Goal: Task Accomplishment & Management: Manage account settings

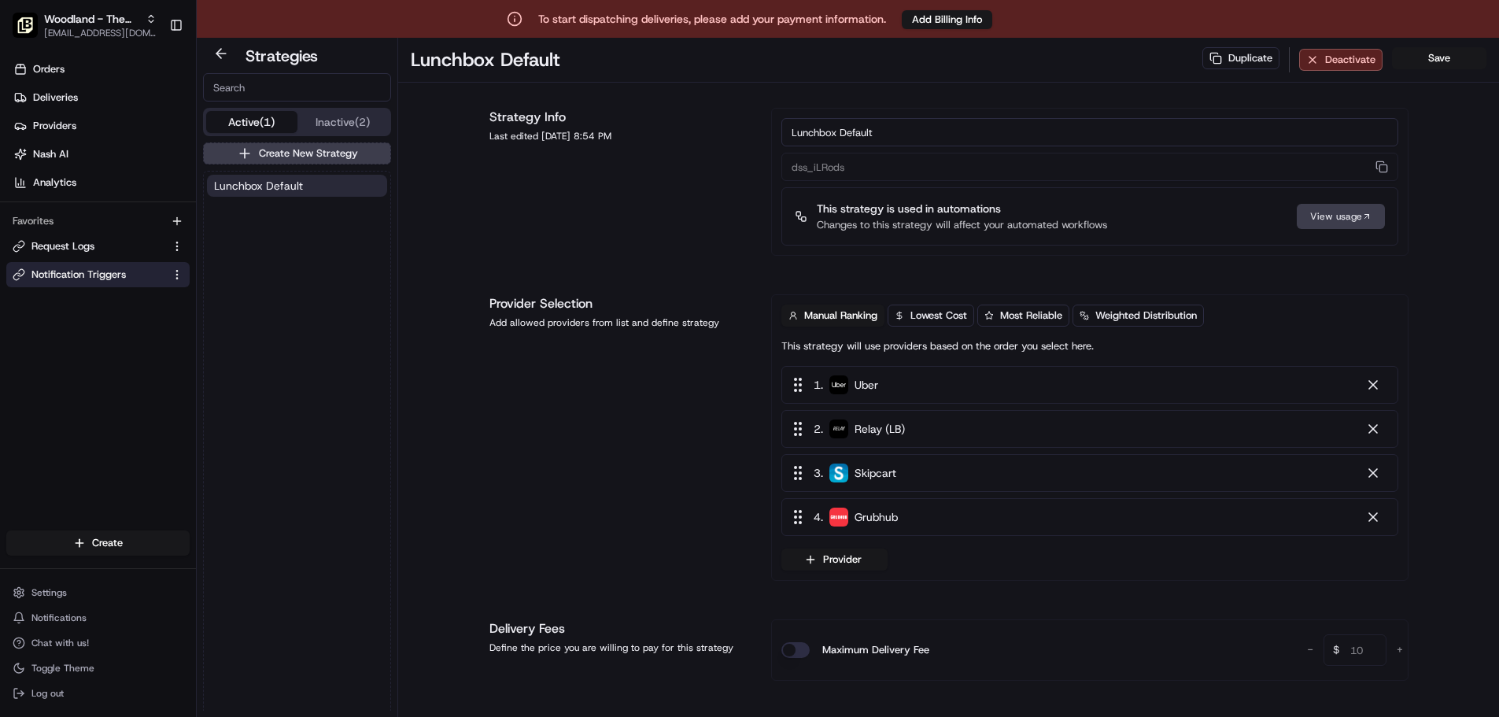
click at [79, 277] on span "Notification Triggers" at bounding box center [78, 275] width 94 height 14
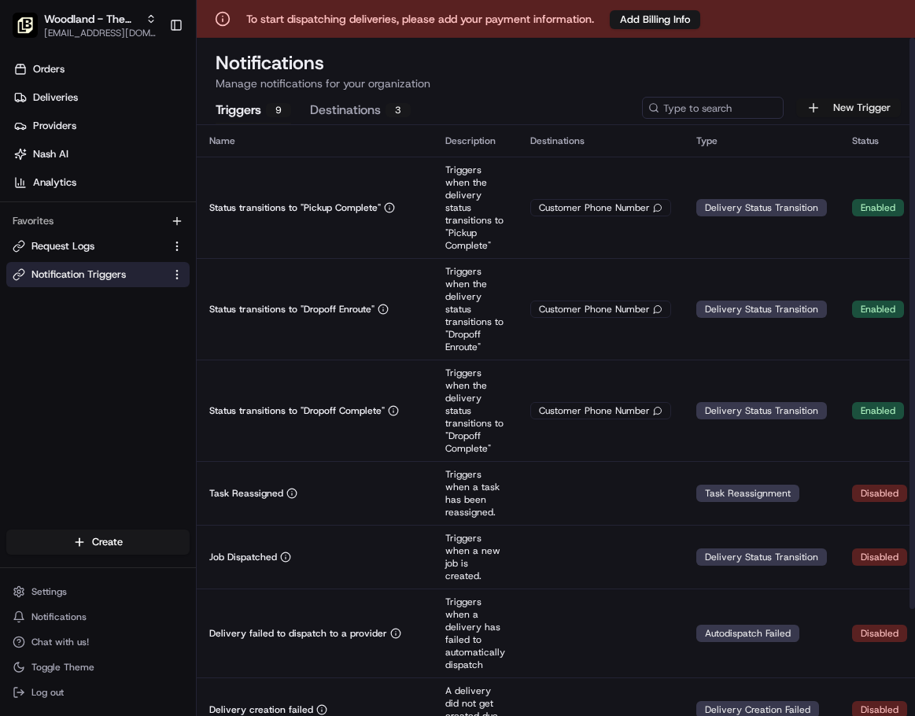
click at [826, 109] on button "New Trigger" at bounding box center [848, 107] width 105 height 19
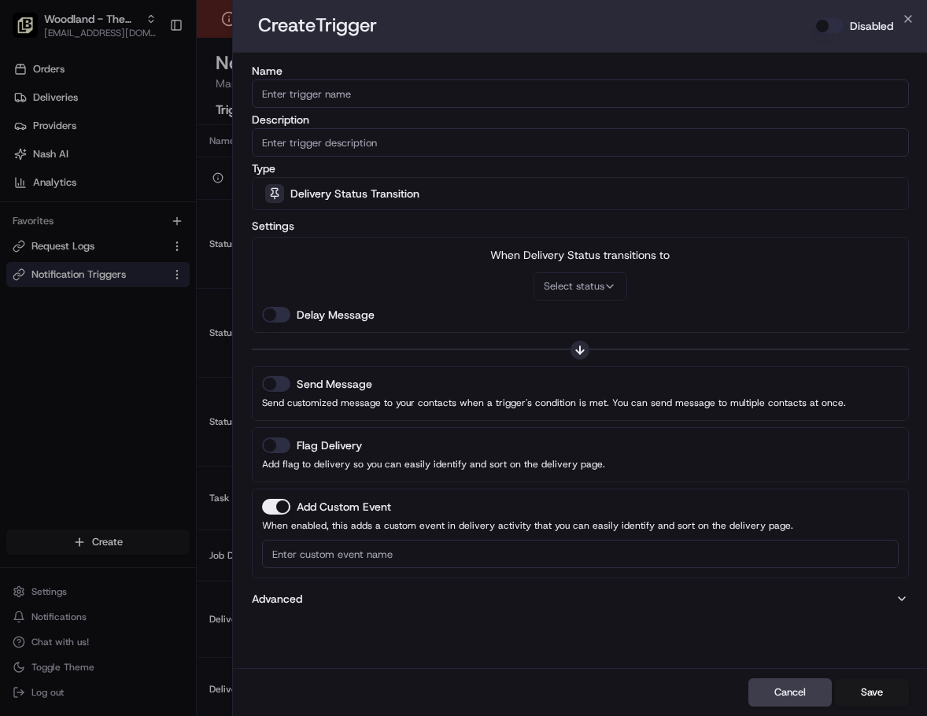
click at [656, 31] on div "Create Trigger Disabled" at bounding box center [580, 26] width 645 height 27
click at [799, 697] on button "Cancel" at bounding box center [789, 692] width 83 height 28
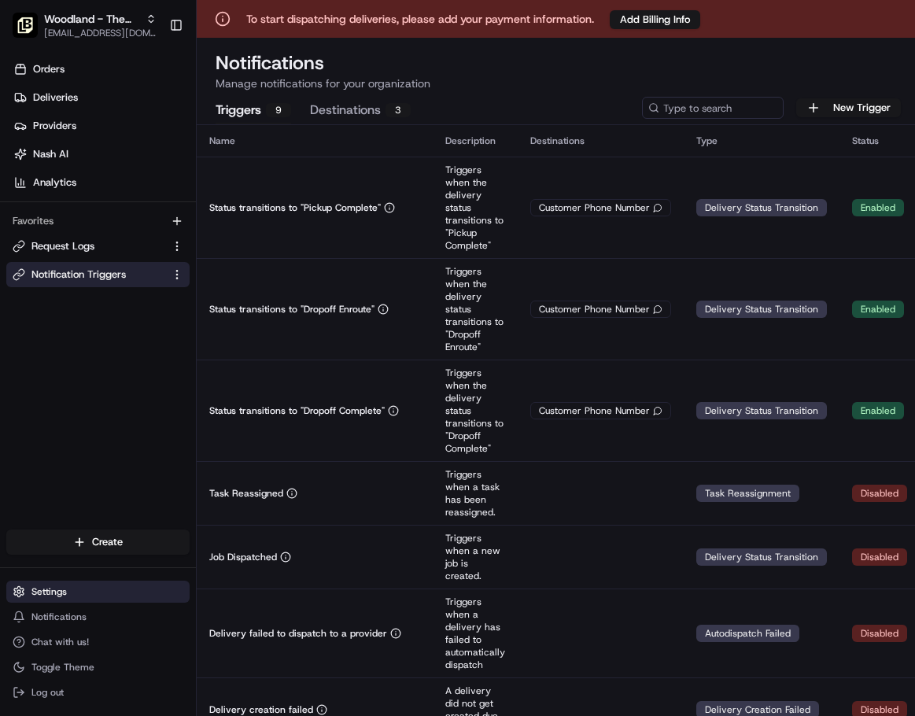
click at [36, 594] on span "Settings" at bounding box center [48, 592] width 35 height 13
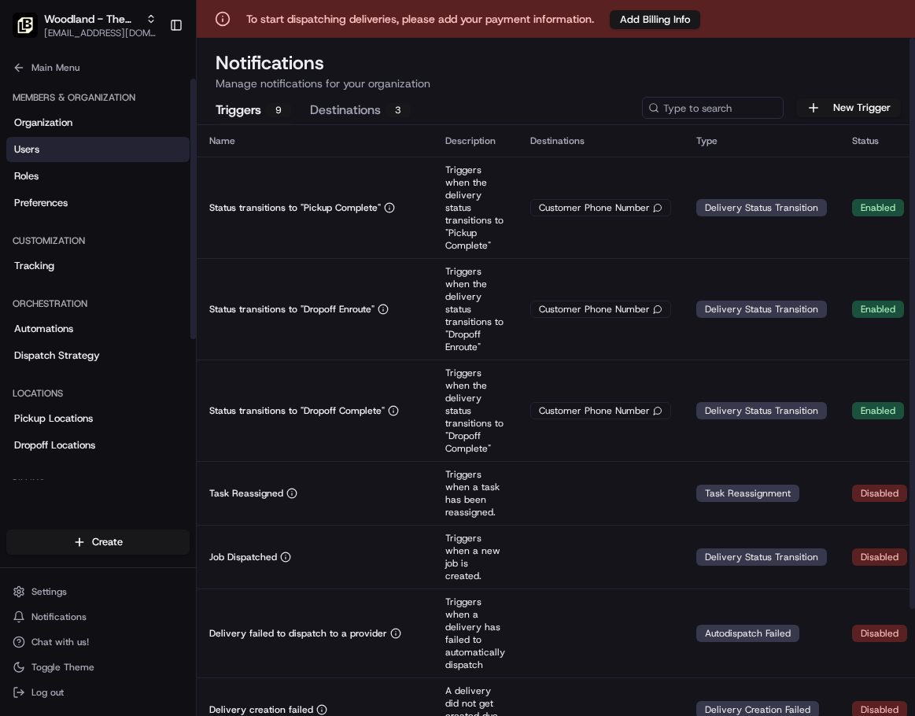
click at [53, 146] on link "Users" at bounding box center [97, 149] width 183 height 25
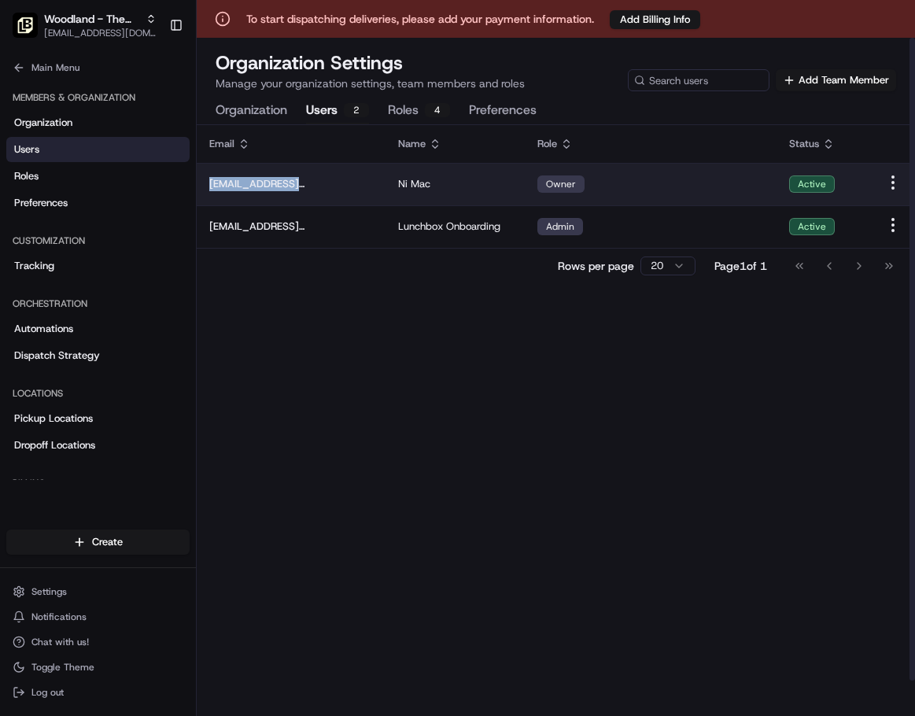
drag, startPoint x: 231, startPoint y: 187, endPoint x: 337, endPoint y: 186, distance: 105.5
click at [337, 186] on span "[EMAIL_ADDRESS][DOMAIN_NAME]" at bounding box center [291, 184] width 164 height 14
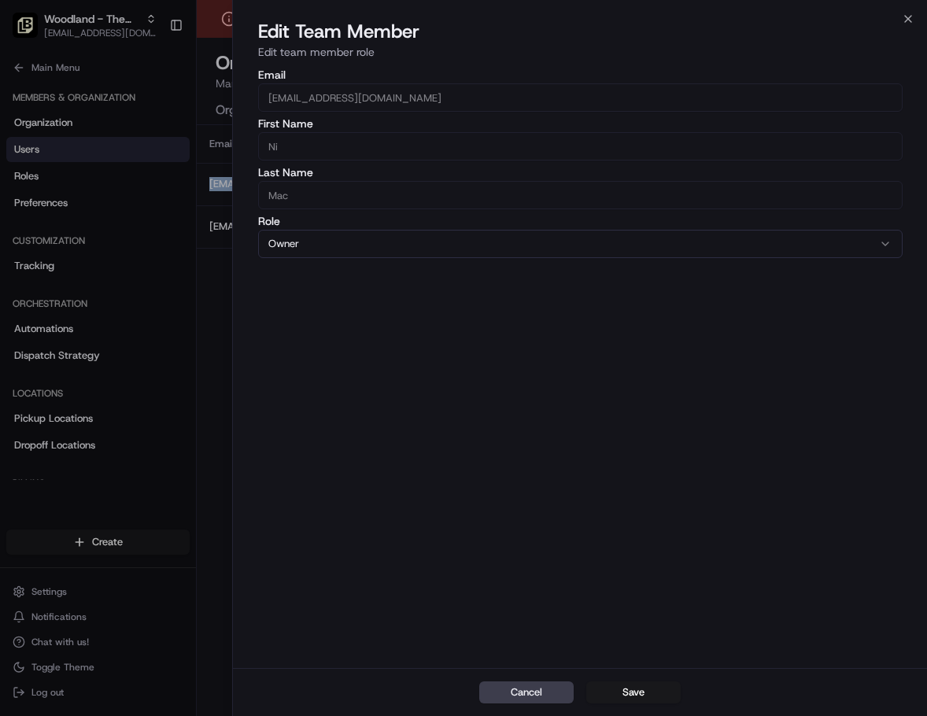
click at [550, 694] on button "Cancel" at bounding box center [526, 693] width 94 height 22
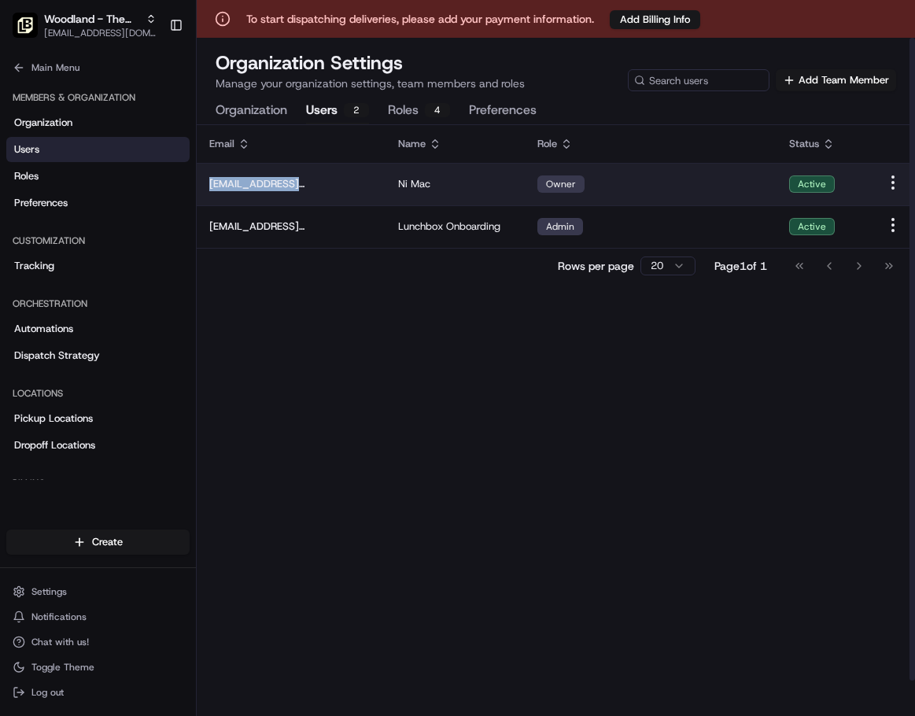
copy span "[EMAIL_ADDRESS][DOMAIN_NAME]"
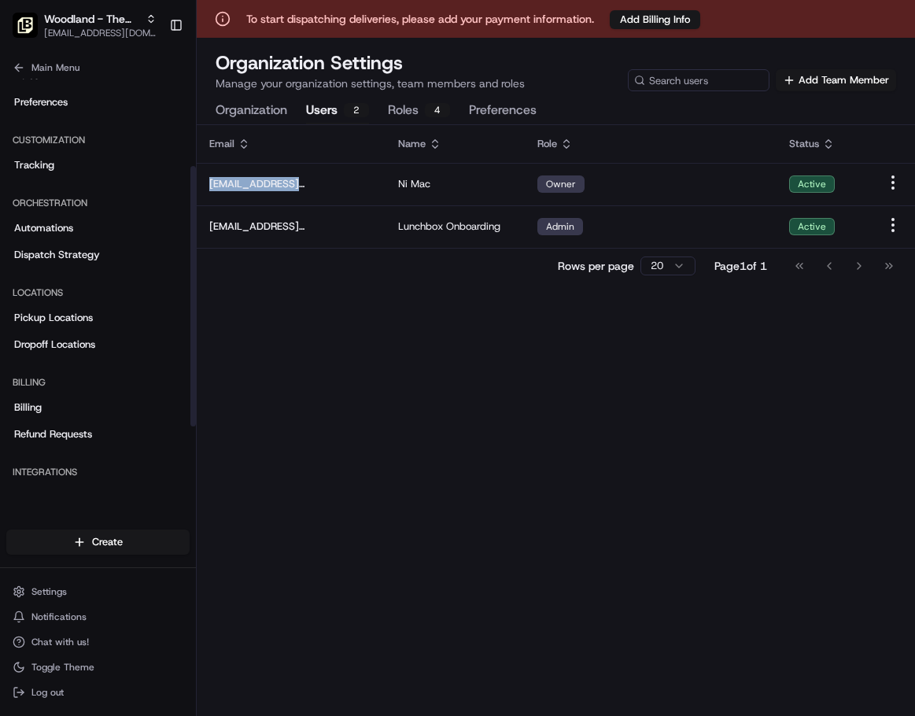
scroll to position [217, 0]
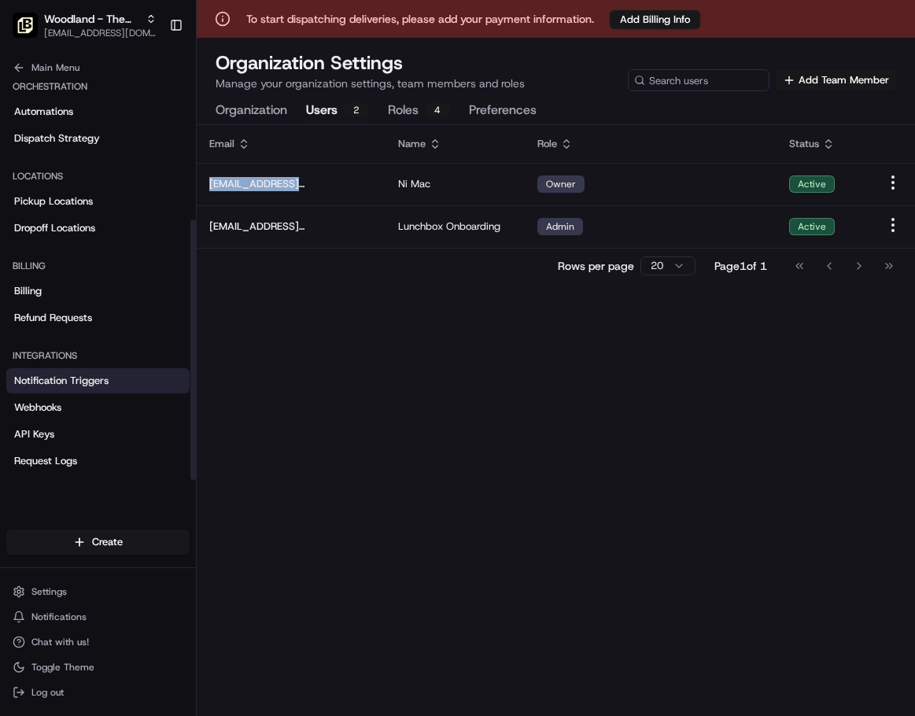
click at [94, 387] on span "Notification Triggers" at bounding box center [61, 381] width 94 height 14
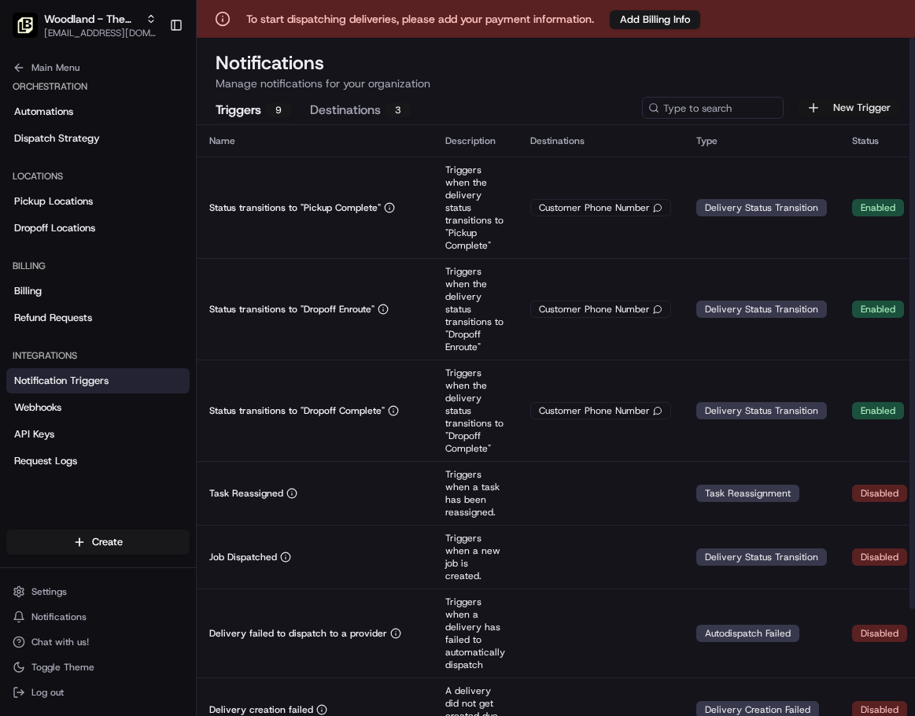
click at [846, 104] on button "New Trigger" at bounding box center [848, 107] width 105 height 19
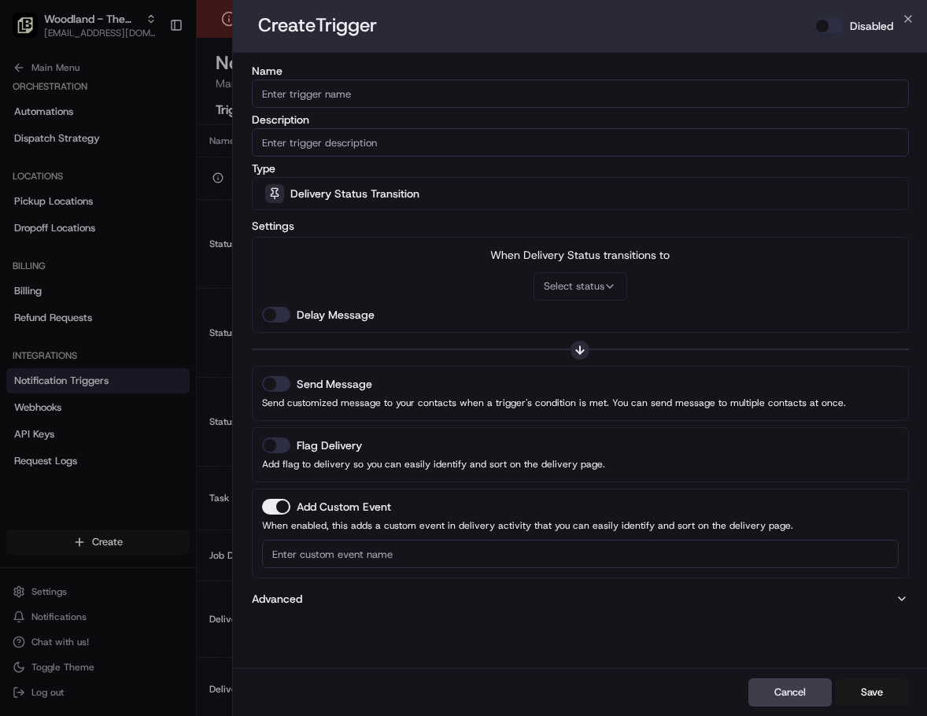
click at [380, 98] on input "Name" at bounding box center [580, 93] width 657 height 28
paste input "[EMAIL_ADDRESS][DOMAIN_NAME]"
type input "[EMAIL_ADDRESS][DOMAIN_NAME]"
click at [800, 698] on button "Cancel" at bounding box center [789, 692] width 83 height 28
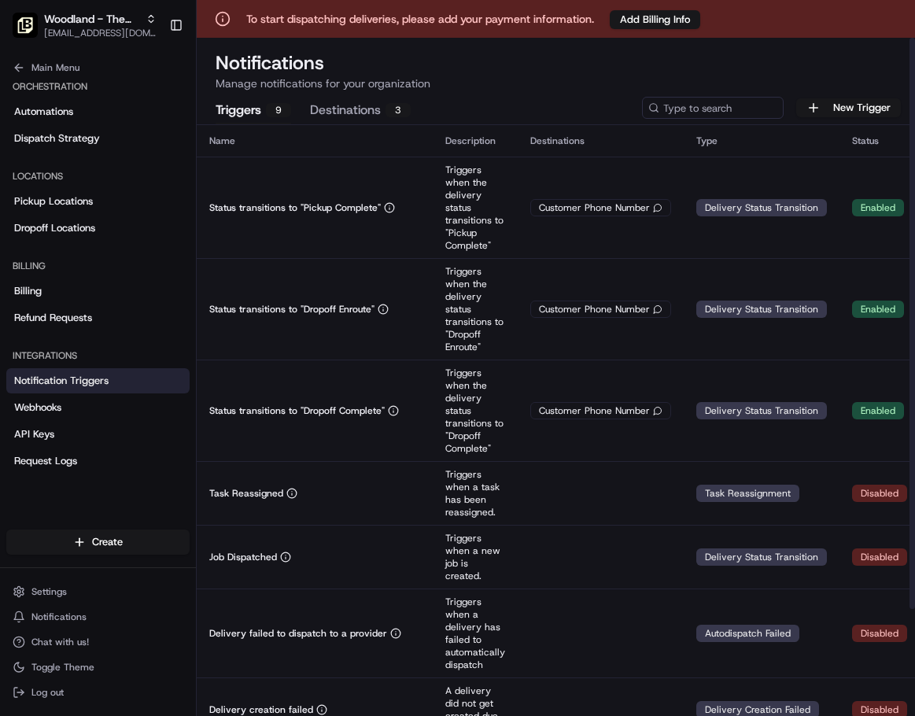
click at [328, 110] on button "Destinations 3" at bounding box center [360, 111] width 101 height 27
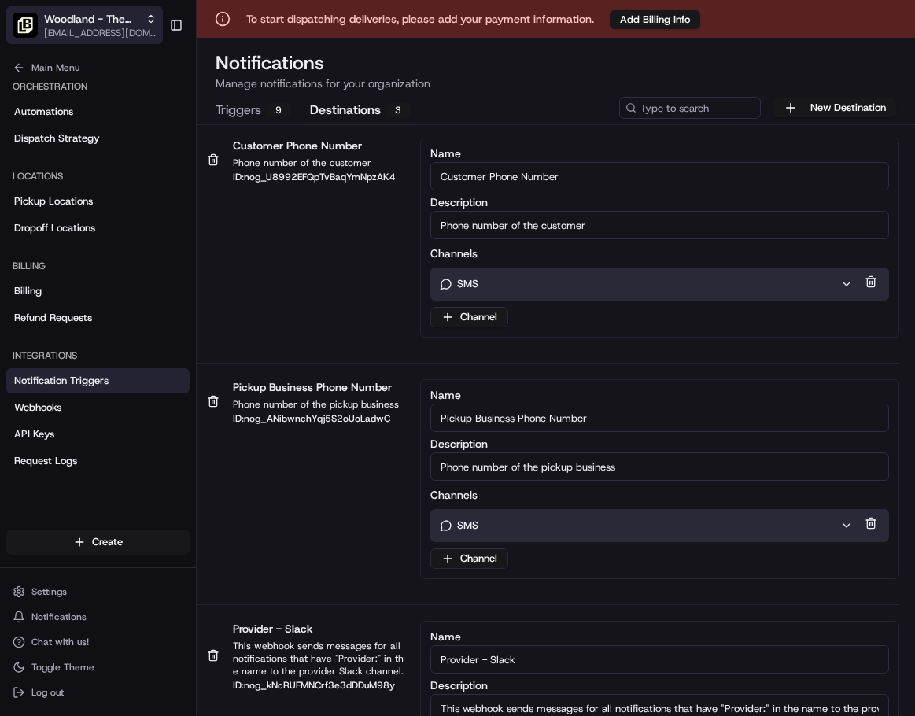
click at [131, 26] on span "Woodland - The Red Chickz" at bounding box center [91, 19] width 95 height 16
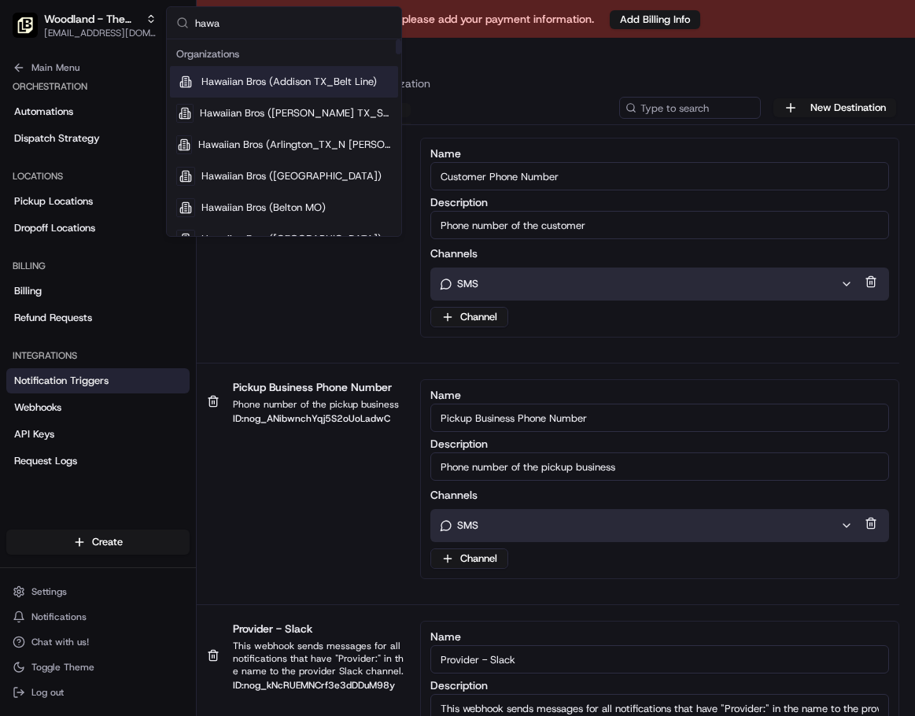
type input "hawa"
click at [280, 79] on span "Hawaiian Bros (Addison TX_Belt Line)" at bounding box center [289, 82] width 176 height 14
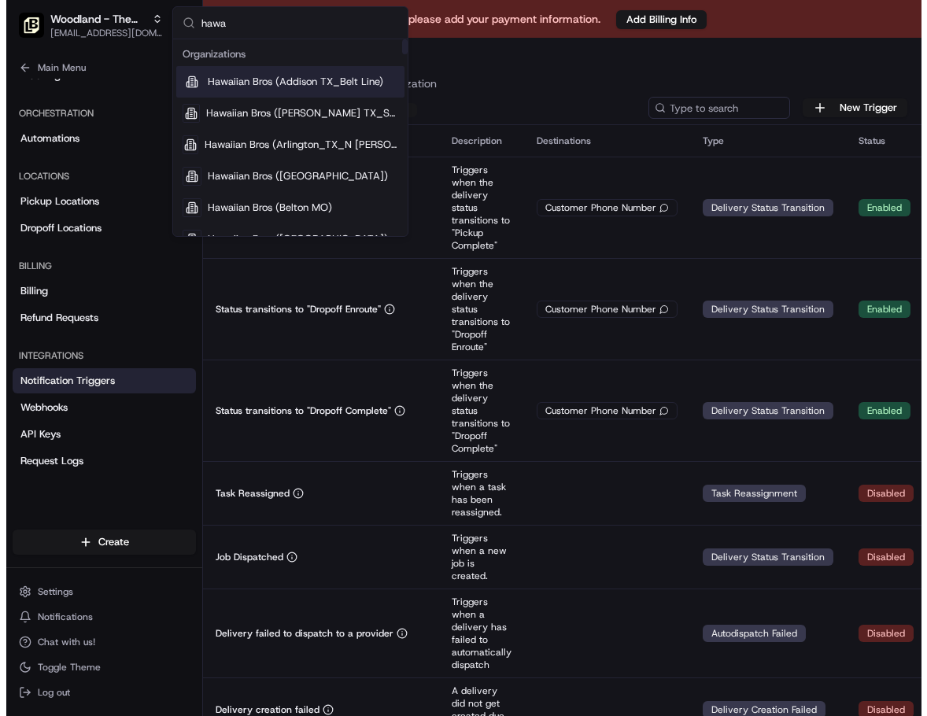
scroll to position [190, 0]
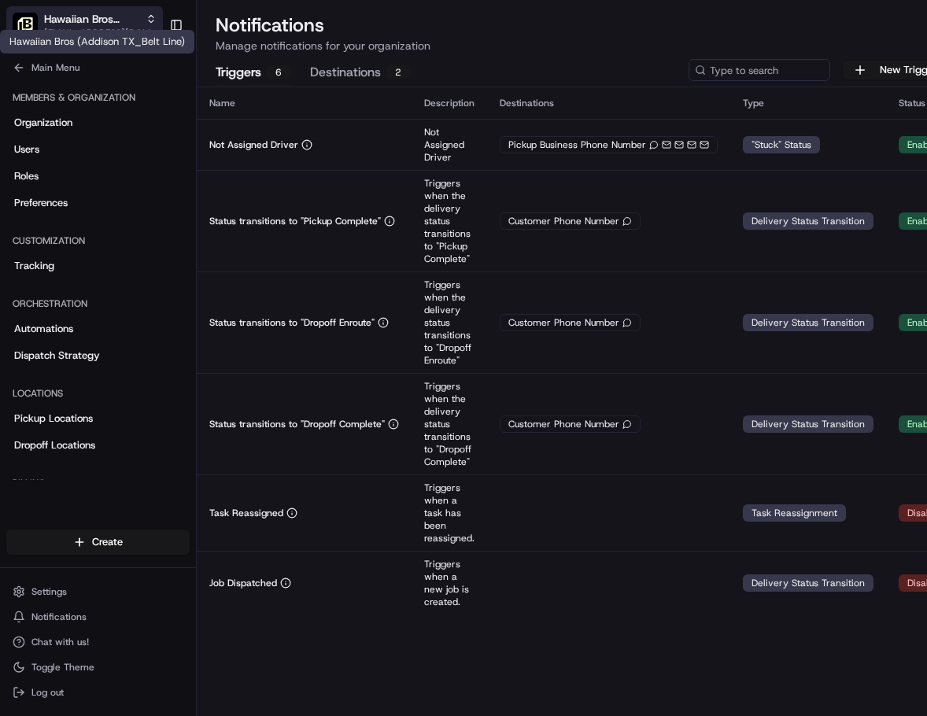
click at [120, 20] on span "Hawaiian Bros (Addison TX_Belt Line)" at bounding box center [91, 19] width 95 height 16
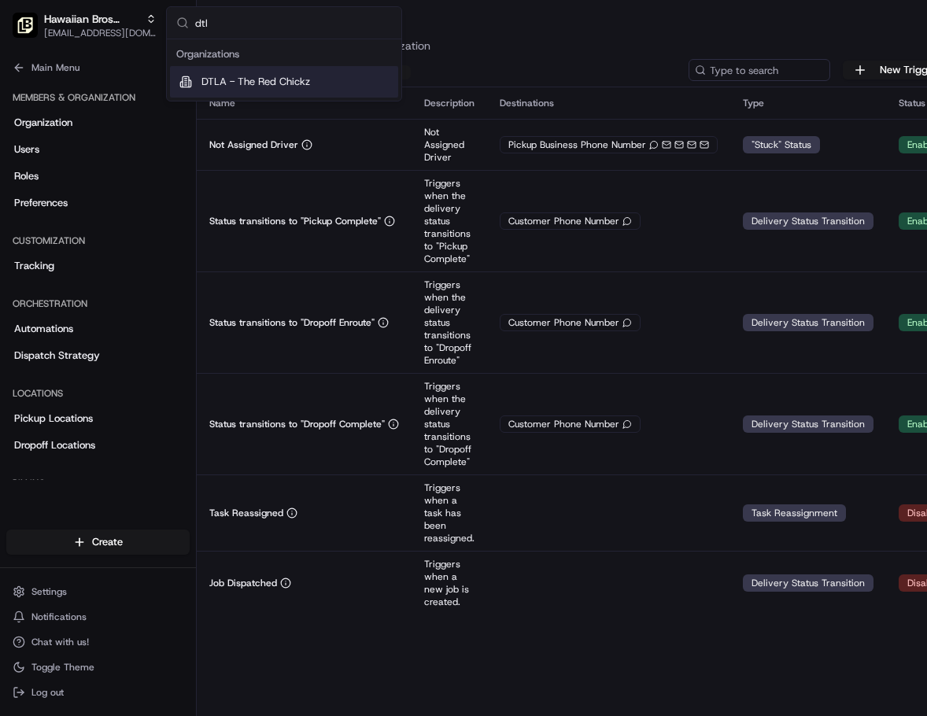
type input "dtl"
click at [231, 82] on span "DTLA - The Red Chickz" at bounding box center [255, 82] width 109 height 14
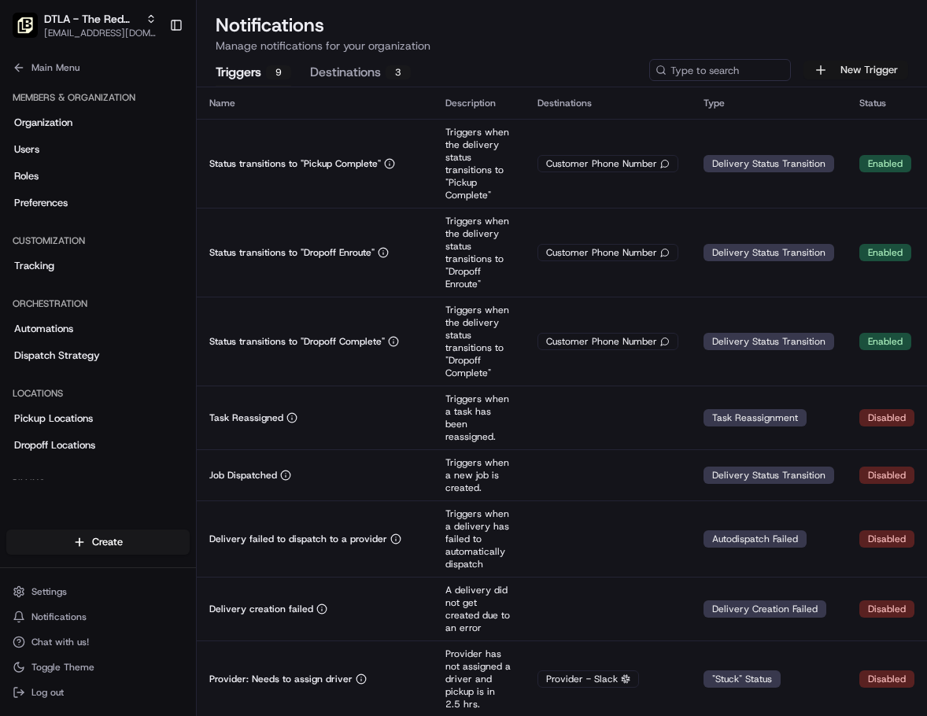
click at [856, 72] on button "New Trigger" at bounding box center [856, 70] width 105 height 19
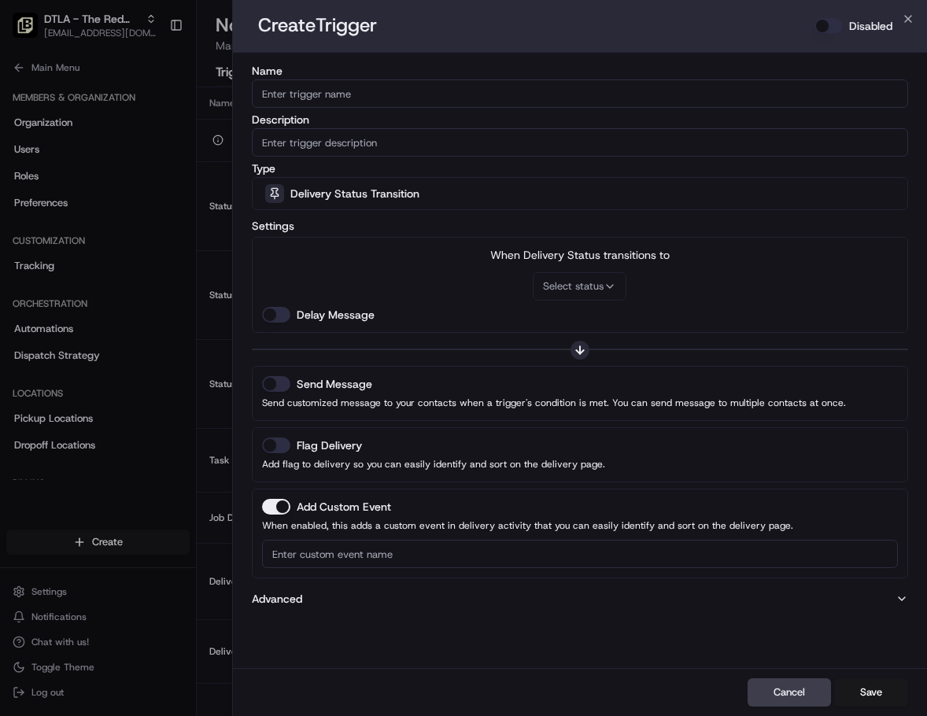
click at [342, 101] on input "Name" at bounding box center [580, 93] width 657 height 28
paste input "Not Assigned Driver"
type input "Not Assigned Driver"
click at [334, 137] on input "Description" at bounding box center [580, 142] width 657 height 28
paste input "Not Assigned Driver"
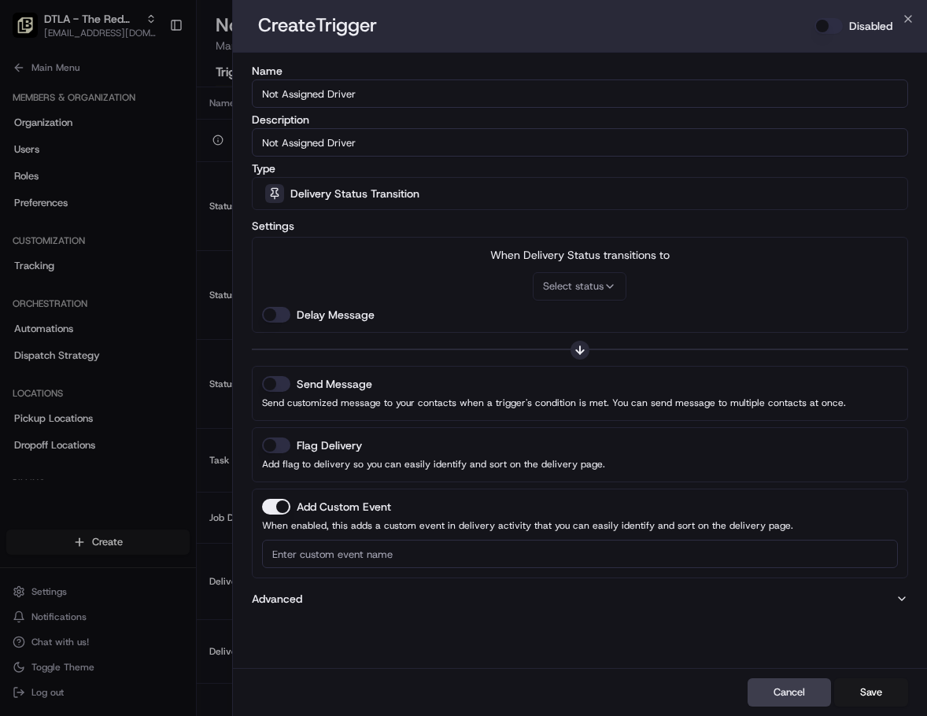
type input "Not Assigned Driver"
click at [319, 184] on div "Delivery Status Transition" at bounding box center [580, 193] width 649 height 31
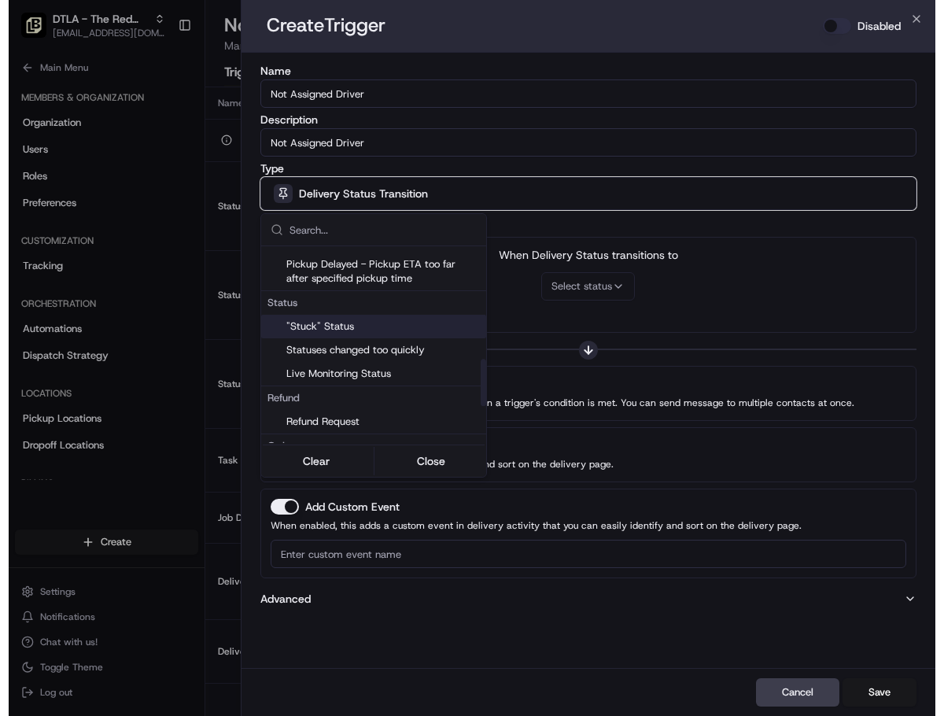
scroll to position [472, 0]
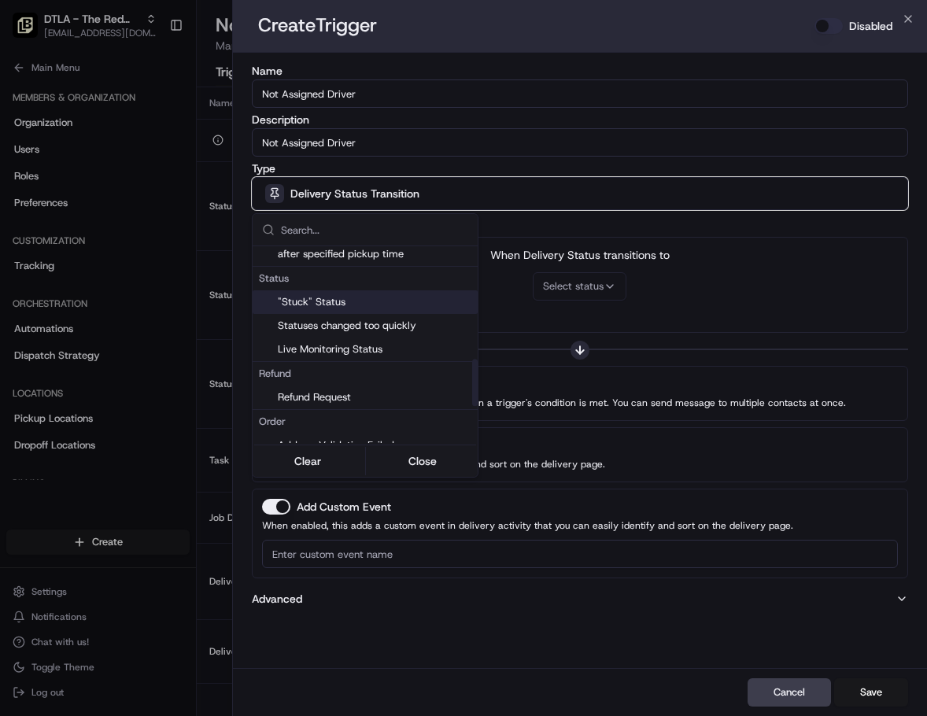
click at [330, 298] on span ""Stuck" Status" at bounding box center [375, 302] width 194 height 14
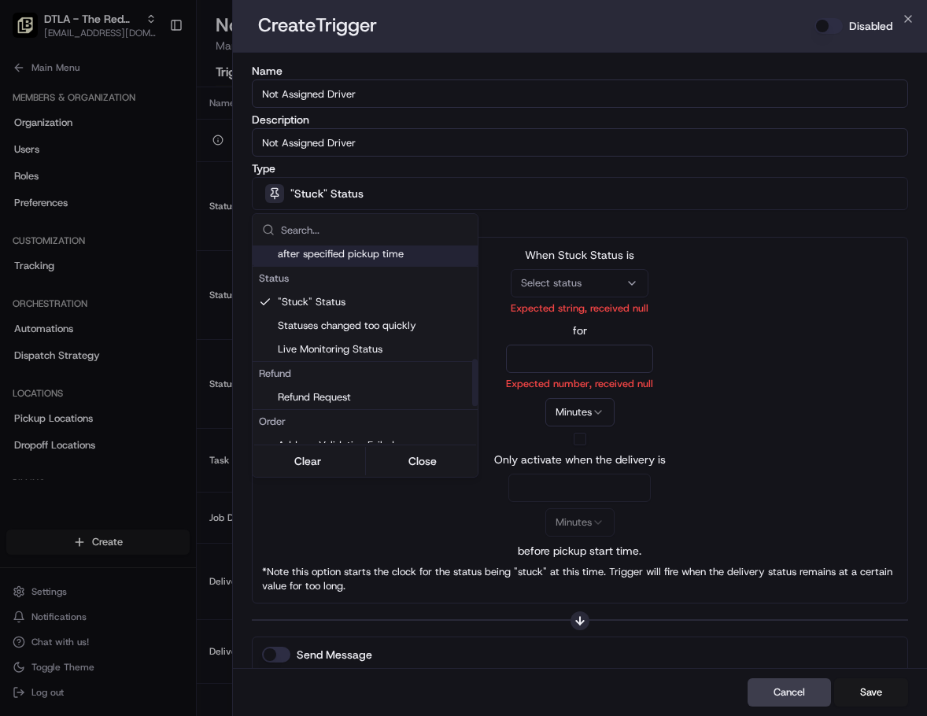
click at [768, 264] on div at bounding box center [463, 358] width 927 height 716
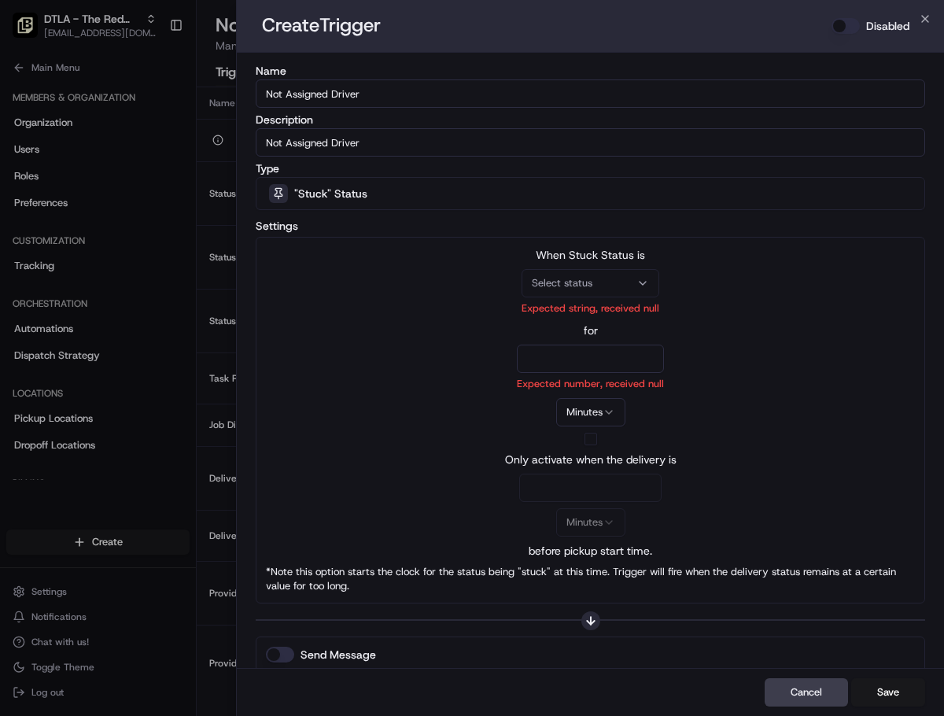
click at [605, 285] on div "Select status" at bounding box center [591, 283] width 130 height 14
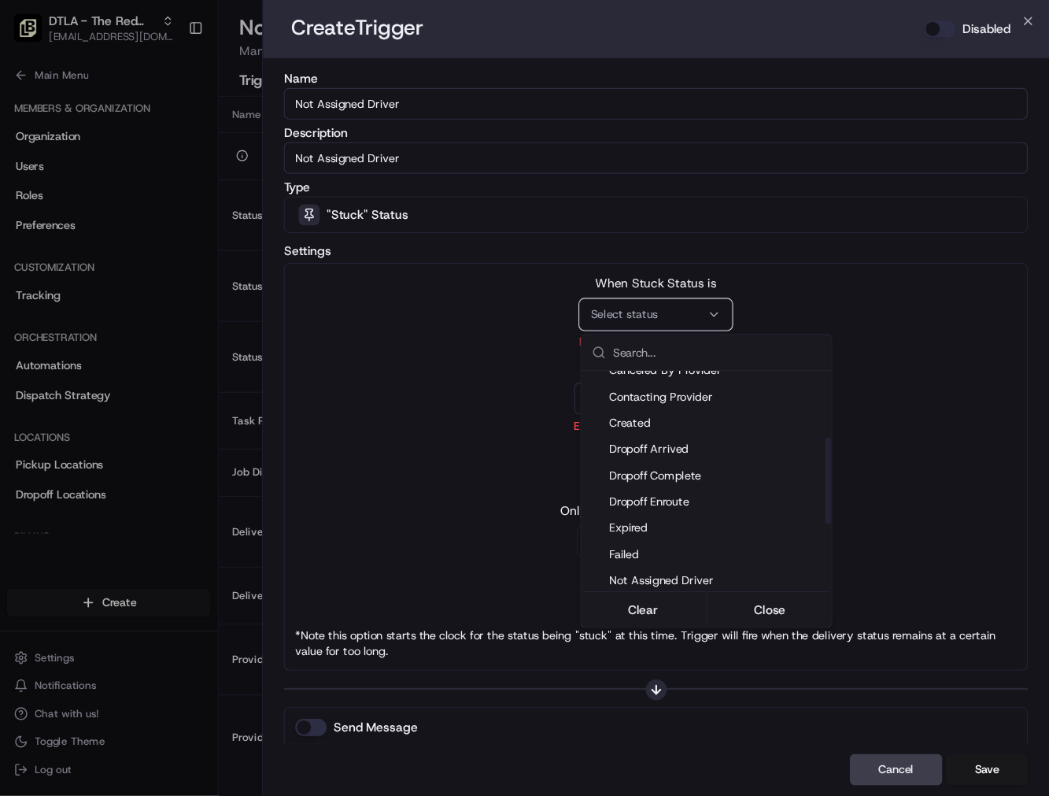
scroll to position [157, 0]
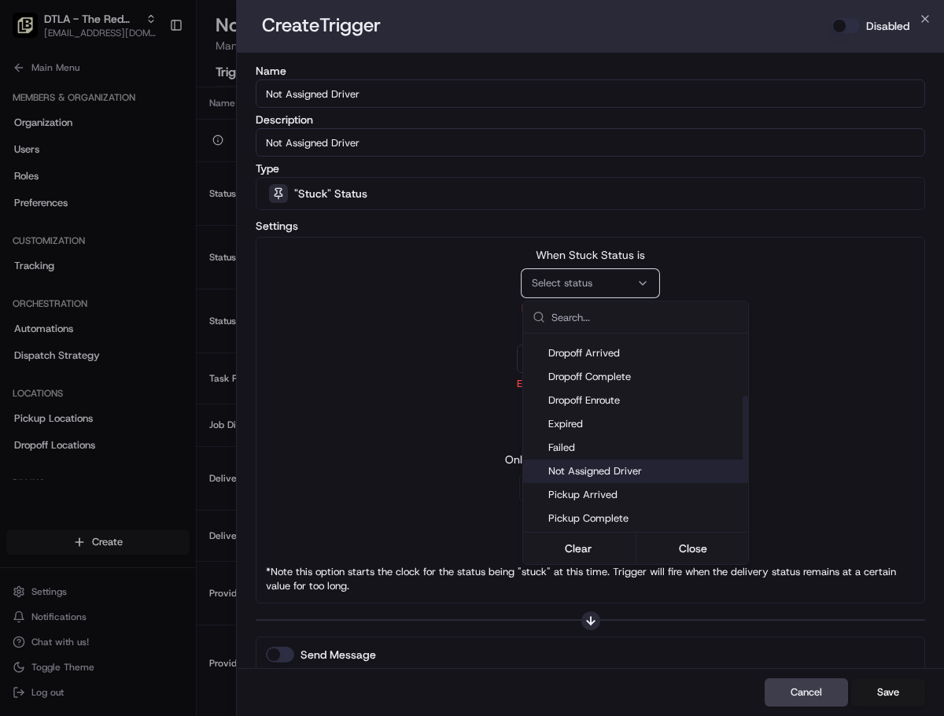
click at [627, 468] on span "Not Assigned Driver" at bounding box center [646, 471] width 194 height 14
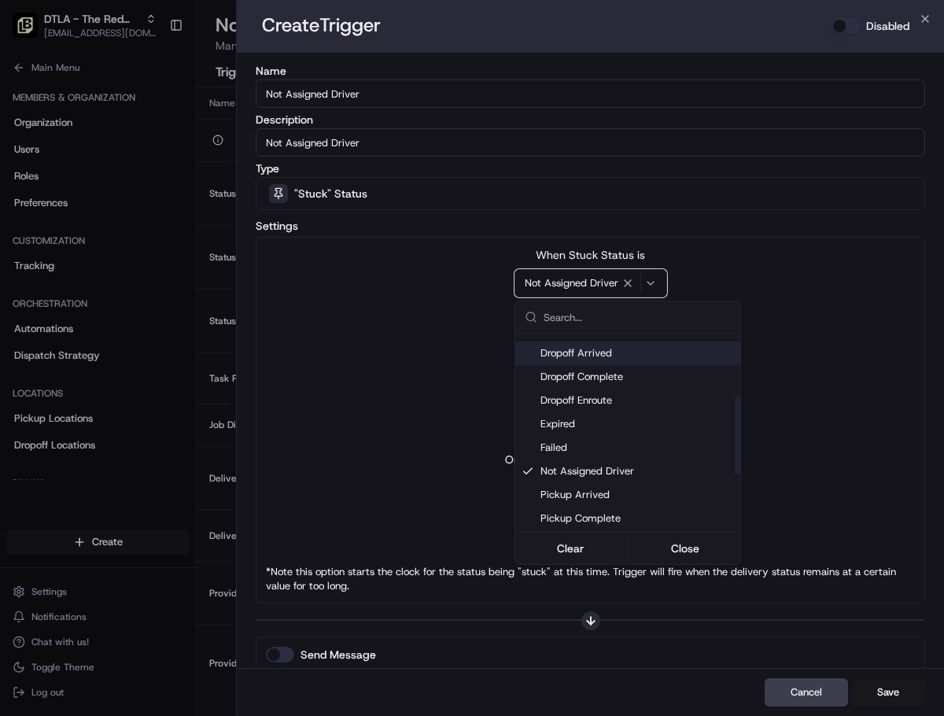
click at [851, 342] on div at bounding box center [472, 358] width 944 height 716
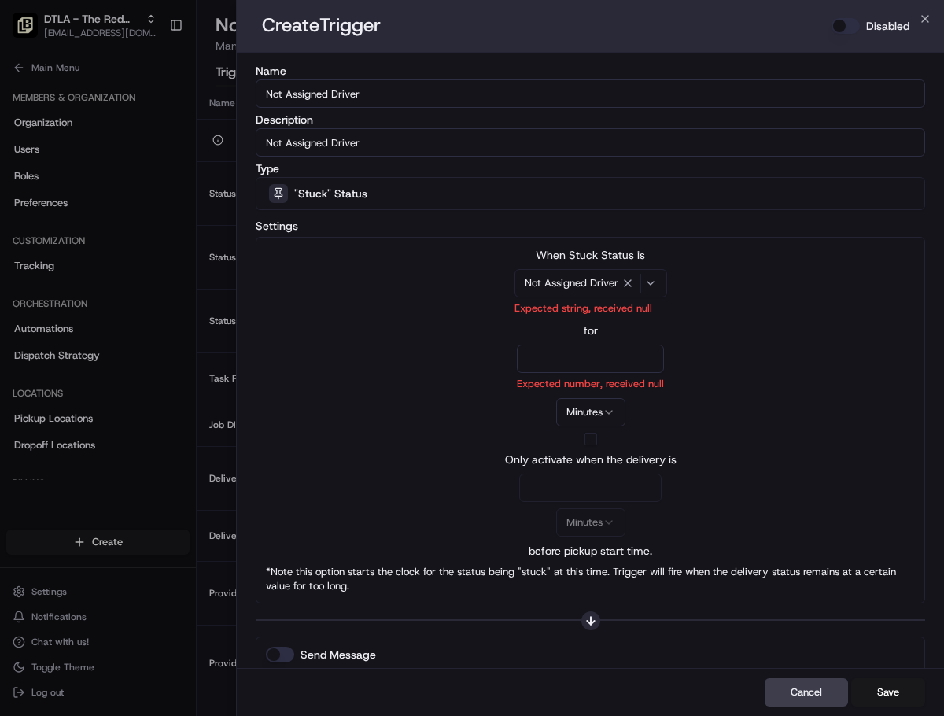
click at [619, 347] on input "number" at bounding box center [590, 359] width 147 height 28
type input "20"
click at [589, 445] on div "Only activate when the delivery is Minutes before pickup start time." at bounding box center [590, 496] width 649 height 126
click at [593, 442] on button "button" at bounding box center [591, 439] width 13 height 13
click at [600, 497] on input "number" at bounding box center [590, 488] width 142 height 28
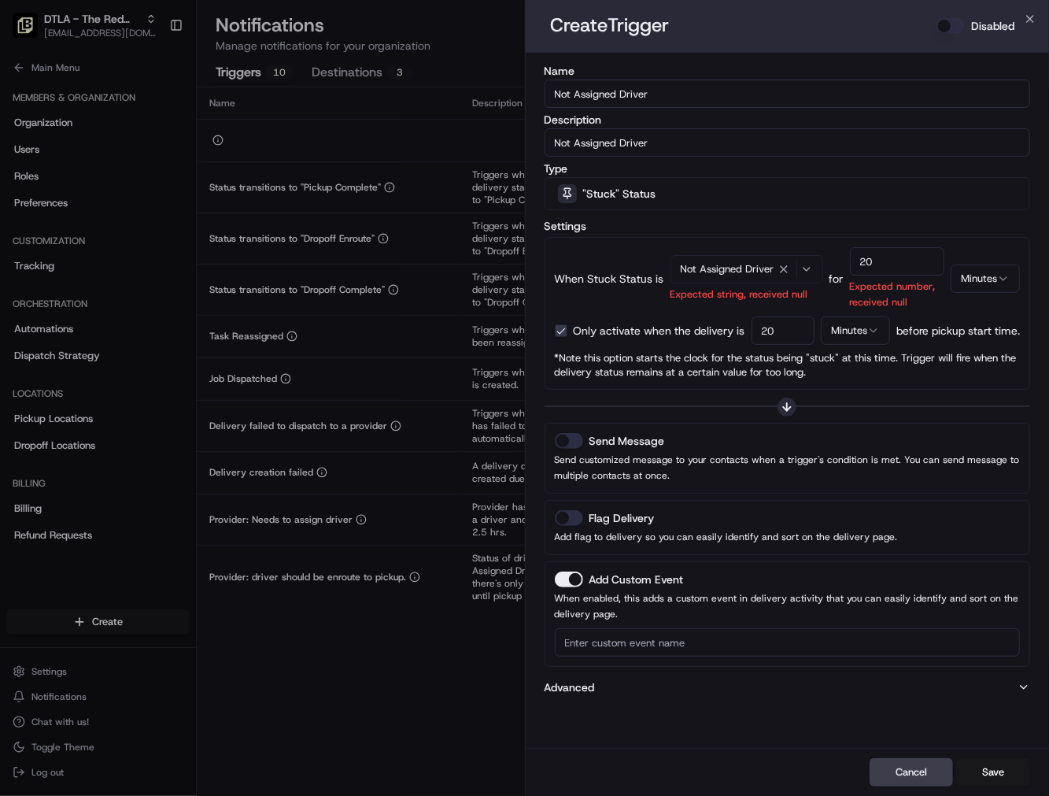
type input "20"
click at [955, 28] on button "Disabled" at bounding box center [951, 26] width 28 height 16
click at [559, 442] on button "Send Message" at bounding box center [569, 441] width 28 height 16
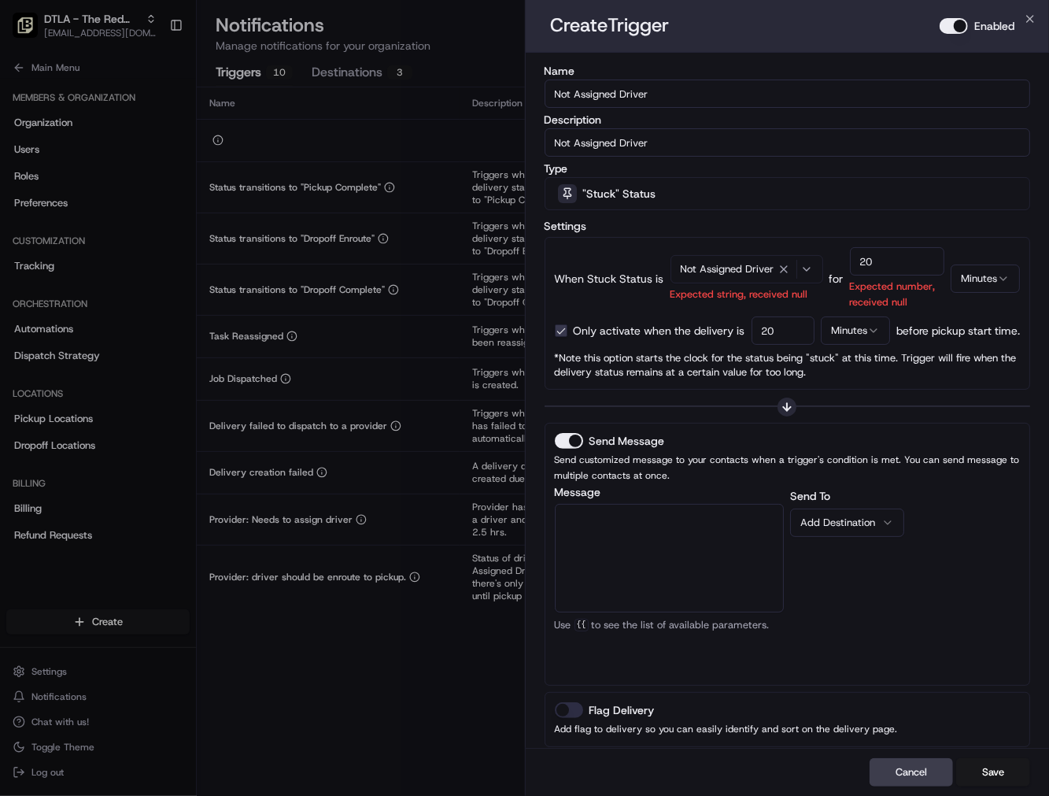
click at [657, 548] on textarea "Message" at bounding box center [670, 558] width 230 height 109
paste textarea "The {{job_details_url}} has no driver assigned, please review and take action."
type textarea "The {{job_details_url}} has no driver assigned, please review and take action."
click at [832, 523] on div "Add Destination" at bounding box center [840, 523] width 81 height 14
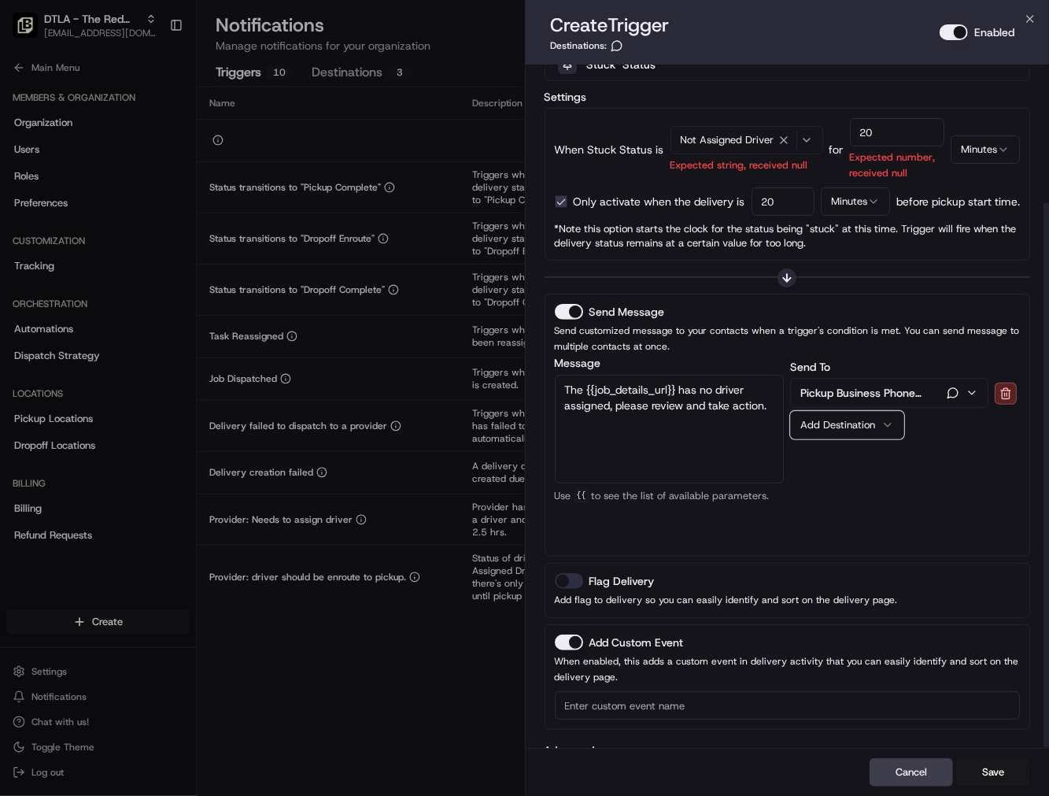
scroll to position [171, 0]
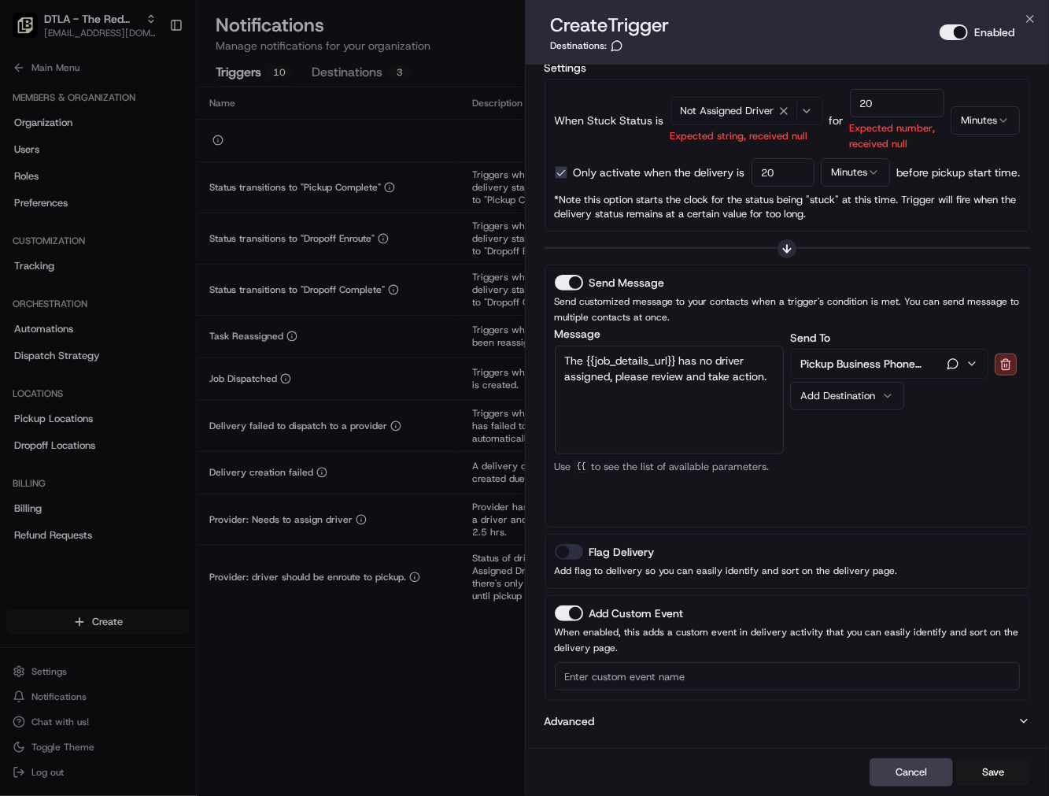
click at [573, 548] on button "Flag Delivery" at bounding box center [569, 552] width 28 height 16
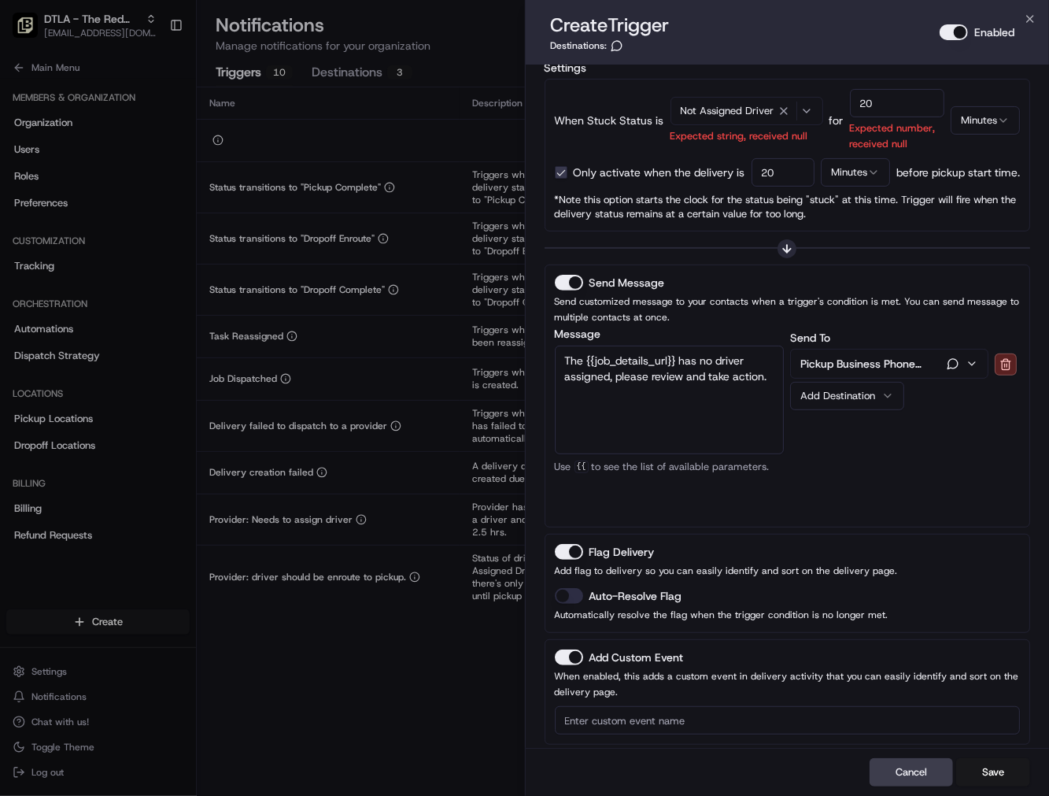
scroll to position [215, 0]
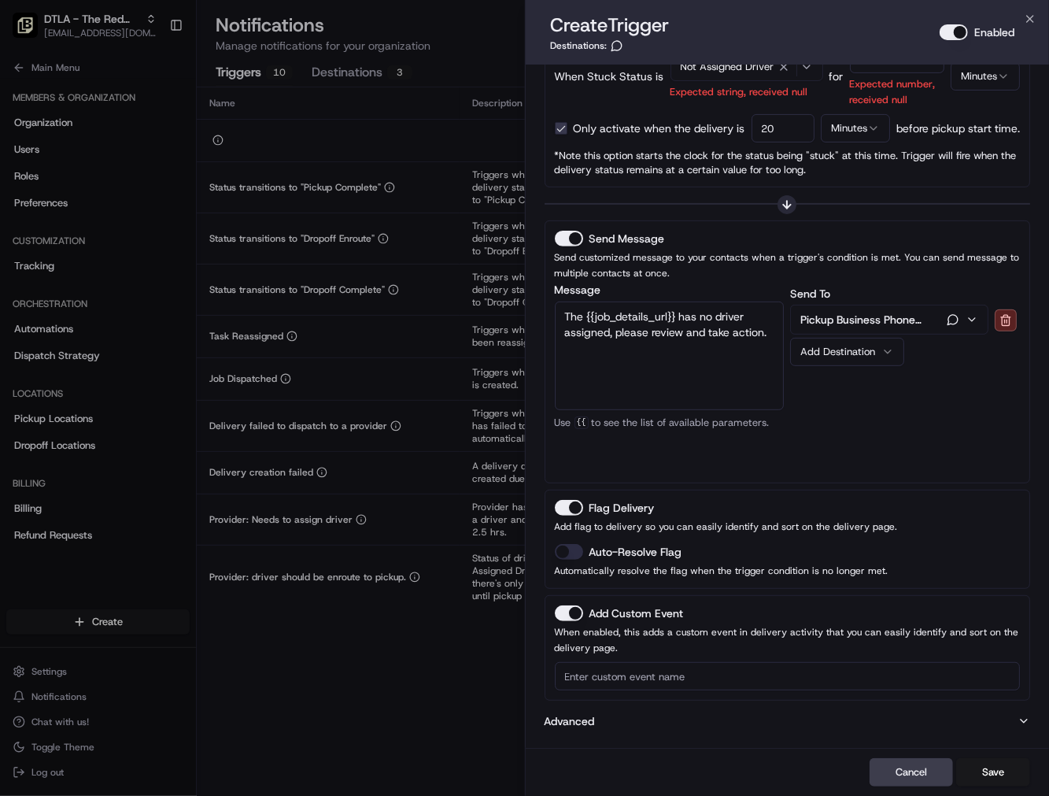
click at [556, 549] on button "Auto-Resolve Flag" at bounding box center [569, 552] width 28 height 16
click at [1000, 715] on button "Save" at bounding box center [993, 772] width 74 height 28
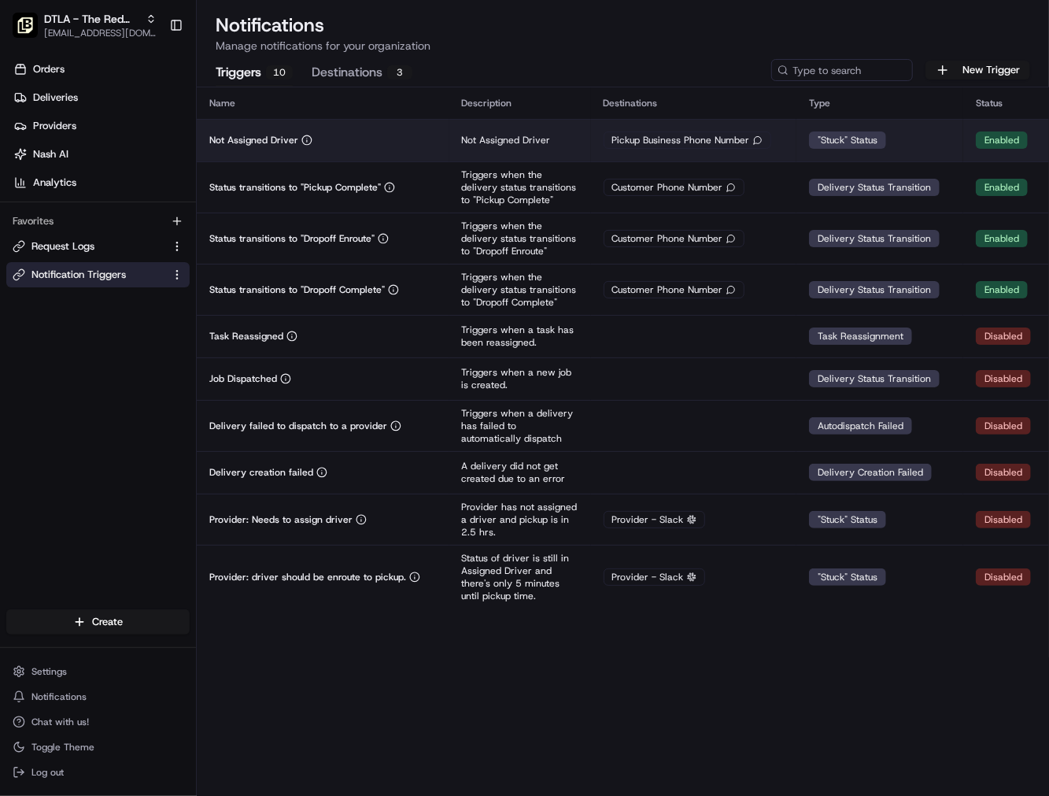
click at [428, 146] on td "Not Assigned Driver" at bounding box center [323, 140] width 253 height 43
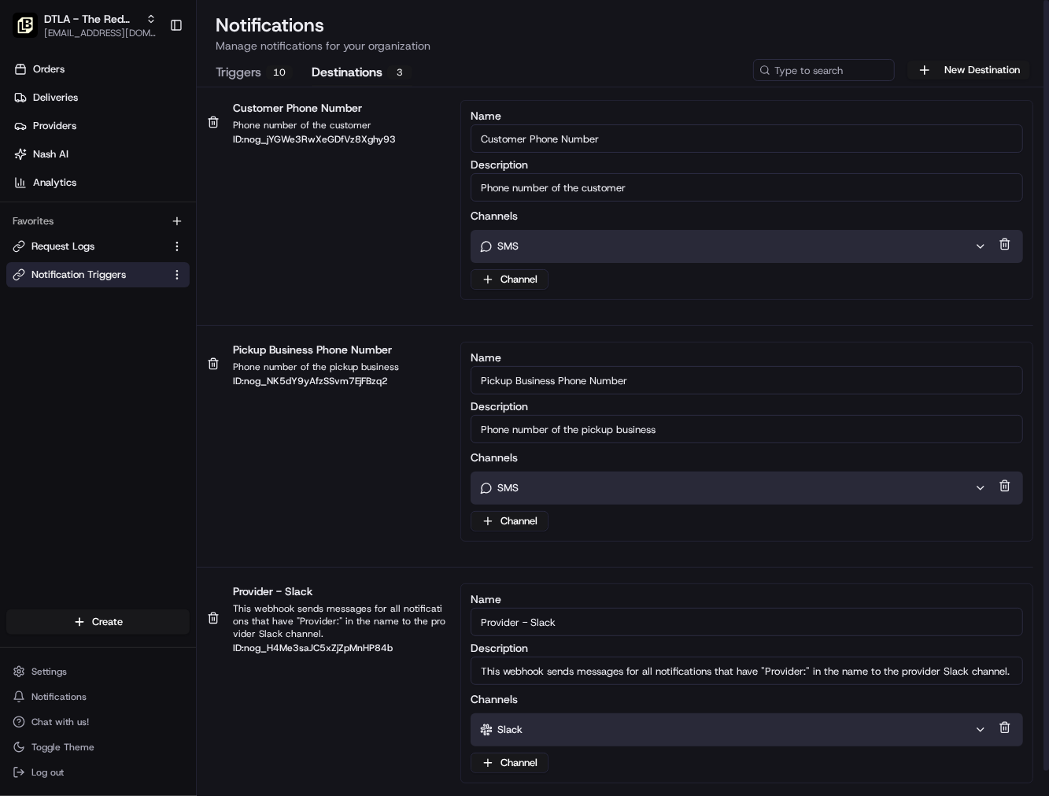
click at [541, 492] on div "SMS" at bounding box center [727, 488] width 494 height 14
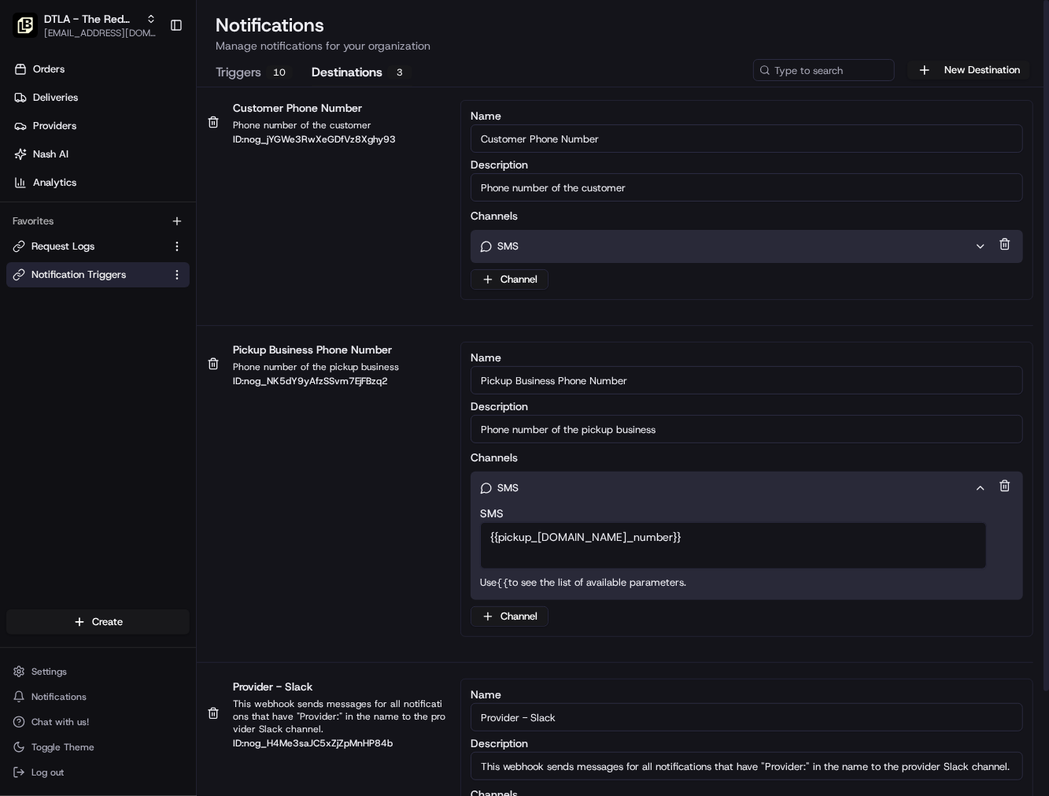
click at [541, 492] on div "SMS" at bounding box center [727, 488] width 494 height 14
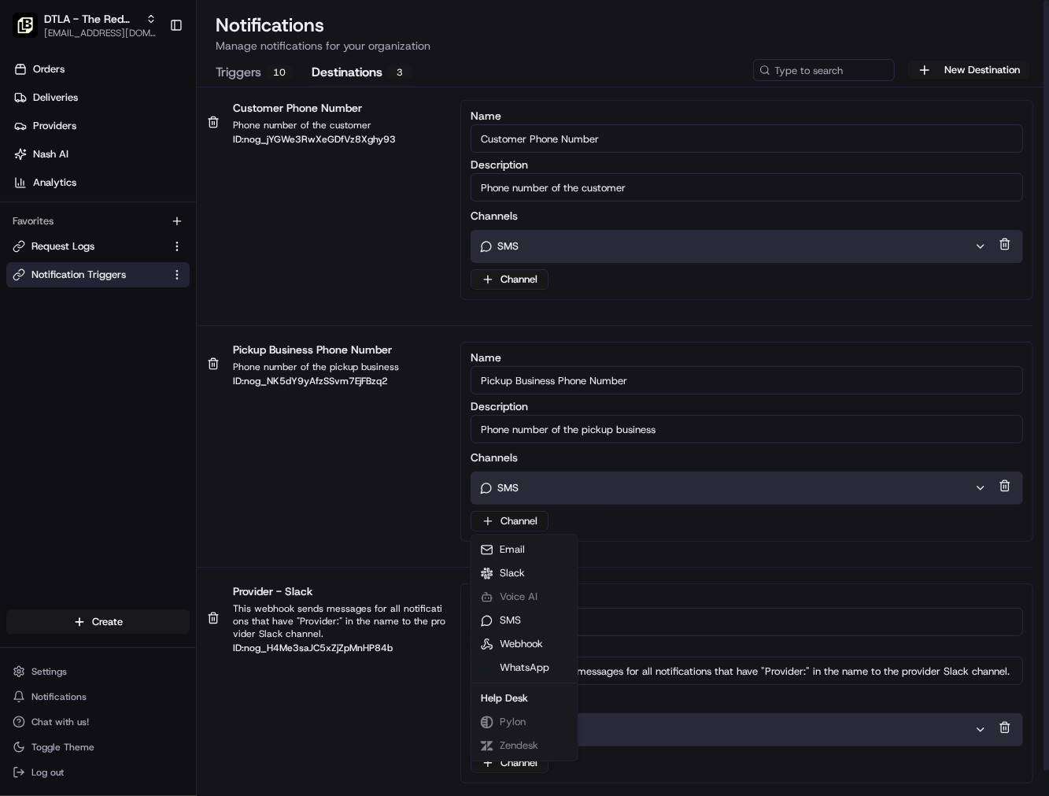
click at [520, 524] on html "DTLA - The Red Chickz onboard@lunchbox.io Toggle Sidebar Orders Deliveries Prov…" at bounding box center [524, 398] width 1049 height 796
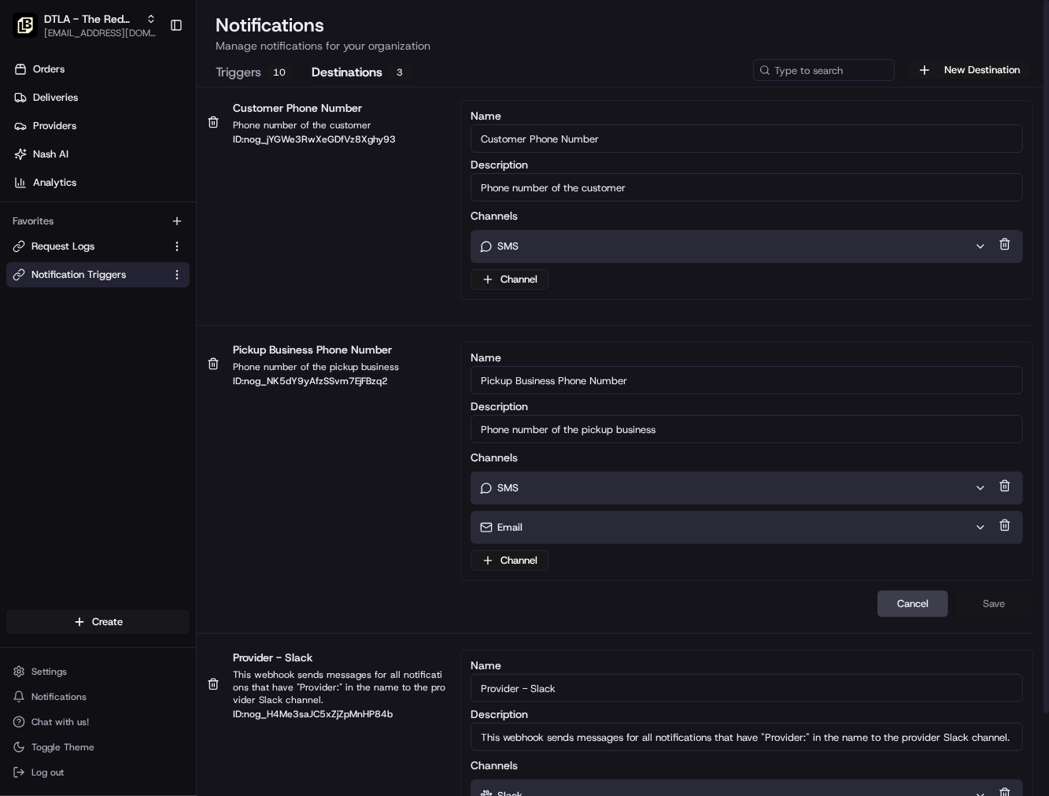
click at [544, 527] on div "Email" at bounding box center [727, 527] width 494 height 14
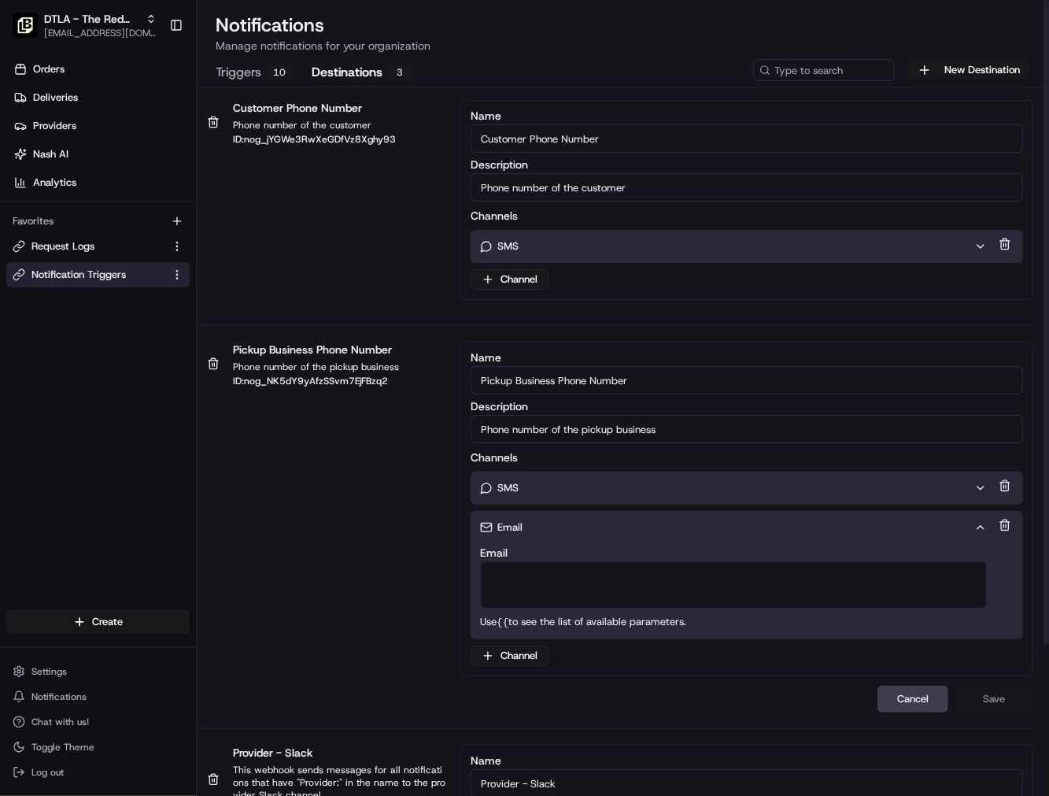
click at [539, 575] on textarea "Email" at bounding box center [733, 584] width 507 height 47
paste textarea "[EMAIL_ADDRESS][DOMAIN_NAME]"
type textarea "[EMAIL_ADDRESS][DOMAIN_NAME]"
click at [971, 693] on button "Save" at bounding box center [994, 699] width 79 height 27
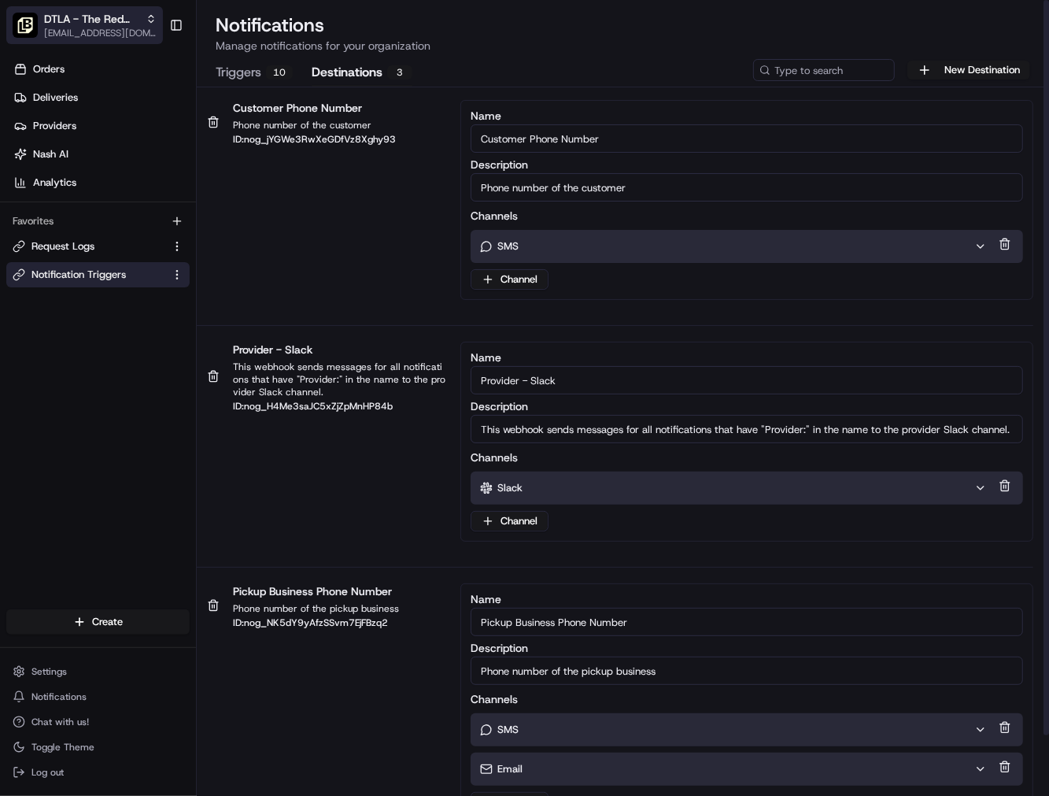
click at [93, 22] on span "DTLA - The Red Chickz" at bounding box center [91, 19] width 95 height 16
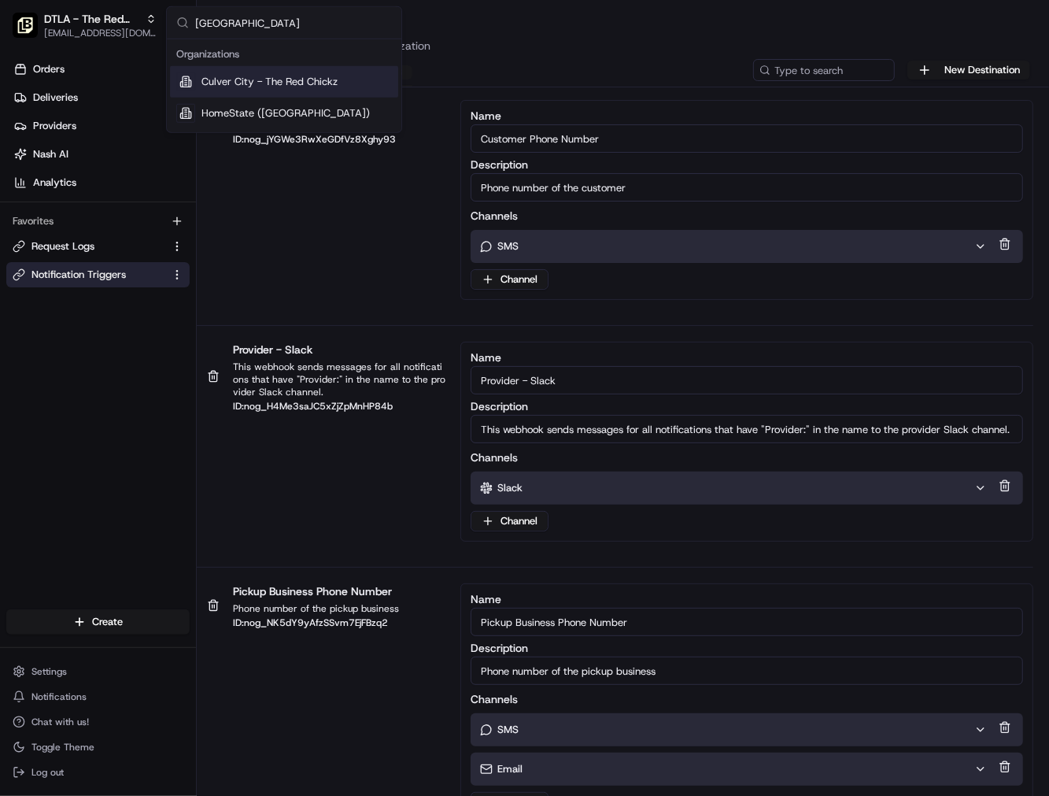
type input "Culver City"
click at [250, 82] on span "Culver City - The Red Chickz" at bounding box center [269, 82] width 136 height 14
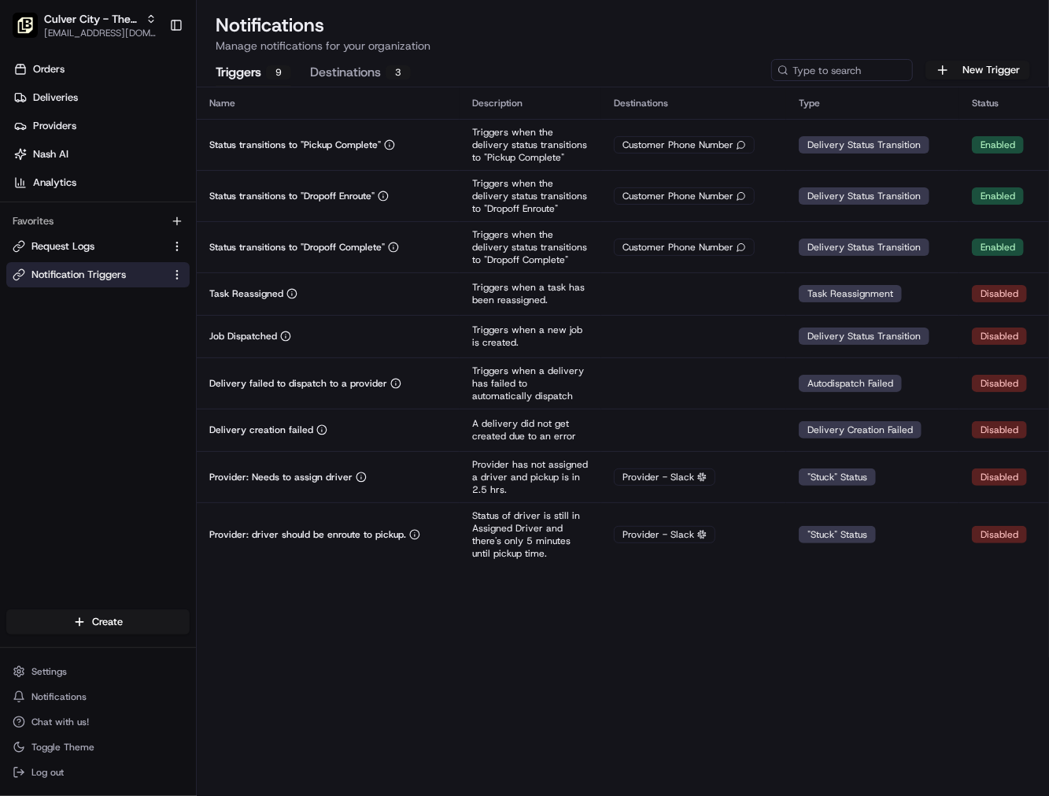
click at [372, 74] on button "Destinations 3" at bounding box center [360, 73] width 101 height 27
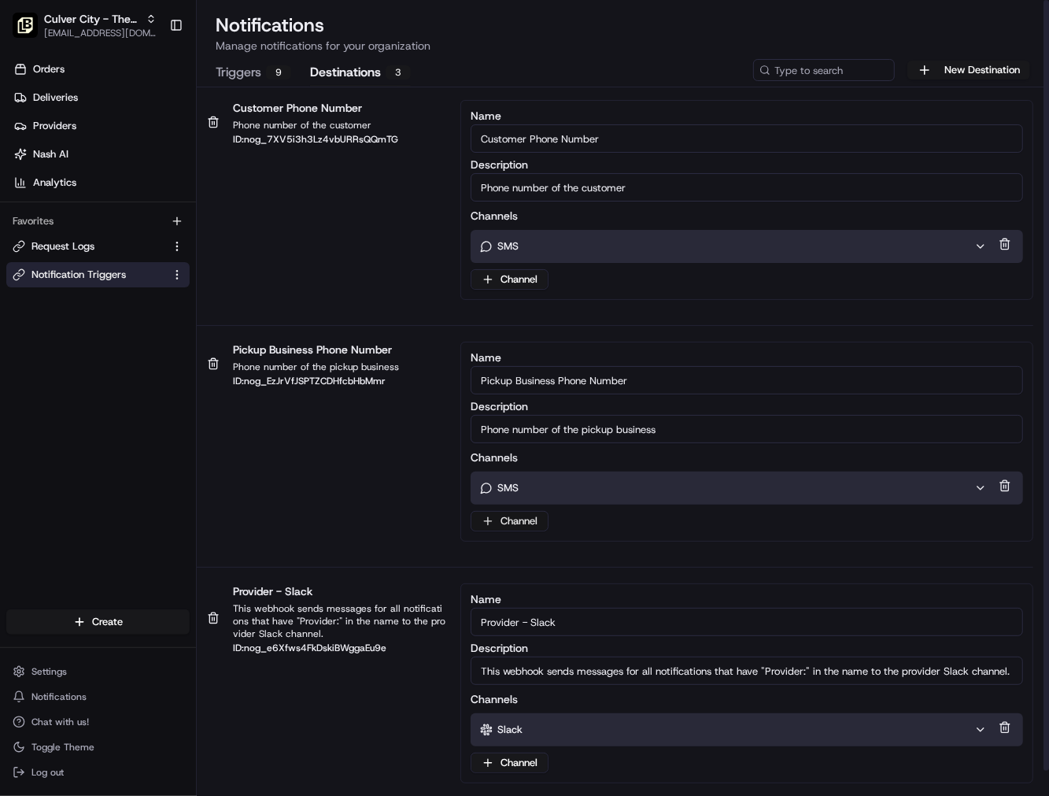
click at [523, 521] on html "Culver City - The Red Chickz onboard@lunchbox.io Toggle Sidebar Orders Deliveri…" at bounding box center [524, 398] width 1049 height 796
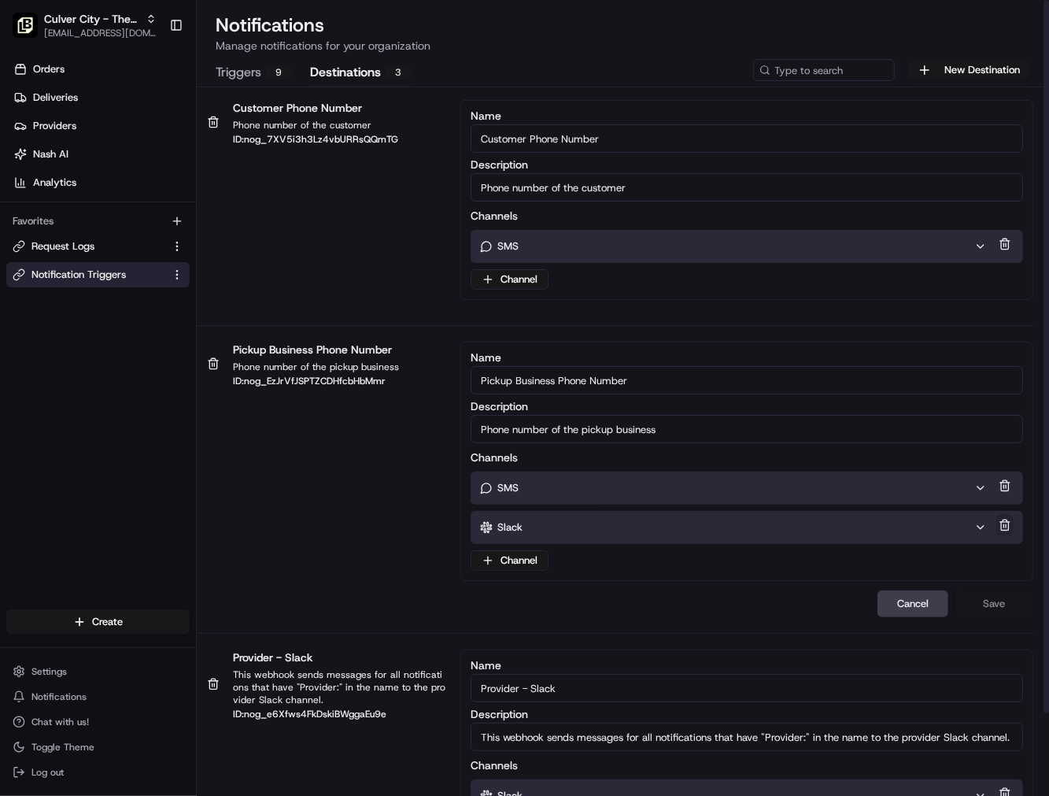
click at [1000, 523] on button at bounding box center [1004, 525] width 17 height 22
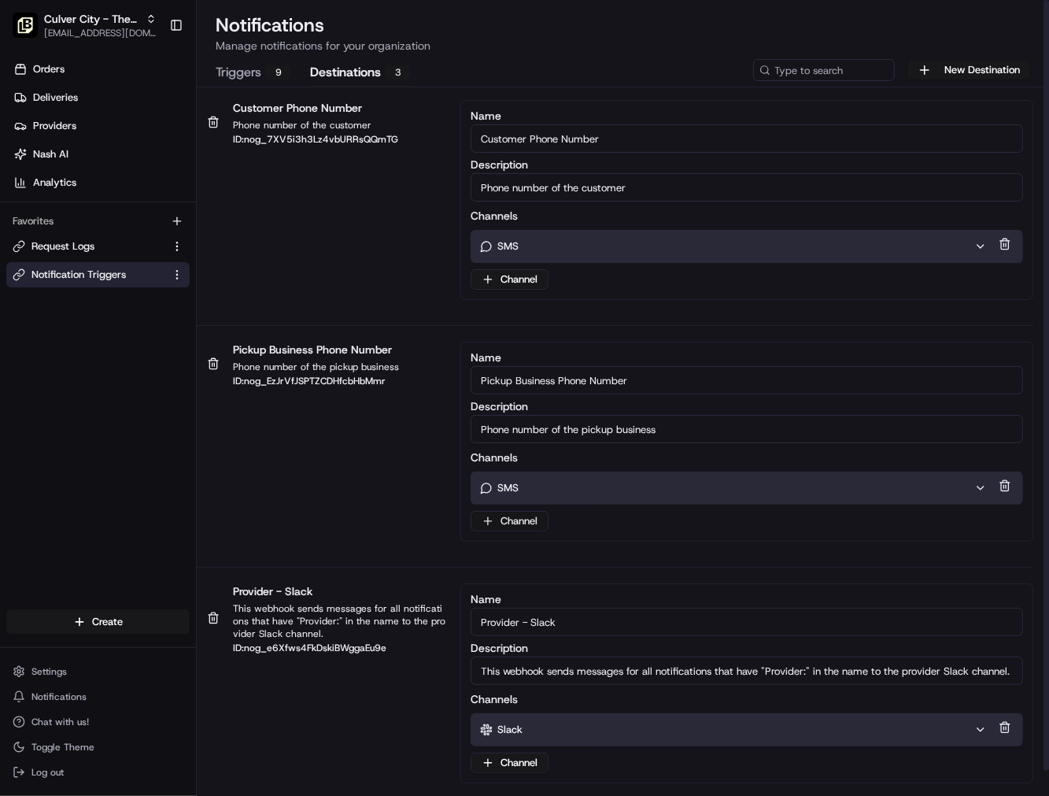
click at [479, 527] on html "Culver City - The Red Chickz onboard@lunchbox.io Toggle Sidebar Orders Deliveri…" at bounding box center [524, 398] width 1049 height 796
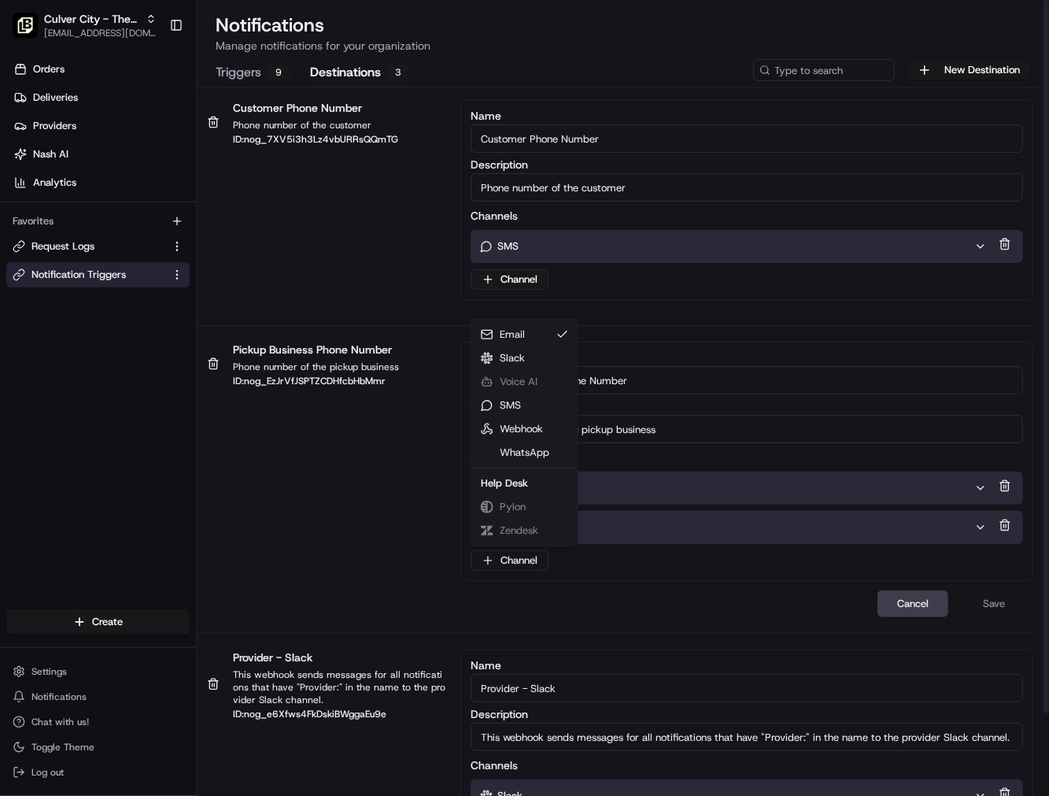
click at [528, 554] on html "Culver City - The Red Chickz onboard@lunchbox.io Toggle Sidebar Orders Deliveri…" at bounding box center [524, 398] width 1049 height 796
click at [360, 563] on html "Culver City - The Red Chickz onboard@lunchbox.io Toggle Sidebar Orders Deliveri…" at bounding box center [524, 398] width 1049 height 796
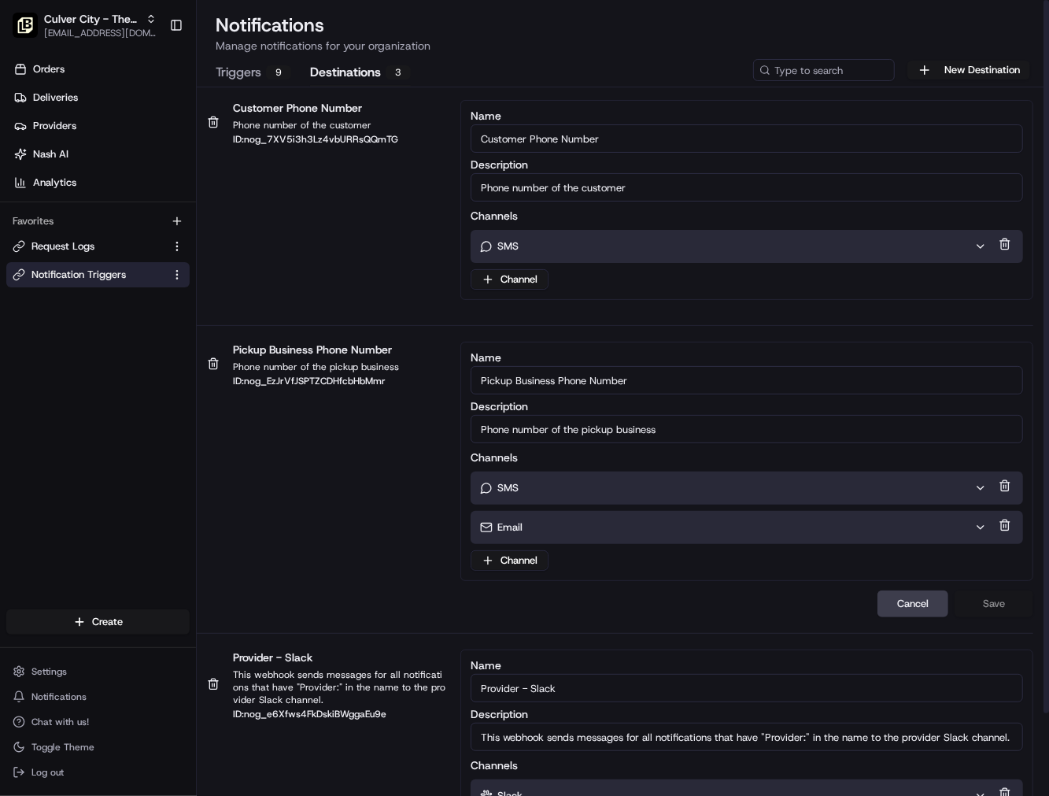
click at [553, 524] on div "Email" at bounding box center [727, 527] width 494 height 14
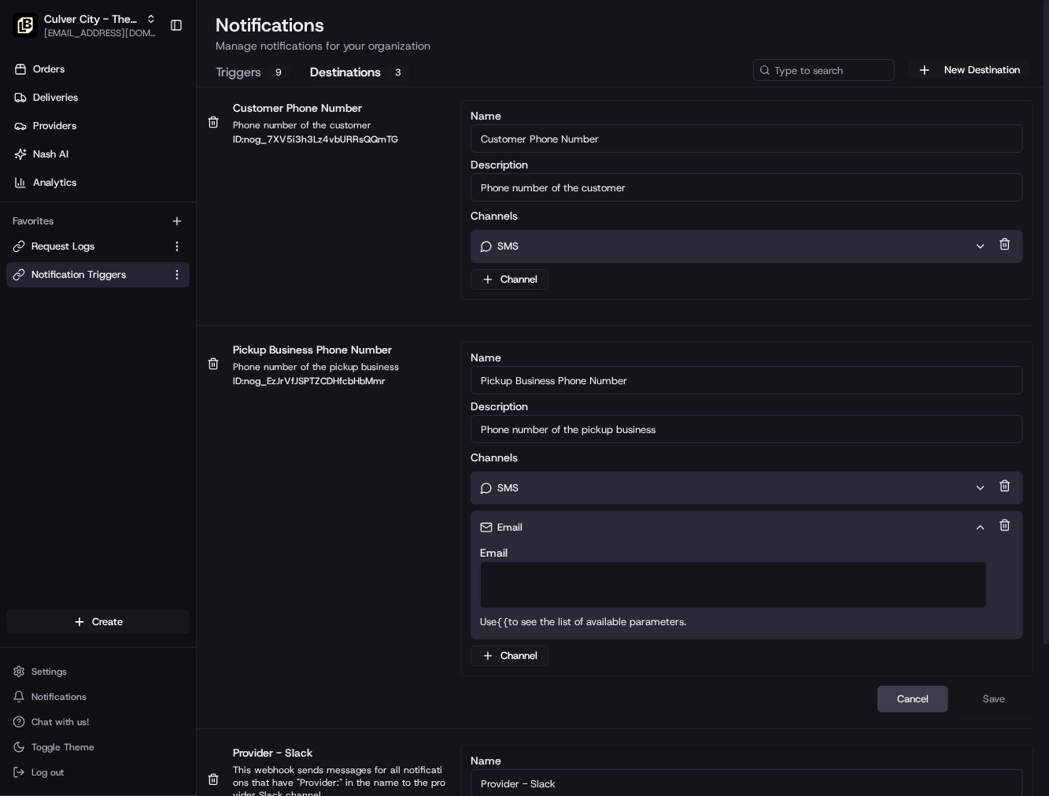
click at [520, 561] on textarea "Email" at bounding box center [733, 584] width 507 height 47
paste textarea "[EMAIL_ADDRESS][DOMAIN_NAME]"
type textarea "[EMAIL_ADDRESS][DOMAIN_NAME]"
click at [997, 688] on button "Save" at bounding box center [994, 699] width 79 height 27
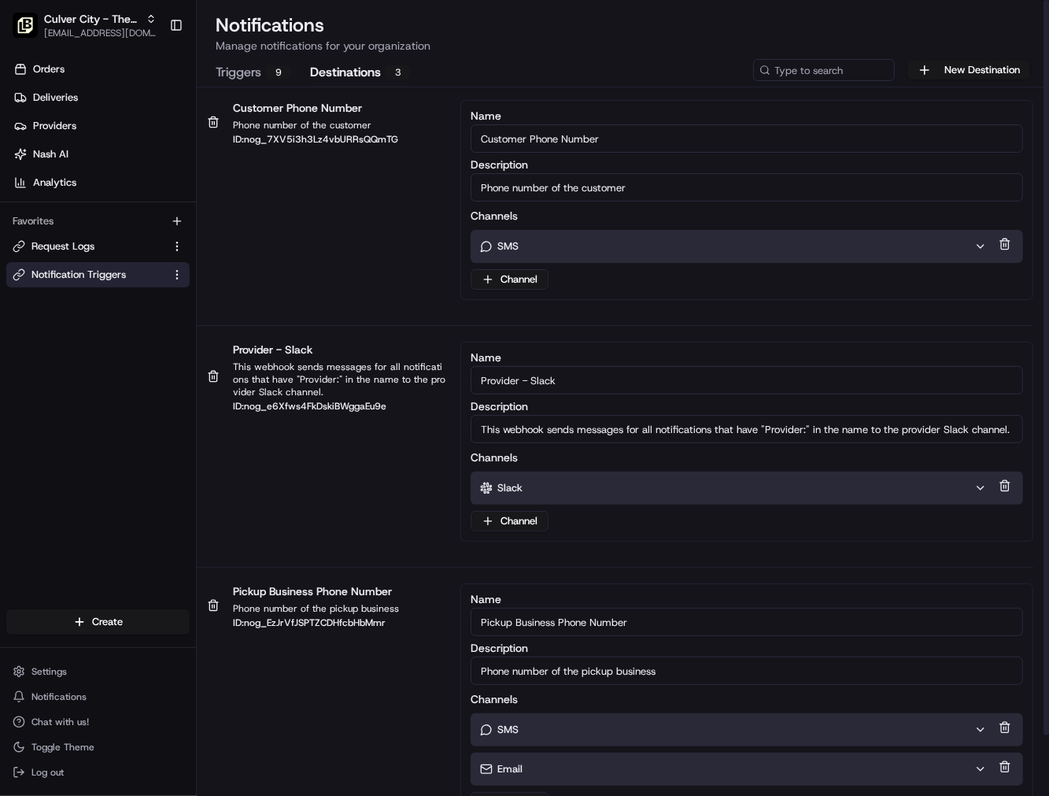
click at [260, 73] on button "Triggers 9" at bounding box center [254, 73] width 76 height 27
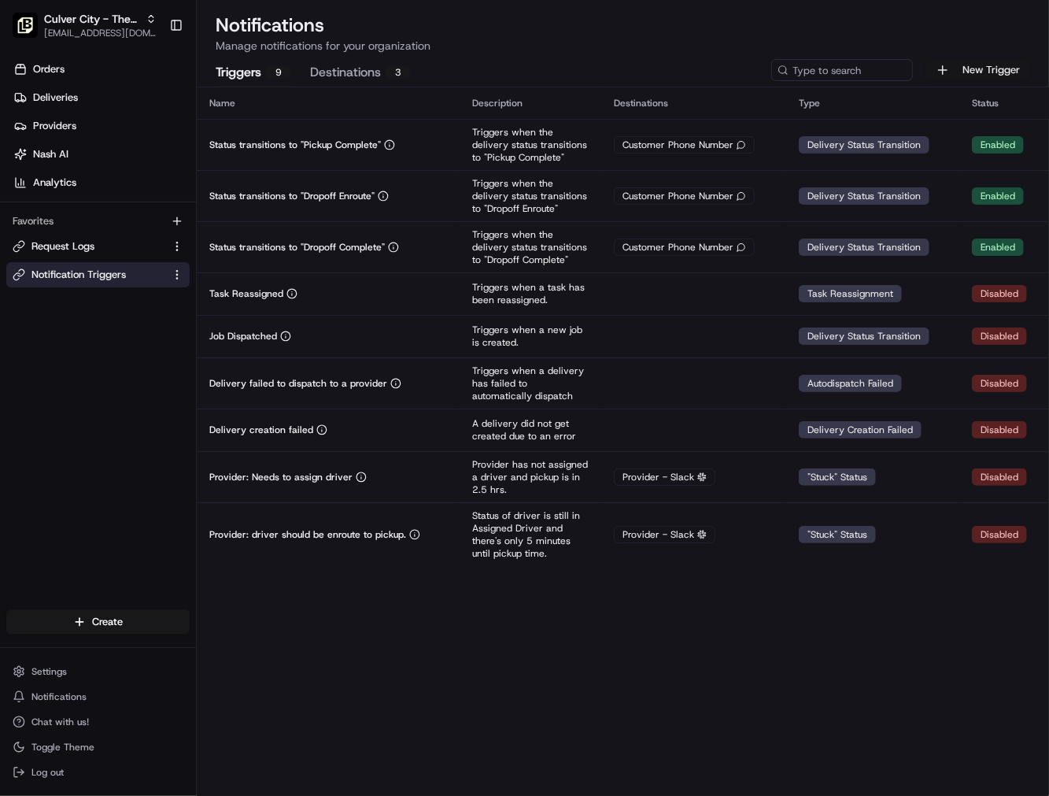
click at [1010, 63] on button "New Trigger" at bounding box center [978, 70] width 105 height 19
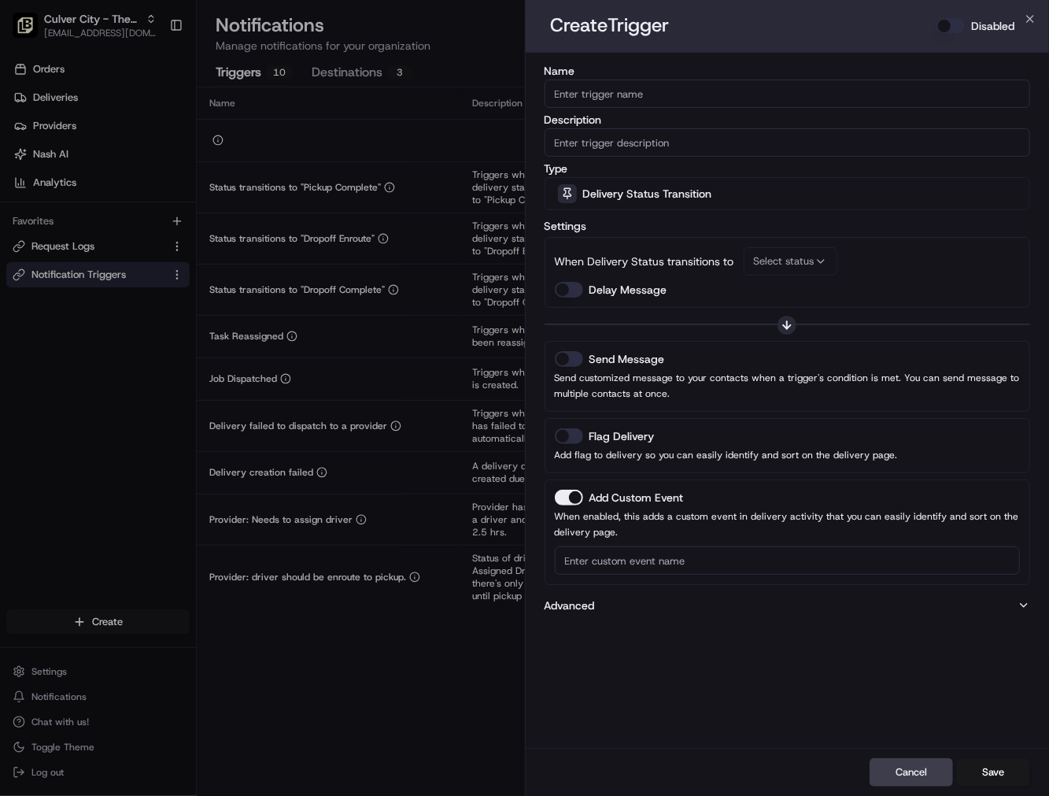
click at [615, 95] on input "Name" at bounding box center [788, 93] width 486 height 28
paste input "Not Assigned Driver"
type input "Not Assigned Driver"
paste input "Not Assigned Driver"
type input "Not Assigned Driver"
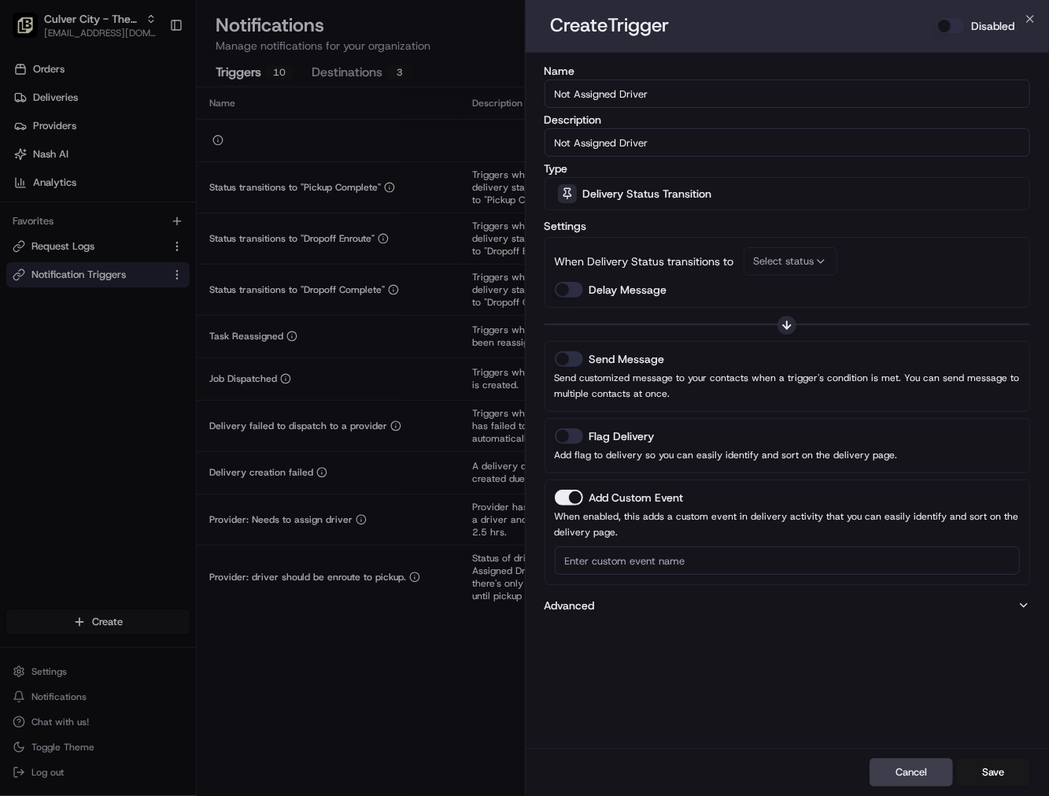
click at [650, 195] on span "Delivery Status Transition" at bounding box center [647, 194] width 129 height 16
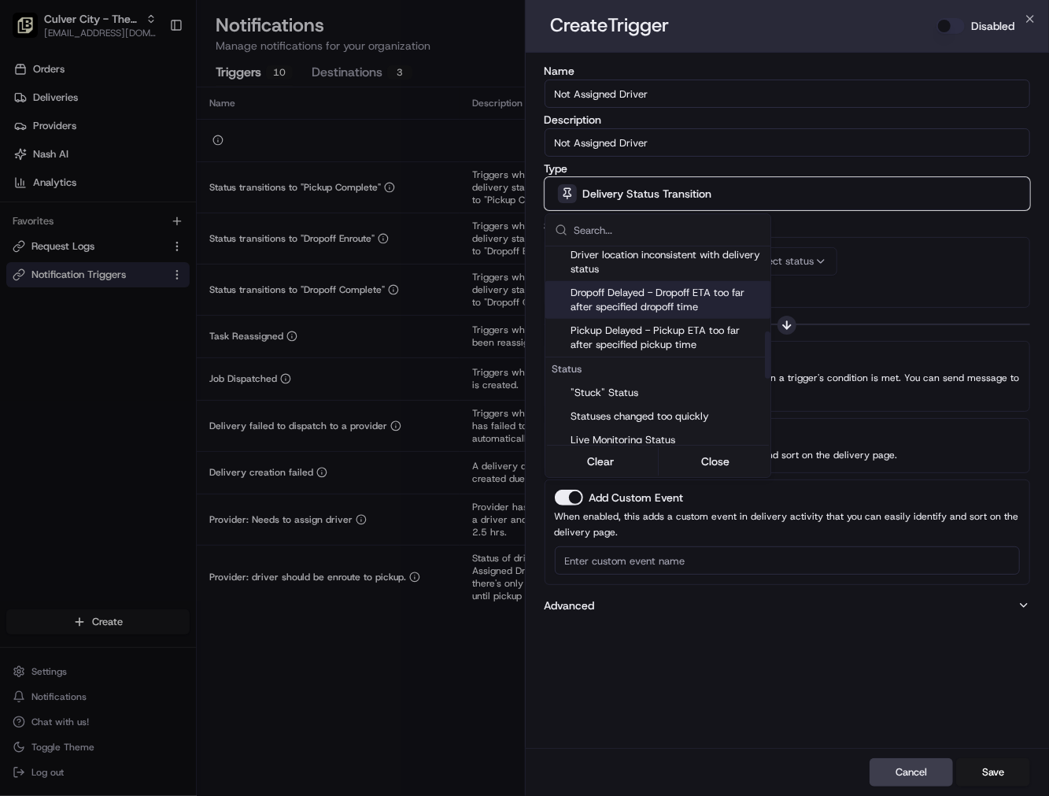
scroll to position [437, 0]
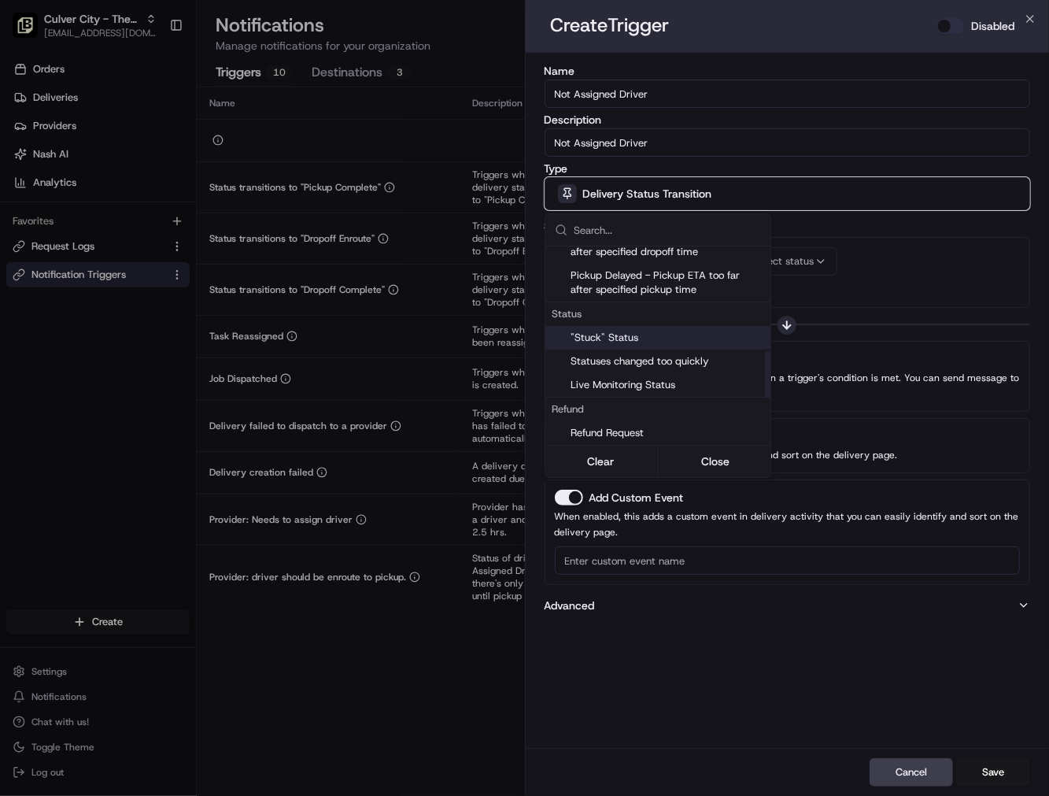
click at [630, 332] on span ""Stuck" Status" at bounding box center [668, 338] width 194 height 14
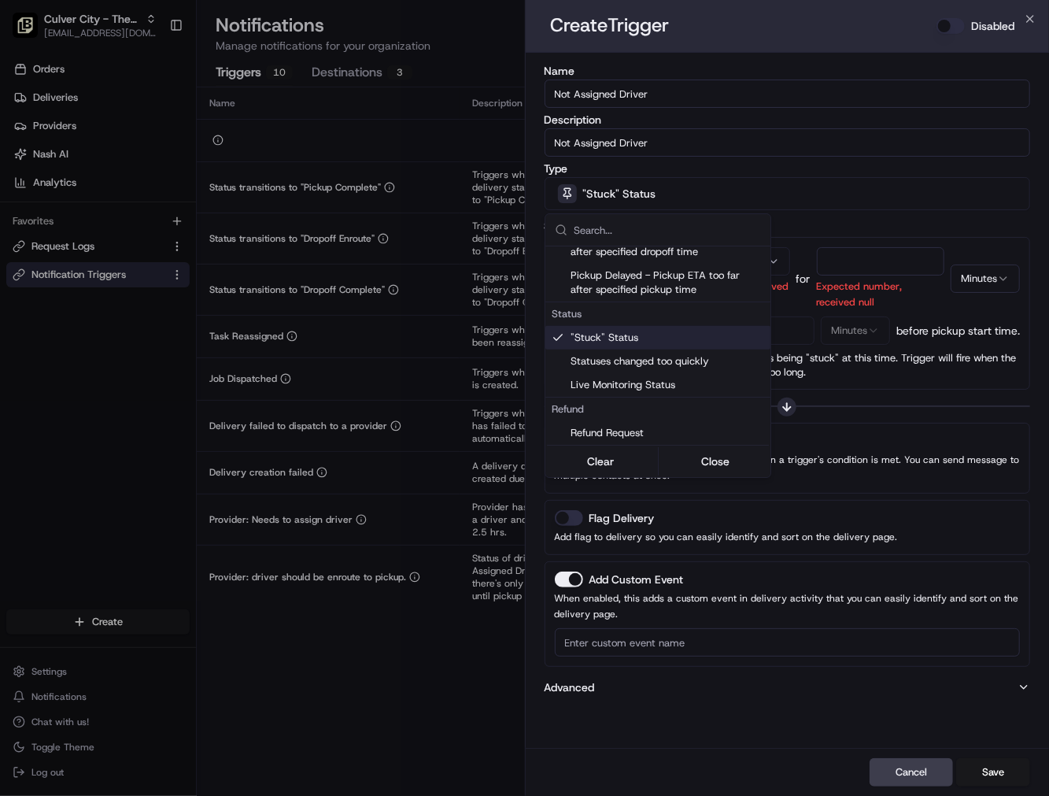
click at [785, 262] on div at bounding box center [524, 398] width 1049 height 796
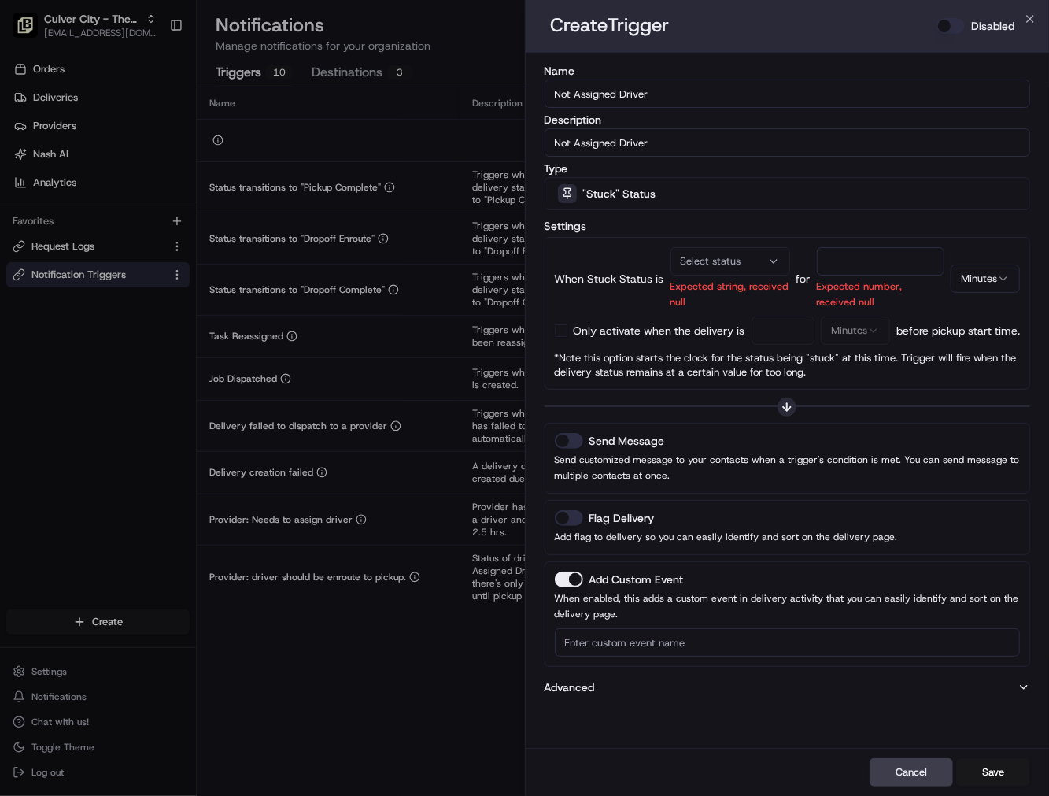
click at [773, 262] on icon "button" at bounding box center [773, 261] width 13 height 13
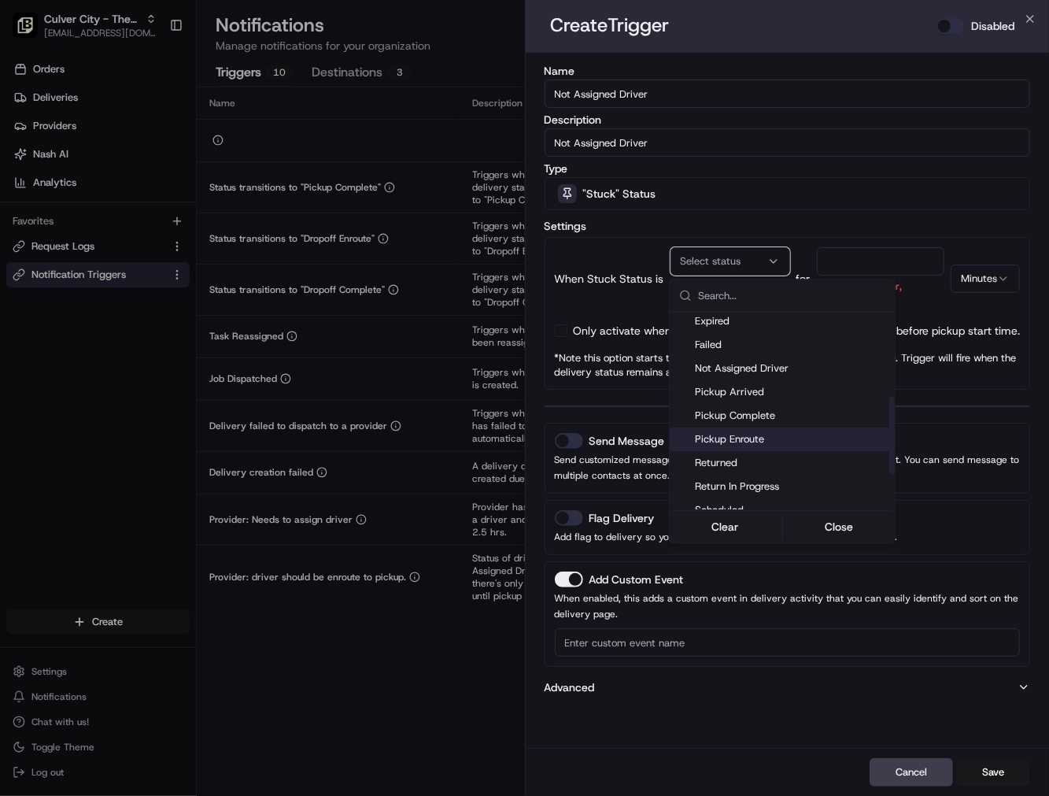
scroll to position [211, 0]
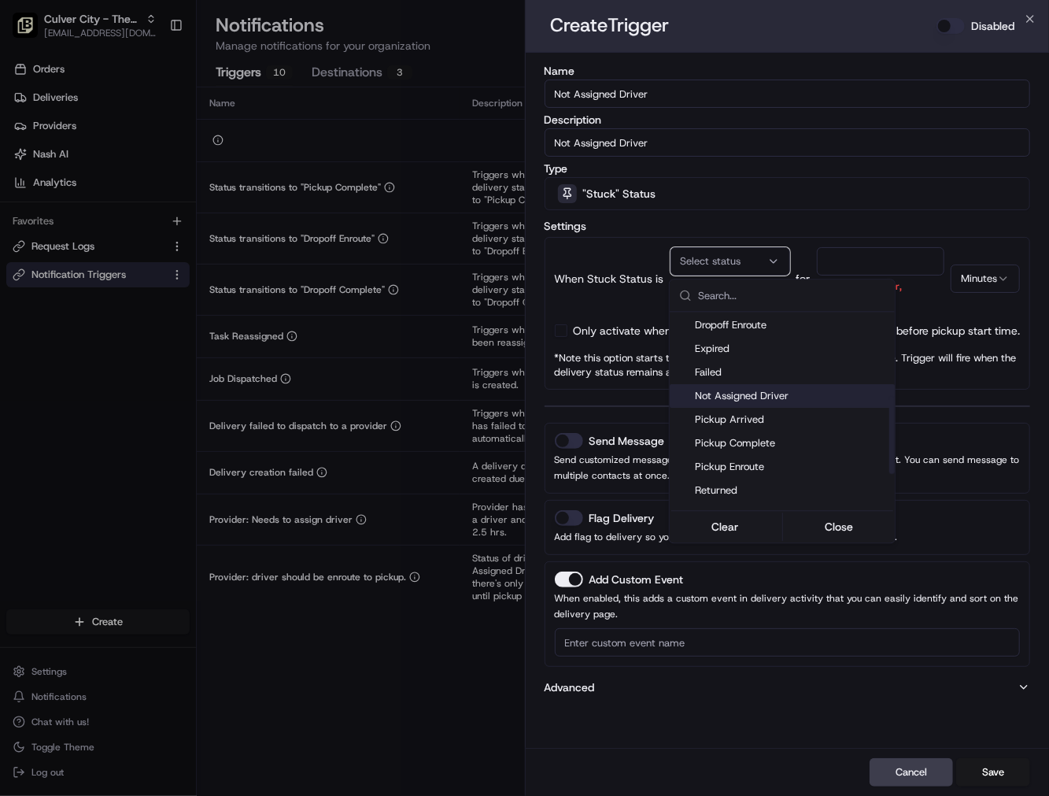
click at [745, 391] on span "Not Assigned Driver" at bounding box center [792, 396] width 194 height 14
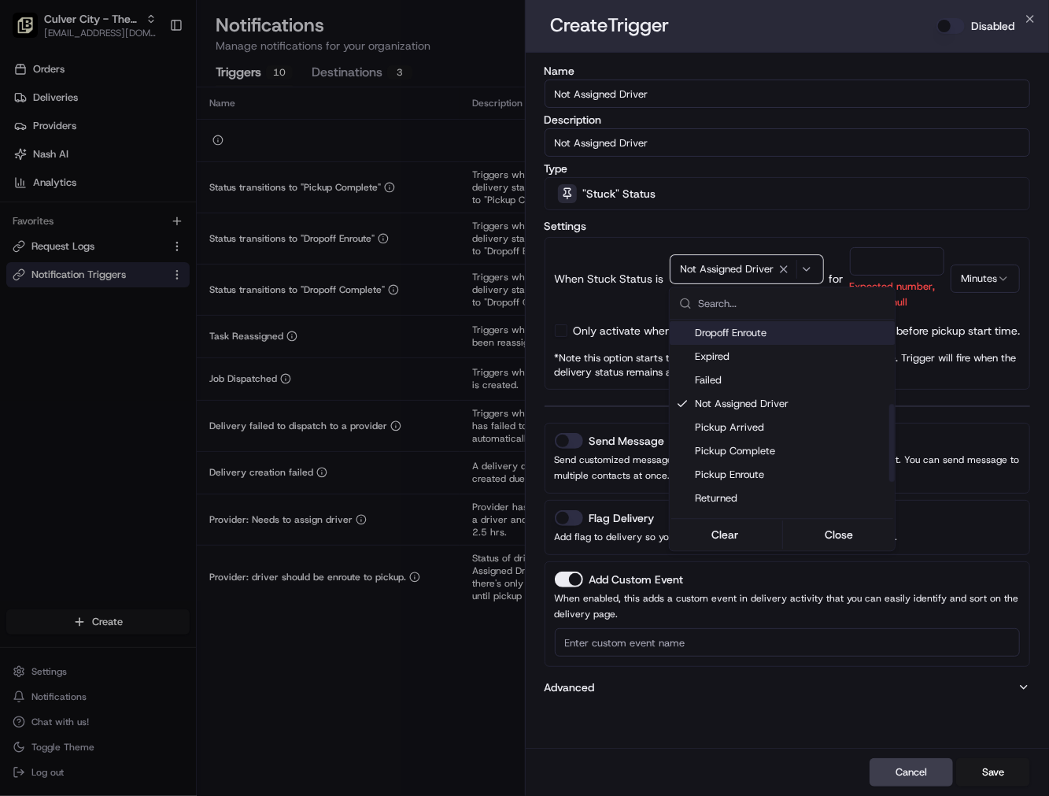
click at [860, 272] on div at bounding box center [524, 398] width 1049 height 796
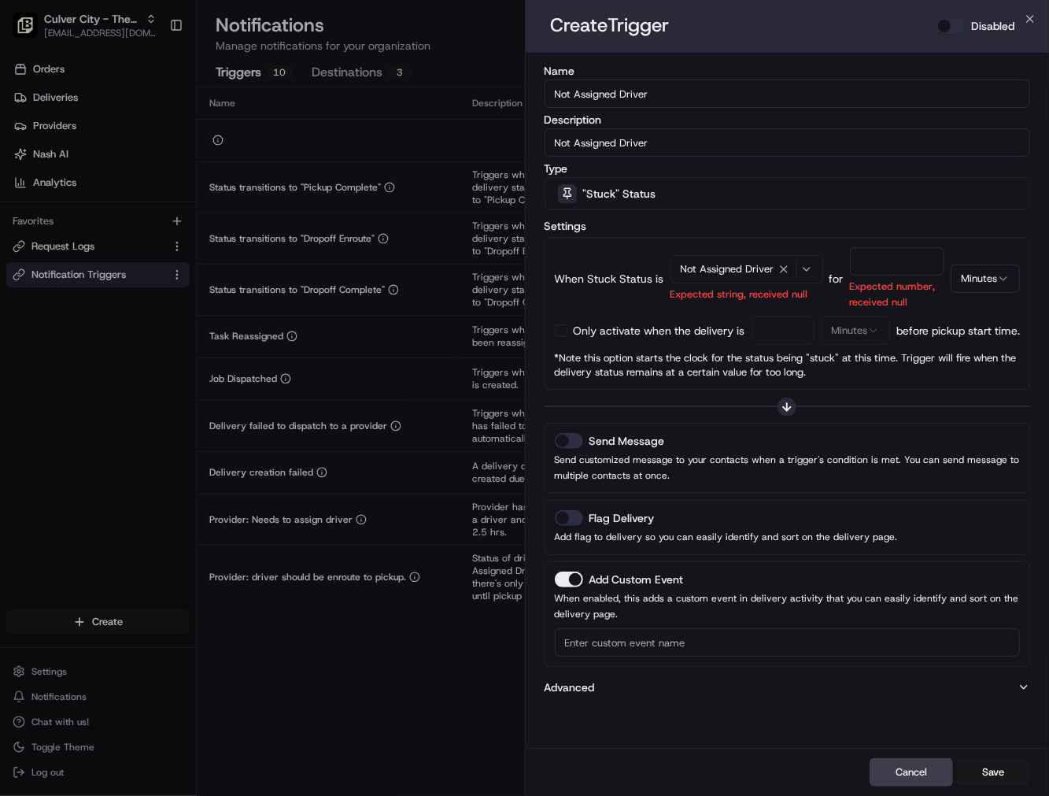
click at [866, 265] on input "number" at bounding box center [897, 261] width 95 height 28
type input "20"
click at [556, 332] on button "button" at bounding box center [561, 330] width 13 height 13
click at [787, 334] on input "number" at bounding box center [784, 330] width 64 height 28
type input "20"
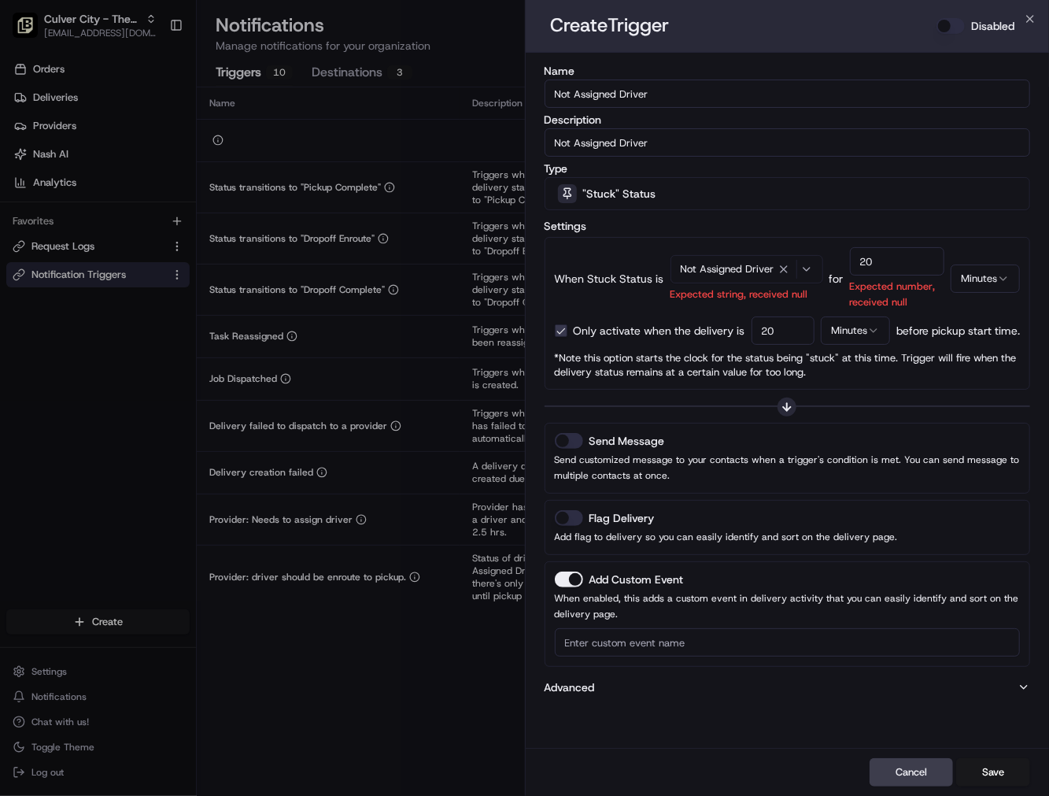
click at [567, 447] on button "Send Message" at bounding box center [569, 441] width 28 height 16
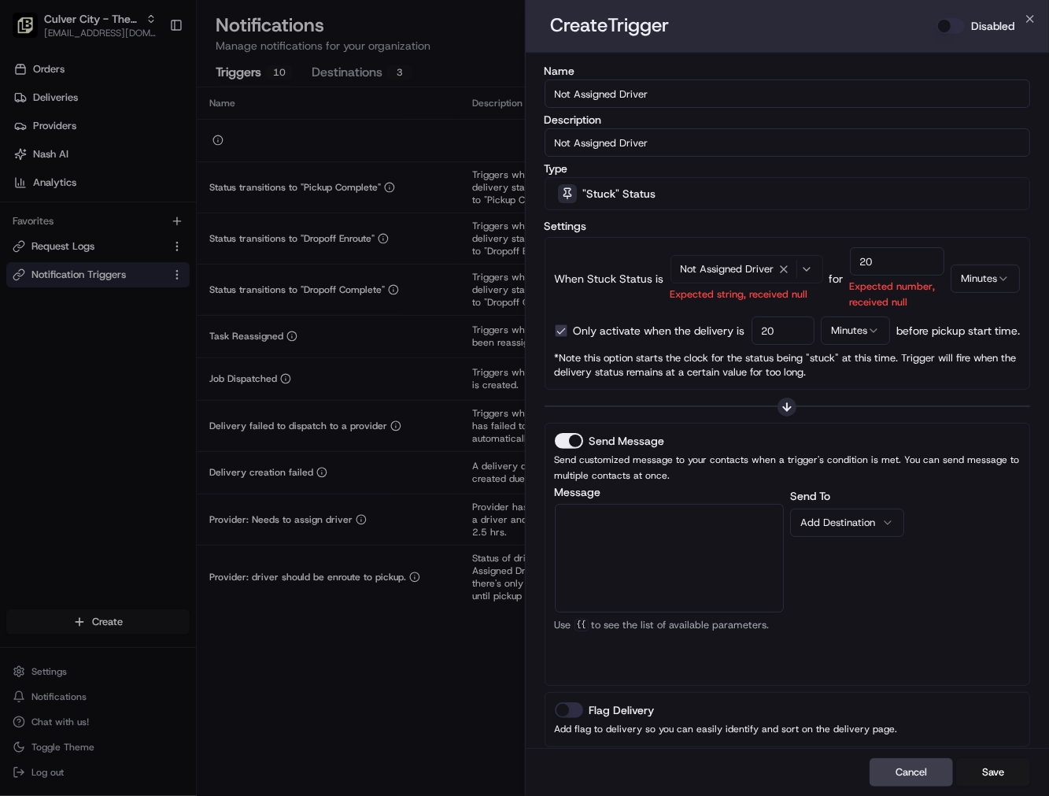
click at [664, 547] on textarea "Message" at bounding box center [670, 558] width 230 height 109
paste textarea "The {{job_details_url}} has no driver assigned, please review and take action."
type textarea "The {{job_details_url}} has no driver assigned, please review and take action."
click at [852, 518] on div "Add Destination" at bounding box center [840, 523] width 81 height 14
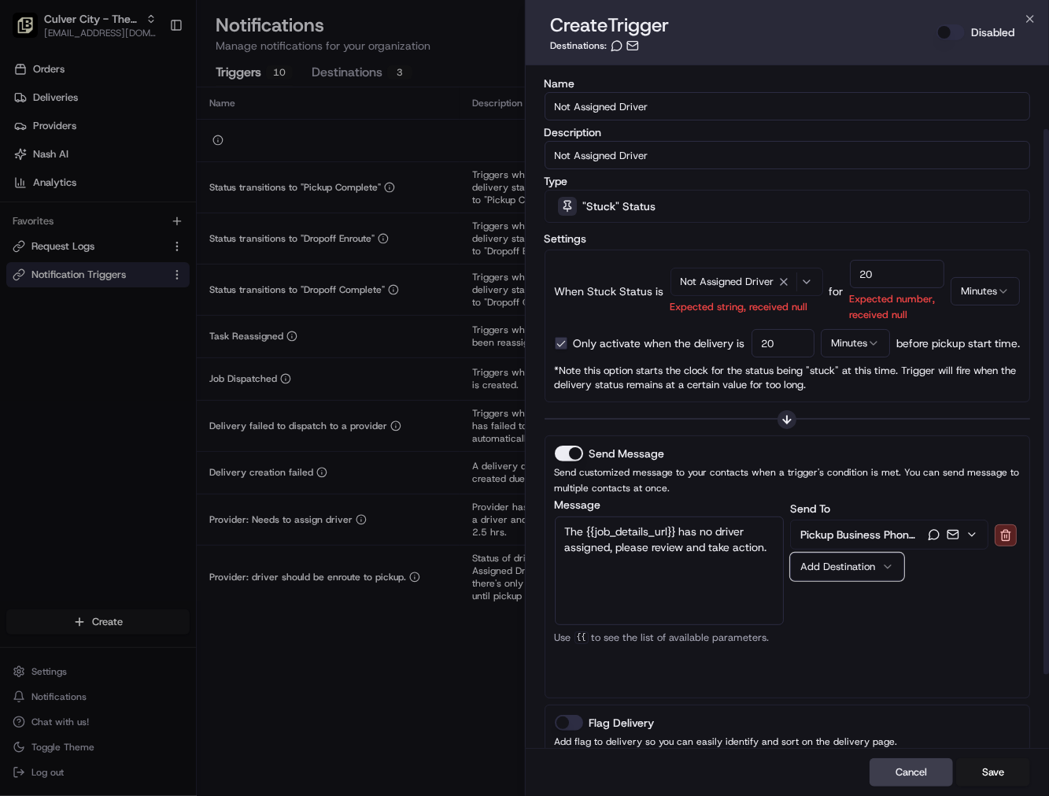
scroll to position [171, 0]
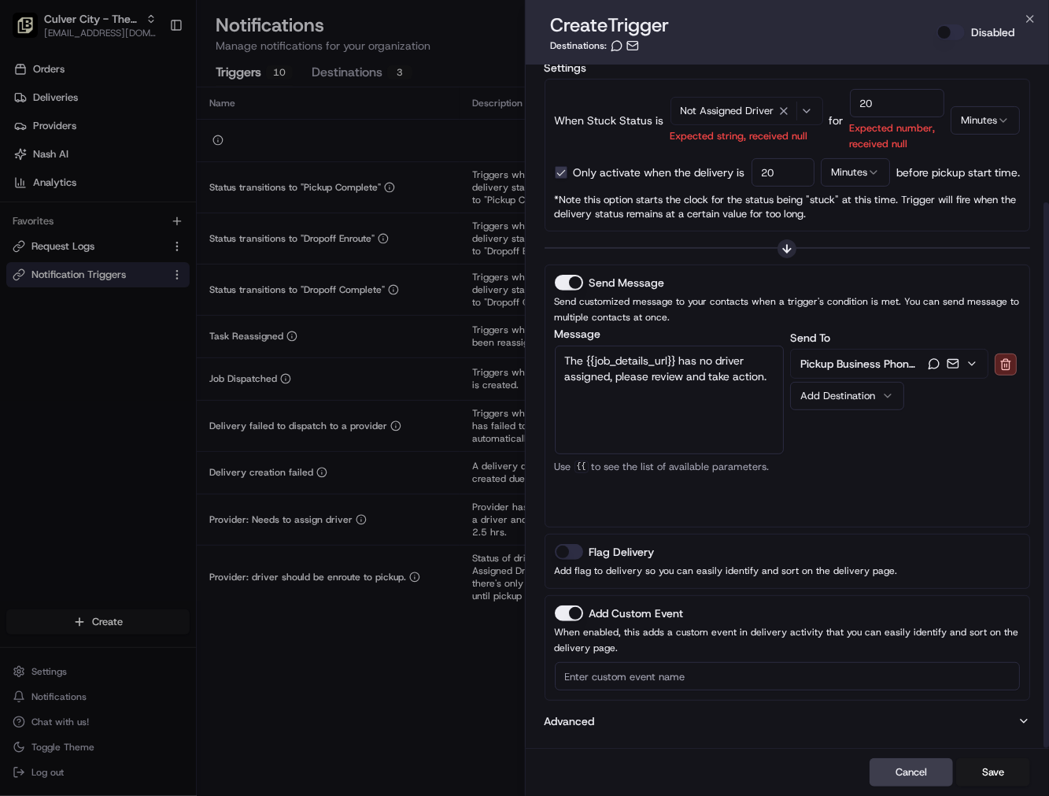
click at [584, 553] on div "Flag Delivery" at bounding box center [788, 552] width 466 height 16
click at [575, 553] on button "Flag Delivery" at bounding box center [569, 552] width 28 height 16
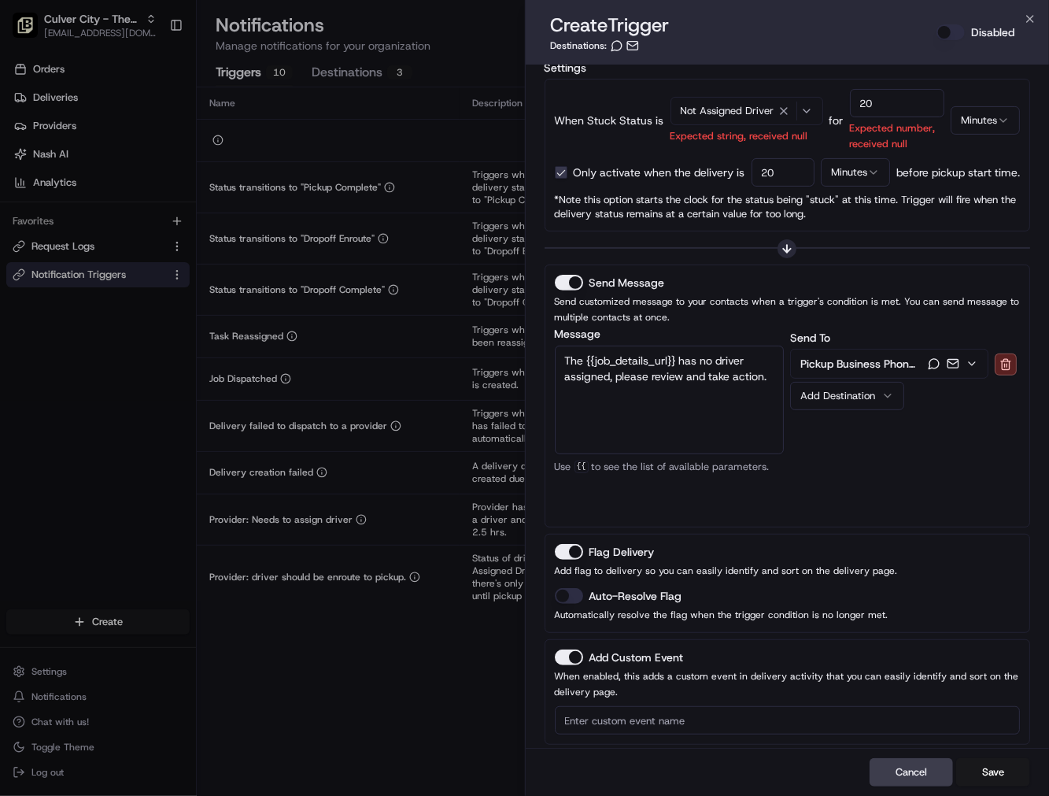
click at [561, 591] on button "Auto-Resolve Flag" at bounding box center [569, 596] width 28 height 16
click at [946, 31] on button "Disabled" at bounding box center [951, 32] width 28 height 16
click at [985, 778] on button "Save" at bounding box center [993, 772] width 74 height 28
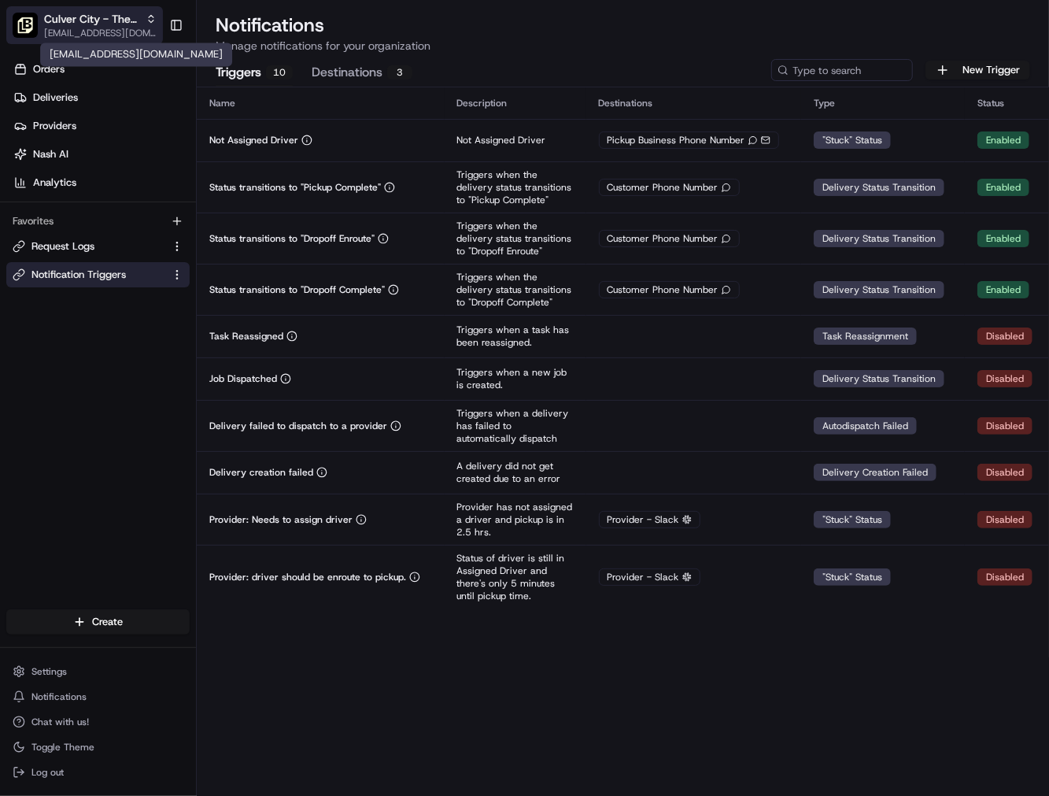
click at [115, 27] on span "[EMAIL_ADDRESS][DOMAIN_NAME]" at bounding box center [100, 33] width 113 height 13
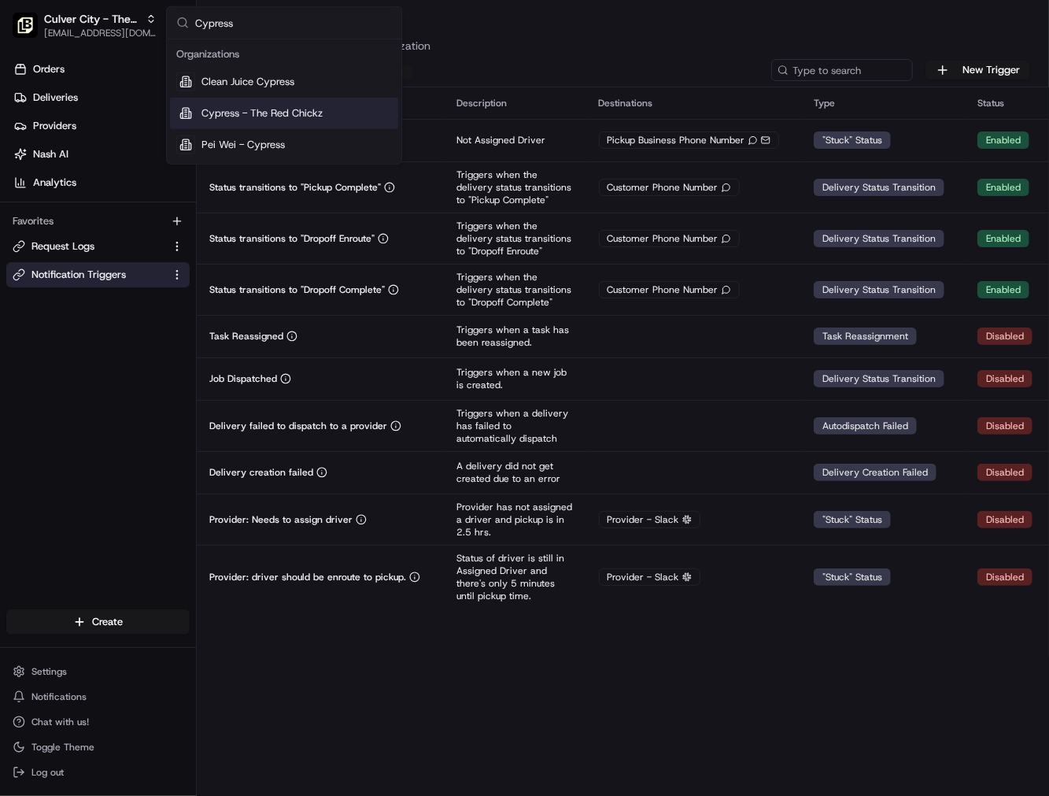
type input "Cypress"
click at [246, 112] on span "Cypress - The Red Chickz" at bounding box center [261, 113] width 121 height 14
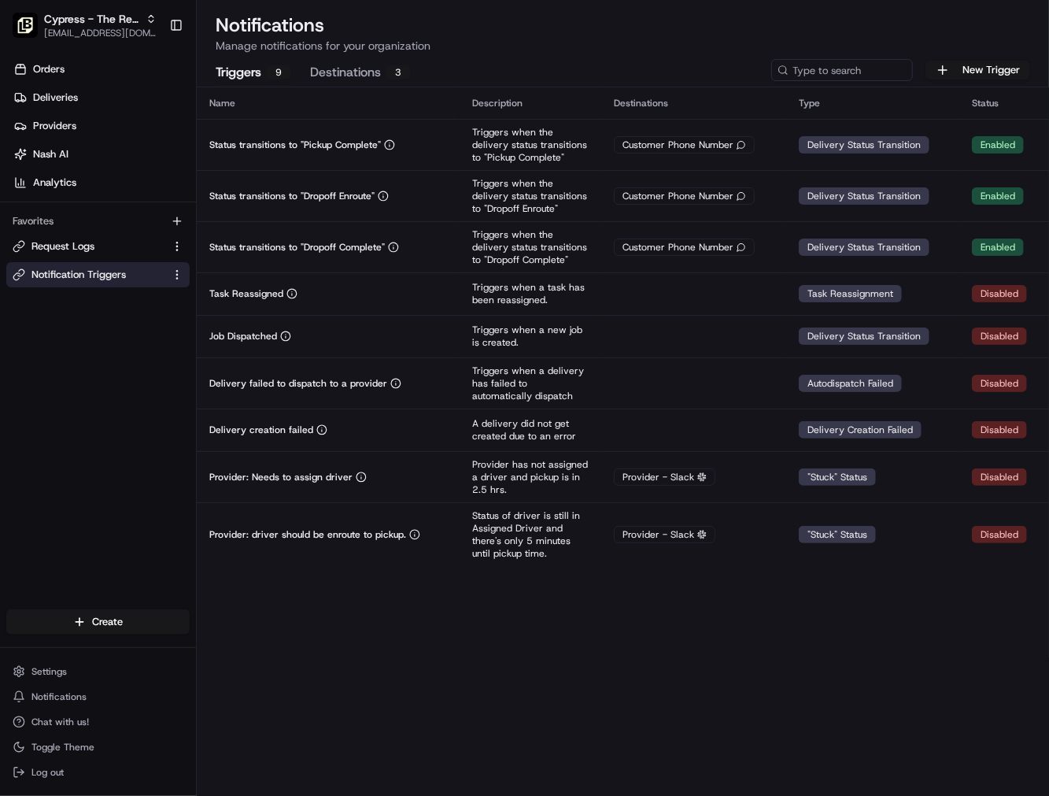
click at [347, 73] on button "Destinations 3" at bounding box center [360, 73] width 101 height 27
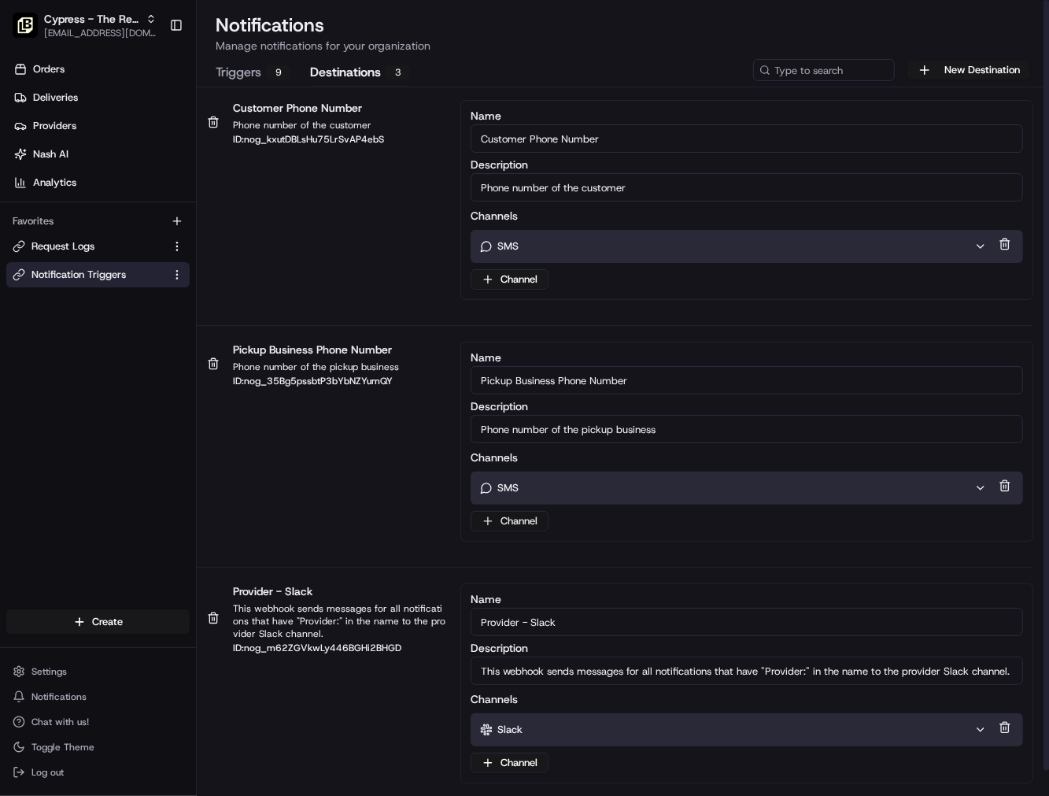
click at [530, 523] on html "Cypress - The Red Chickz [EMAIL_ADDRESS][DOMAIN_NAME] Toggle Sidebar Orders Del…" at bounding box center [524, 398] width 1049 height 796
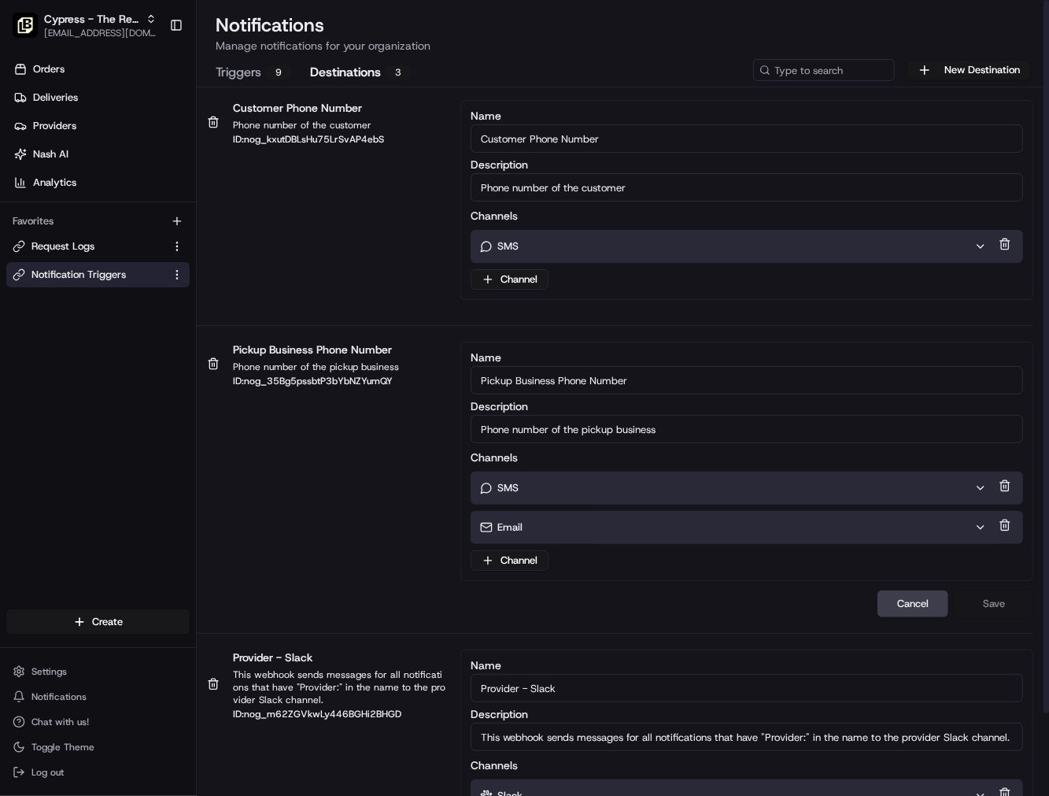
click at [875, 538] on div "Email" at bounding box center [734, 527] width 526 height 33
click at [649, 525] on div "Email" at bounding box center [727, 527] width 494 height 14
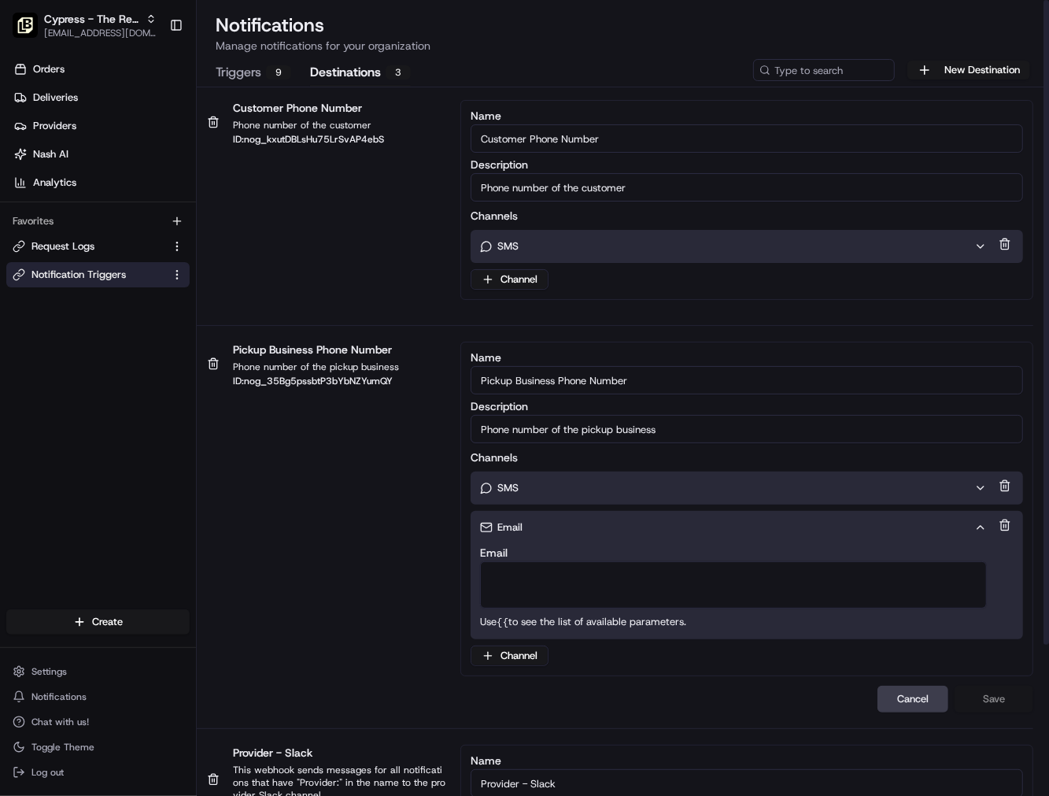
click at [528, 572] on textarea "Email" at bounding box center [733, 584] width 507 height 47
paste textarea "[EMAIL_ADDRESS][DOMAIN_NAME]"
type textarea "[EMAIL_ADDRESS][DOMAIN_NAME]"
click at [992, 693] on button "Save" at bounding box center [994, 699] width 79 height 27
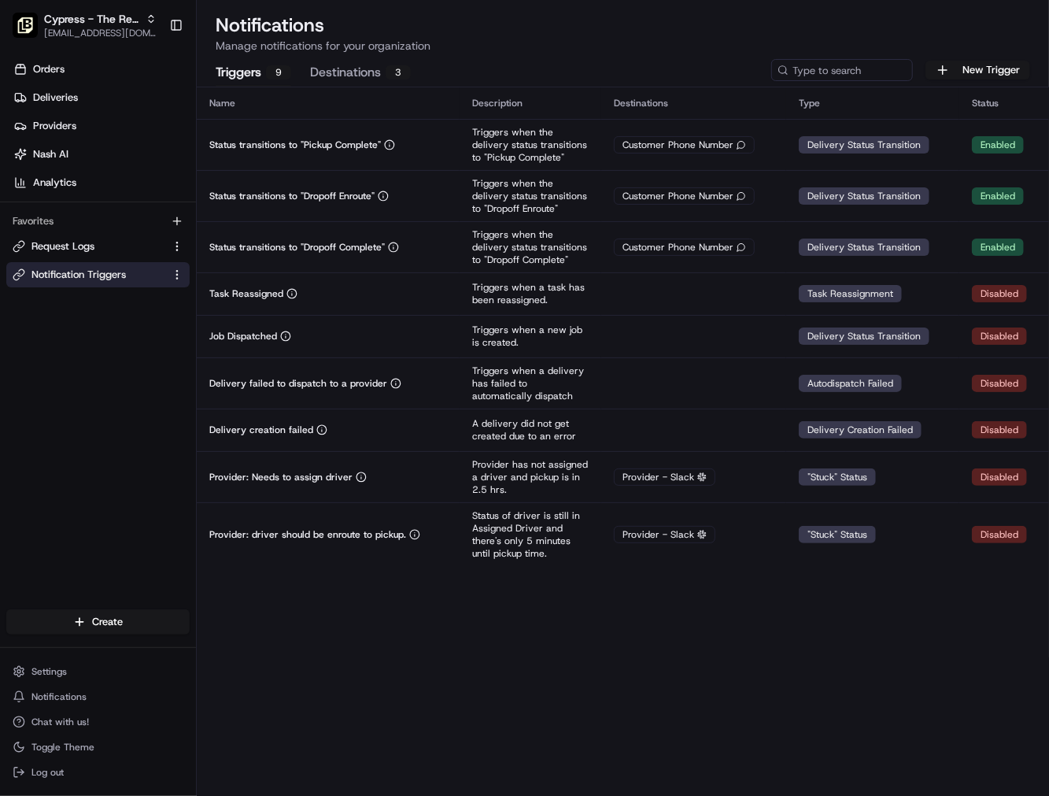
click at [257, 76] on button "Triggers 9" at bounding box center [254, 73] width 76 height 27
click at [978, 68] on button "New Trigger" at bounding box center [978, 70] width 105 height 19
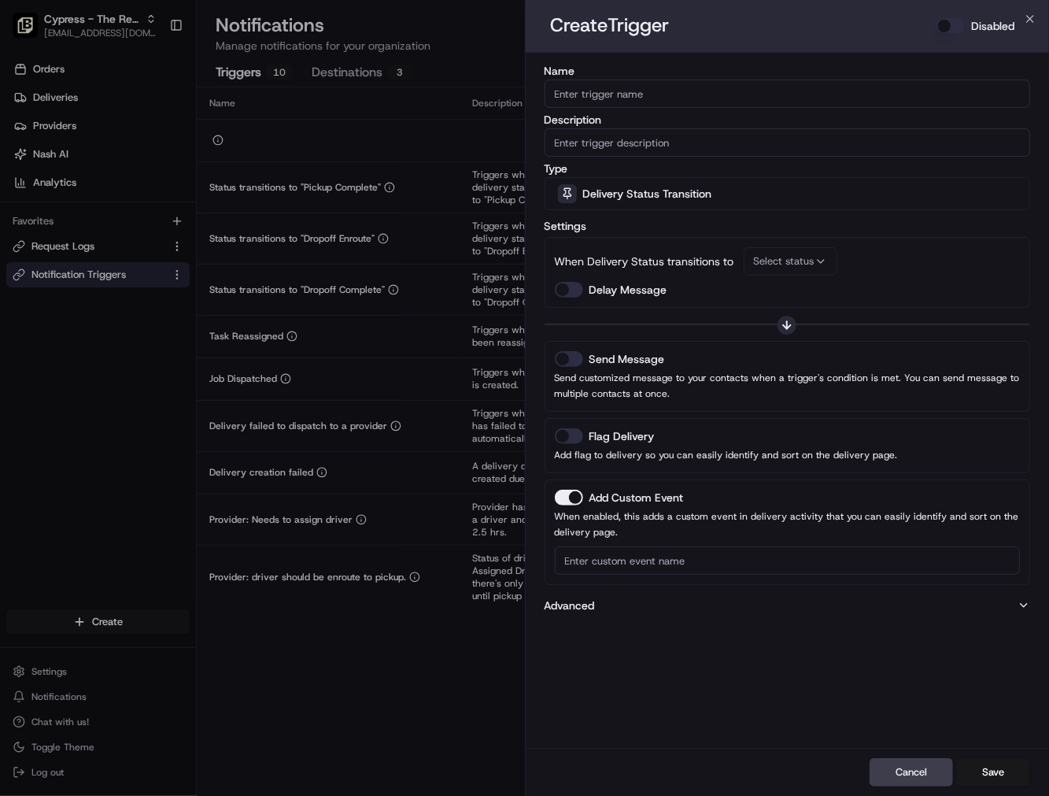
click at [649, 90] on input "Name" at bounding box center [788, 93] width 486 height 28
paste input "Not Assigned Driver"
type input "Not Assigned Driver"
click at [671, 146] on input "Description" at bounding box center [788, 142] width 486 height 28
paste input "Not Assigned Driver"
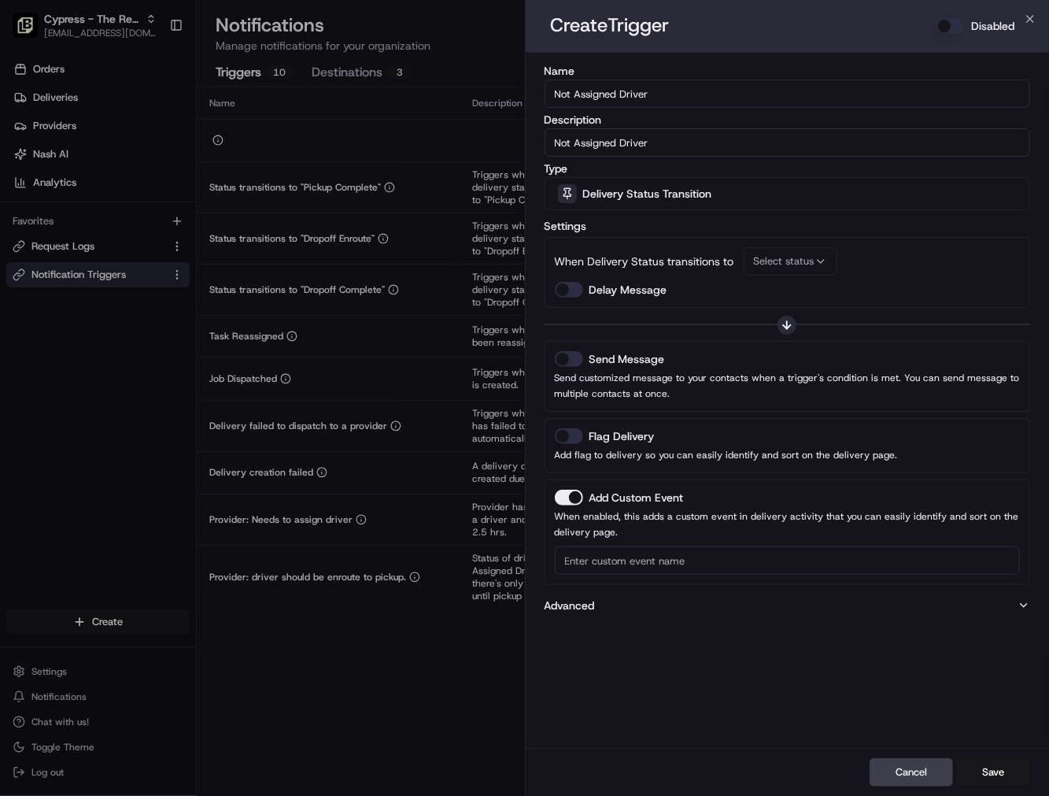
type input "Not Assigned Driver"
click at [644, 190] on span "Delivery Status Transition" at bounding box center [647, 194] width 129 height 16
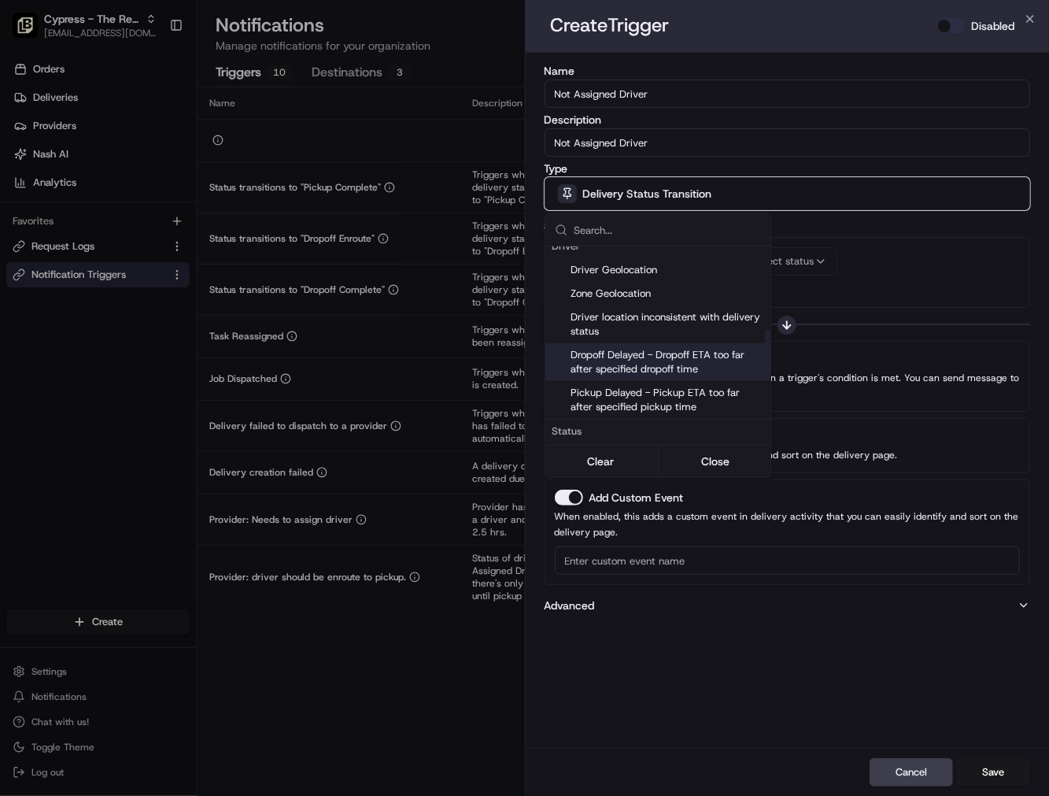
scroll to position [349, 0]
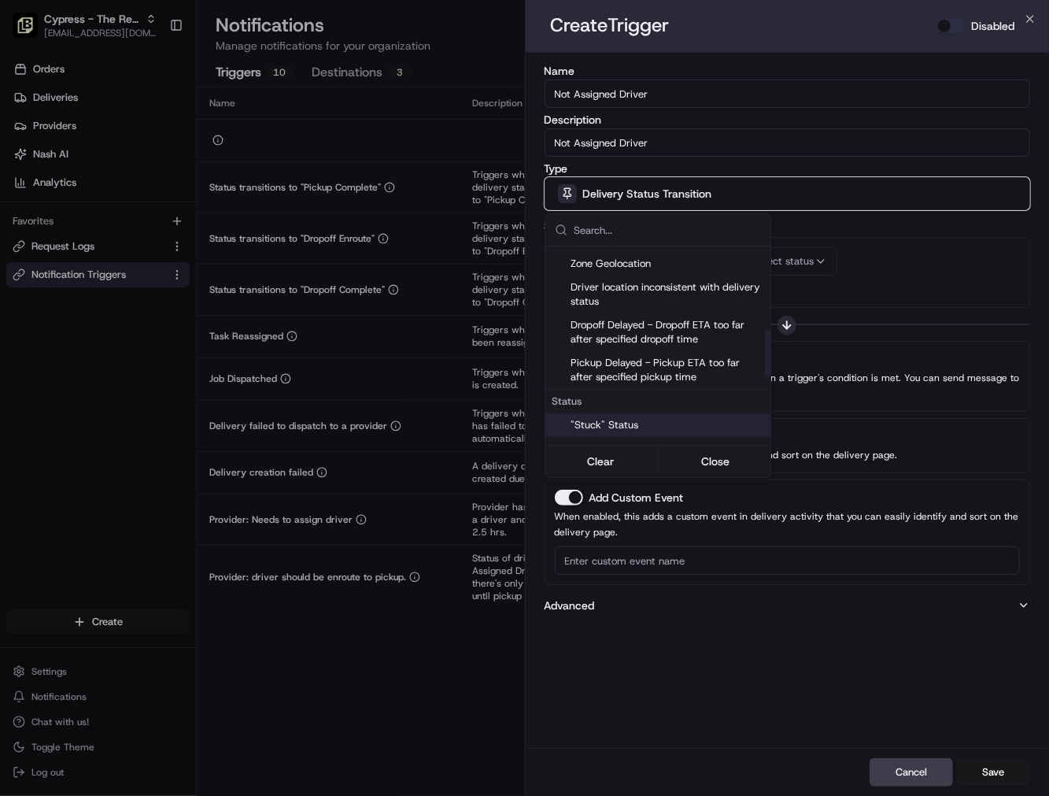
click at [604, 415] on div ""Stuck" Status" at bounding box center [657, 425] width 225 height 24
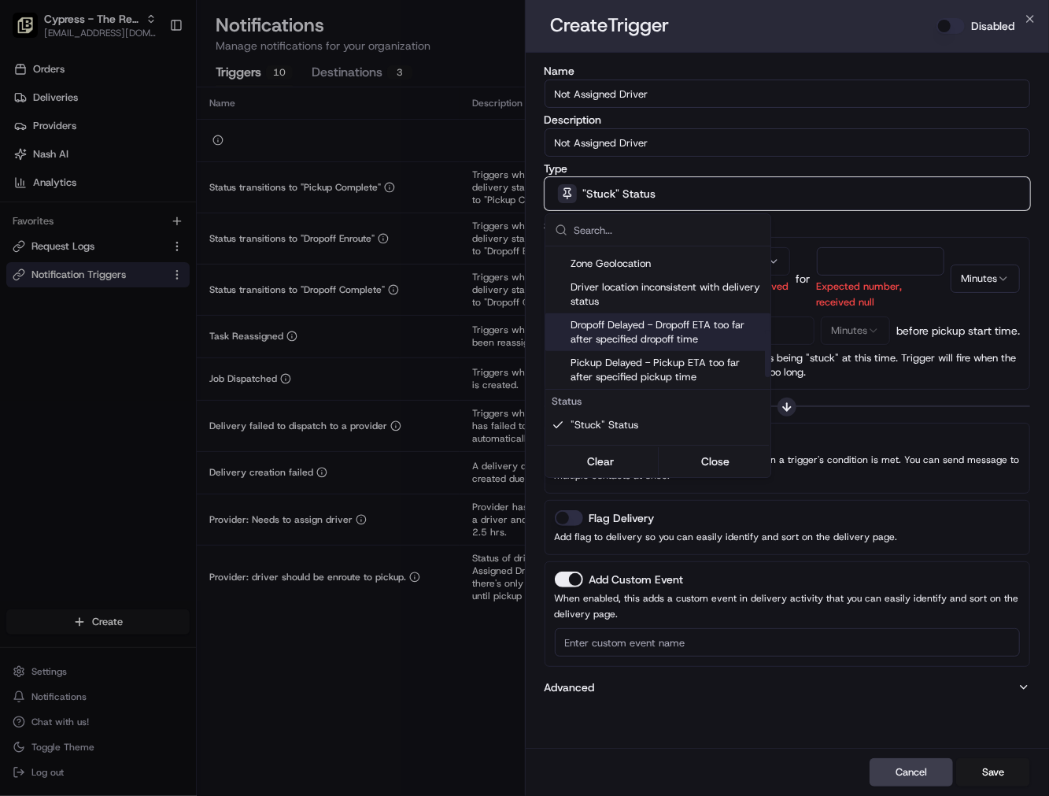
click at [798, 272] on div at bounding box center [524, 398] width 1049 height 796
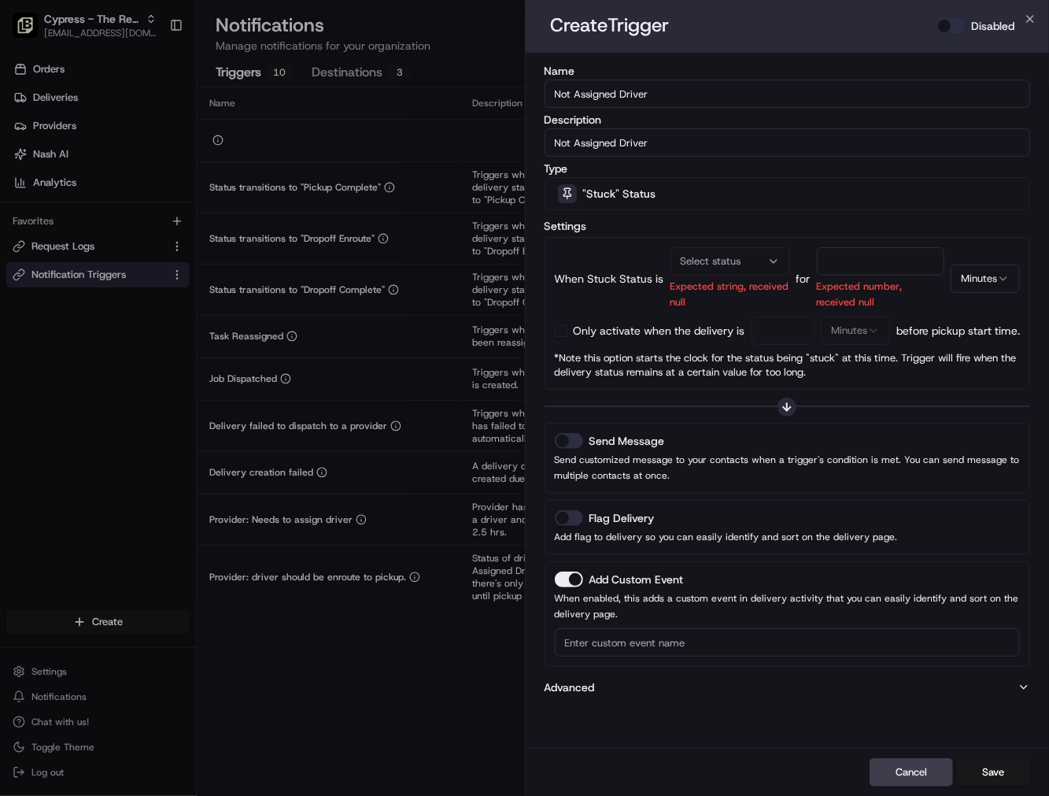
click at [778, 260] on div "Select status" at bounding box center [731, 261] width 112 height 14
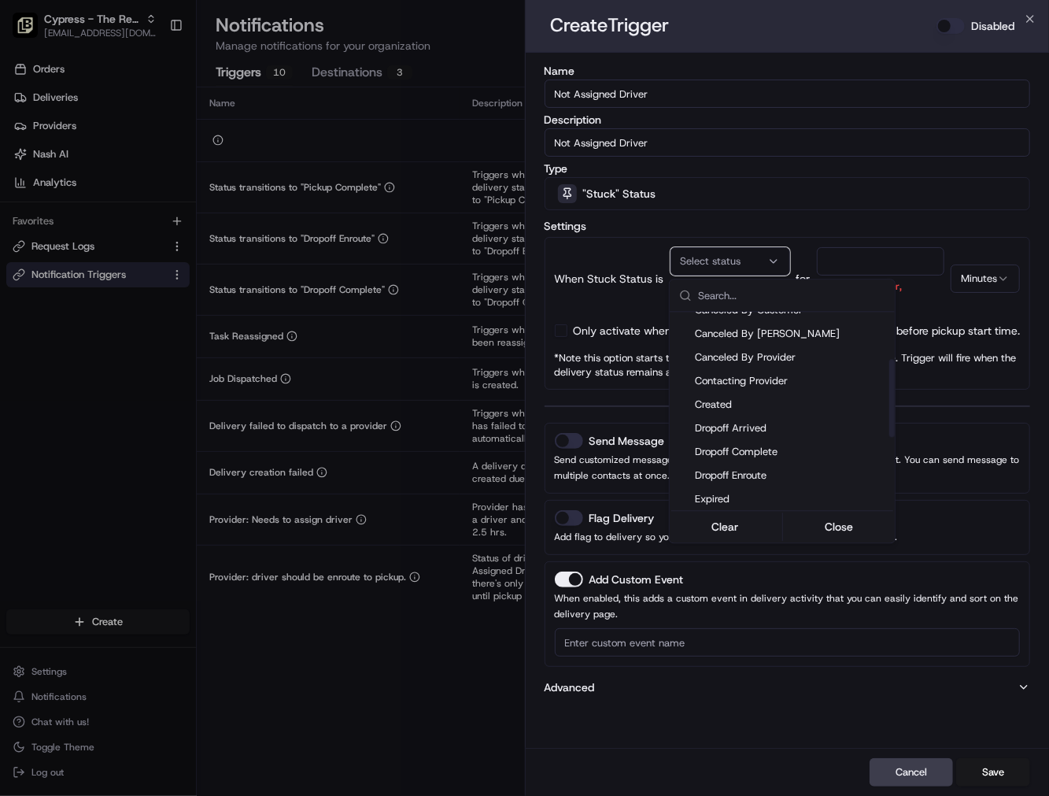
scroll to position [175, 0]
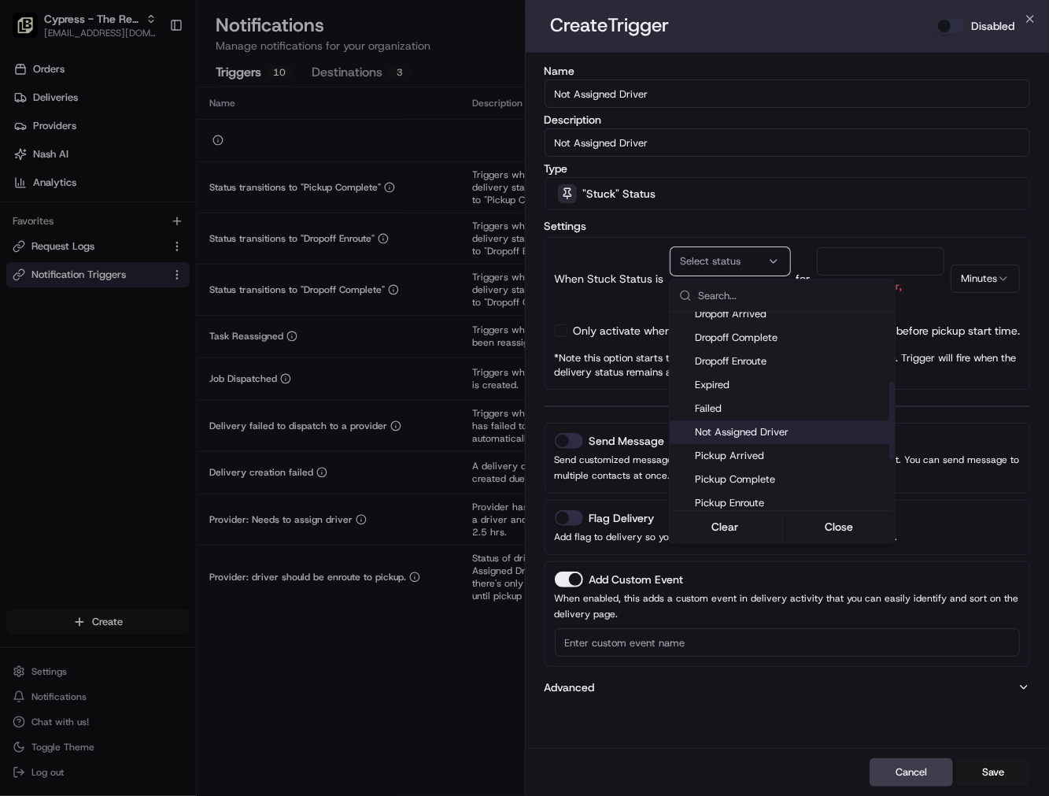
click at [760, 426] on span "Not Assigned Driver" at bounding box center [792, 432] width 194 height 14
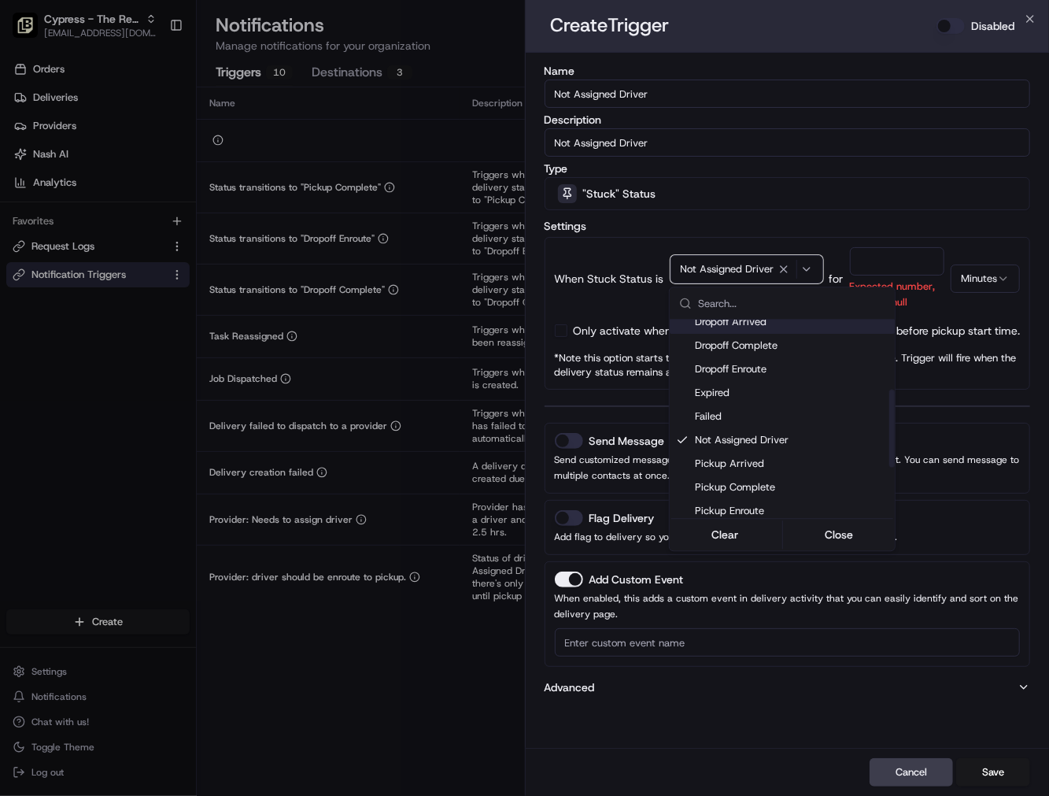
click at [868, 253] on div at bounding box center [524, 398] width 1049 height 796
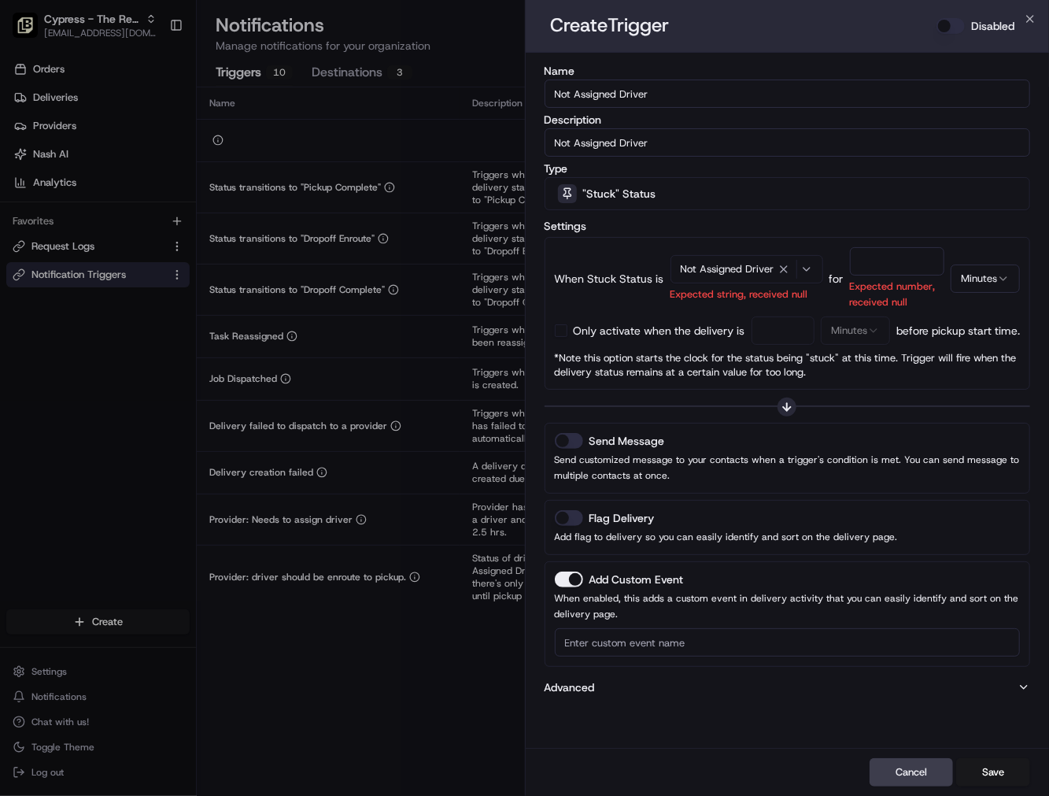
click at [870, 257] on input "number" at bounding box center [897, 261] width 95 height 28
type input "20"
click at [559, 331] on button "button" at bounding box center [561, 330] width 13 height 13
click at [787, 331] on input "number" at bounding box center [784, 330] width 64 height 28
type input "20"
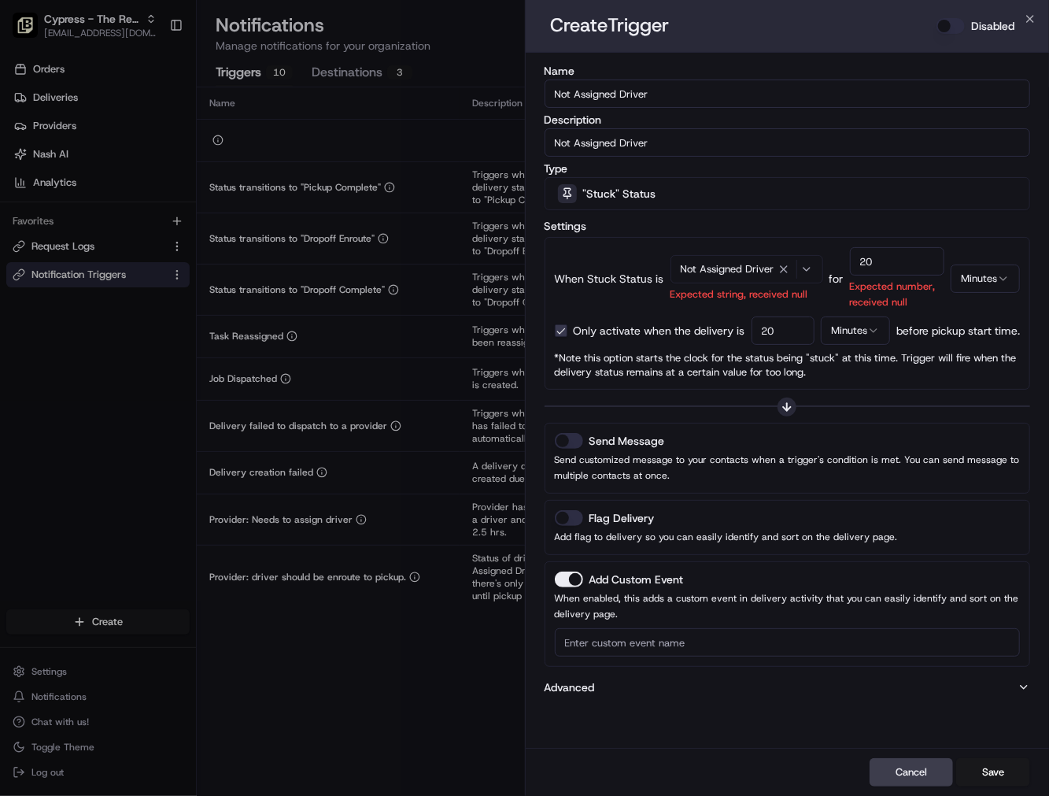
click at [569, 442] on button "Send Message" at bounding box center [569, 441] width 28 height 16
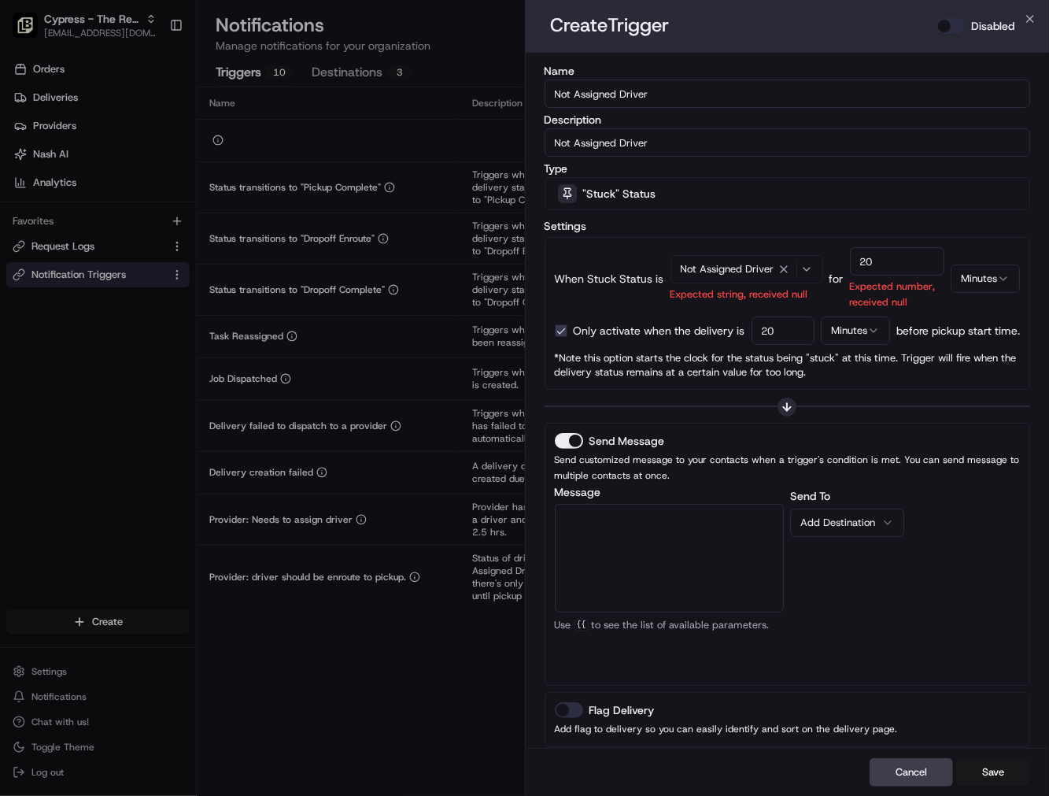
click at [650, 565] on textarea "Message" at bounding box center [670, 558] width 230 height 109
paste textarea "The {{job_details_url}} has no driver assigned, please review and take action."
type textarea "The {{job_details_url}} has no driver assigned, please review and take action."
click at [863, 521] on div "Add Destination" at bounding box center [840, 523] width 81 height 14
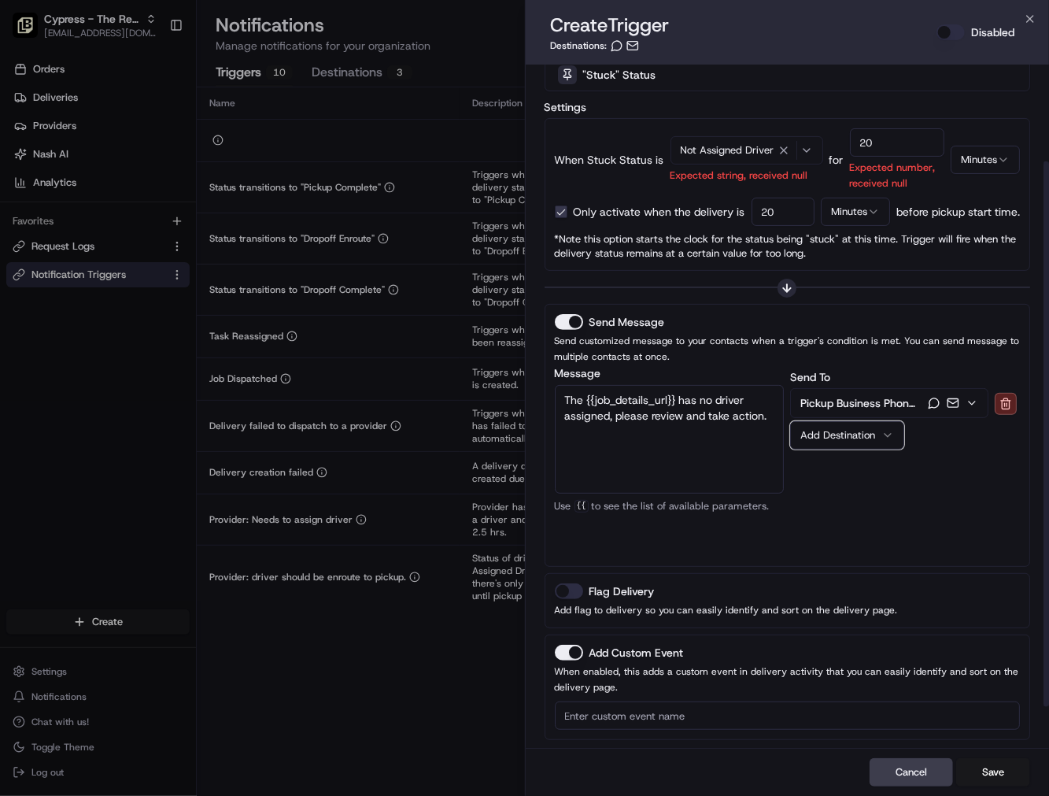
scroll to position [171, 0]
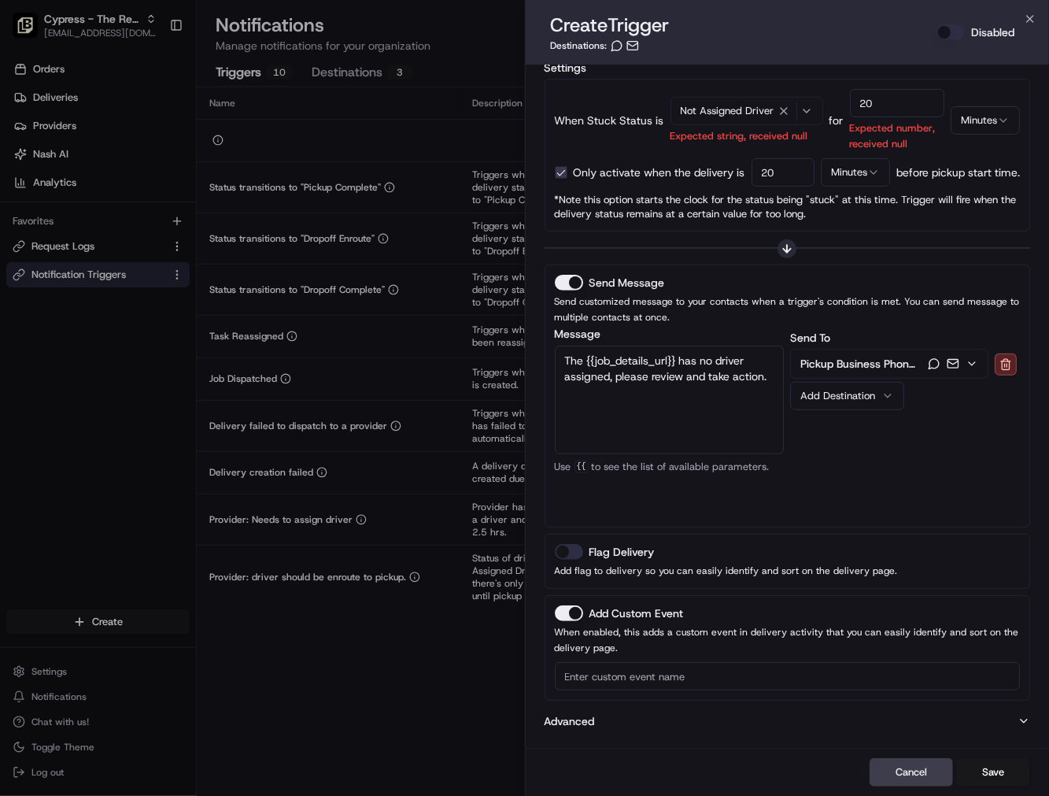
click at [575, 552] on button "Flag Delivery" at bounding box center [569, 552] width 28 height 16
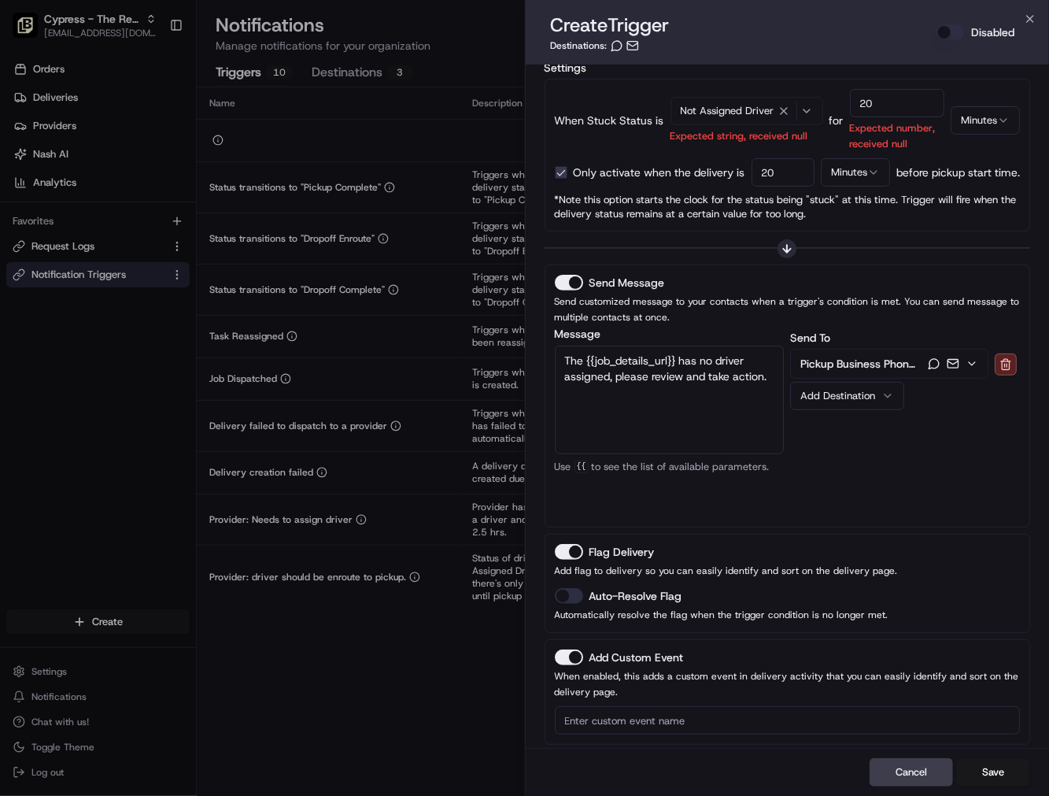
click at [575, 593] on button "Auto-Resolve Flag" at bounding box center [569, 596] width 28 height 16
click at [946, 33] on button "Disabled" at bounding box center [951, 32] width 28 height 16
click at [994, 766] on button "Save" at bounding box center [993, 772] width 74 height 28
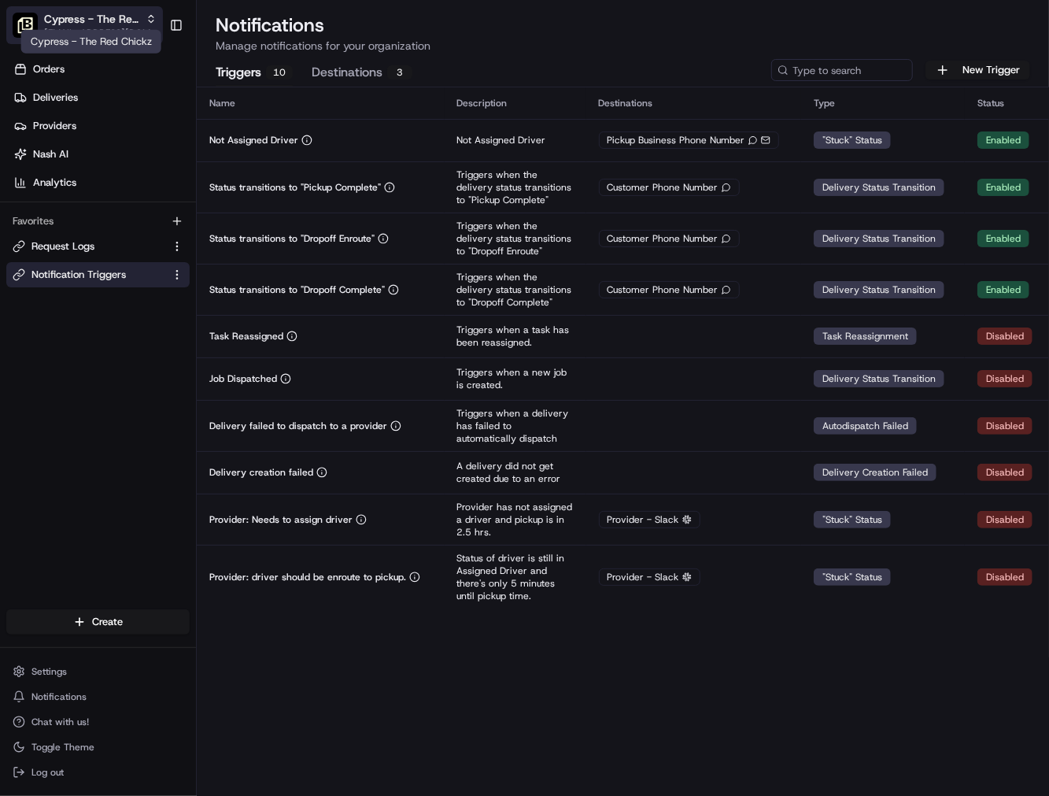
click at [106, 13] on span "Cypress - The Red Chickz" at bounding box center [91, 19] width 95 height 16
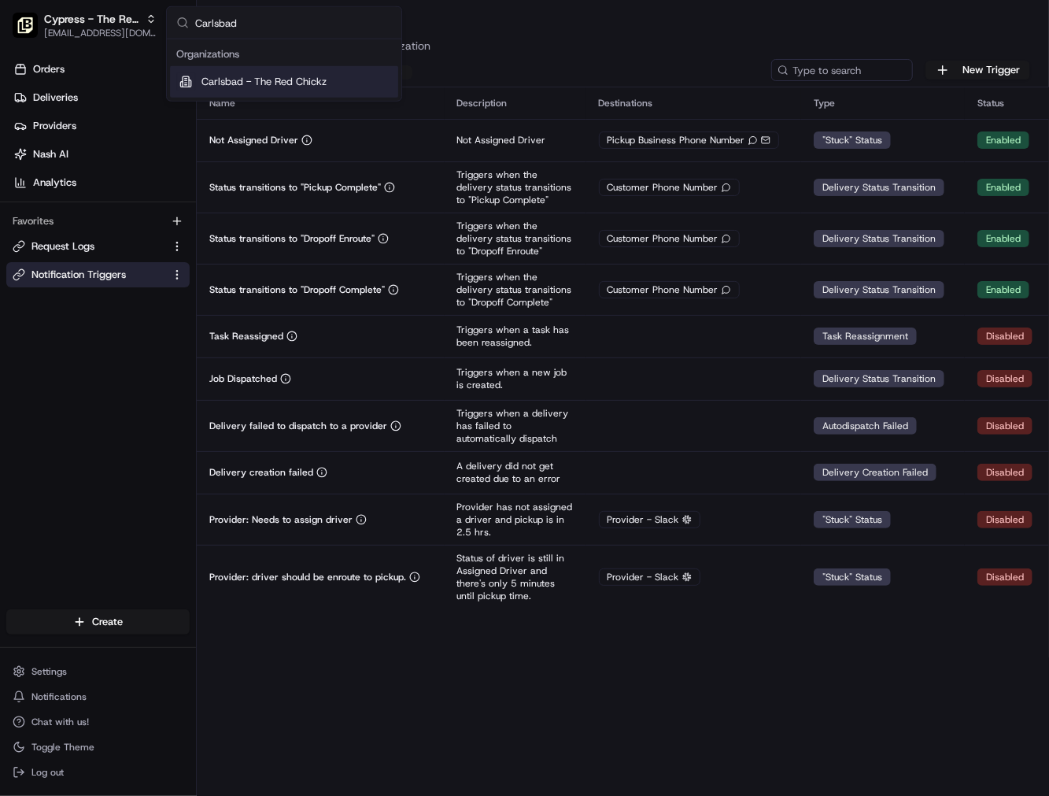
type input "Carlsbad"
click at [286, 80] on span "Carlsbad - The Red Chickz" at bounding box center [263, 82] width 125 height 14
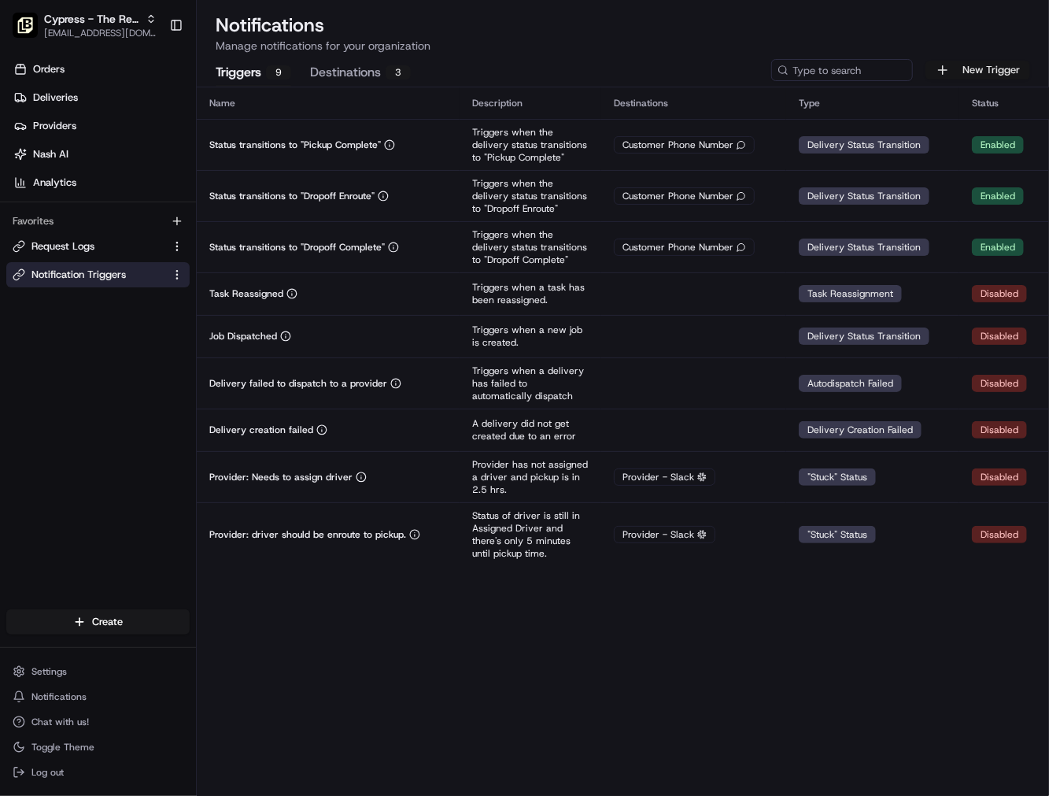
click at [973, 67] on button "New Trigger" at bounding box center [978, 70] width 105 height 19
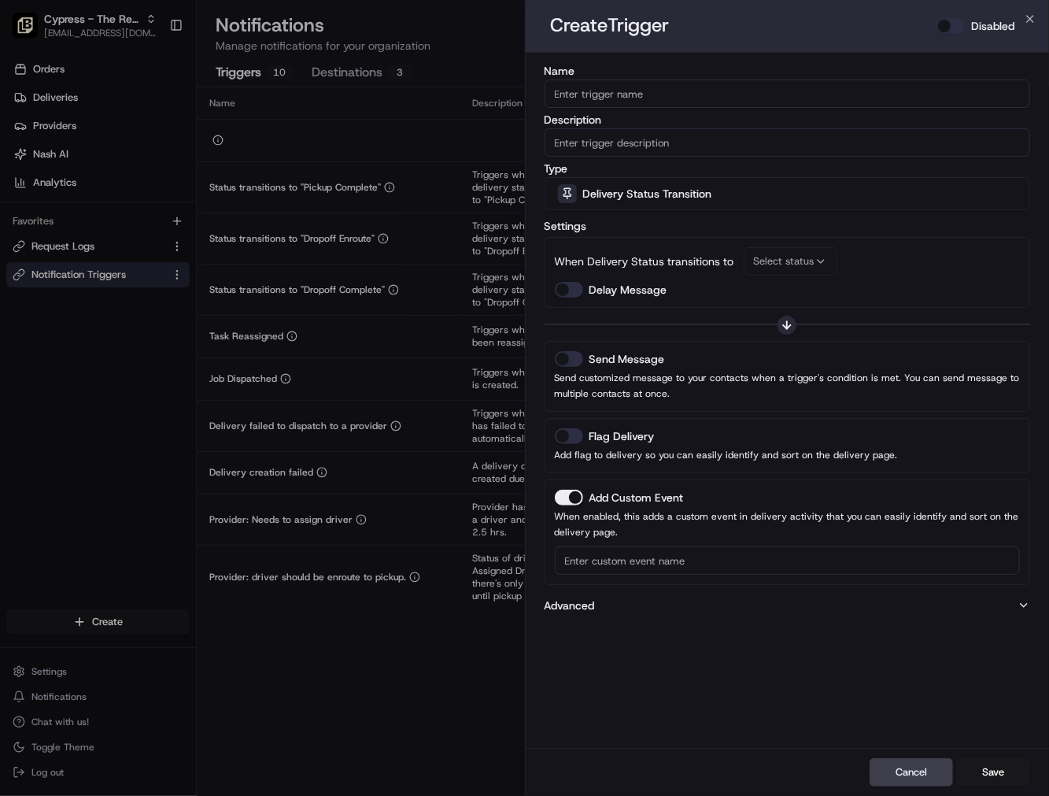
click at [1026, 13] on icon "button" at bounding box center [1030, 19] width 13 height 13
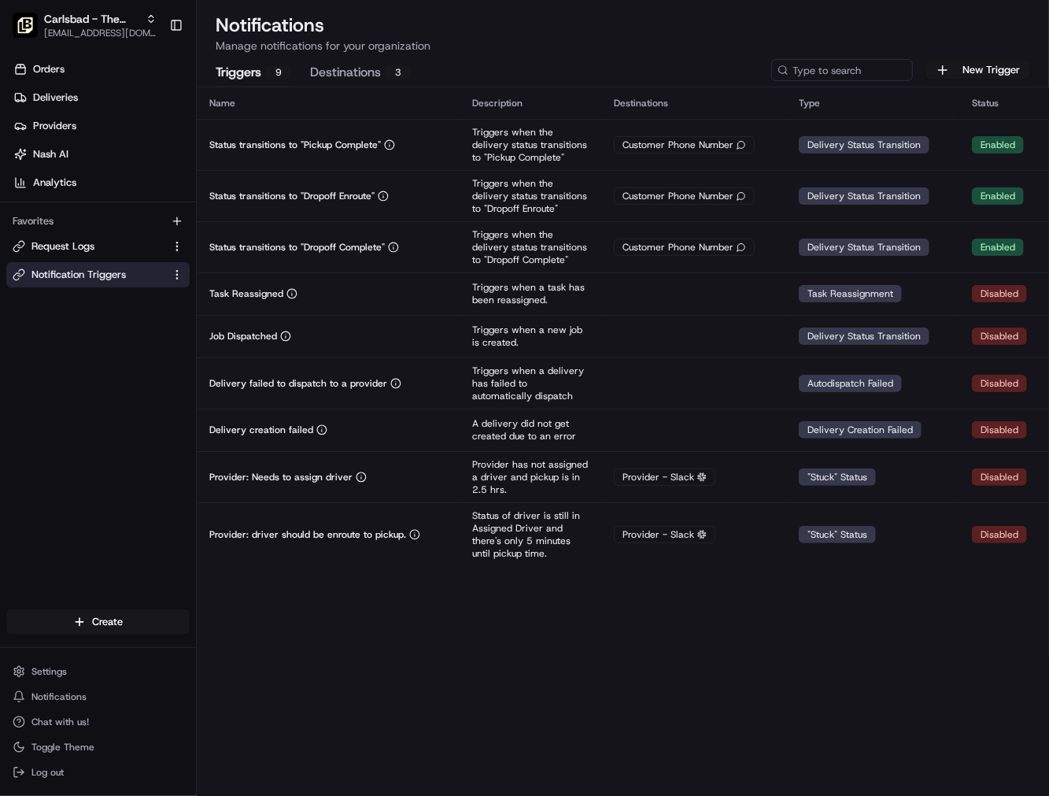
click at [386, 80] on button "Destinations 3" at bounding box center [360, 73] width 101 height 27
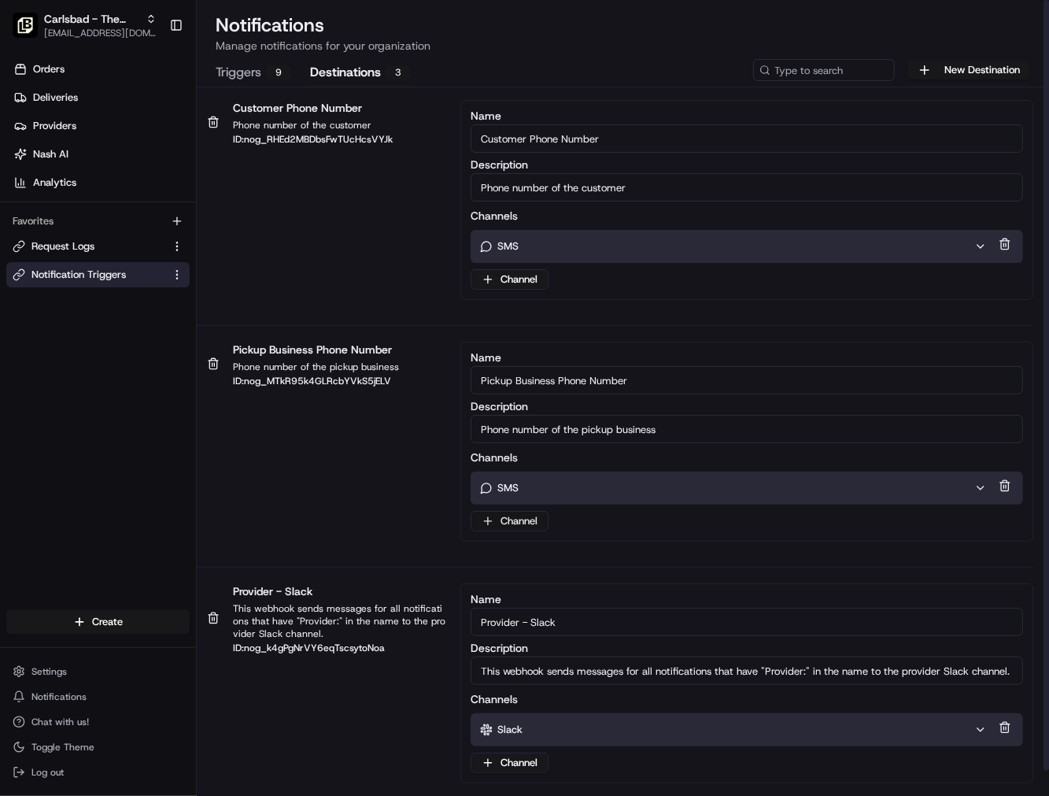
click at [523, 518] on html "Carlsbad - The Red Chickz onboard@lunchbox.io Toggle Sidebar Orders Deliveries …" at bounding box center [524, 398] width 1049 height 796
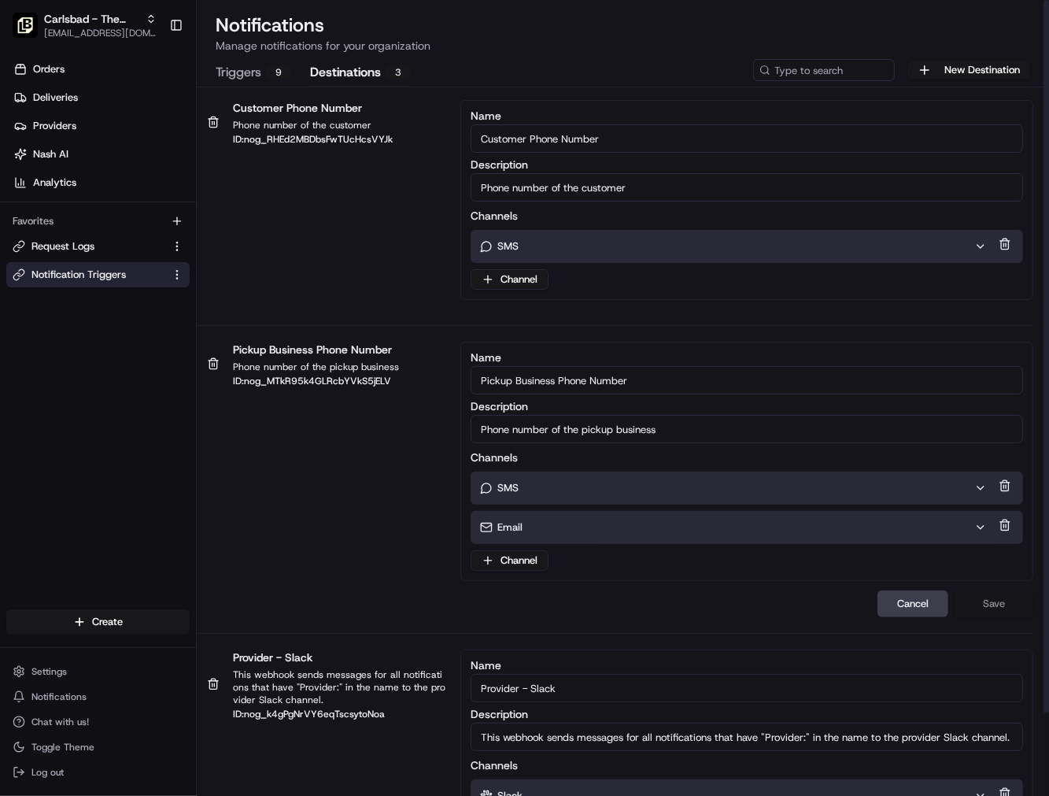
click at [555, 536] on div "Email" at bounding box center [734, 527] width 526 height 33
click at [563, 520] on div "Email" at bounding box center [727, 527] width 494 height 14
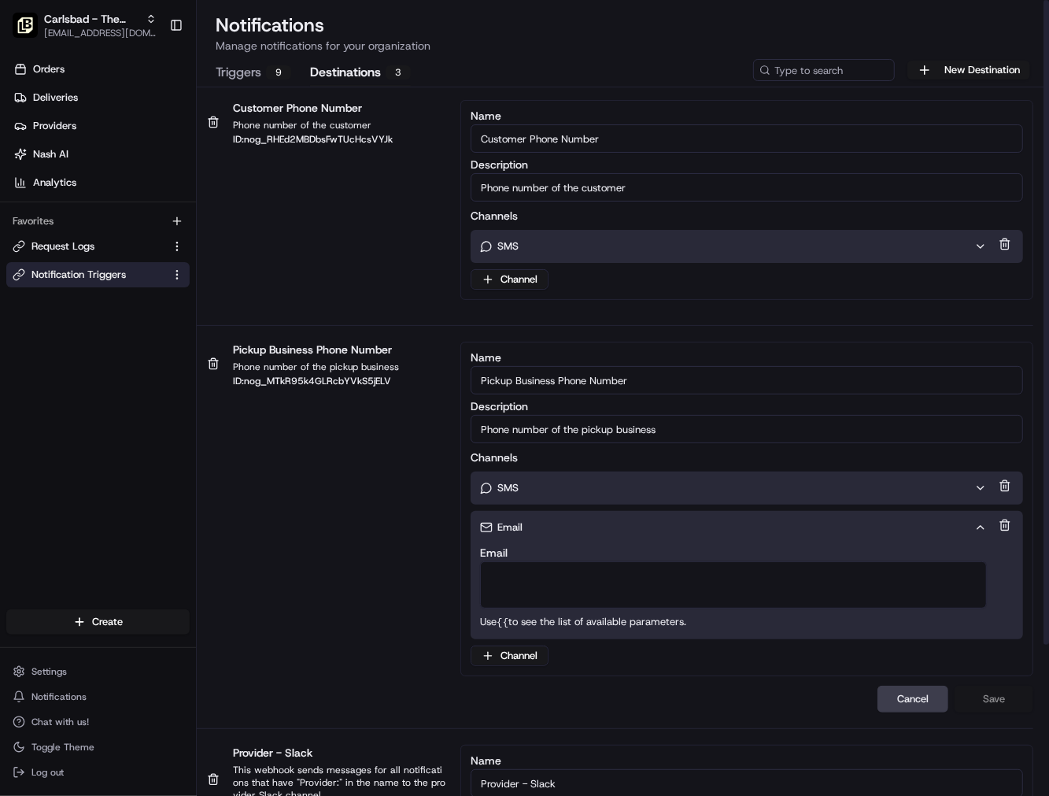
click at [560, 570] on textarea "Email" at bounding box center [733, 584] width 507 height 47
paste textarea "[EMAIL_ADDRESS][DOMAIN_NAME]"
type textarea "[EMAIL_ADDRESS][DOMAIN_NAME]"
click at [996, 693] on button "Save" at bounding box center [994, 699] width 79 height 27
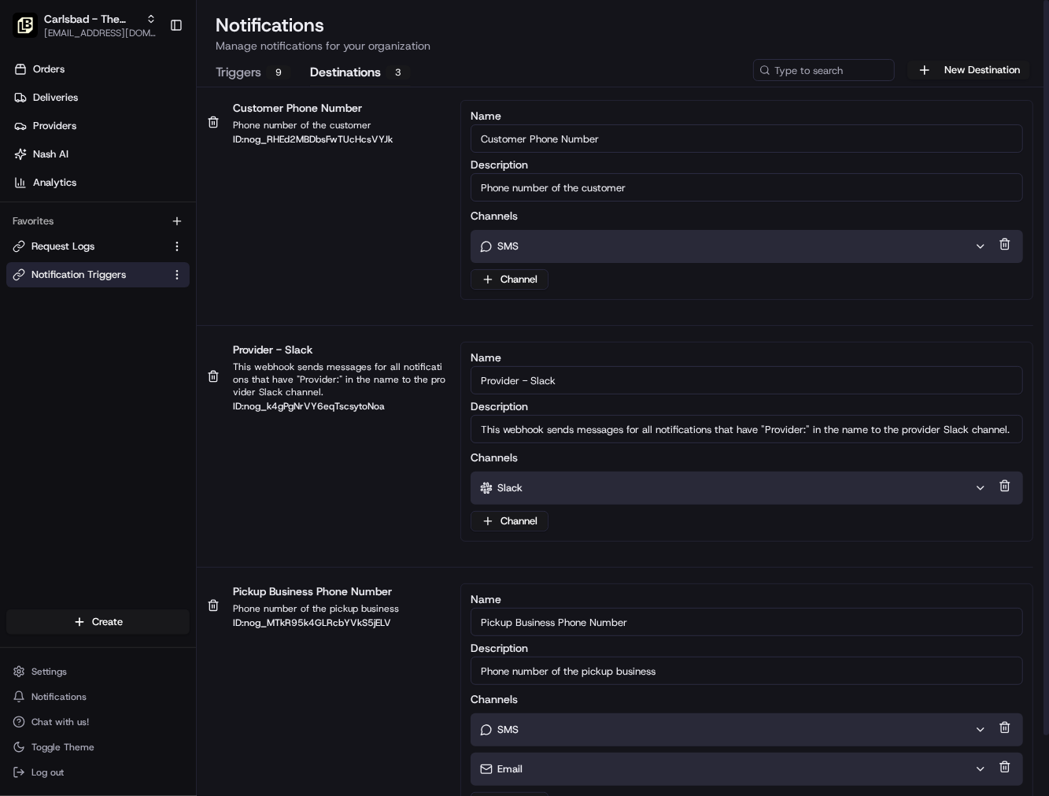
click at [252, 72] on button "Triggers 9" at bounding box center [254, 73] width 76 height 27
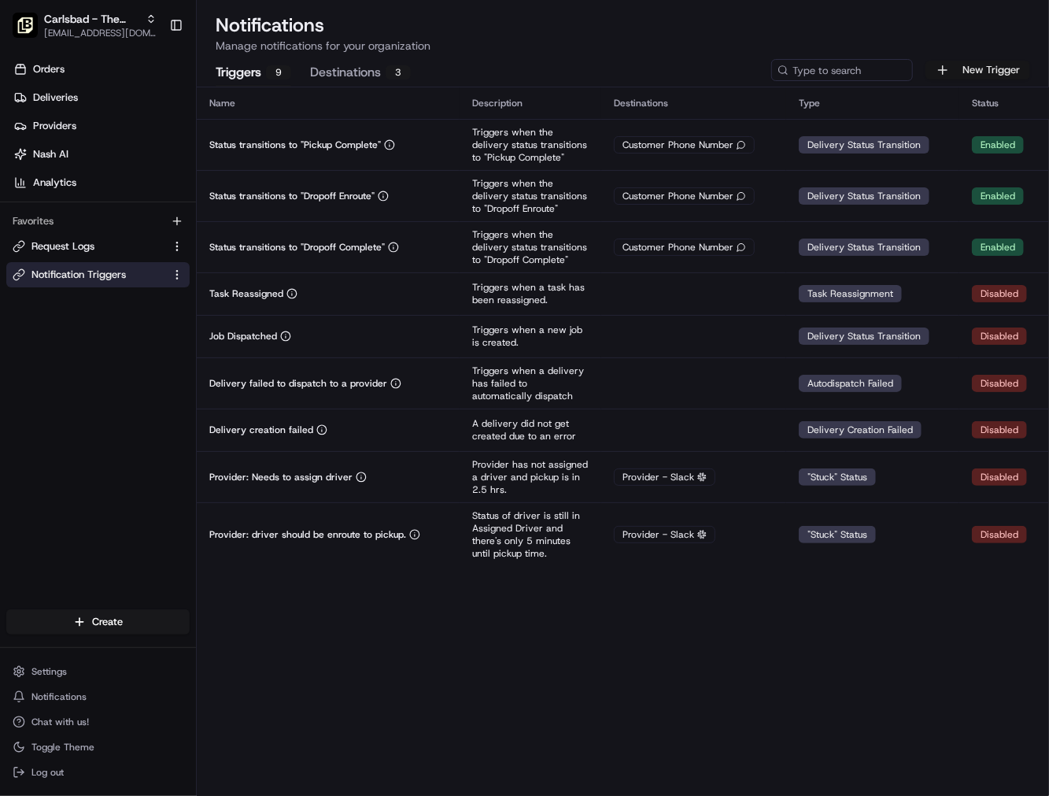
click at [964, 75] on button "New Trigger" at bounding box center [978, 70] width 105 height 19
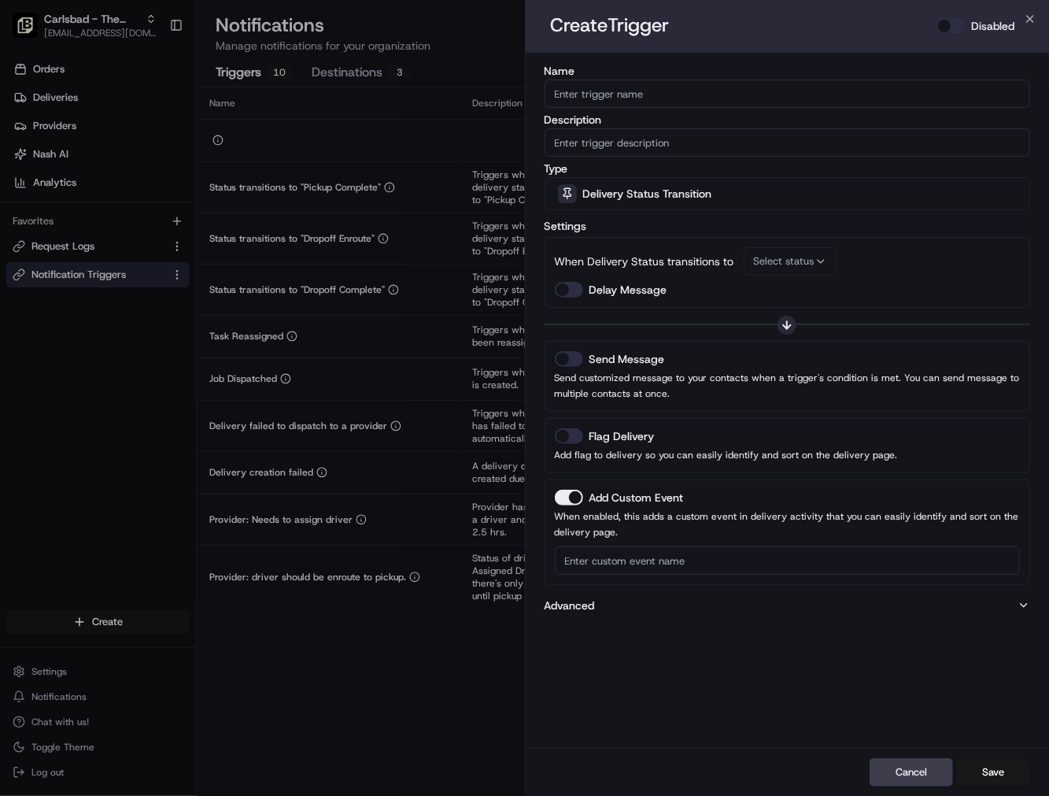
click at [631, 88] on input "Name" at bounding box center [788, 93] width 486 height 28
paste input "Not Assigned Driver"
type input "Not Assigned Driver"
click at [638, 143] on input "Description" at bounding box center [788, 142] width 486 height 28
paste input "Not Assigned Driver"
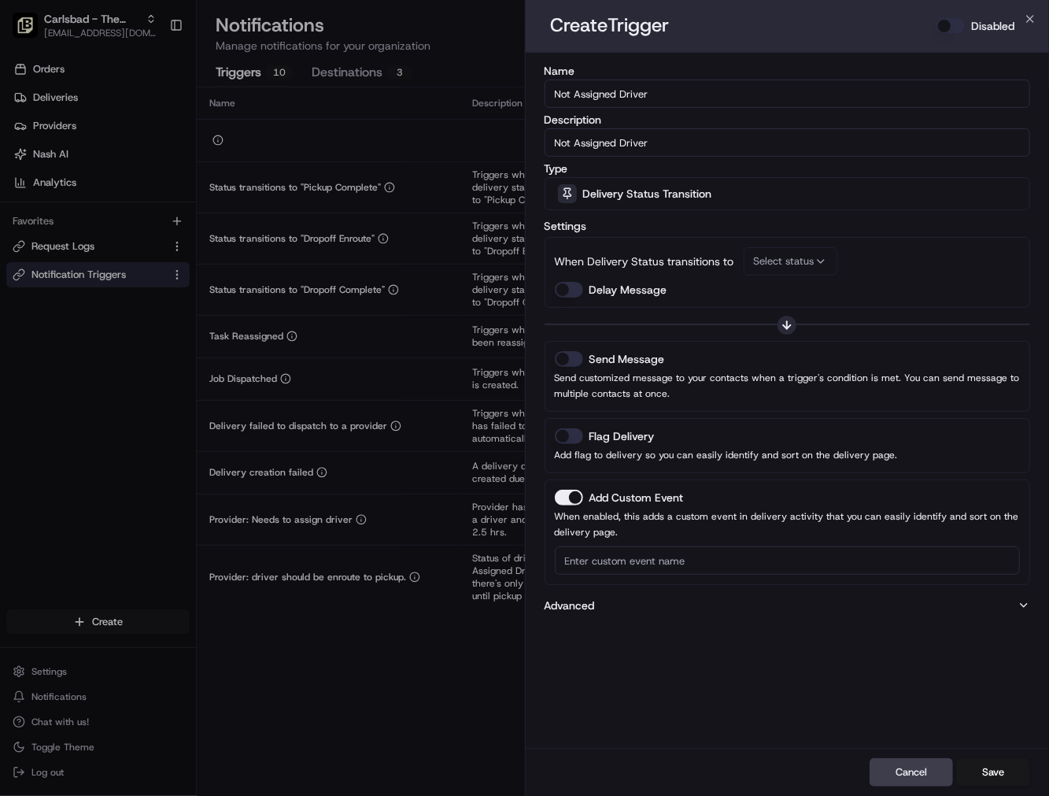
type input "Not Assigned Driver"
click at [593, 191] on span "Delivery Status Transition" at bounding box center [647, 194] width 129 height 16
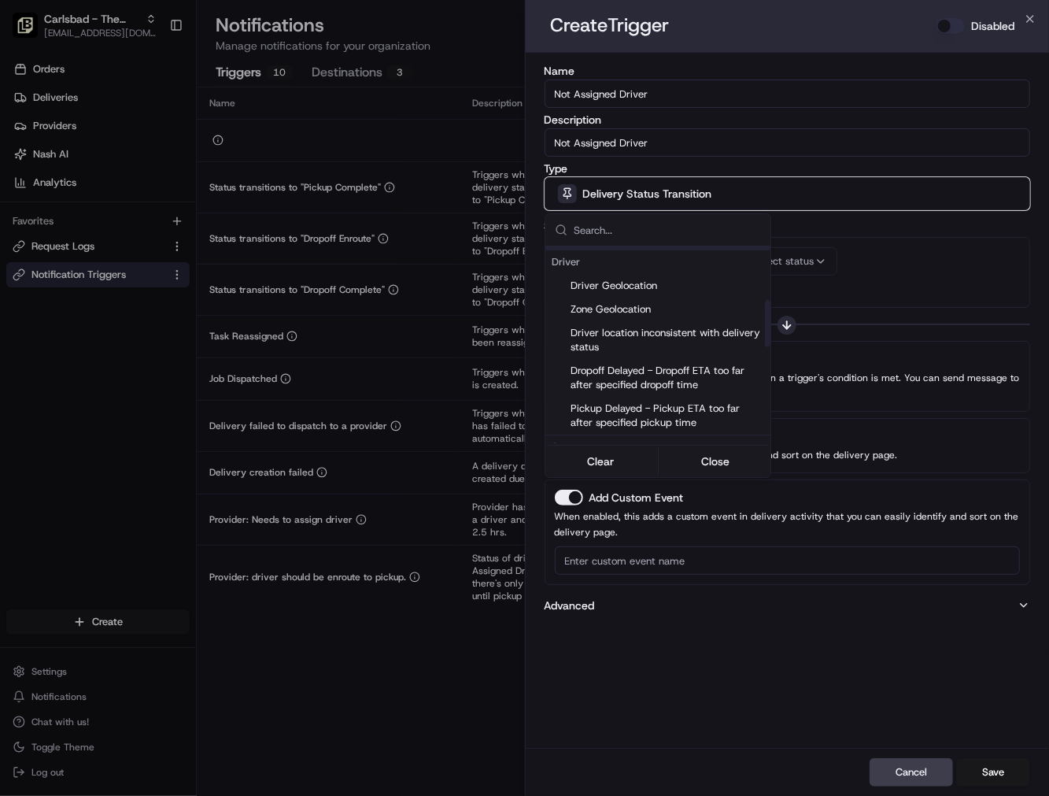
scroll to position [349, 0]
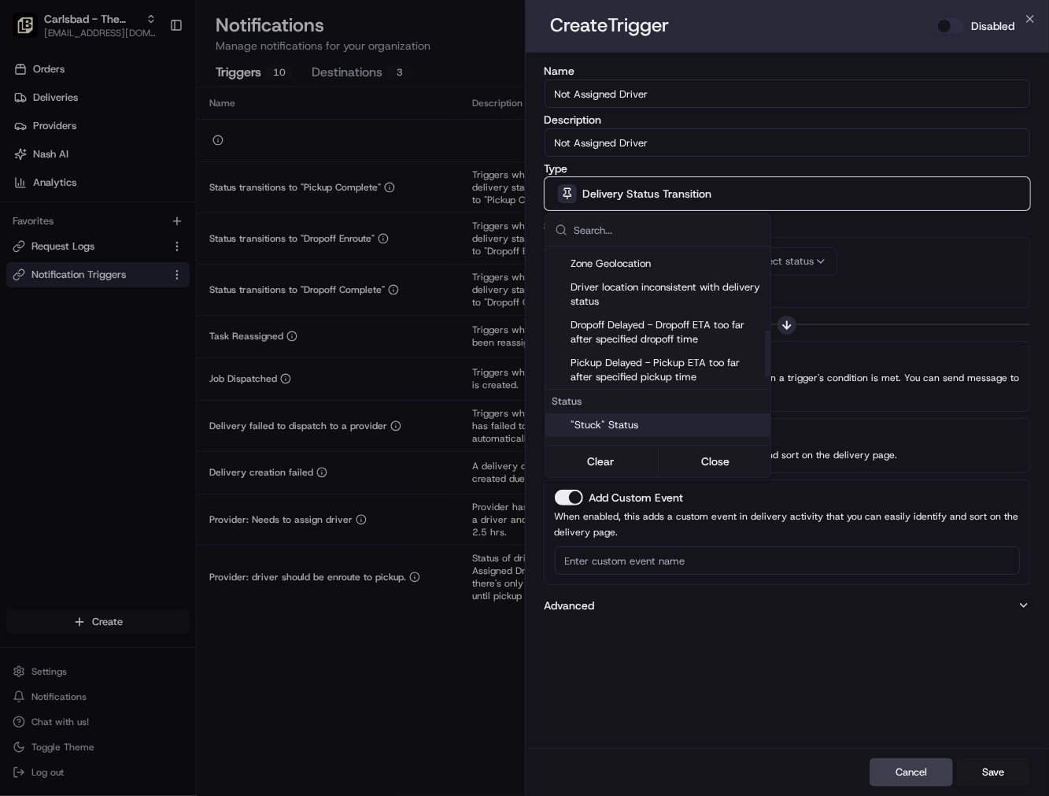
click at [626, 423] on span ""Stuck" Status" at bounding box center [668, 425] width 194 height 14
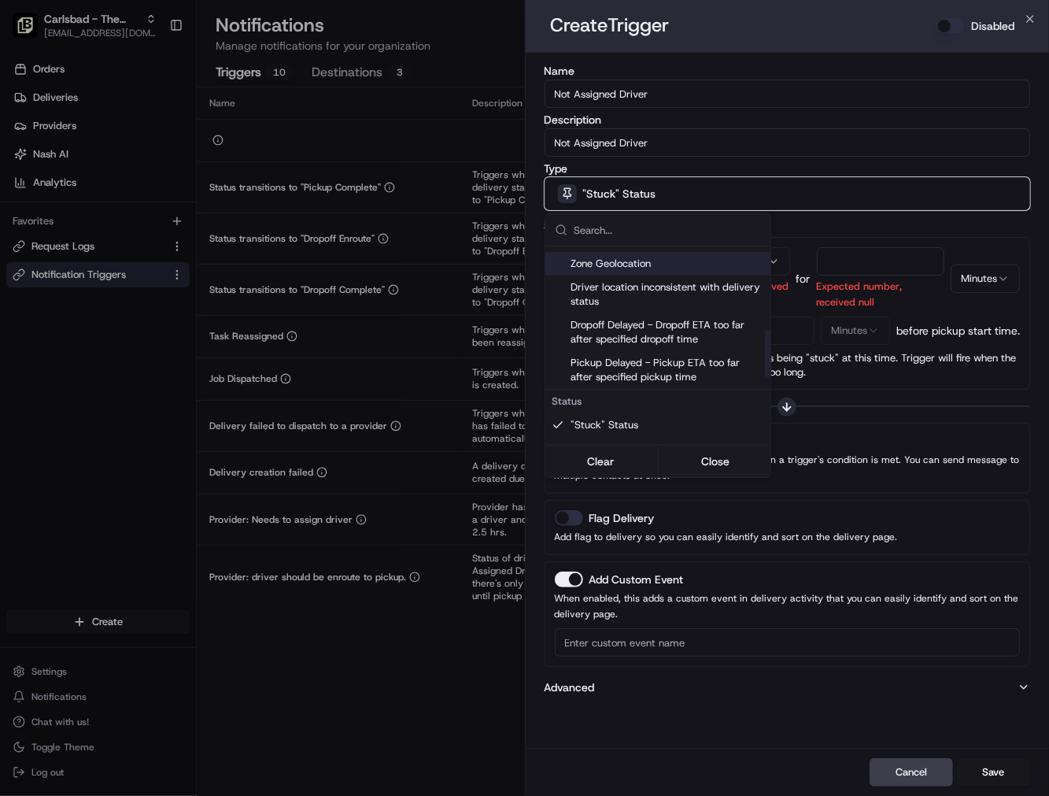
click at [777, 273] on div at bounding box center [524, 398] width 1049 height 796
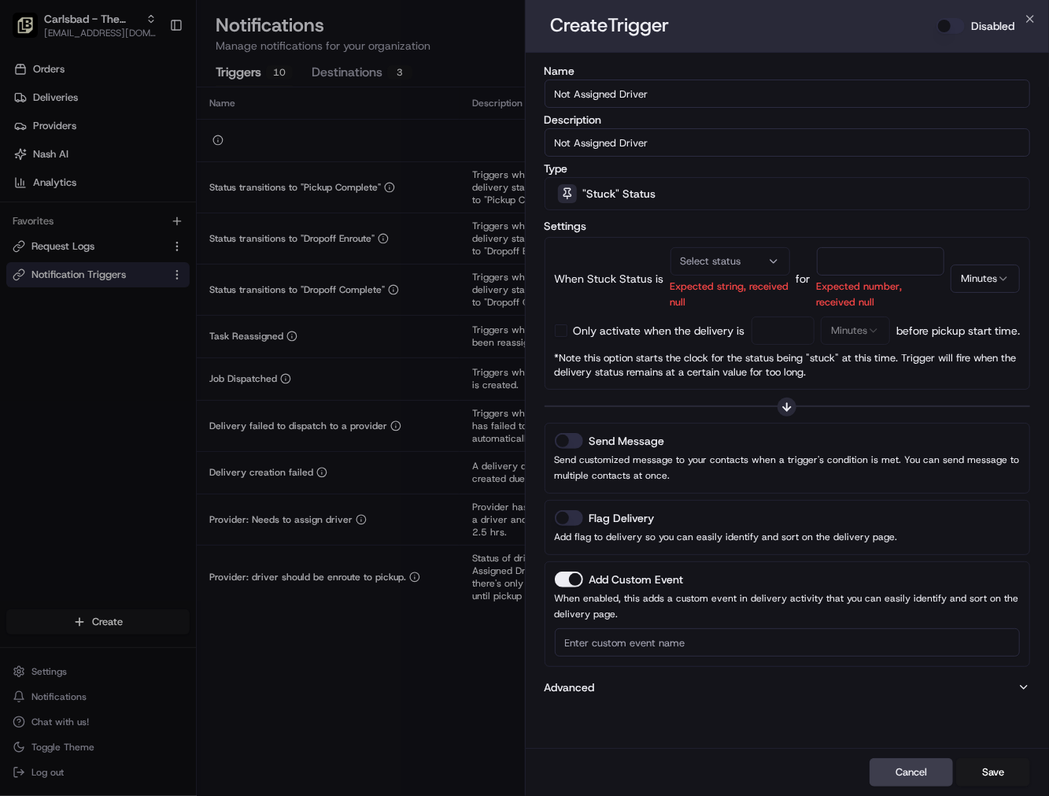
click at [771, 264] on icon "button" at bounding box center [773, 261] width 13 height 13
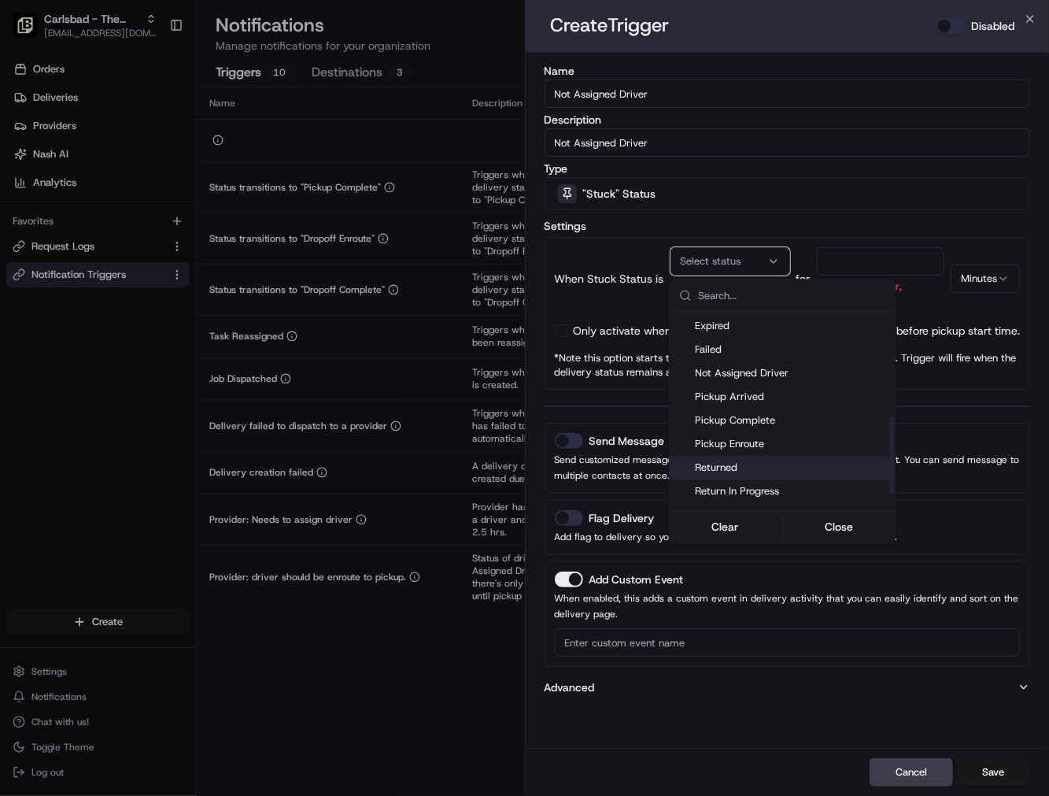
scroll to position [262, 0]
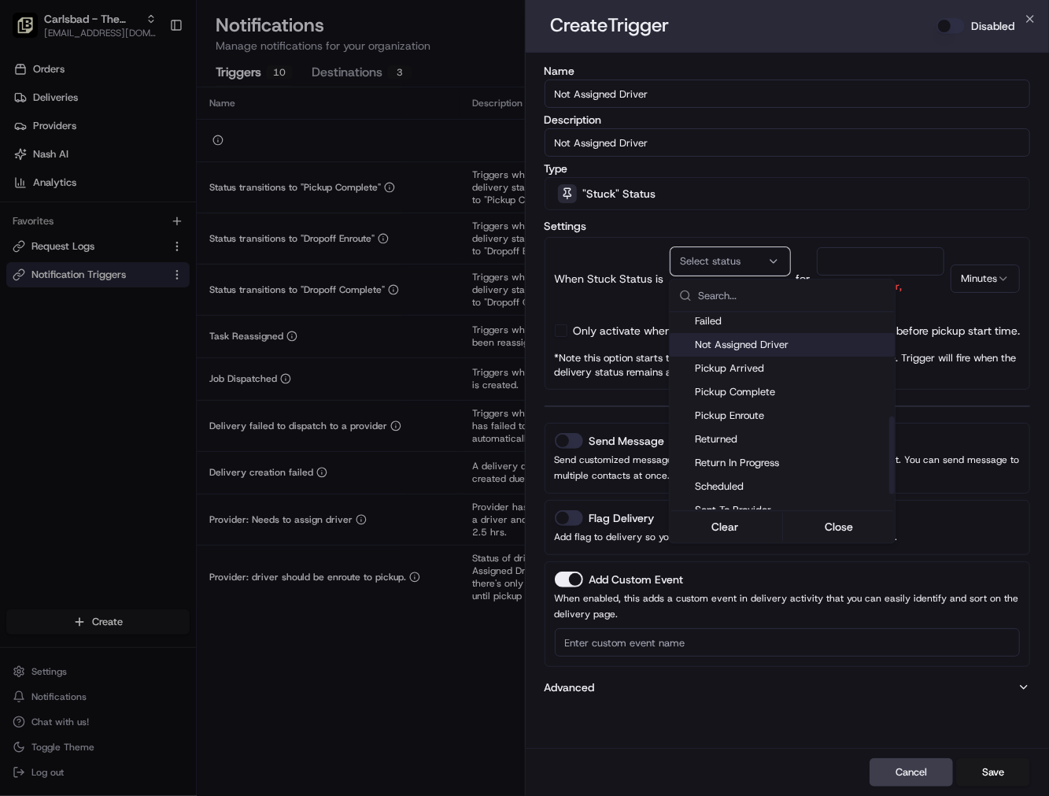
click at [764, 336] on div "Not Assigned Driver" at bounding box center [782, 345] width 225 height 24
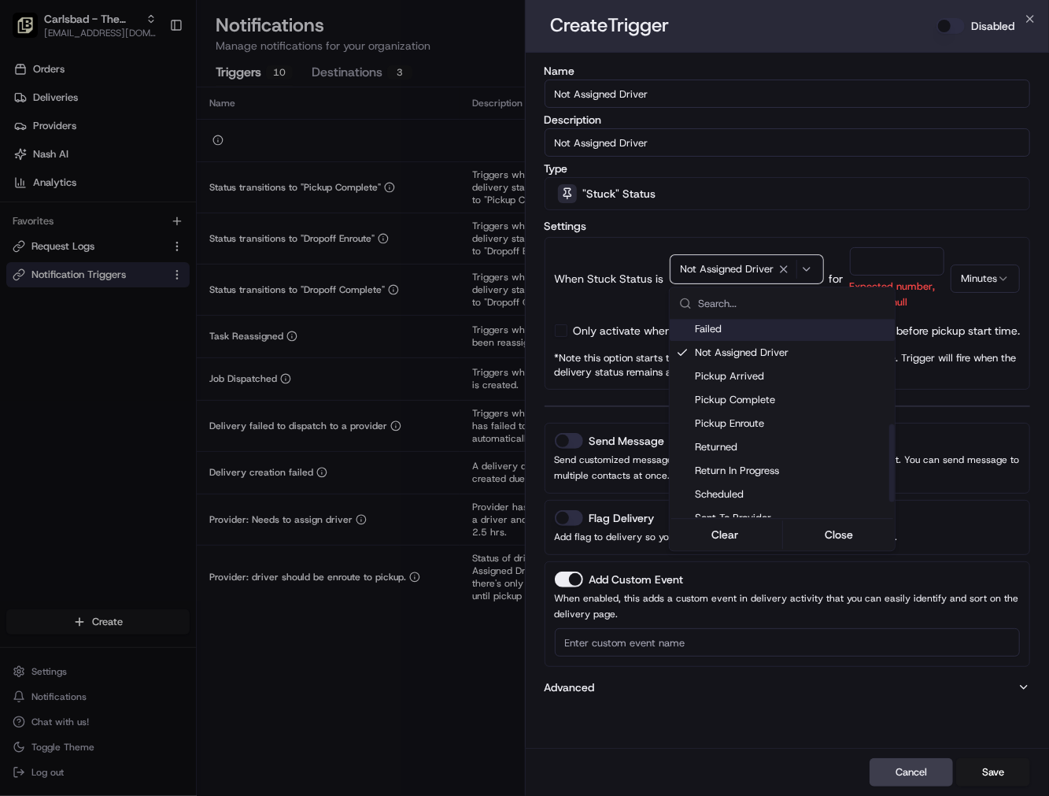
click at [869, 265] on div at bounding box center [524, 398] width 1049 height 796
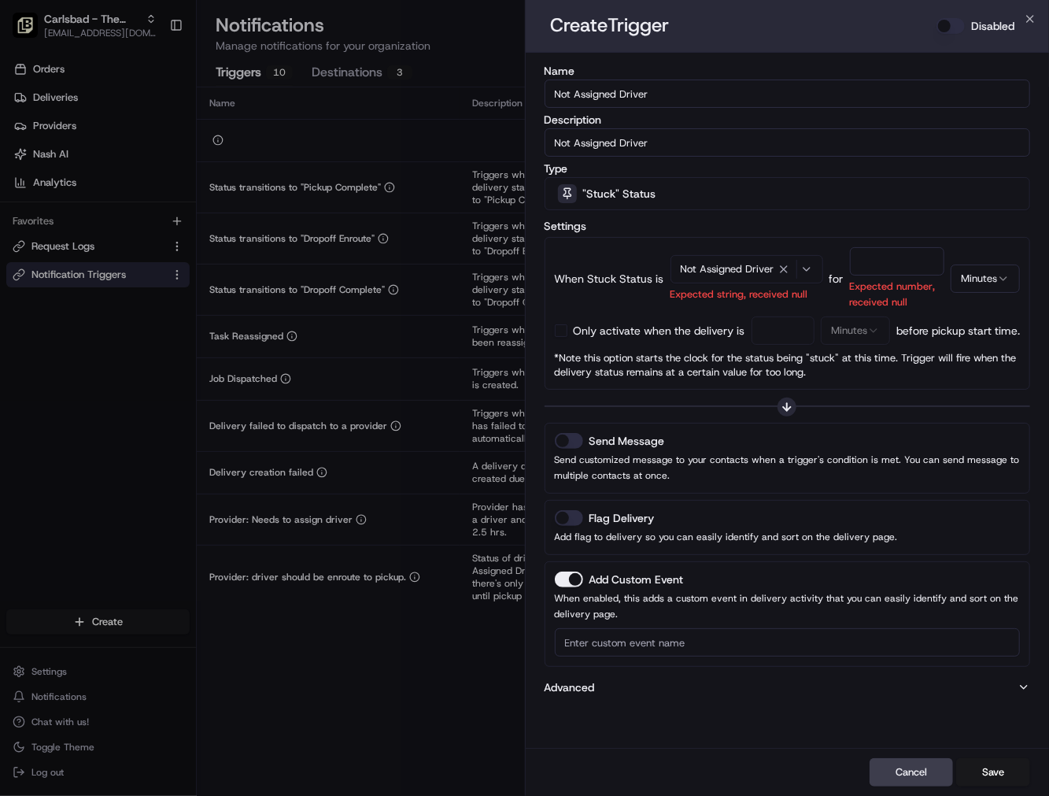
click at [879, 257] on input "number" at bounding box center [897, 261] width 95 height 28
type input "20"
click at [556, 331] on button "button" at bounding box center [561, 330] width 13 height 13
click at [771, 327] on input "number" at bounding box center [784, 330] width 64 height 28
type input "20"
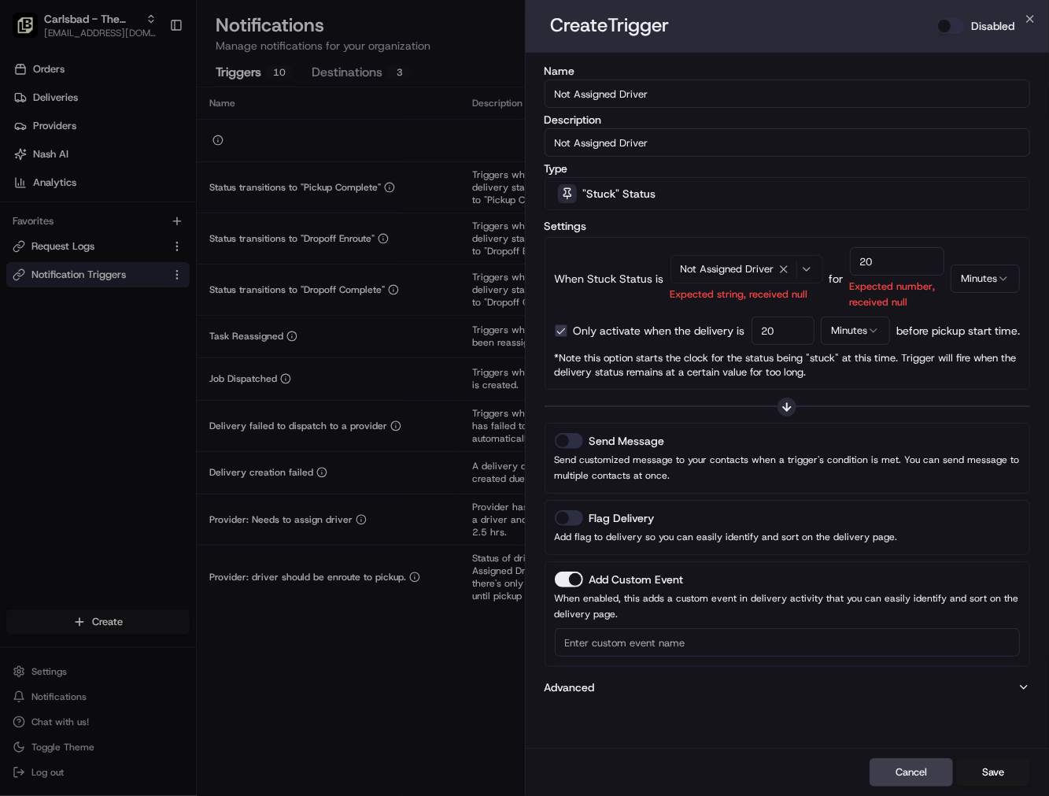
click at [563, 441] on button "Send Message" at bounding box center [569, 441] width 28 height 16
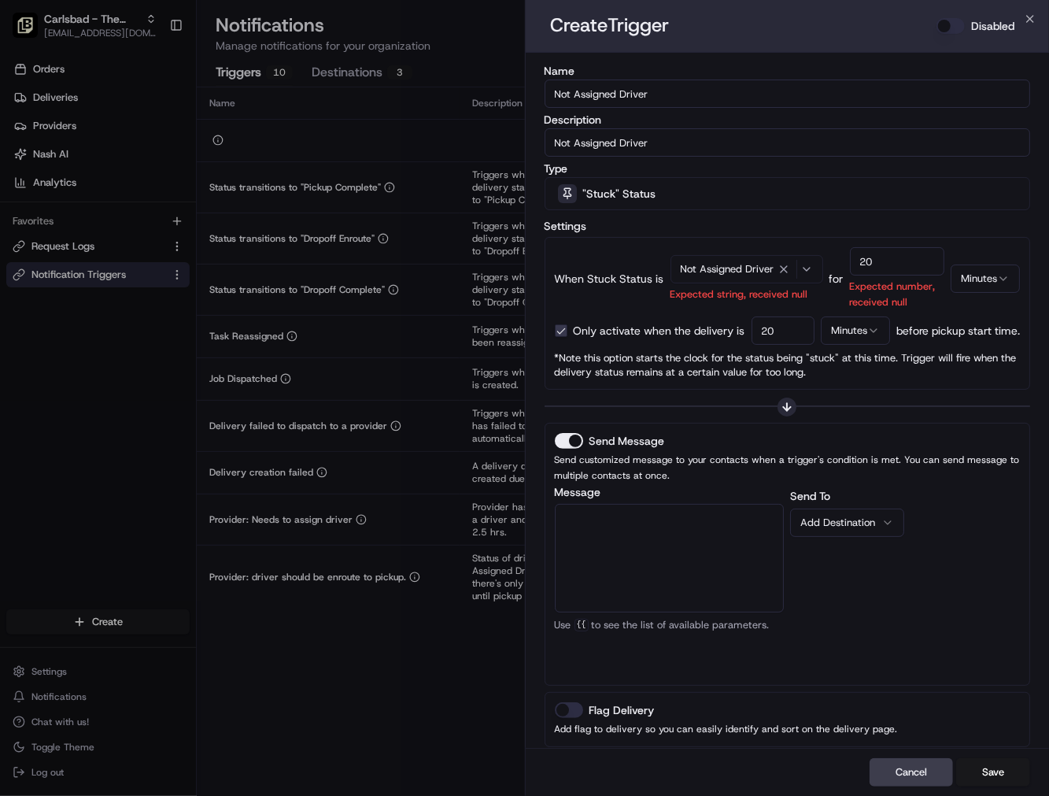
click at [675, 560] on textarea "Message" at bounding box center [670, 558] width 230 height 109
click at [663, 522] on textarea "Message" at bounding box center [670, 558] width 230 height 109
paste textarea "The {{job_details_url}} has no driver assigned, please review and take action."
type textarea "The {{job_details_url}} has no driver assigned, please review and take action."
click at [847, 522] on div "Add Destination" at bounding box center [840, 523] width 81 height 14
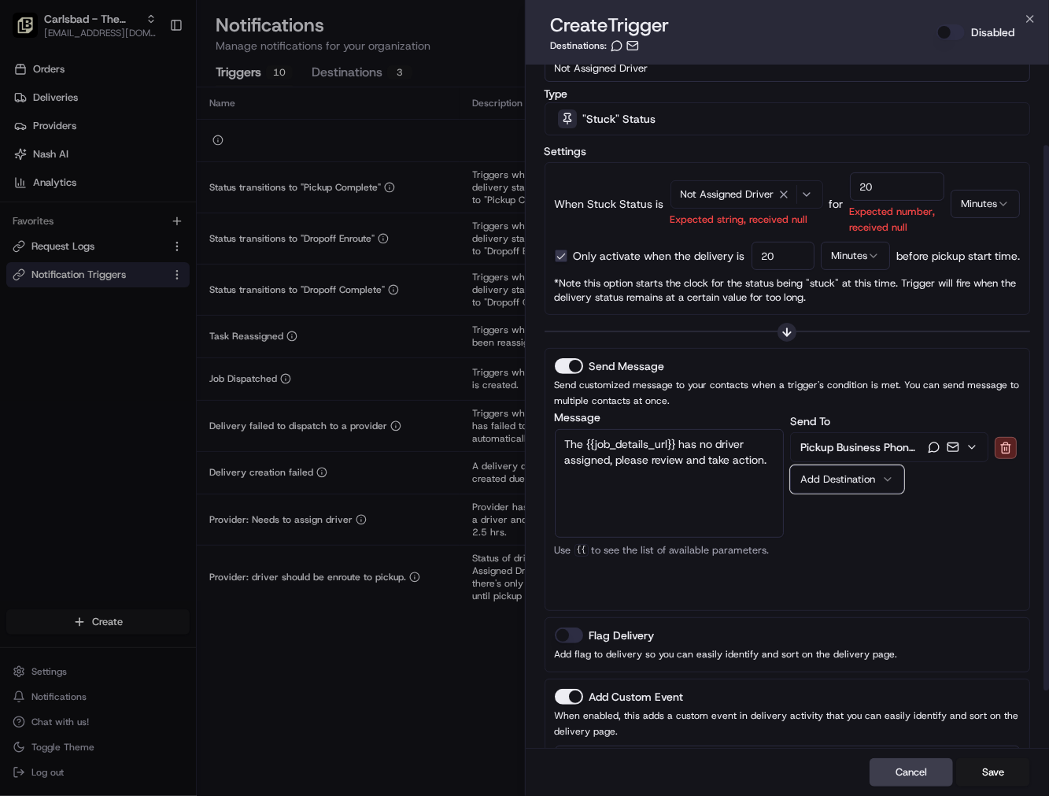
scroll to position [171, 0]
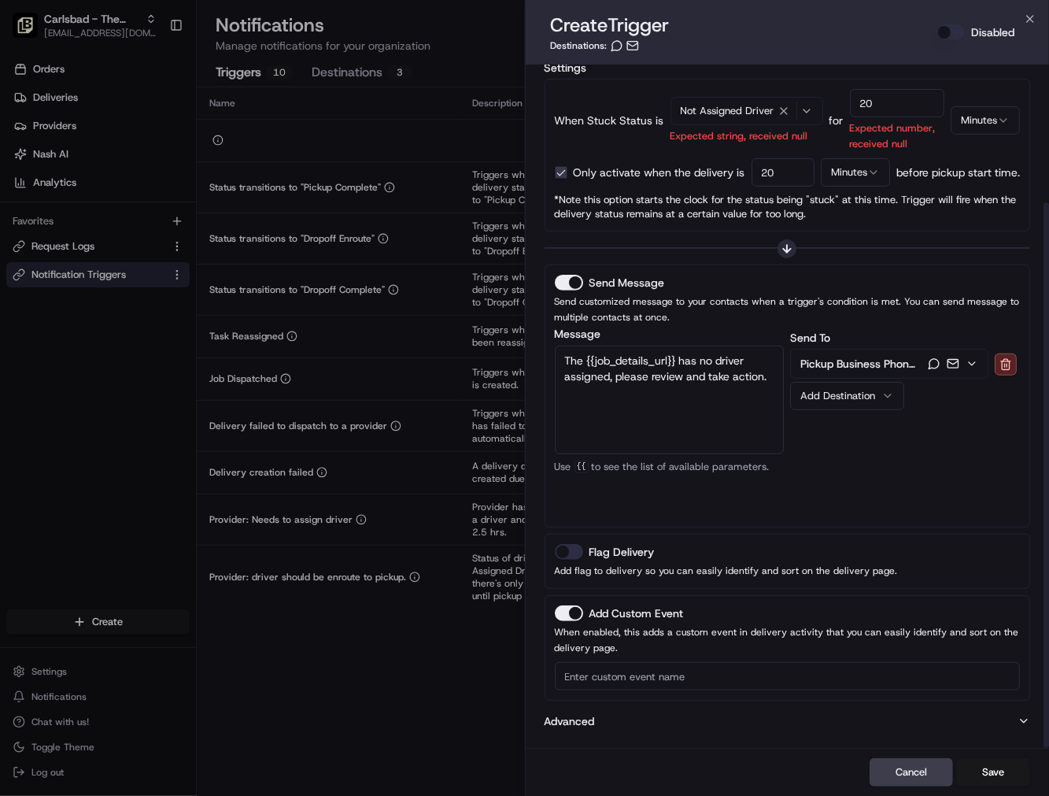
click at [571, 557] on button "Flag Delivery" at bounding box center [569, 552] width 28 height 16
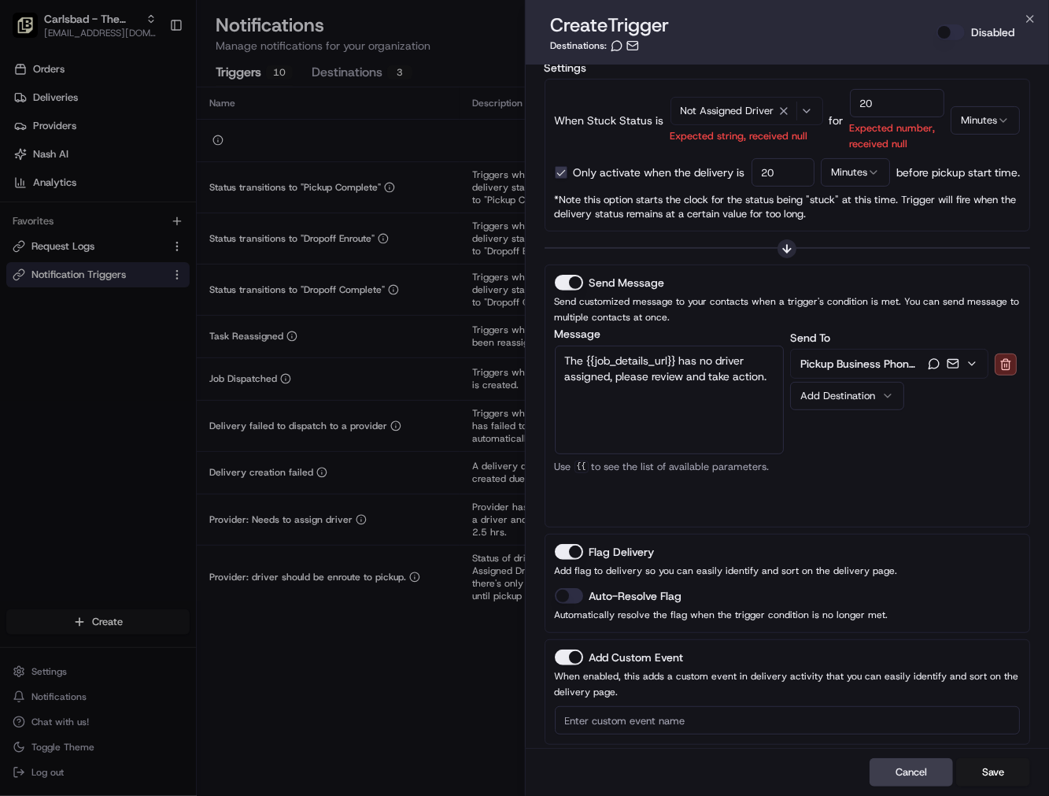
click at [575, 594] on button "Auto-Resolve Flag" at bounding box center [569, 596] width 28 height 16
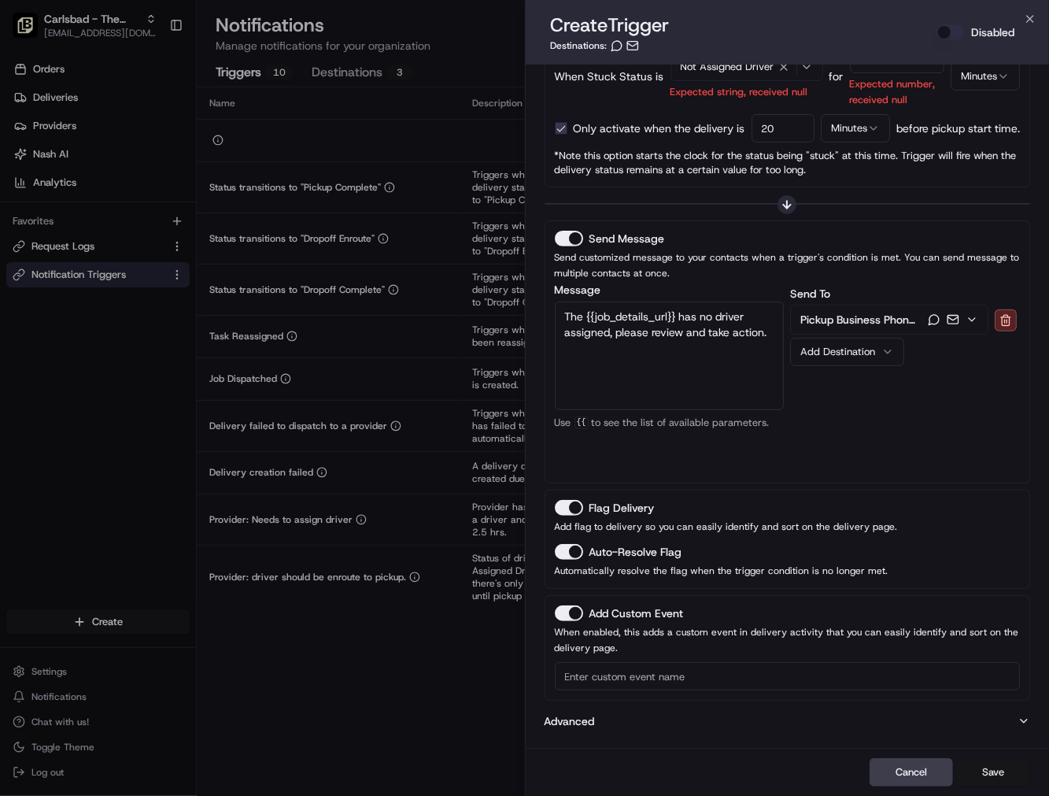
click at [1003, 769] on button "Save" at bounding box center [993, 772] width 74 height 28
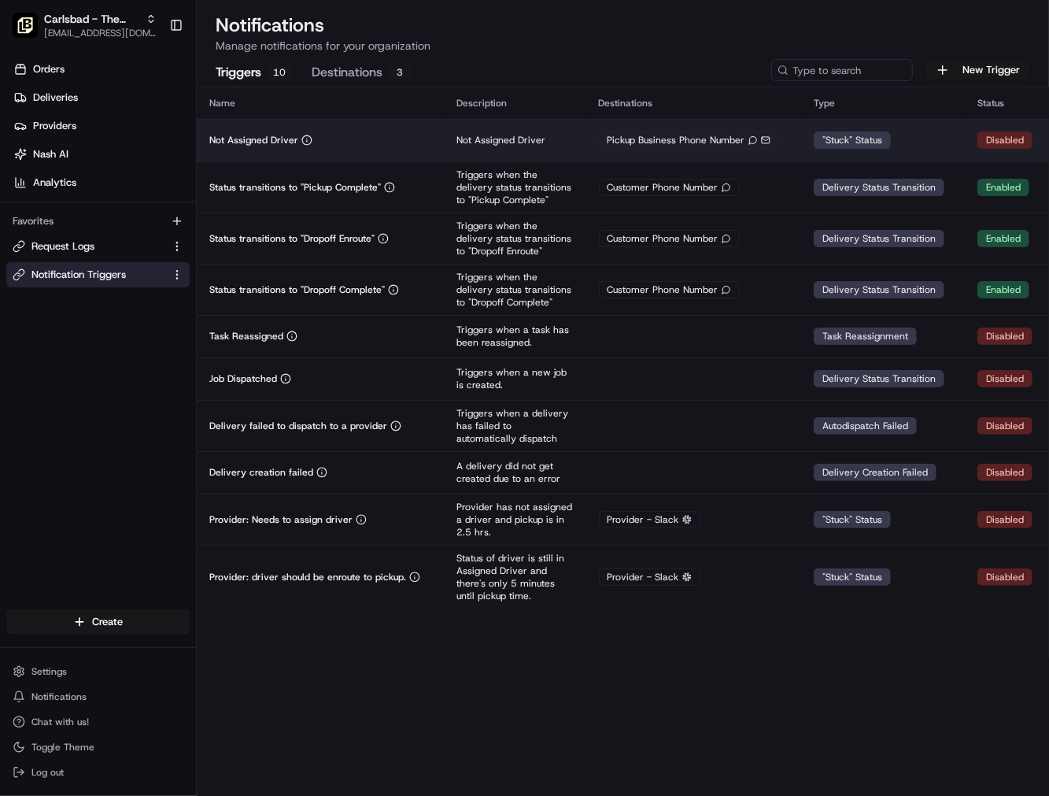
click at [926, 139] on td ""Stuck" Status" at bounding box center [883, 140] width 164 height 43
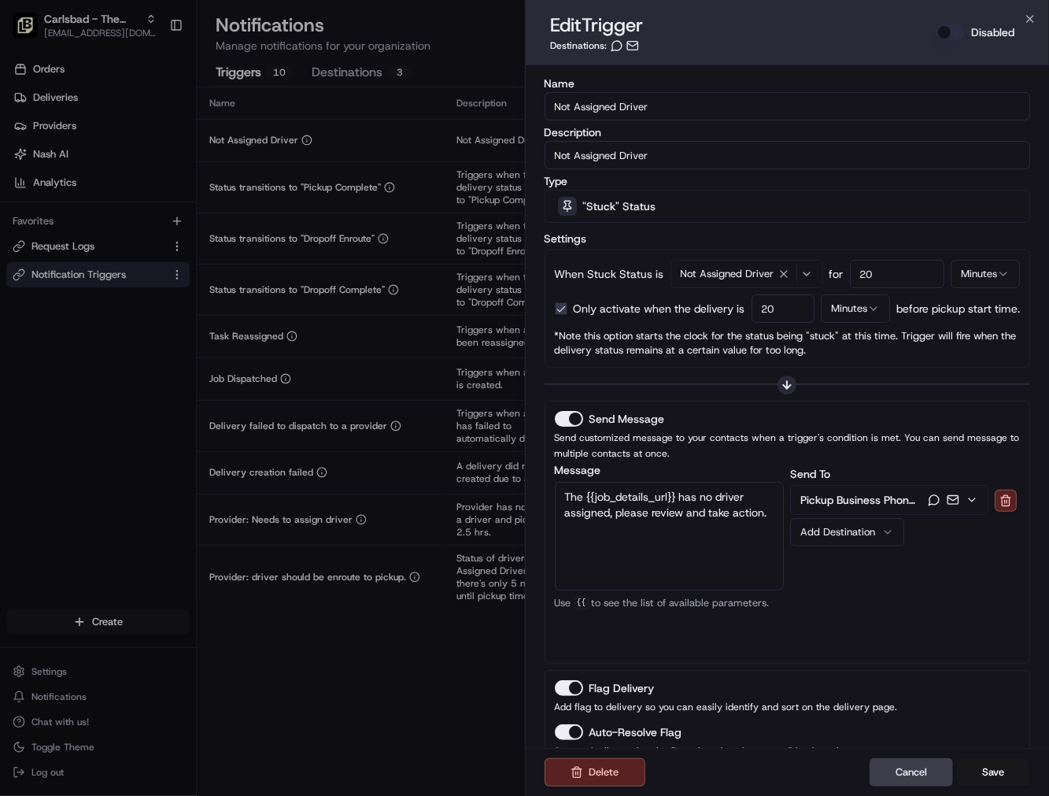
click at [958, 33] on button "Disabled" at bounding box center [951, 32] width 28 height 16
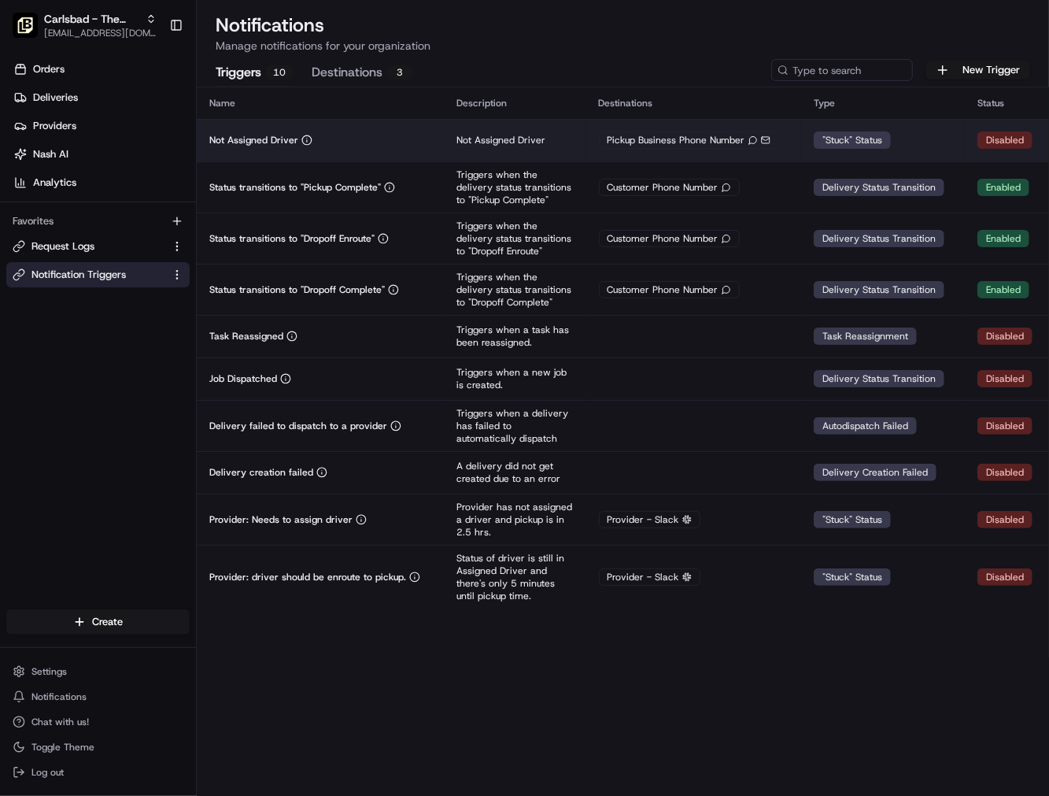
click at [837, 153] on td ""Stuck" Status" at bounding box center [883, 140] width 164 height 43
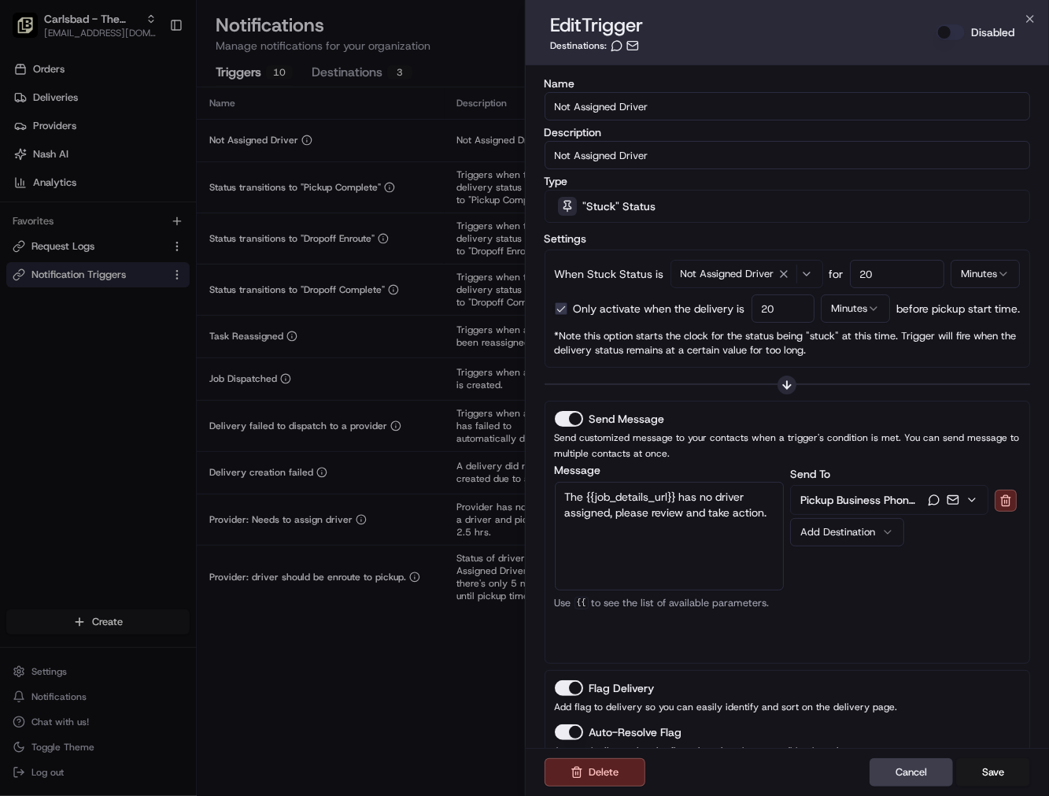
click at [948, 30] on button "Disabled" at bounding box center [951, 32] width 28 height 16
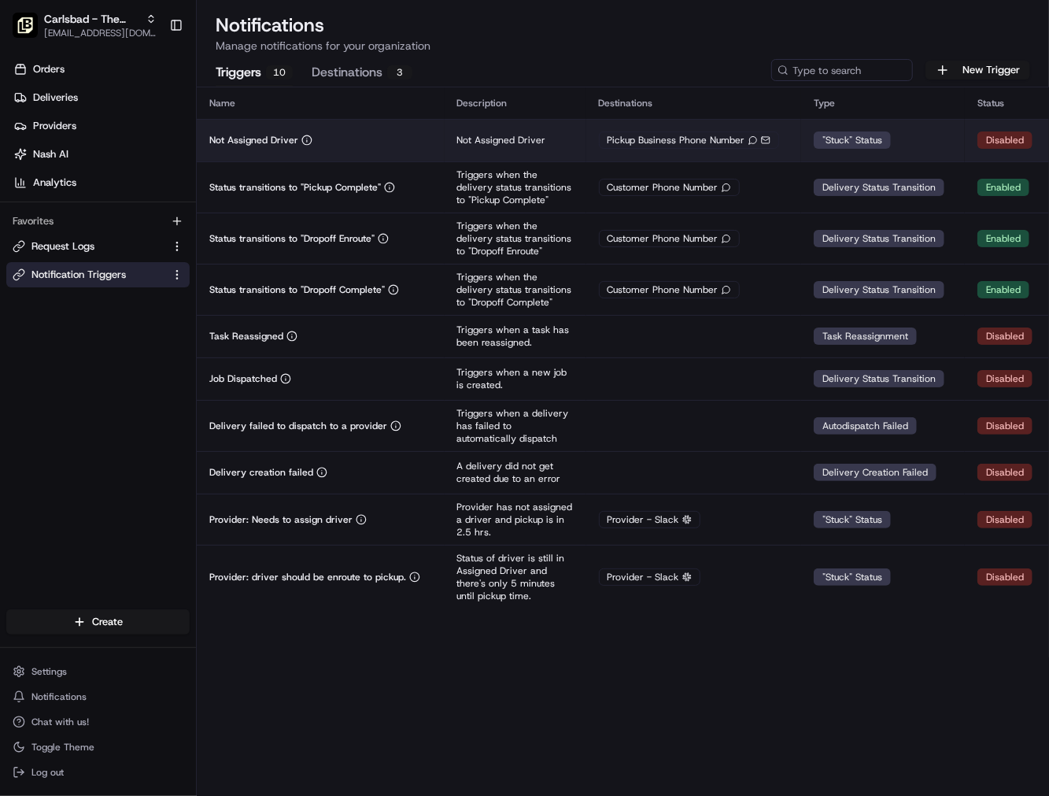
click at [395, 143] on div "Not Assigned Driver" at bounding box center [320, 140] width 223 height 13
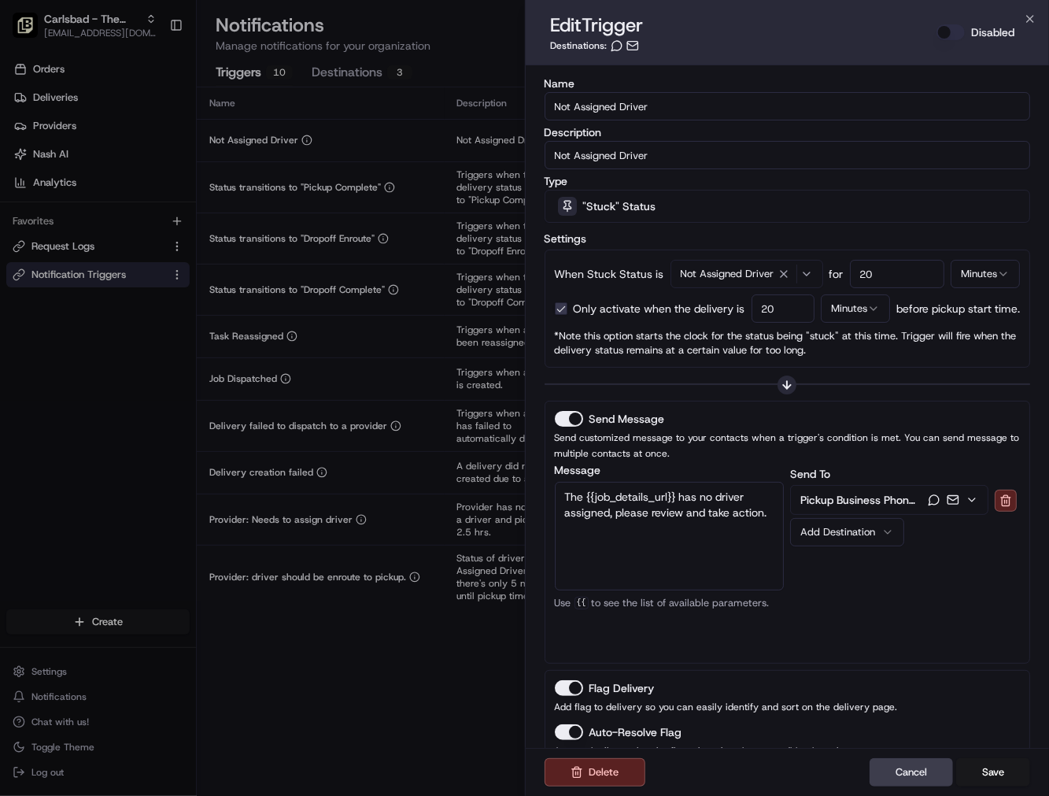
click at [945, 30] on button "Disabled" at bounding box center [951, 32] width 28 height 16
click at [984, 772] on button "Save" at bounding box center [993, 772] width 74 height 28
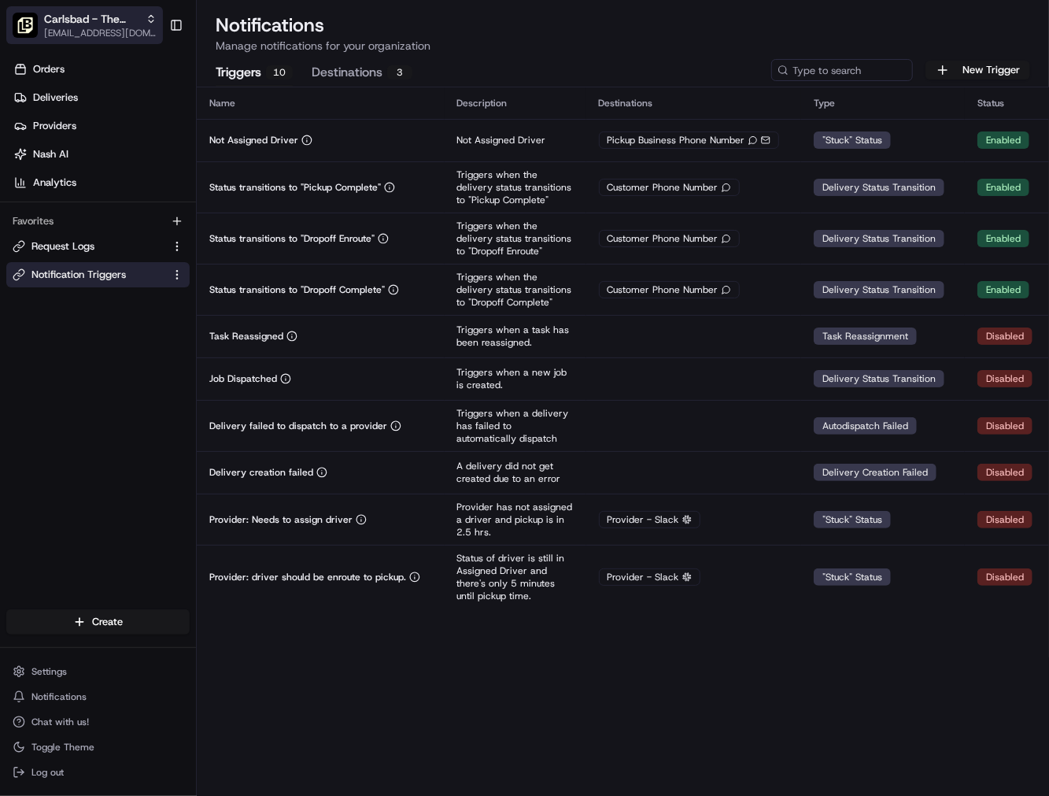
click at [99, 35] on span "[EMAIL_ADDRESS][DOMAIN_NAME]" at bounding box center [100, 33] width 113 height 13
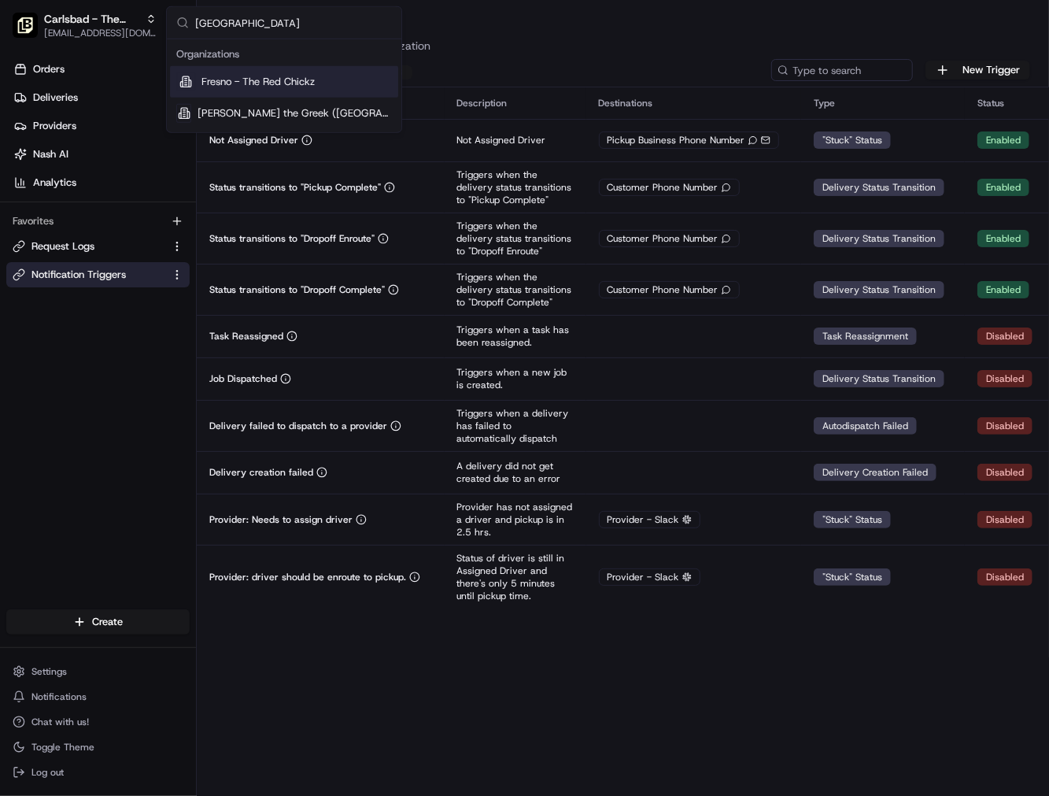
type input "Fresno"
click at [278, 83] on span "Fresno - The Red Chickz" at bounding box center [257, 82] width 113 height 14
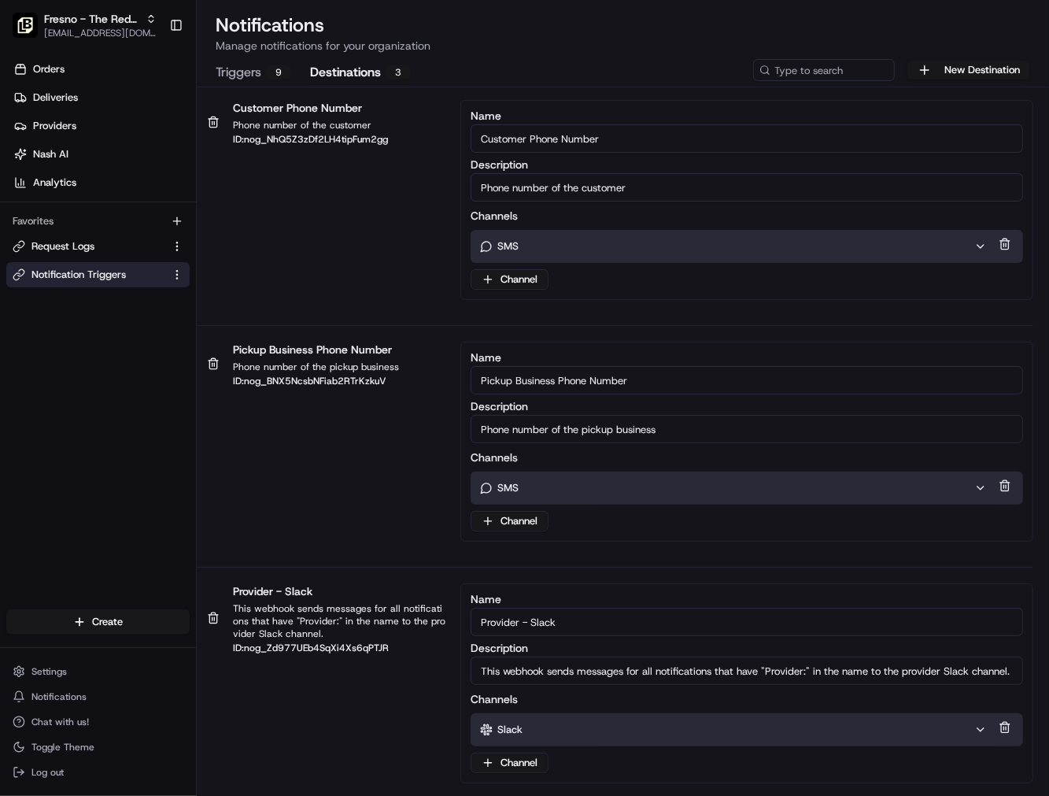
click at [340, 68] on button "Destinations 3" at bounding box center [360, 73] width 101 height 27
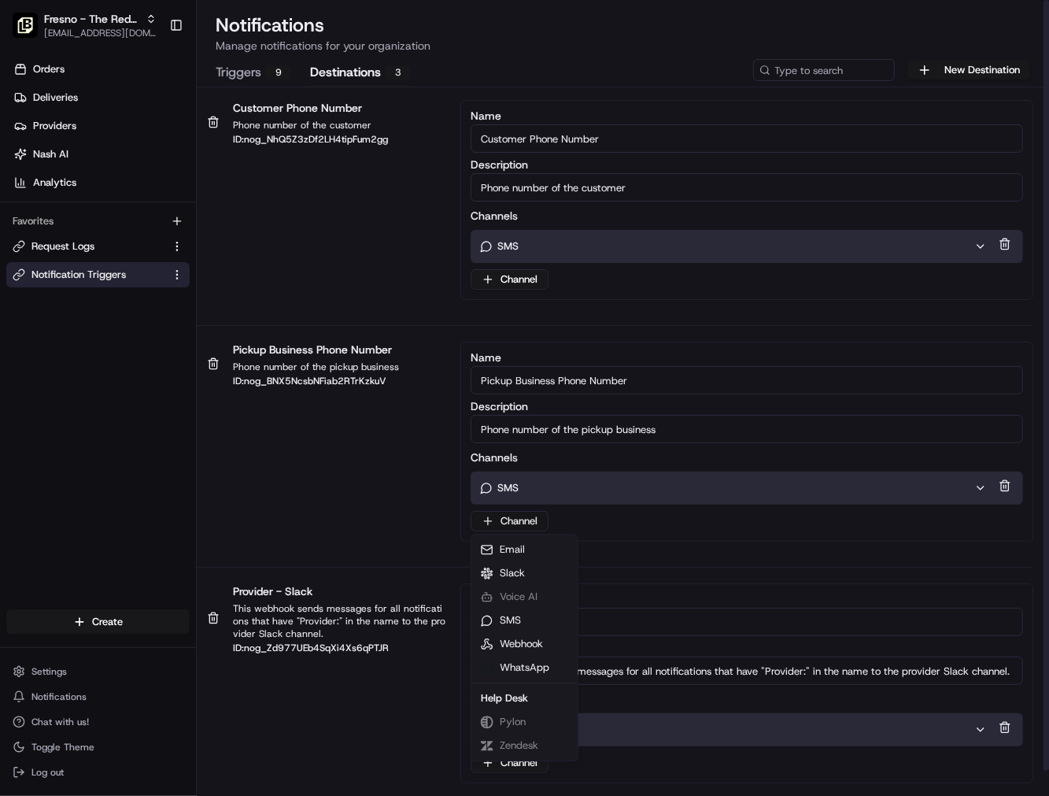
click at [535, 520] on html "Fresno - The Red Chickz onboard@lunchbox.io Toggle Sidebar Orders Deliveries Pr…" at bounding box center [524, 398] width 1049 height 796
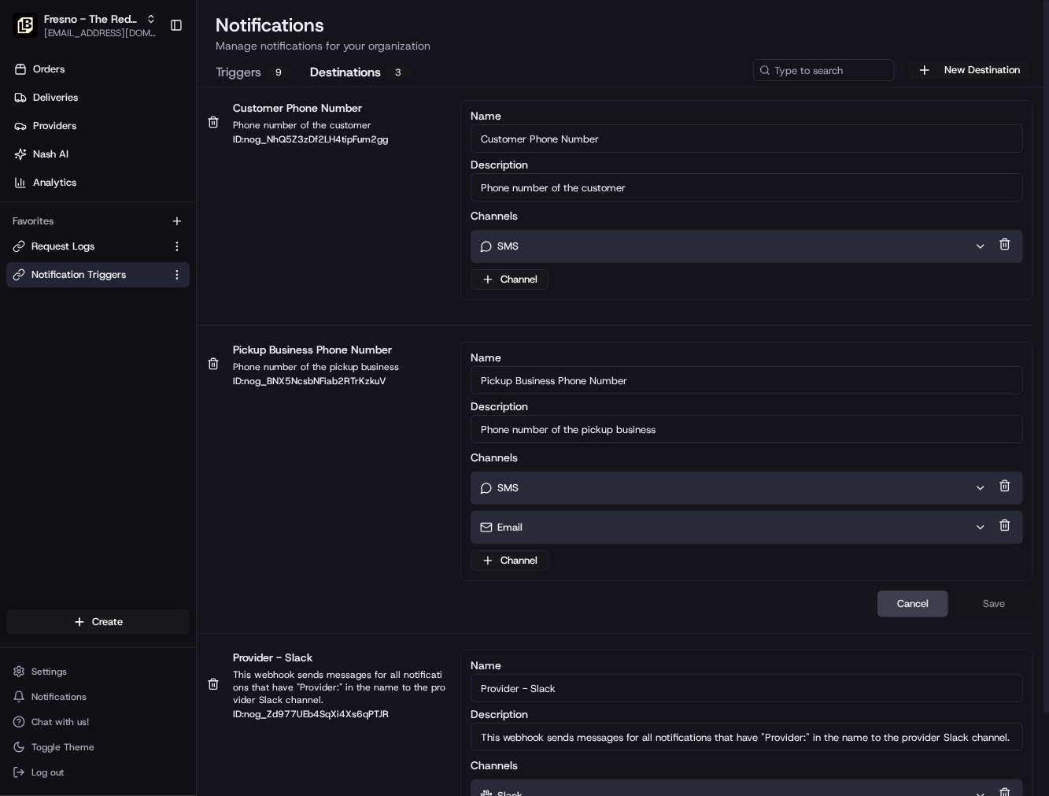
click at [546, 528] on div "Email" at bounding box center [727, 527] width 494 height 14
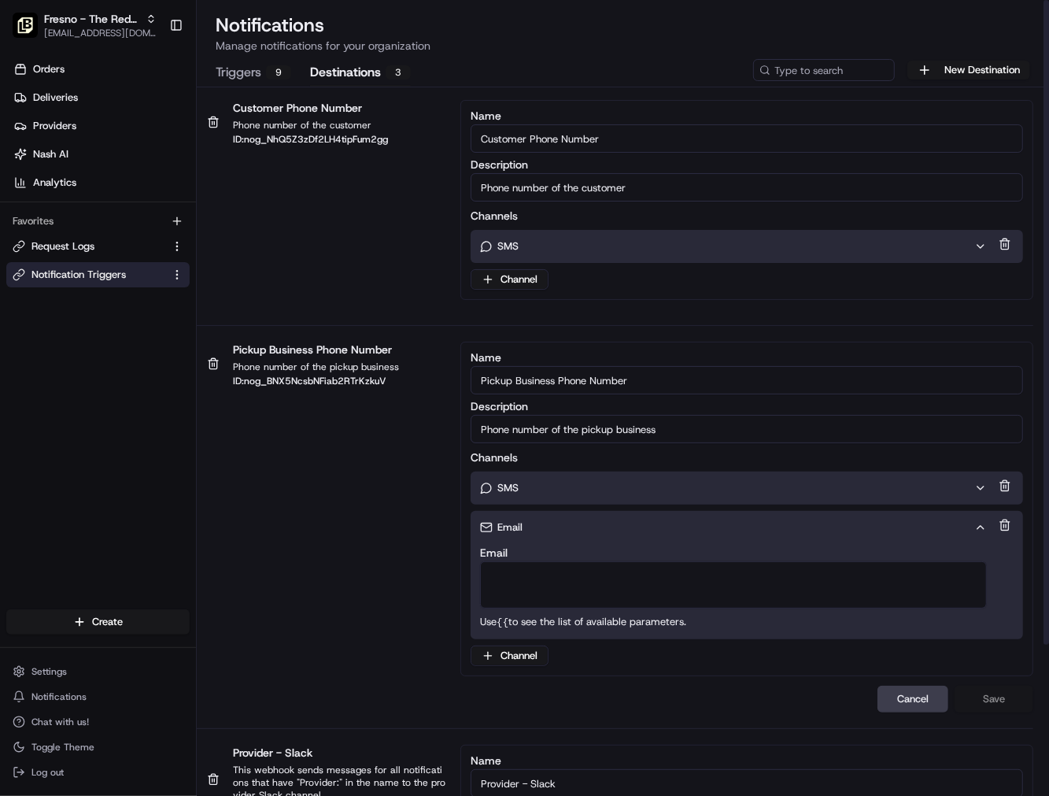
click at [551, 564] on textarea "Email" at bounding box center [733, 584] width 507 height 47
paste textarea "[EMAIL_ADDRESS][DOMAIN_NAME]"
type textarea "[EMAIL_ADDRESS][DOMAIN_NAME]"
click at [990, 693] on button "Save" at bounding box center [994, 699] width 79 height 27
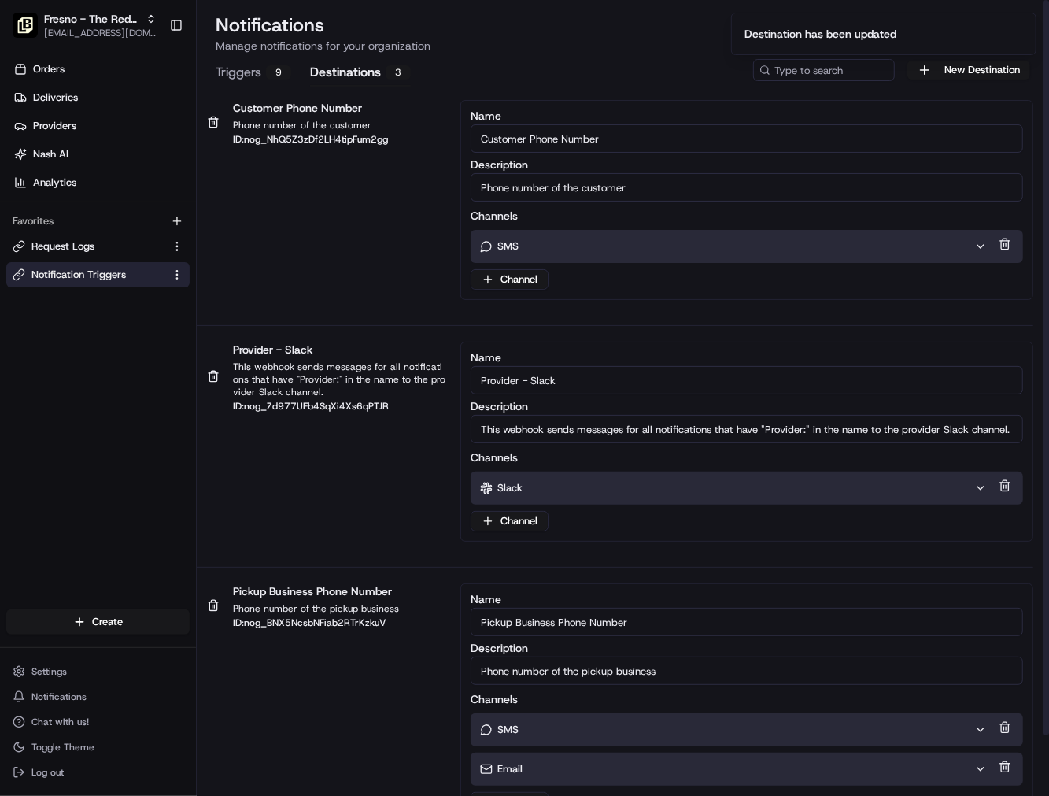
click at [234, 72] on button "Triggers 9" at bounding box center [254, 73] width 76 height 27
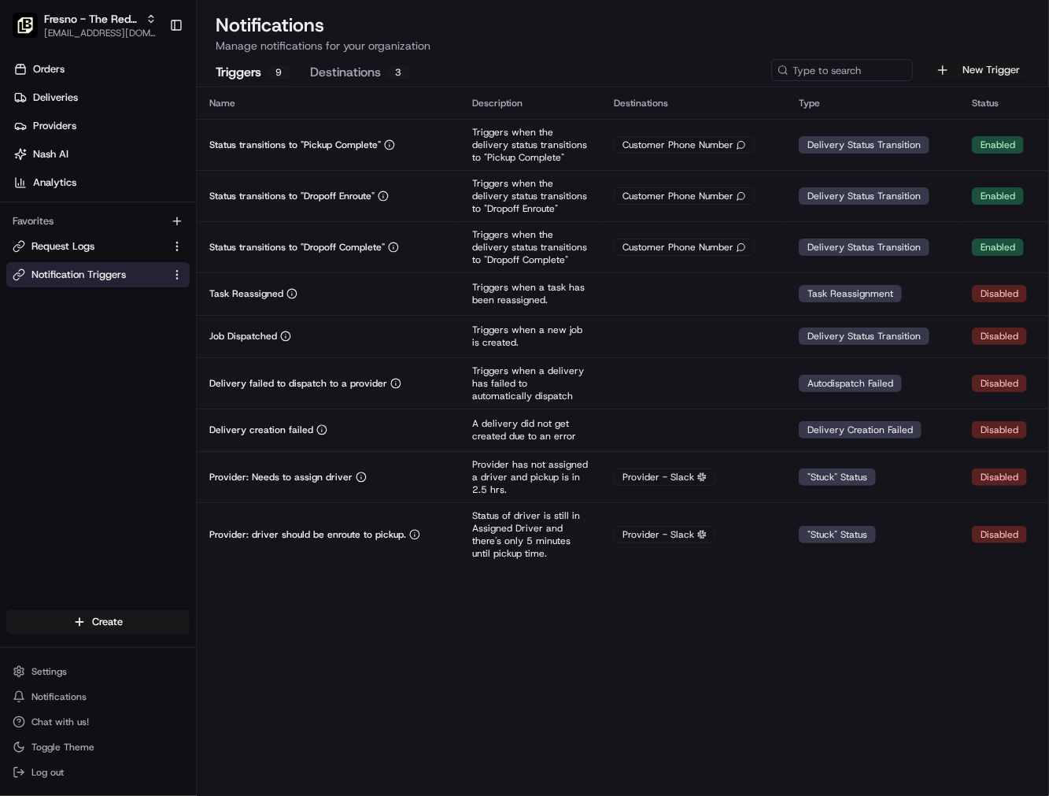
click at [963, 64] on button "New Trigger" at bounding box center [978, 70] width 105 height 19
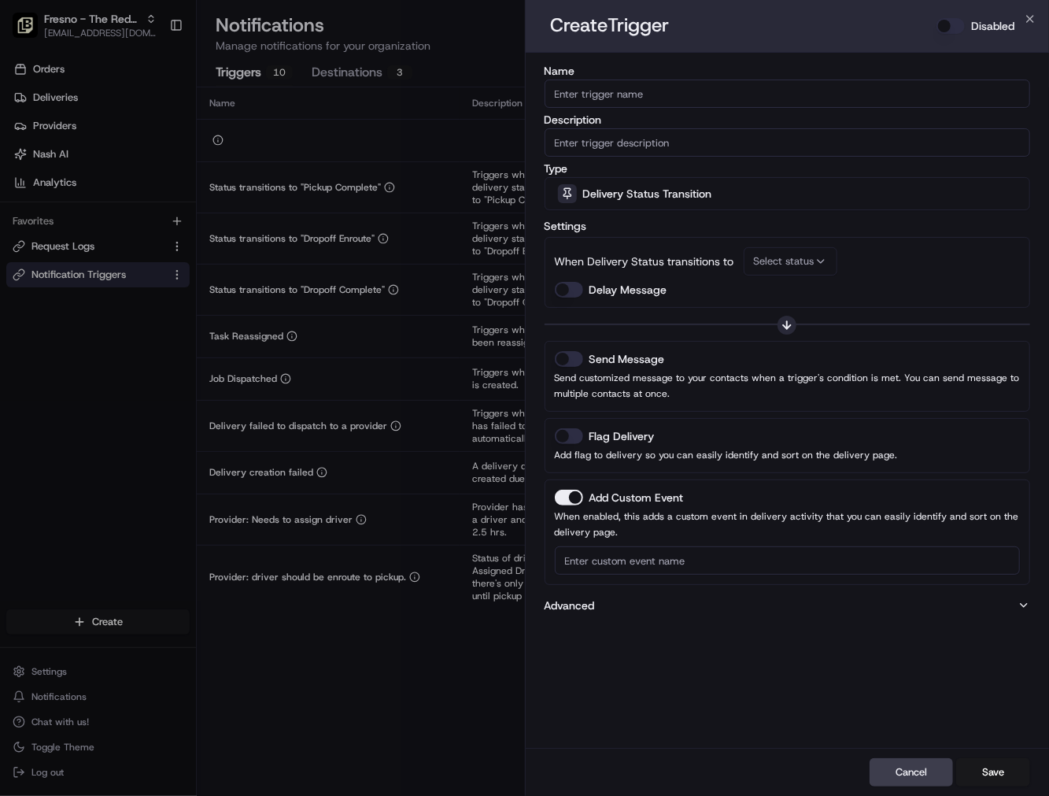
click at [800, 80] on input "Name" at bounding box center [788, 93] width 486 height 28
paste input "Not Assigned Driver"
type input "Not Assigned Driver"
click at [765, 146] on input "Description" at bounding box center [788, 142] width 486 height 28
paste input "Not Assigned Driver"
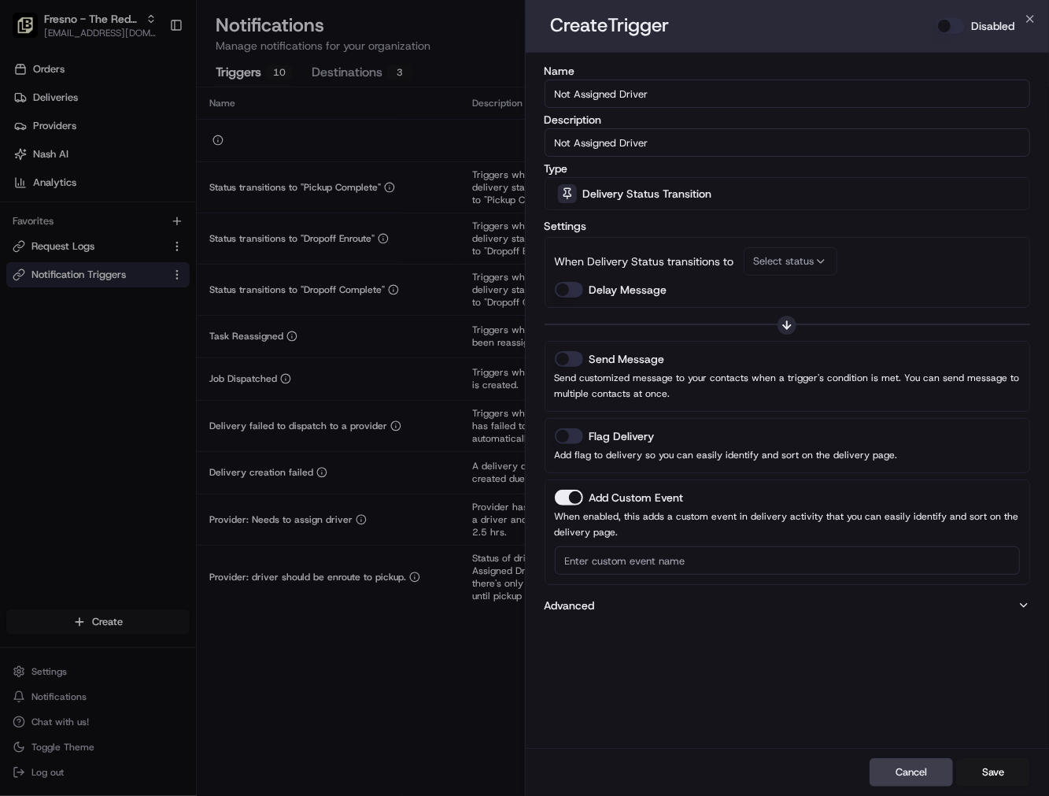
type input "Not Assigned Driver"
click at [941, 24] on button "Disabled" at bounding box center [951, 26] width 28 height 16
click at [650, 186] on span "Delivery Status Transition" at bounding box center [647, 194] width 129 height 16
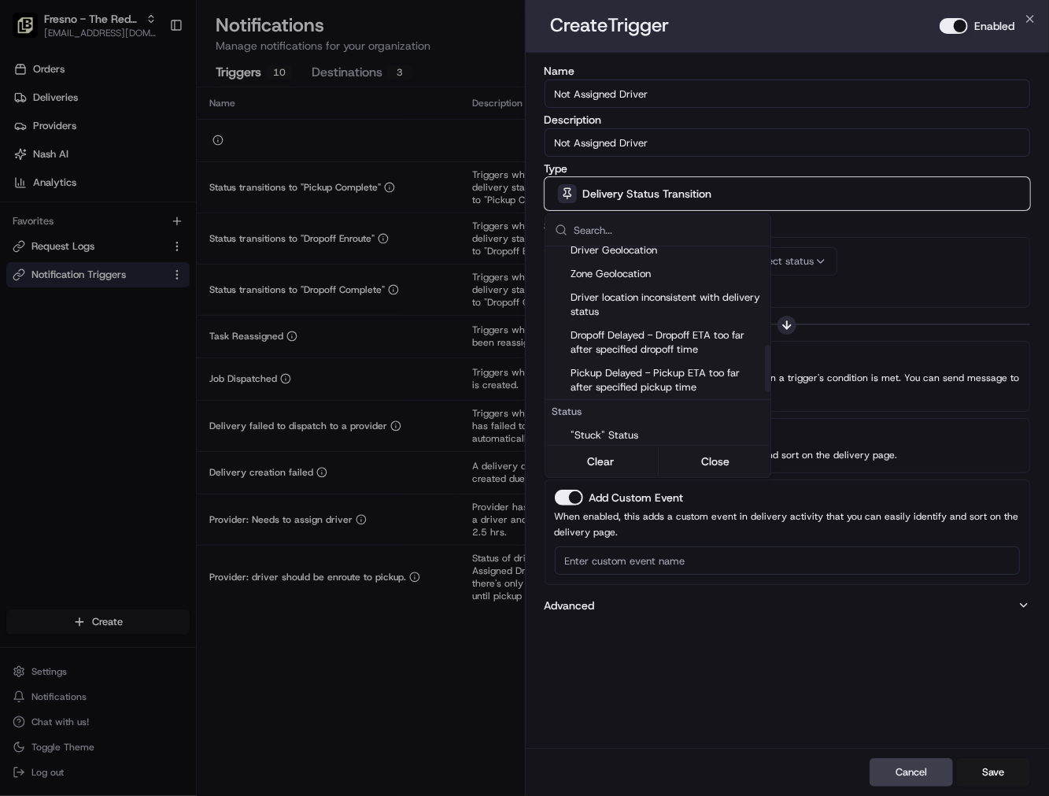
scroll to position [437, 0]
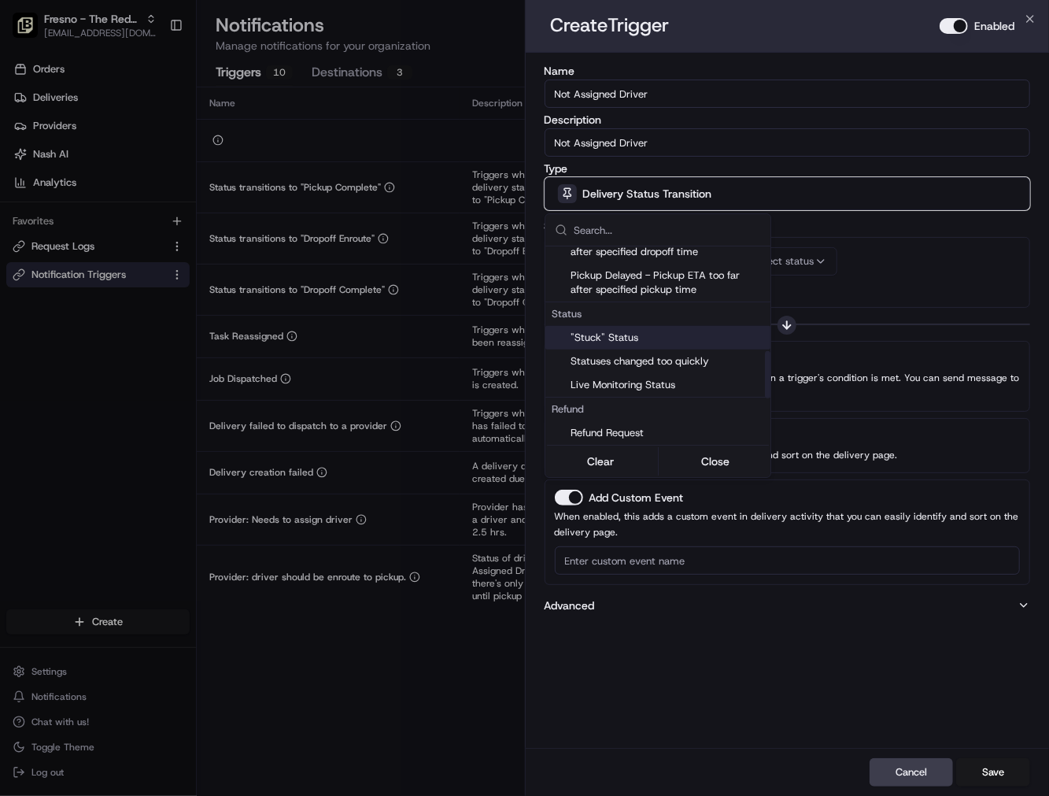
click at [619, 336] on span ""Stuck" Status" at bounding box center [668, 338] width 194 height 14
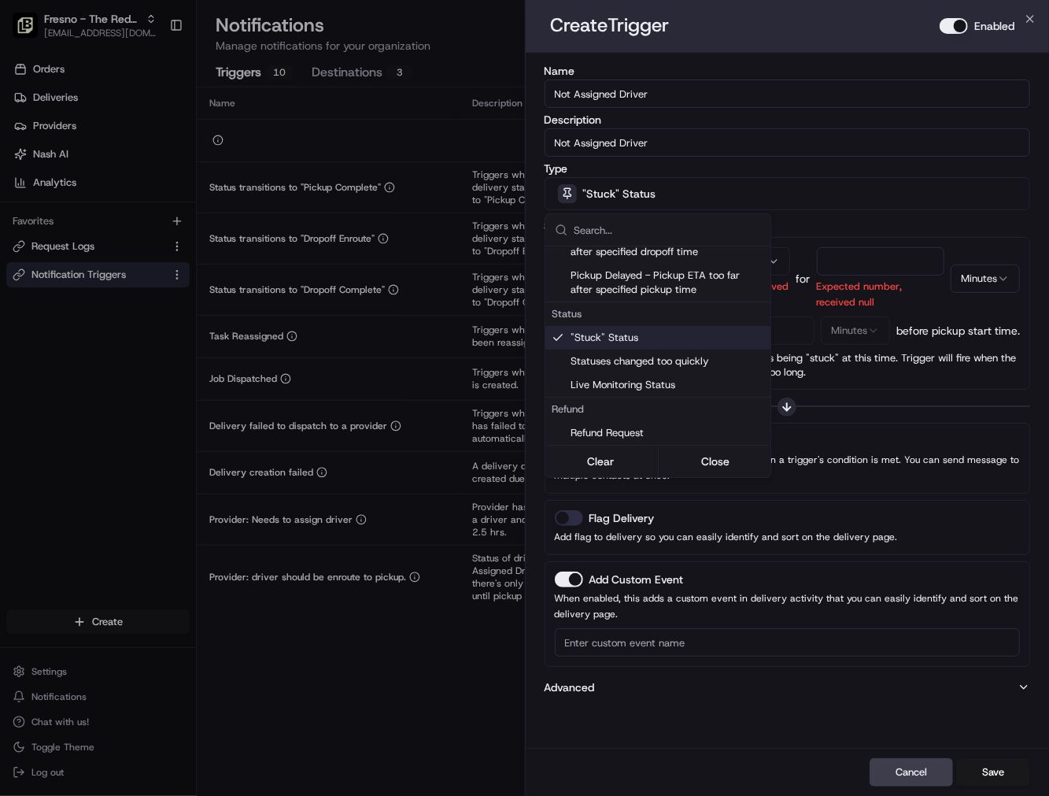
click at [827, 254] on div at bounding box center [524, 398] width 1049 height 796
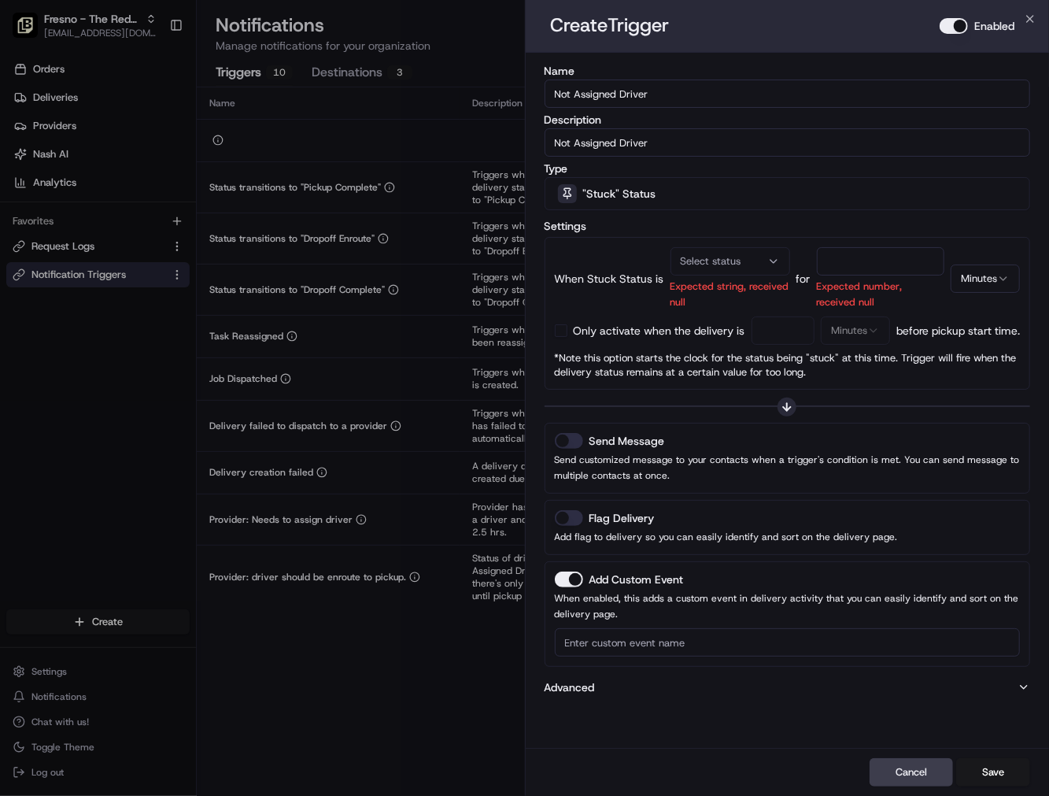
click at [767, 258] on icon "button" at bounding box center [773, 261] width 13 height 13
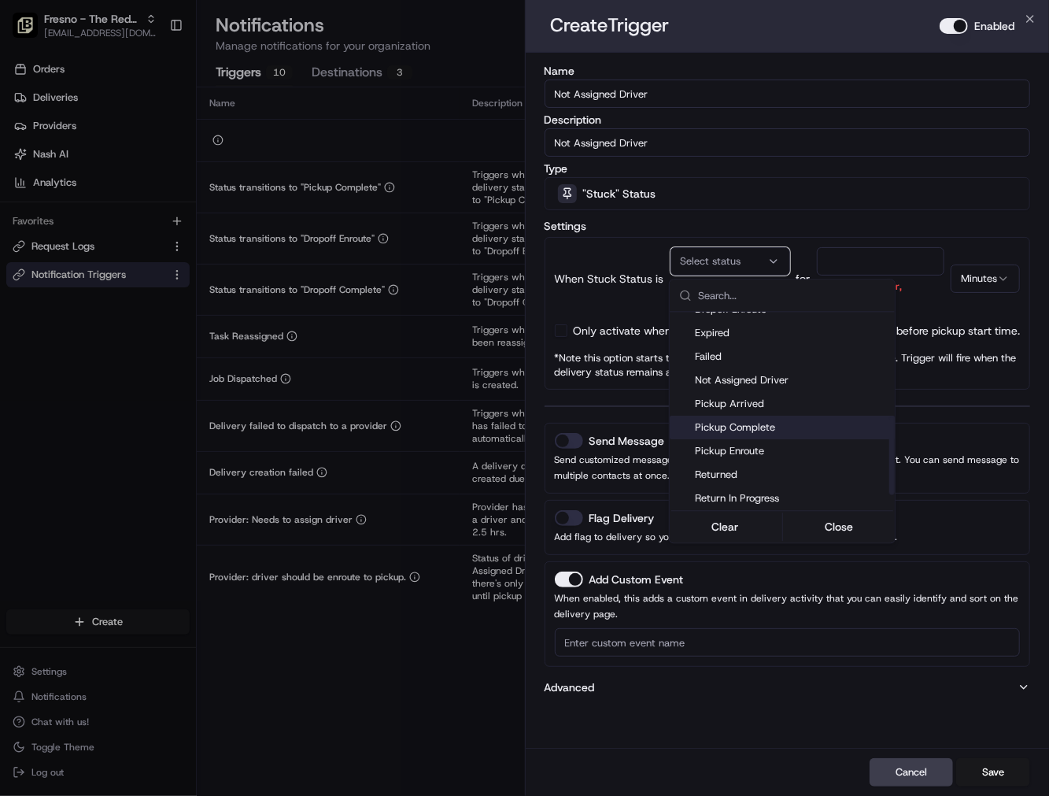
scroll to position [211, 0]
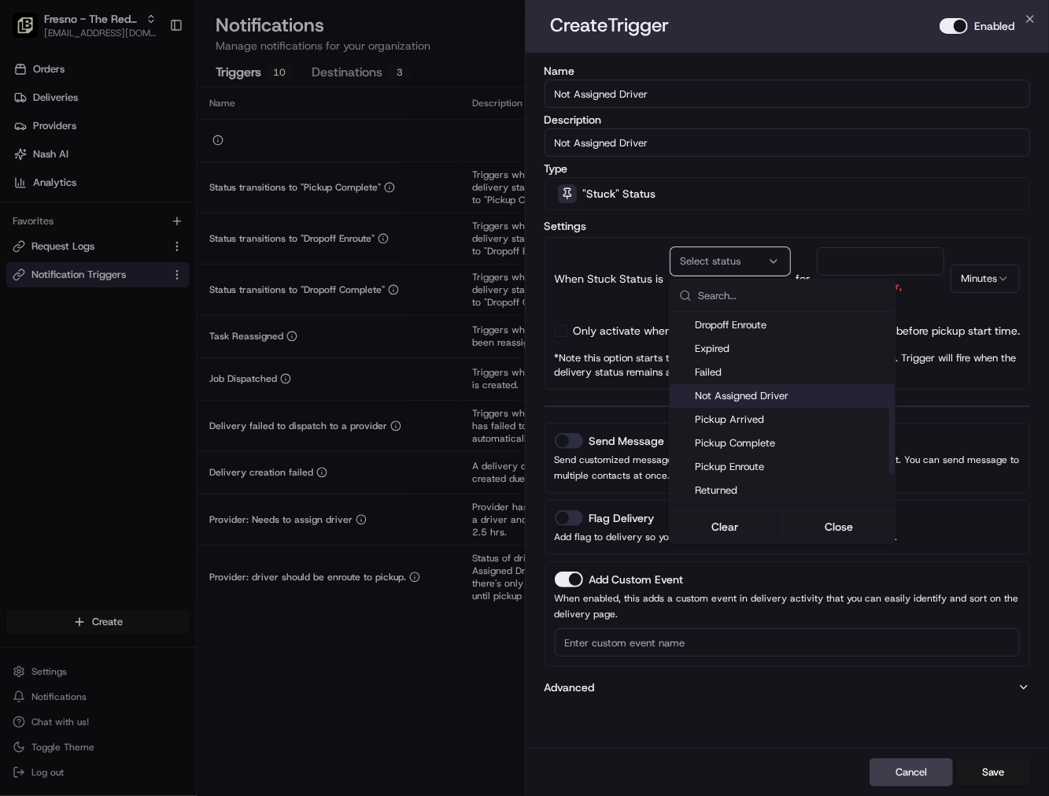
click at [753, 391] on span "Not Assigned Driver" at bounding box center [792, 396] width 194 height 14
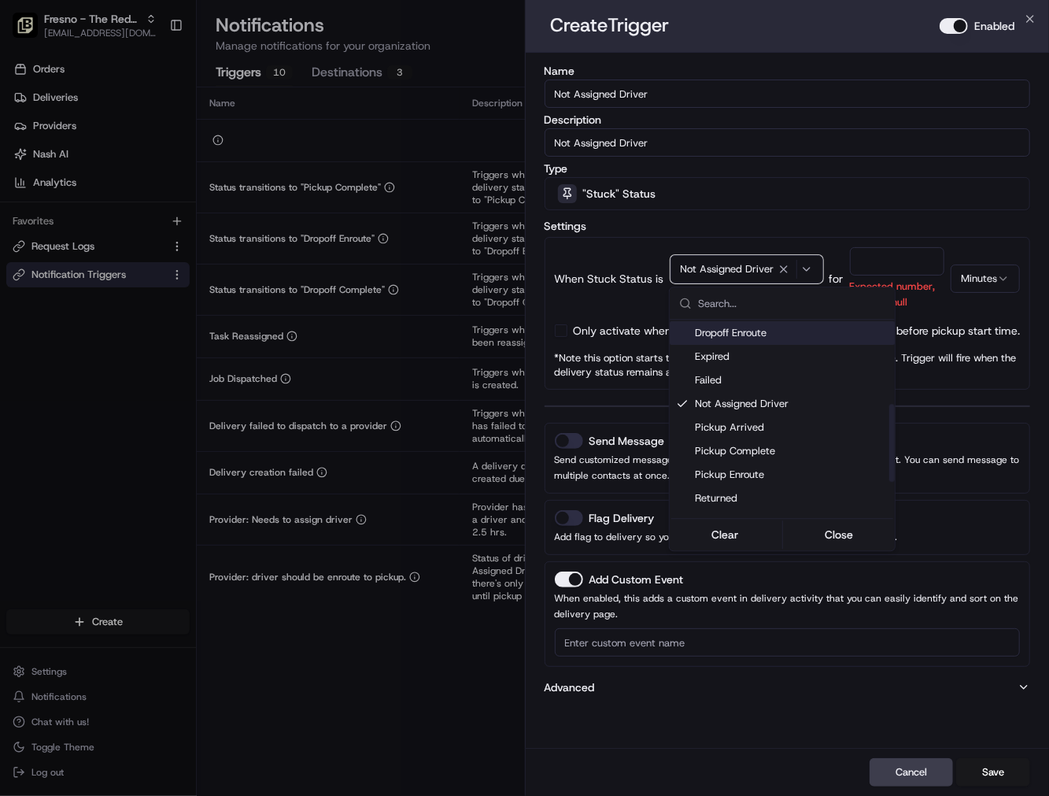
click at [878, 269] on div at bounding box center [524, 398] width 1049 height 796
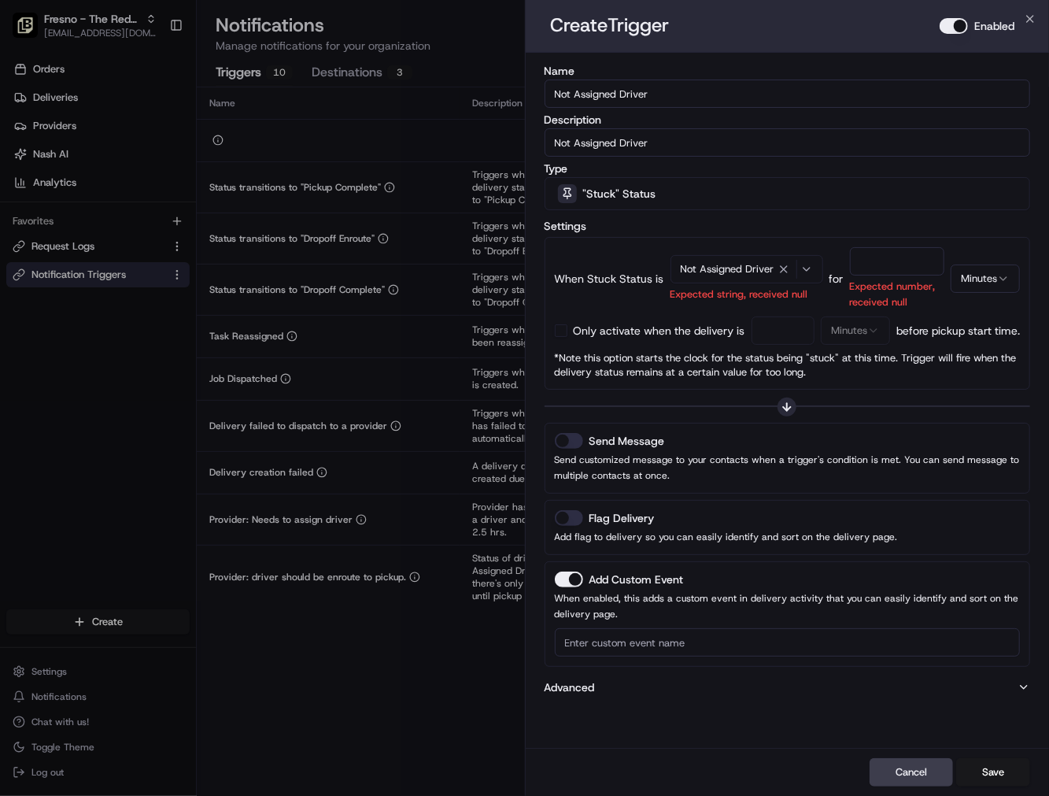
click at [882, 261] on input "number" at bounding box center [897, 261] width 95 height 28
type input "20"
click at [564, 327] on button "button" at bounding box center [561, 330] width 13 height 13
click at [775, 333] on input "number" at bounding box center [784, 330] width 64 height 28
type input "20"
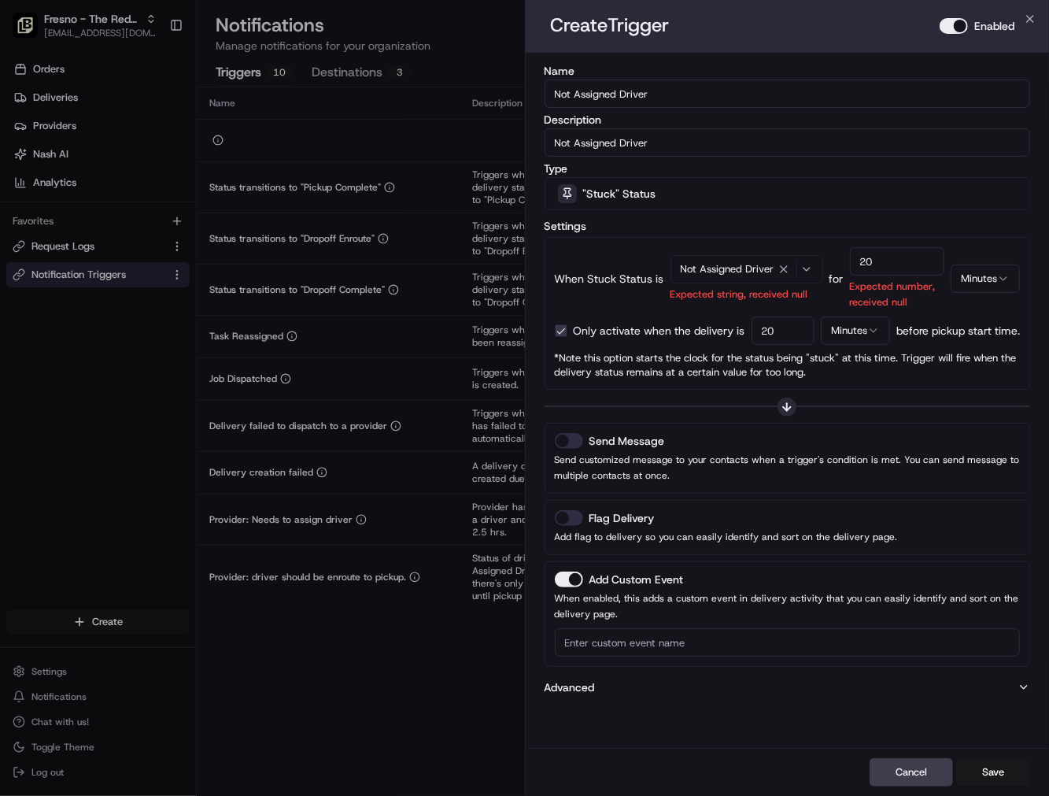
click at [580, 444] on button "Send Message" at bounding box center [569, 441] width 28 height 16
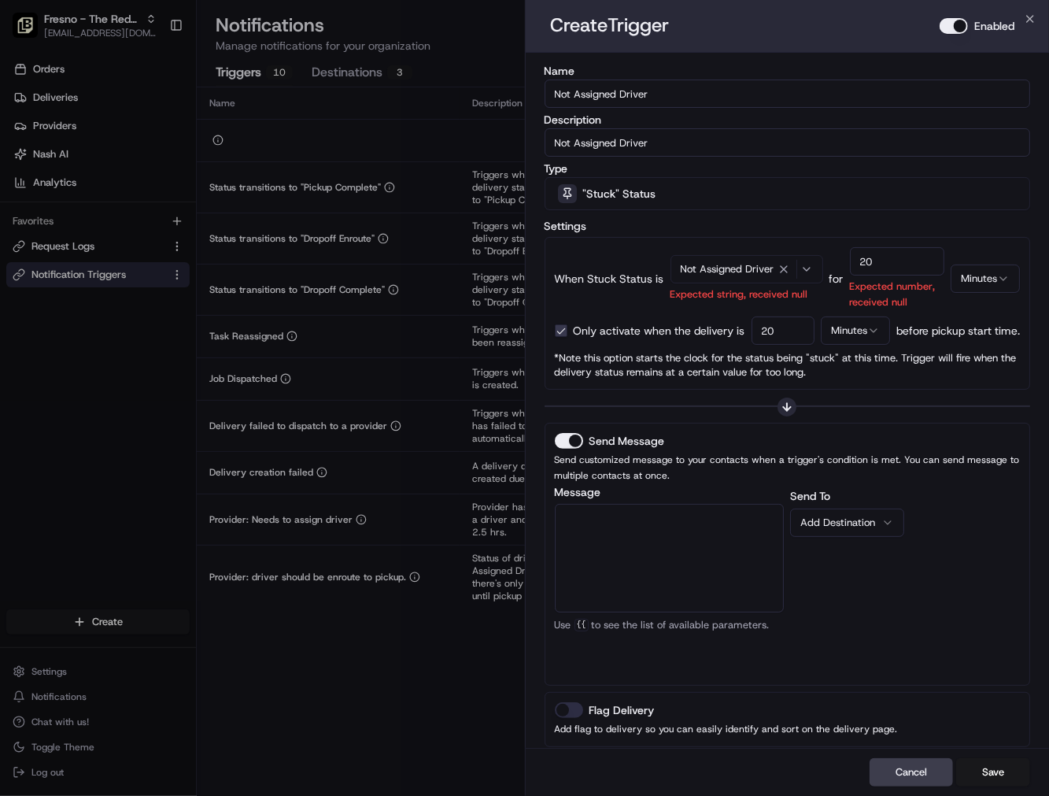
click at [701, 529] on textarea "Message" at bounding box center [670, 558] width 230 height 109
paste textarea "The {{job_details_url}} has no driver assigned, please review and take action."
type textarea "The {{job_details_url}} has no driver assigned, please review and take action."
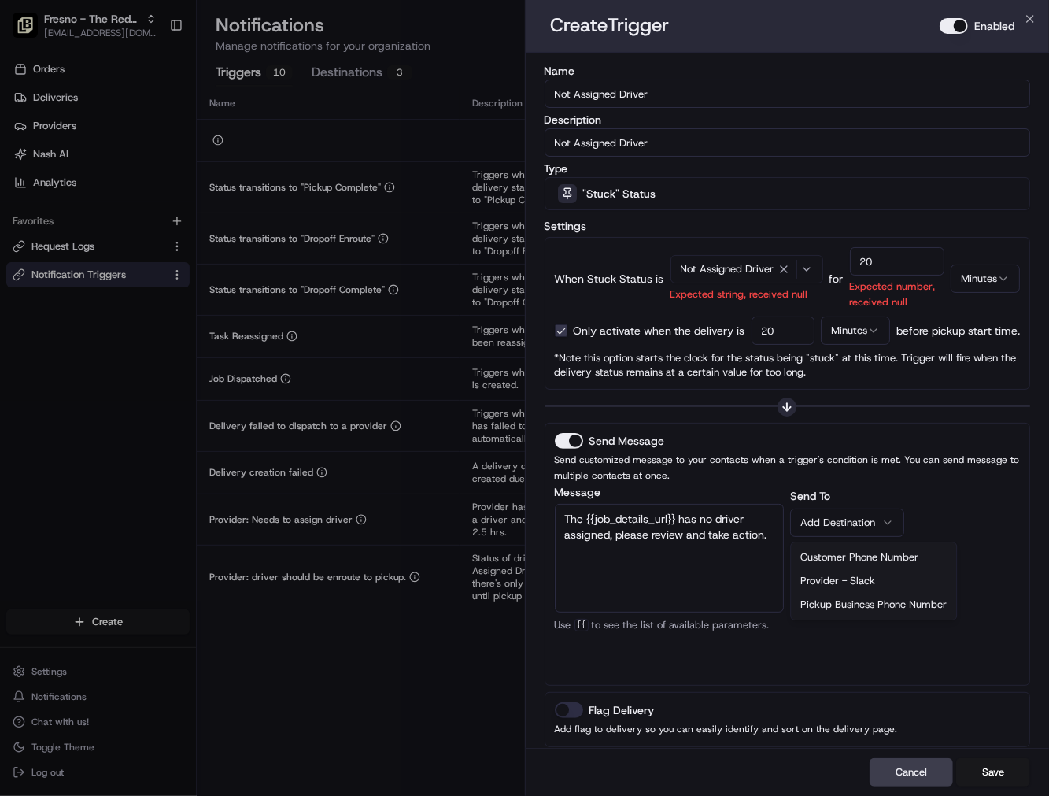
click at [826, 529] on div "Add Destination" at bounding box center [840, 523] width 81 height 14
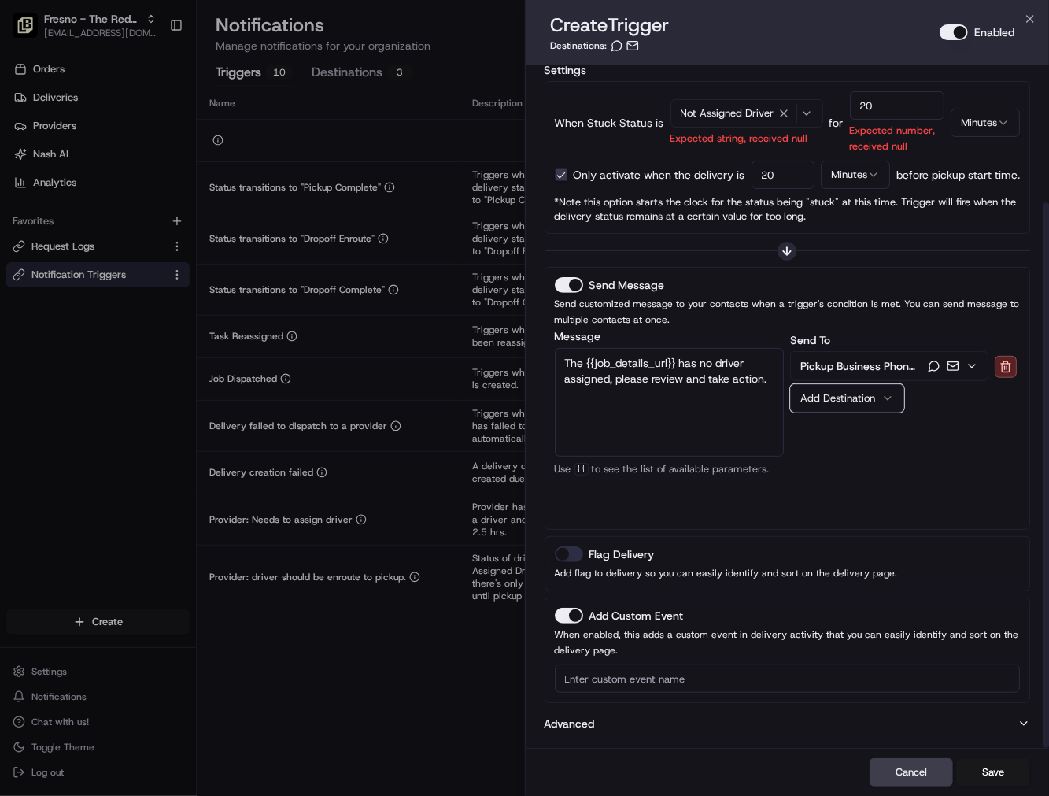
scroll to position [171, 0]
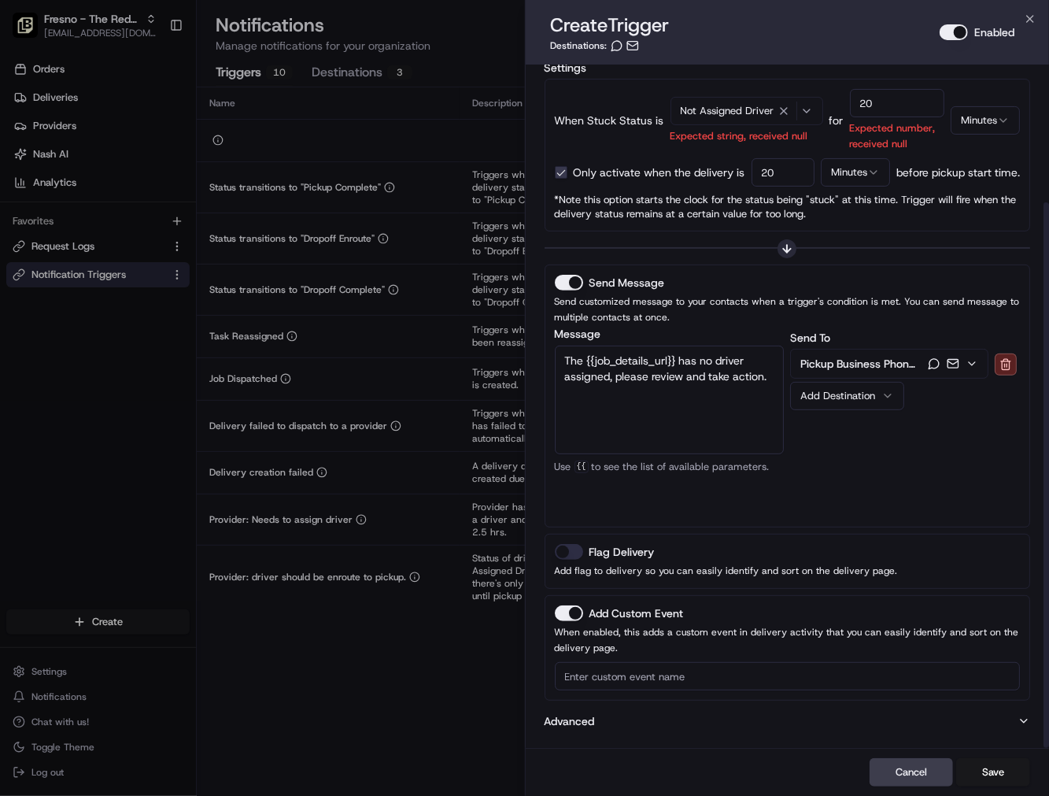
click at [575, 546] on button "Flag Delivery" at bounding box center [569, 552] width 28 height 16
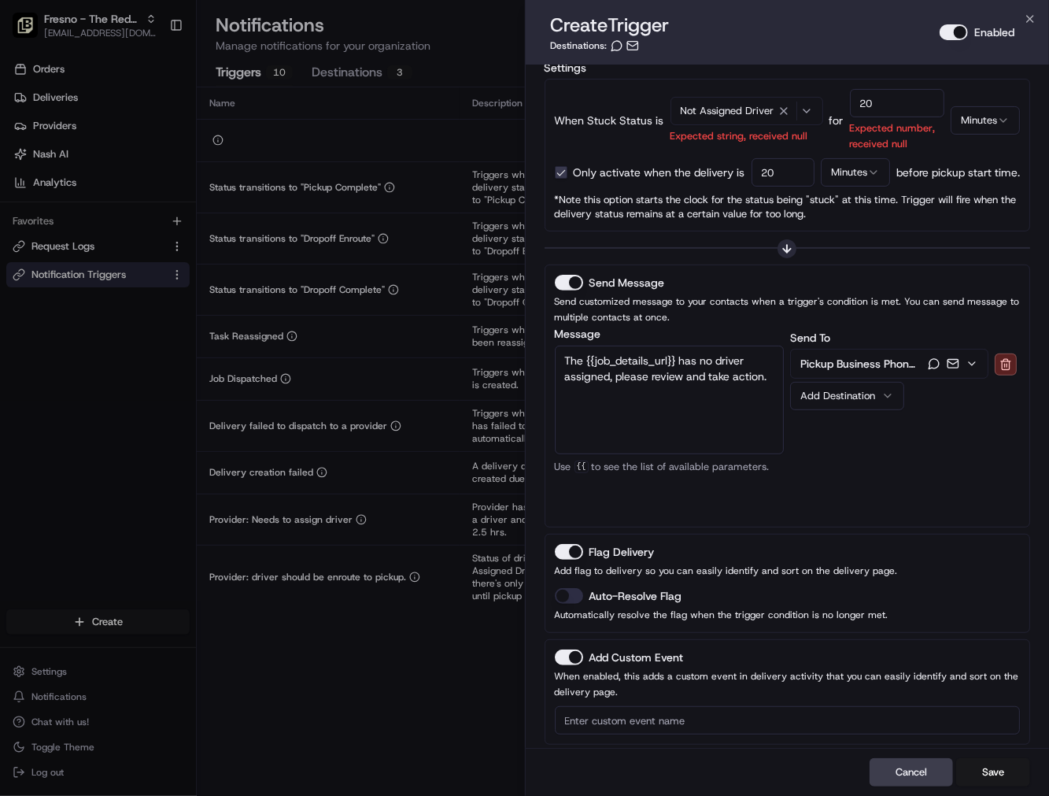
click at [579, 594] on button "Auto-Resolve Flag" at bounding box center [569, 596] width 28 height 16
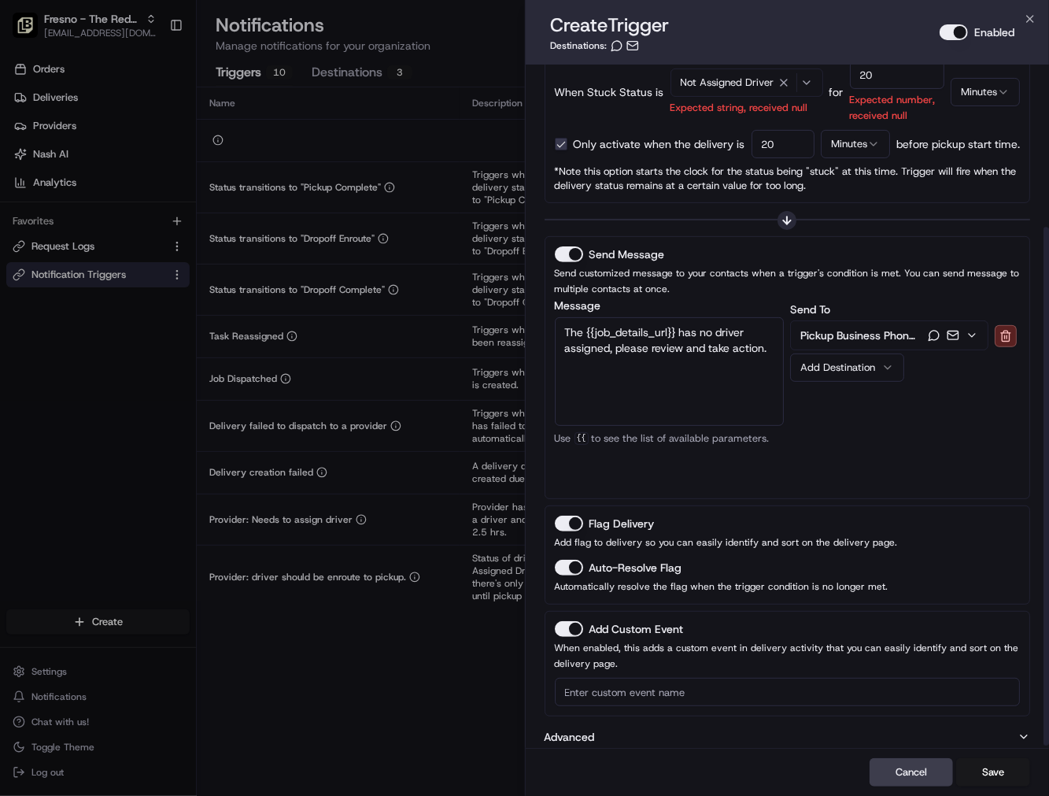
scroll to position [215, 0]
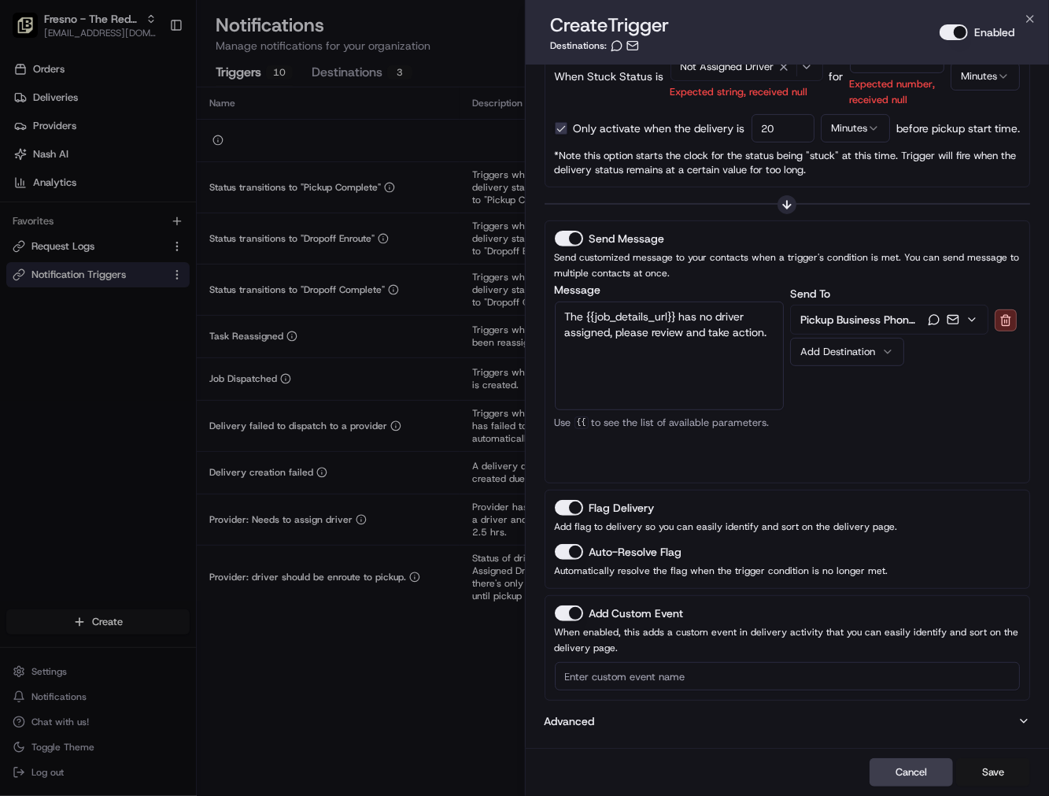
click at [1000, 769] on button "Save" at bounding box center [993, 772] width 74 height 28
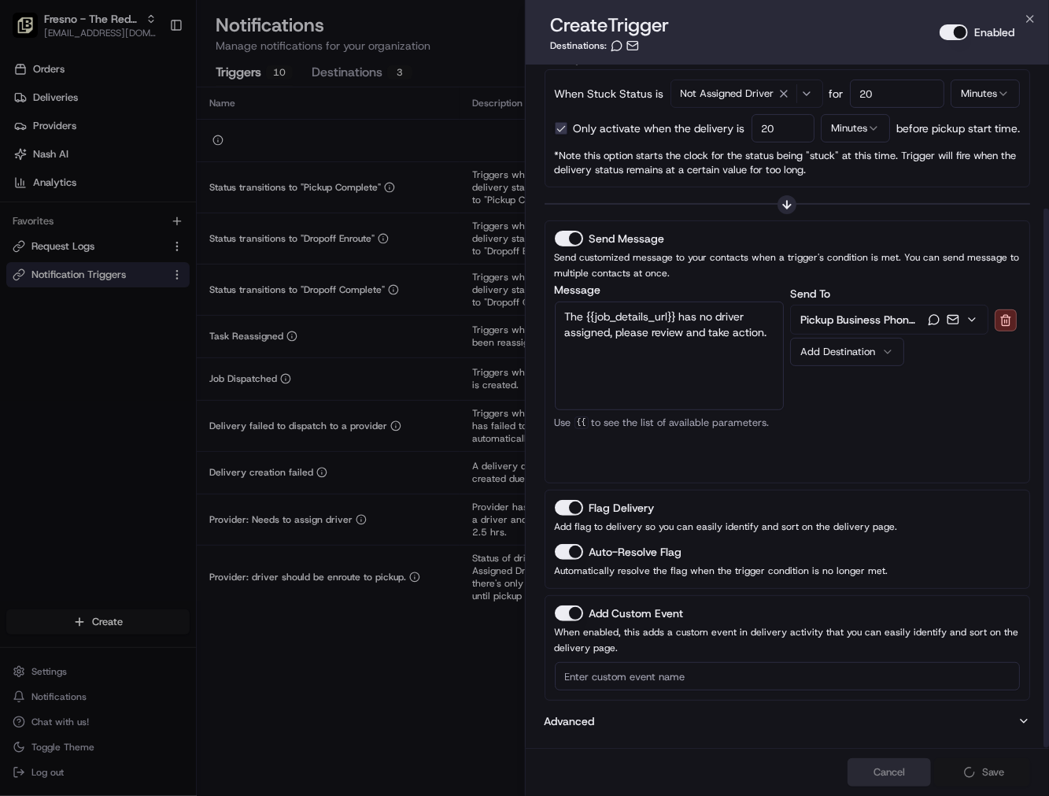
scroll to position [181, 0]
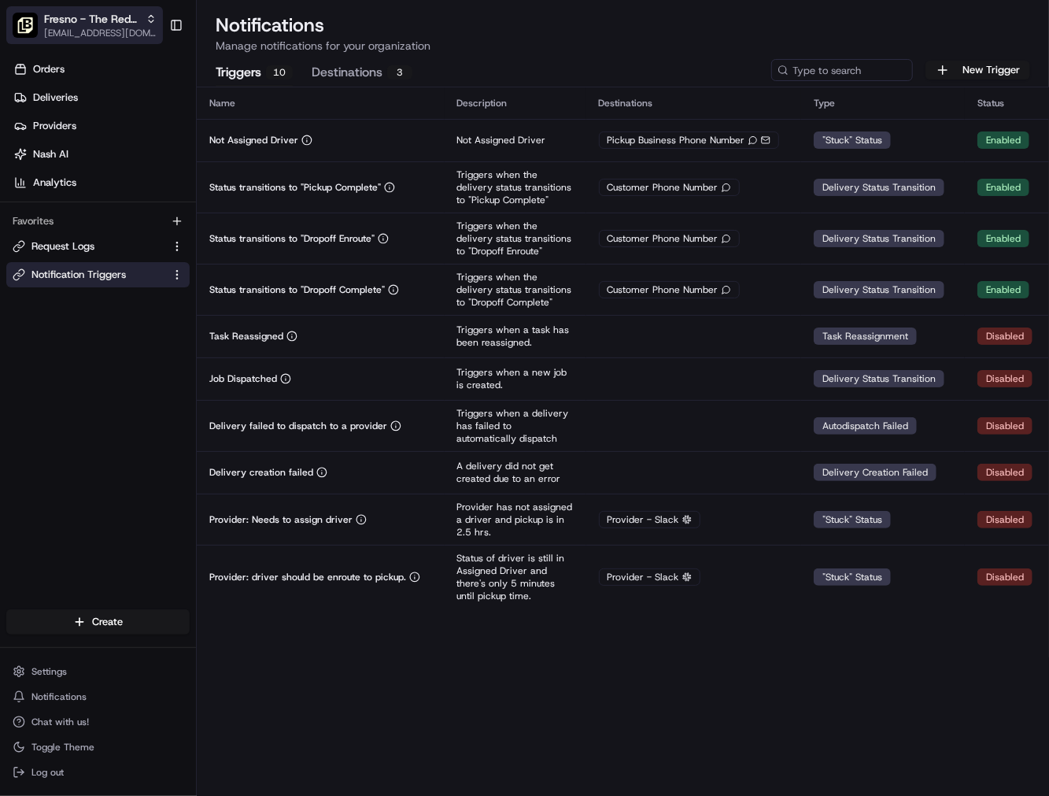
click at [142, 24] on div "Fresno - The Red Chickz" at bounding box center [100, 19] width 113 height 16
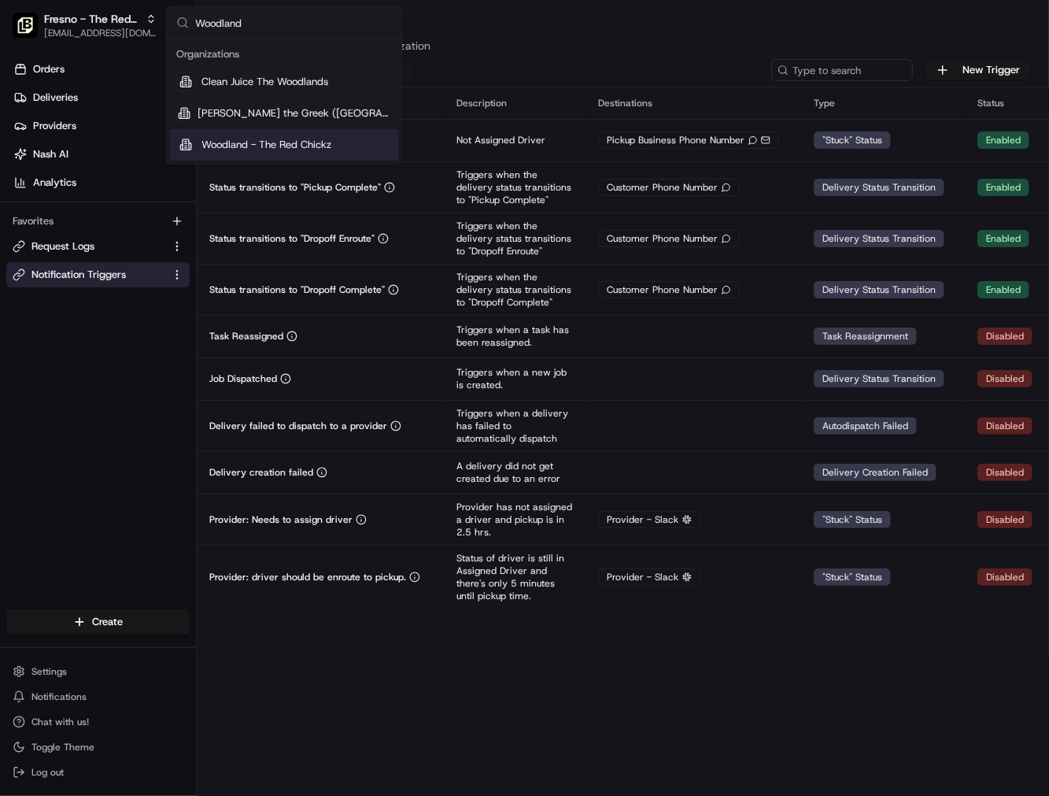
type input "Woodland"
click at [260, 145] on span "Woodland - The Red Chickz" at bounding box center [266, 145] width 130 height 14
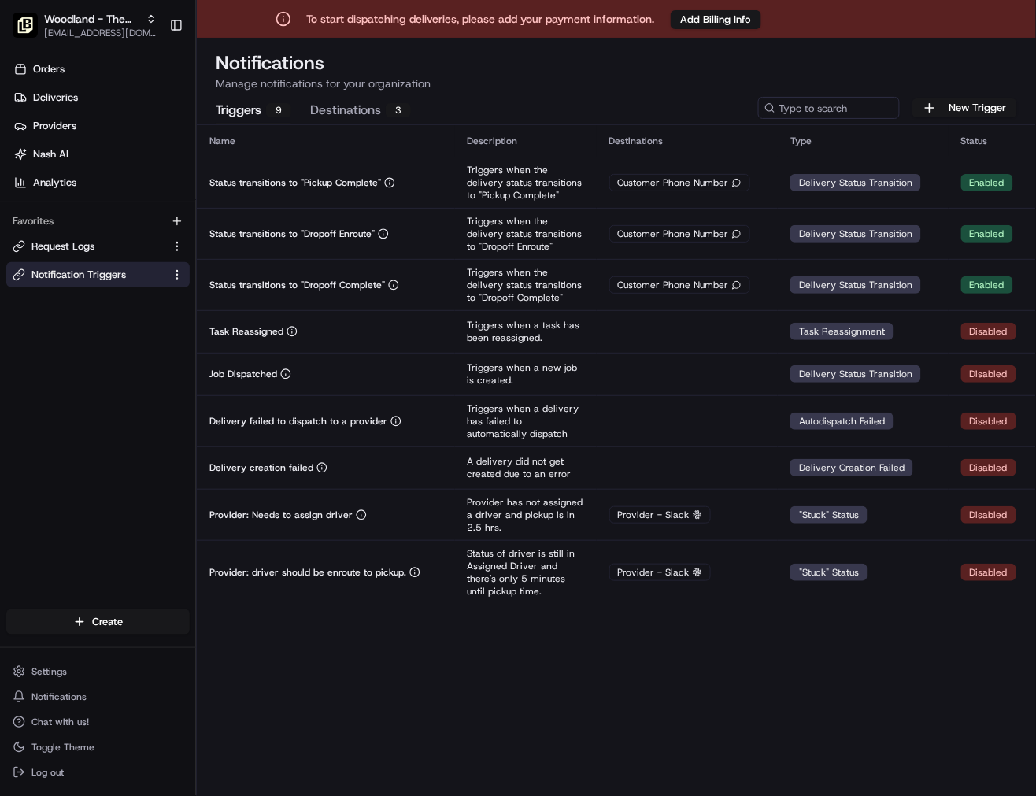
click at [375, 114] on button "Destinations 3" at bounding box center [360, 111] width 101 height 27
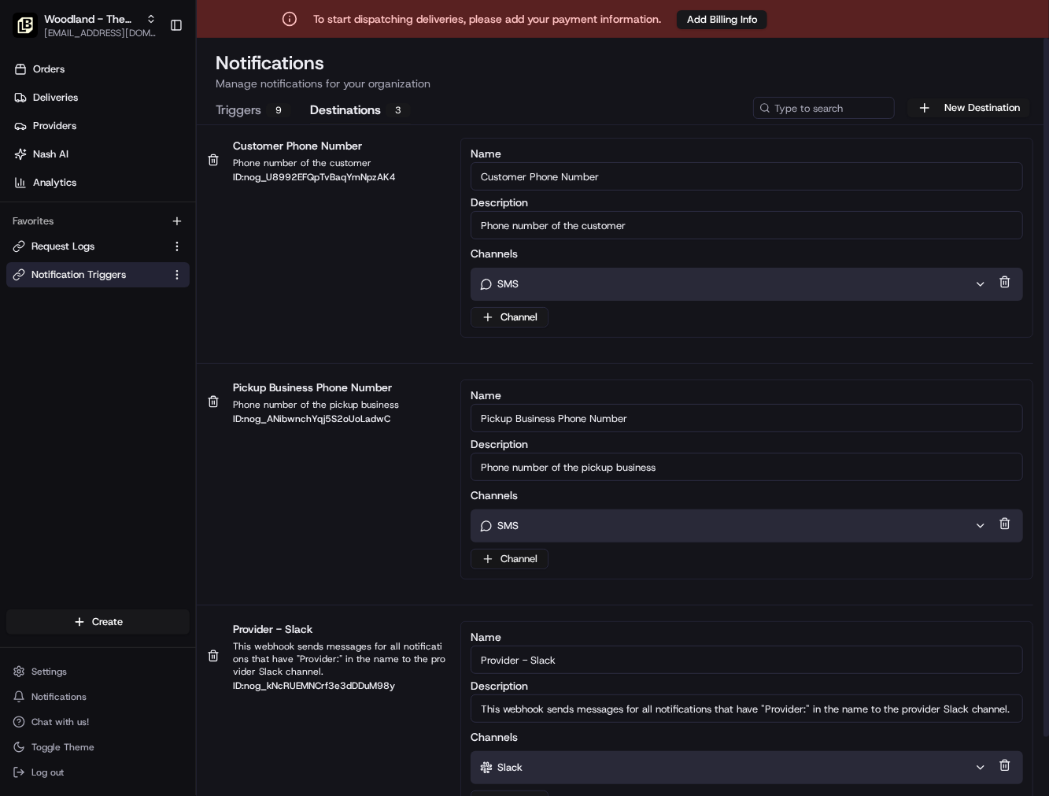
click at [492, 557] on html "To start dispatching deliveries, please add your payment information. Add Billi…" at bounding box center [524, 398] width 1049 height 796
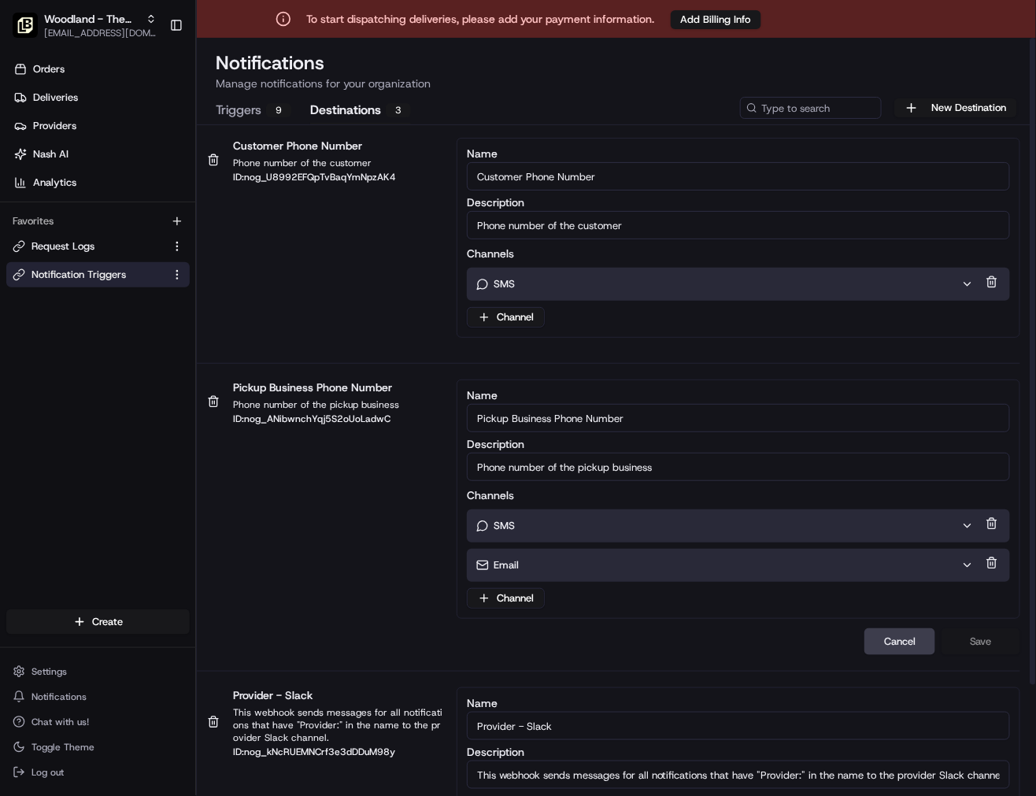
click at [590, 560] on div "Email" at bounding box center [718, 565] width 485 height 14
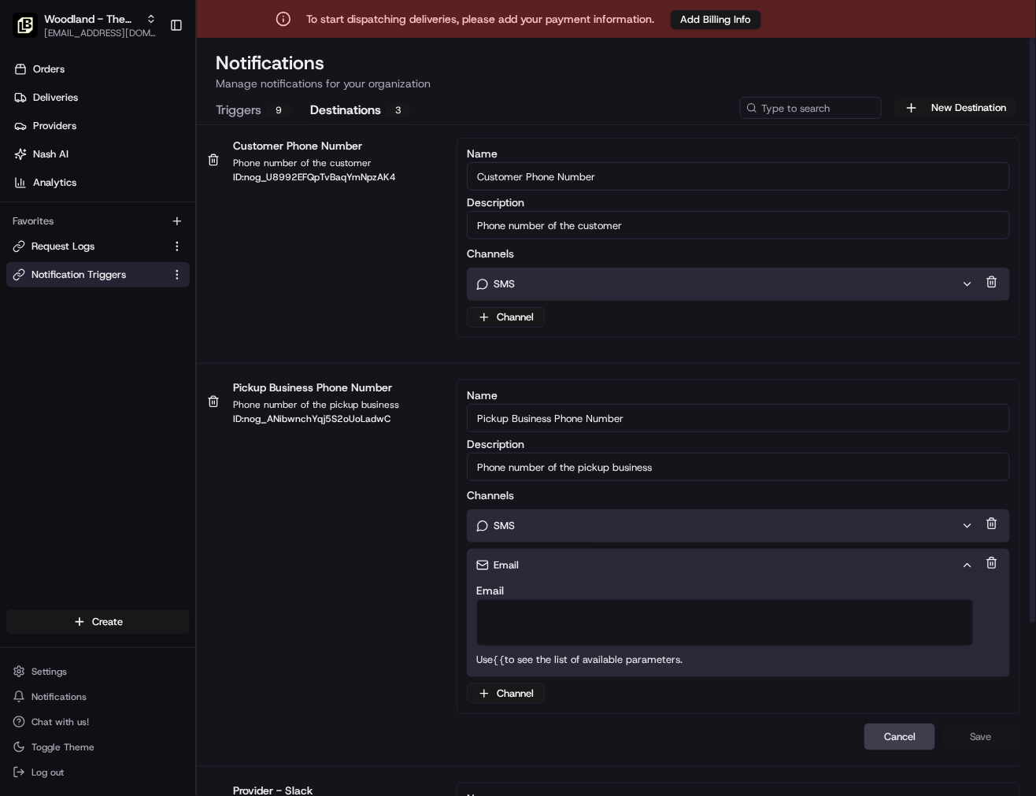
click at [557, 619] on textarea "Email" at bounding box center [724, 622] width 497 height 47
paste textarea "[EMAIL_ADDRESS][DOMAIN_NAME]"
type textarea "[EMAIL_ADDRESS][DOMAIN_NAME]"
click at [988, 735] on button "Save" at bounding box center [980, 736] width 79 height 27
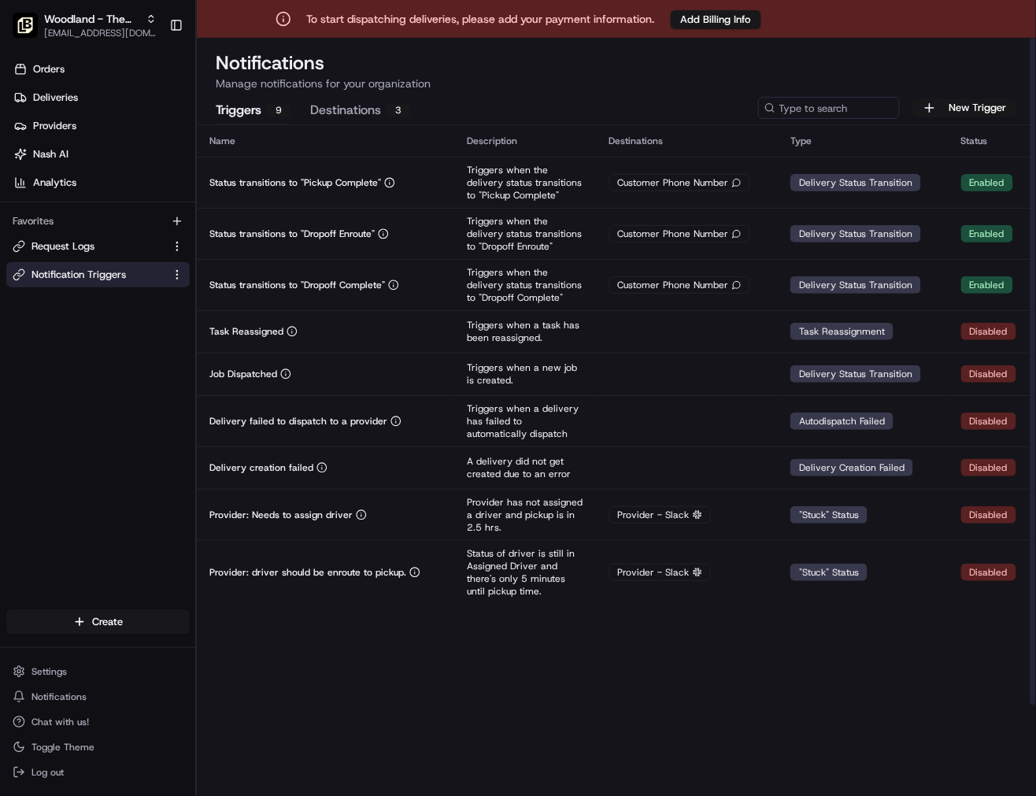
click at [228, 111] on button "Triggers 9" at bounding box center [254, 111] width 76 height 27
click at [986, 108] on button "New Trigger" at bounding box center [964, 107] width 105 height 19
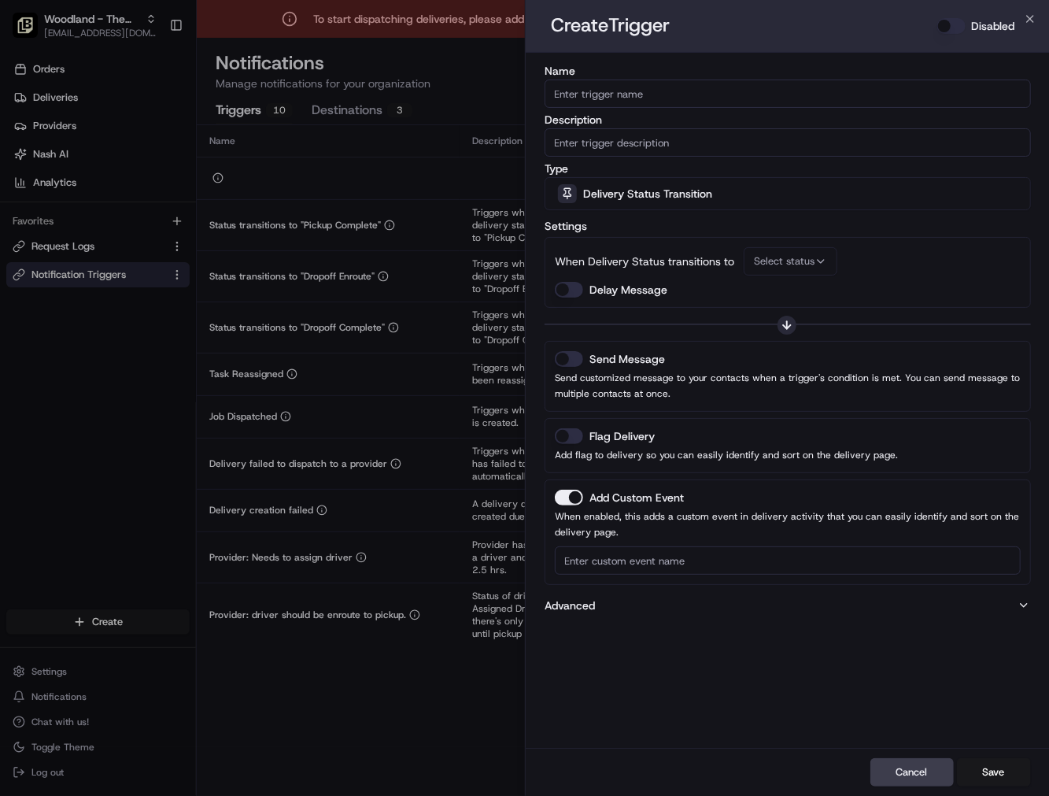
click at [826, 88] on input "Name" at bounding box center [788, 93] width 486 height 28
paste input "Not Assigned Driver"
type input "Not Assigned Driver"
click at [737, 145] on input "Description" at bounding box center [788, 142] width 486 height 28
paste input "Not Assigned Driver"
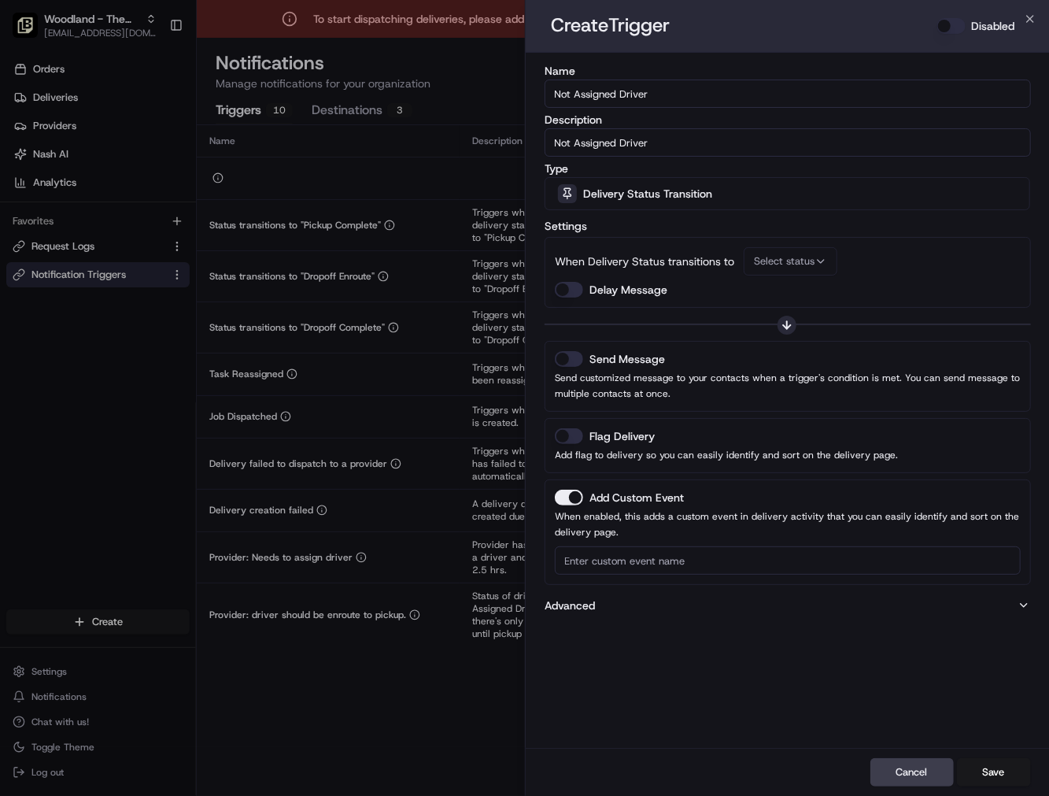
type input "Not Assigned Driver"
click at [663, 187] on span "Delivery Status Transition" at bounding box center [647, 194] width 129 height 16
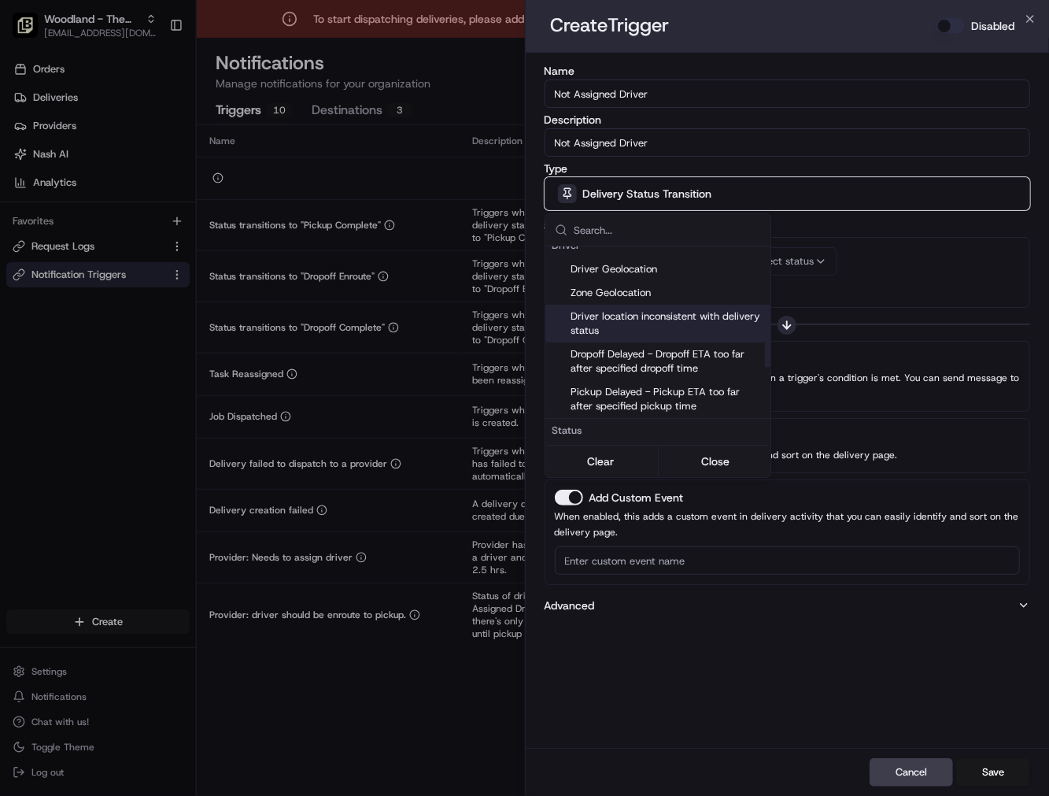
scroll to position [349, 0]
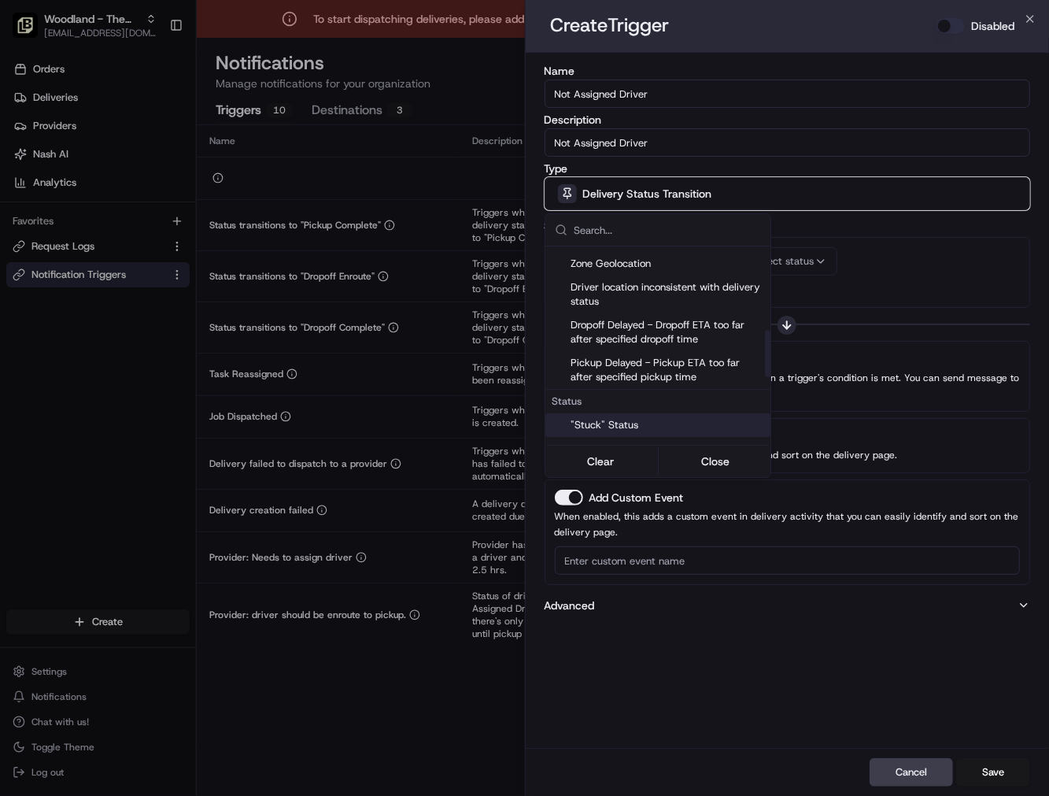
click at [604, 414] on div ""Stuck" Status" at bounding box center [657, 425] width 225 height 24
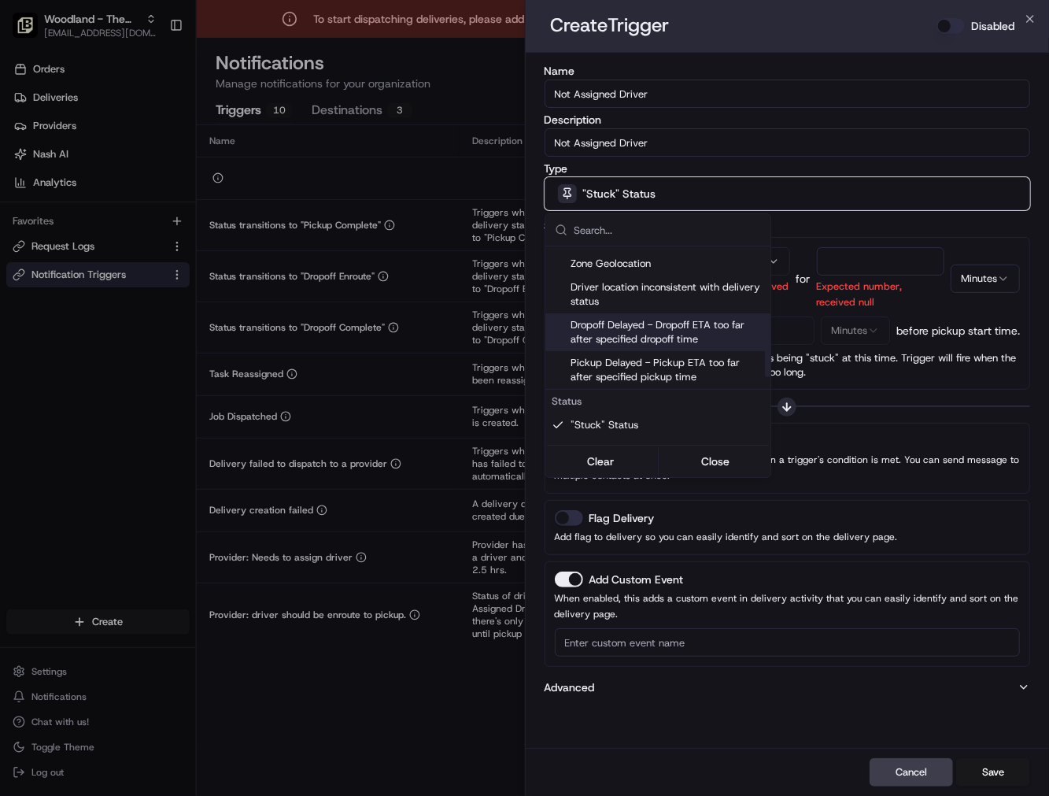
drag, startPoint x: 805, startPoint y: 225, endPoint x: 734, endPoint y: 258, distance: 78.2
click at [805, 224] on div at bounding box center [524, 398] width 1049 height 796
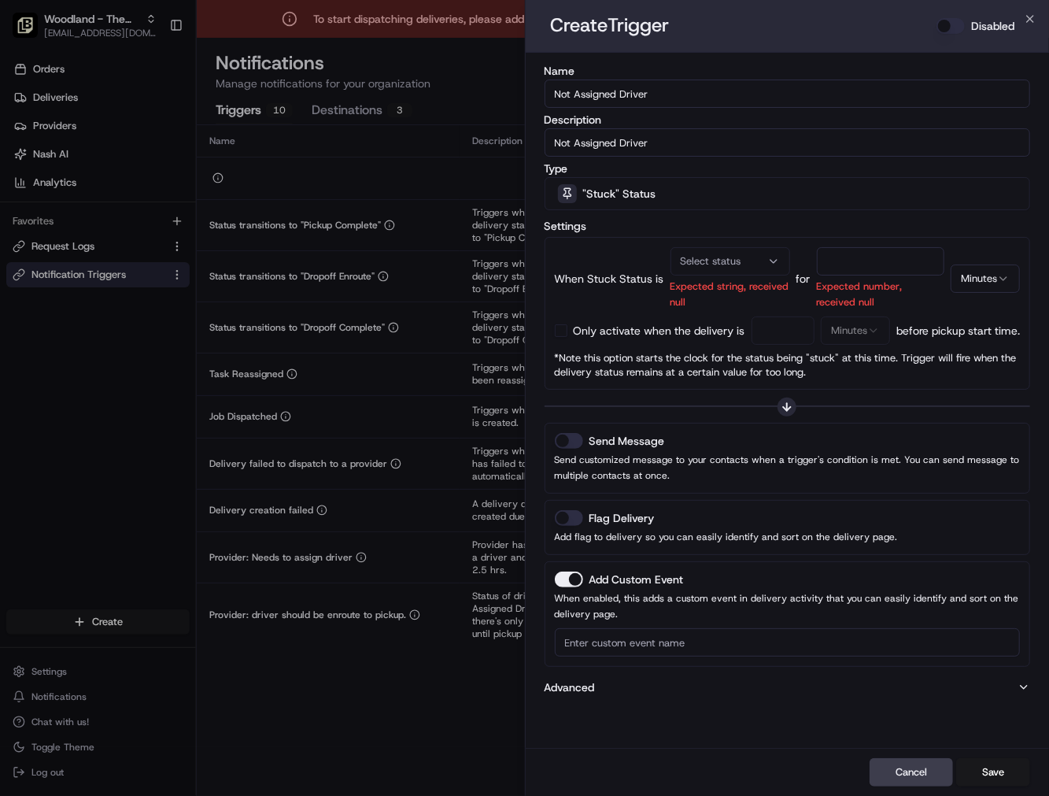
click at [728, 262] on span "Select status" at bounding box center [711, 261] width 61 height 14
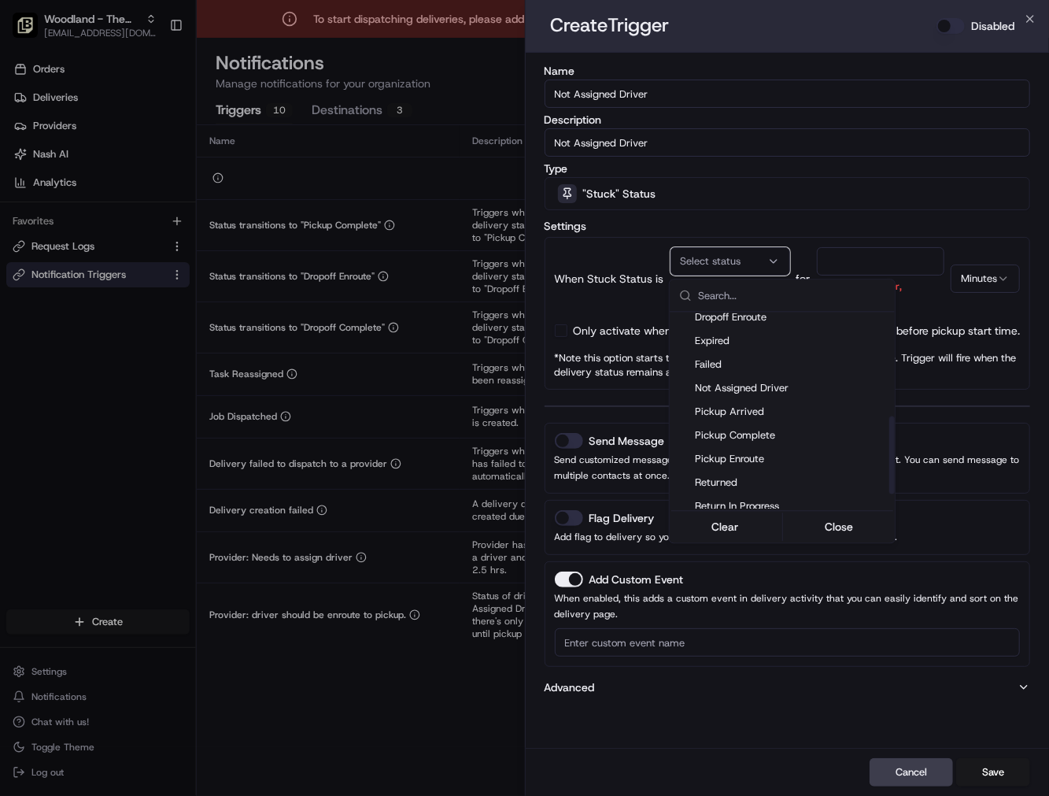
scroll to position [262, 0]
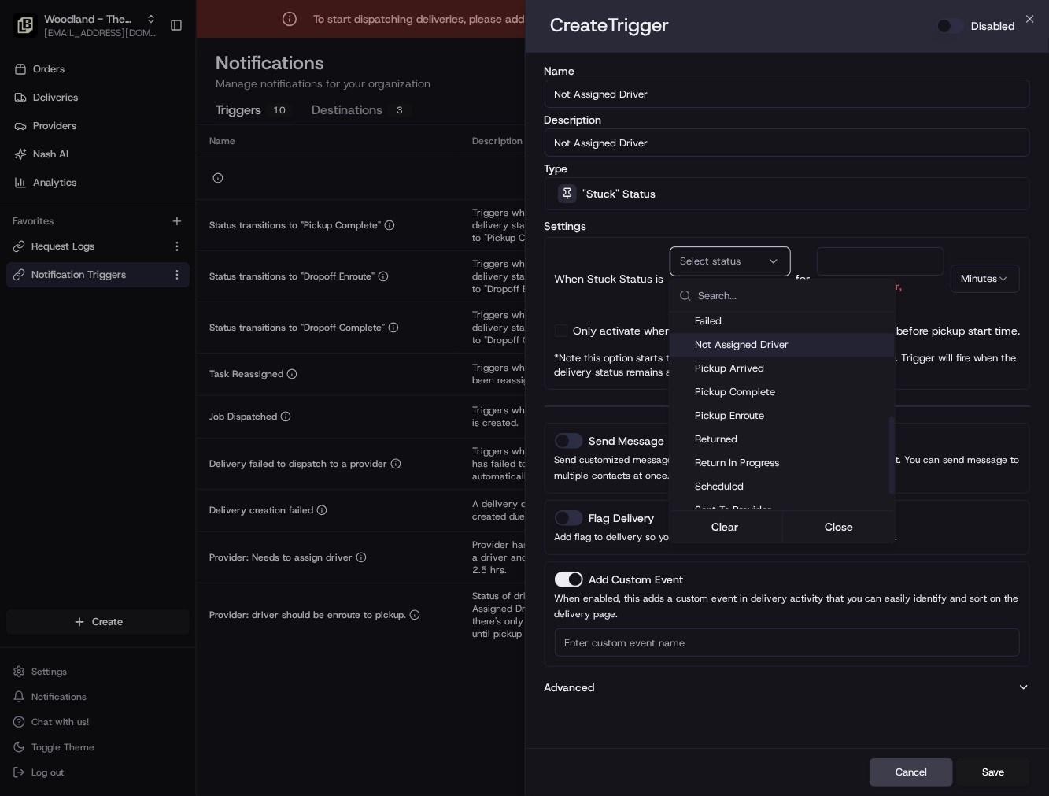
click at [754, 342] on span "Not Assigned Driver" at bounding box center [792, 345] width 194 height 14
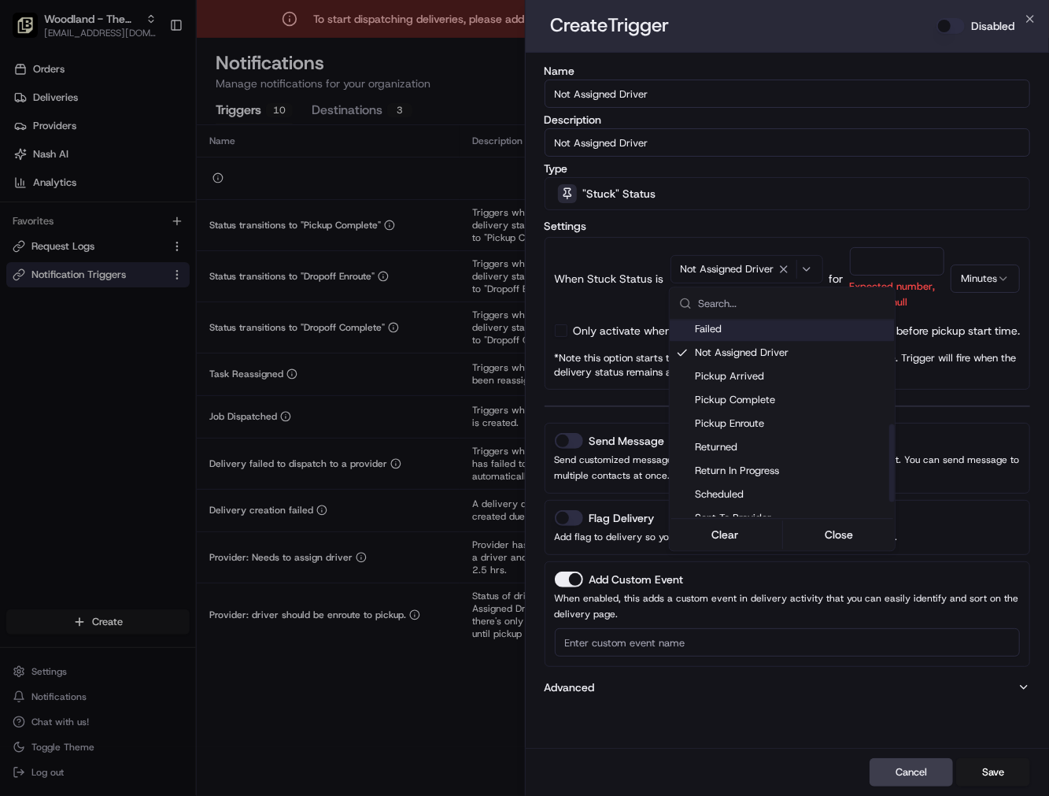
click at [869, 258] on div at bounding box center [524, 398] width 1049 height 796
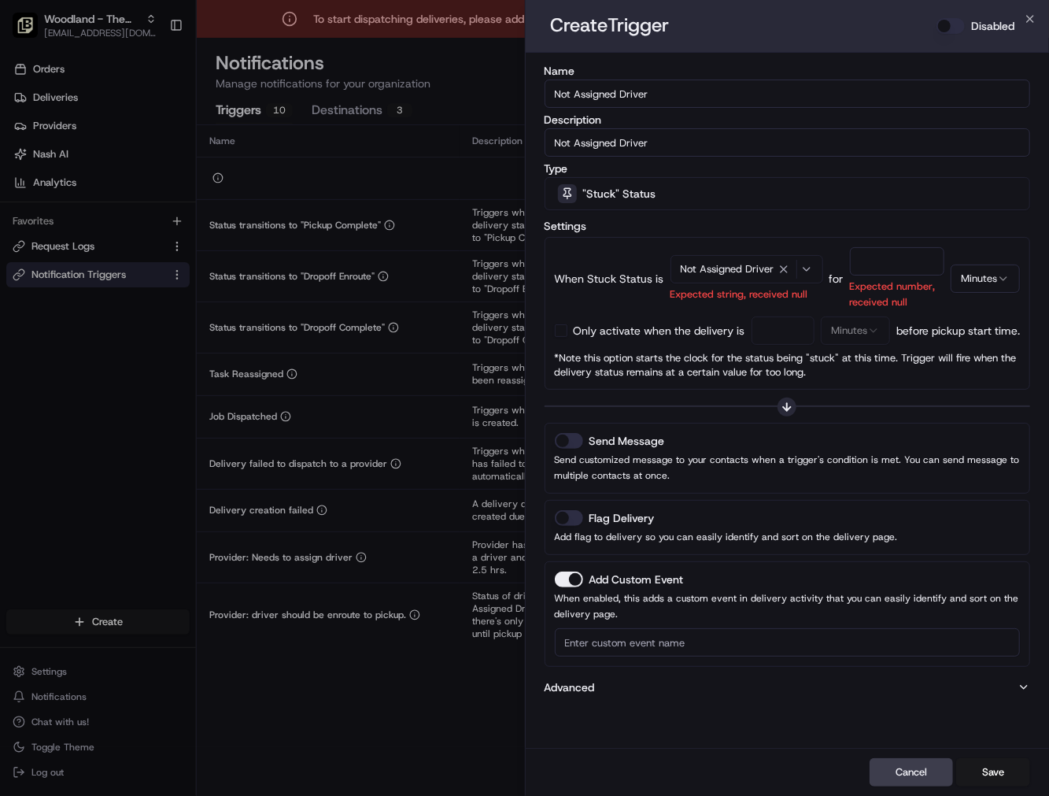
click at [880, 256] on input "number" at bounding box center [897, 261] width 95 height 28
type input "20"
drag, startPoint x: 557, startPoint y: 334, endPoint x: 697, endPoint y: 334, distance: 140.1
click at [556, 334] on button "button" at bounding box center [561, 330] width 13 height 13
click at [792, 331] on input "number" at bounding box center [784, 330] width 64 height 28
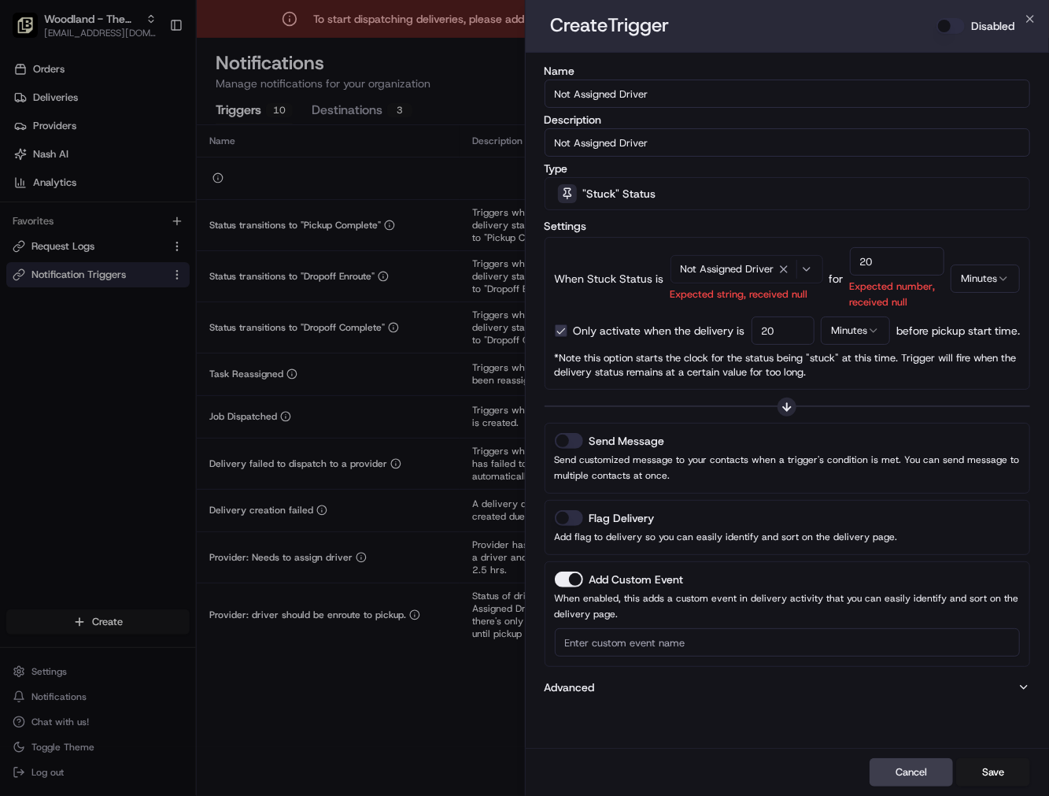
type input "20"
click at [569, 516] on button "Flag Delivery" at bounding box center [569, 518] width 28 height 16
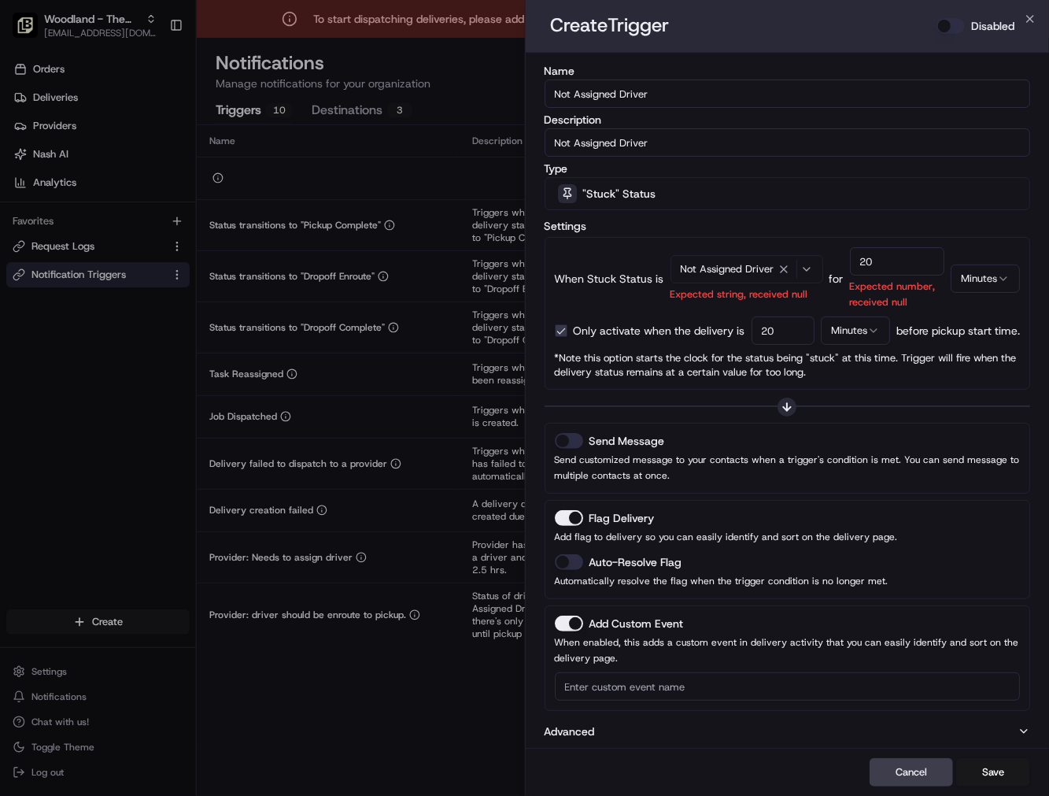
click at [571, 565] on button "Auto-Resolve Flag" at bounding box center [569, 562] width 28 height 16
click at [571, 443] on button "Send Message" at bounding box center [569, 441] width 28 height 16
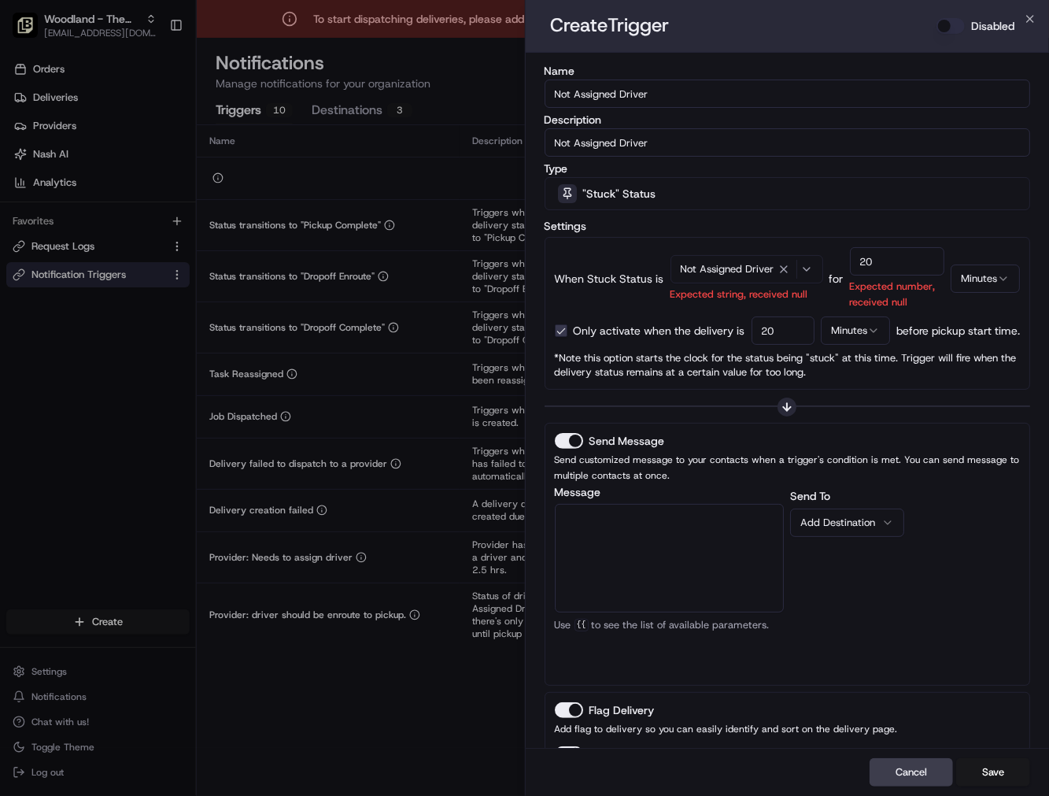
click at [719, 551] on textarea "Message" at bounding box center [670, 558] width 230 height 109
paste textarea "The {{job_details_url}} has no driver assigned, please review and take action."
type textarea "The {{job_details_url}} has no driver assigned, please review and take action."
click at [856, 518] on div "Add Destination" at bounding box center [840, 523] width 81 height 14
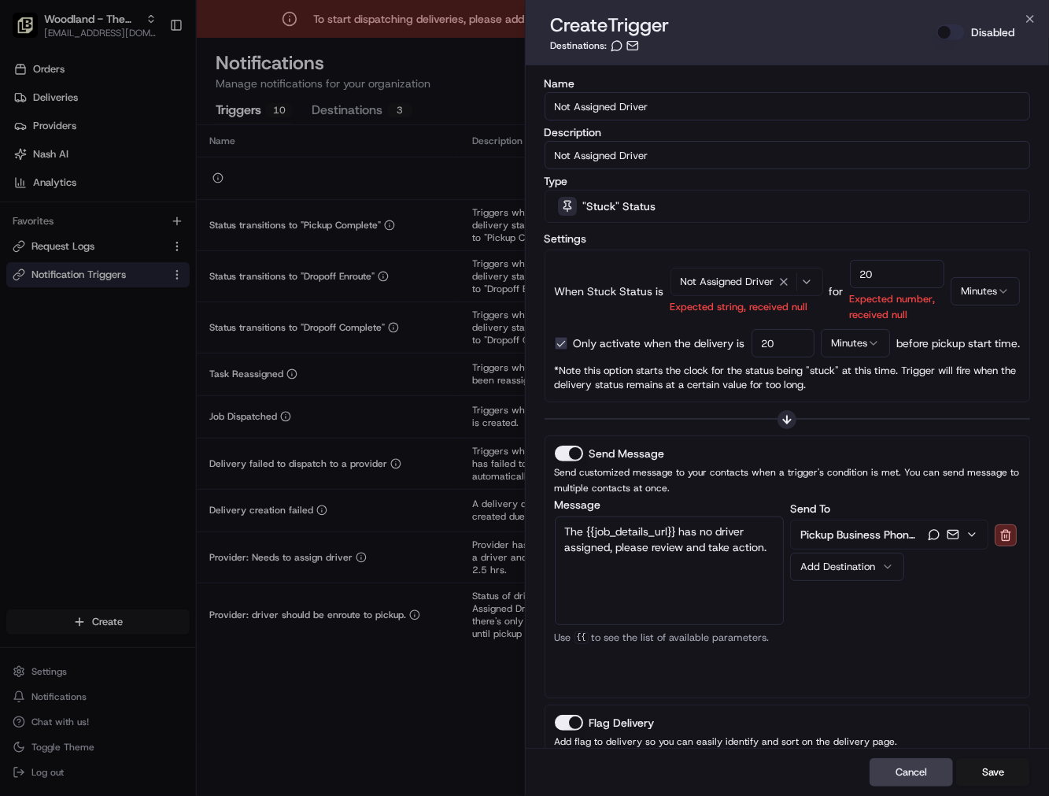
click at [922, 604] on div "Send To Pickup Business Phone Number Add Destination" at bounding box center [905, 593] width 230 height 189
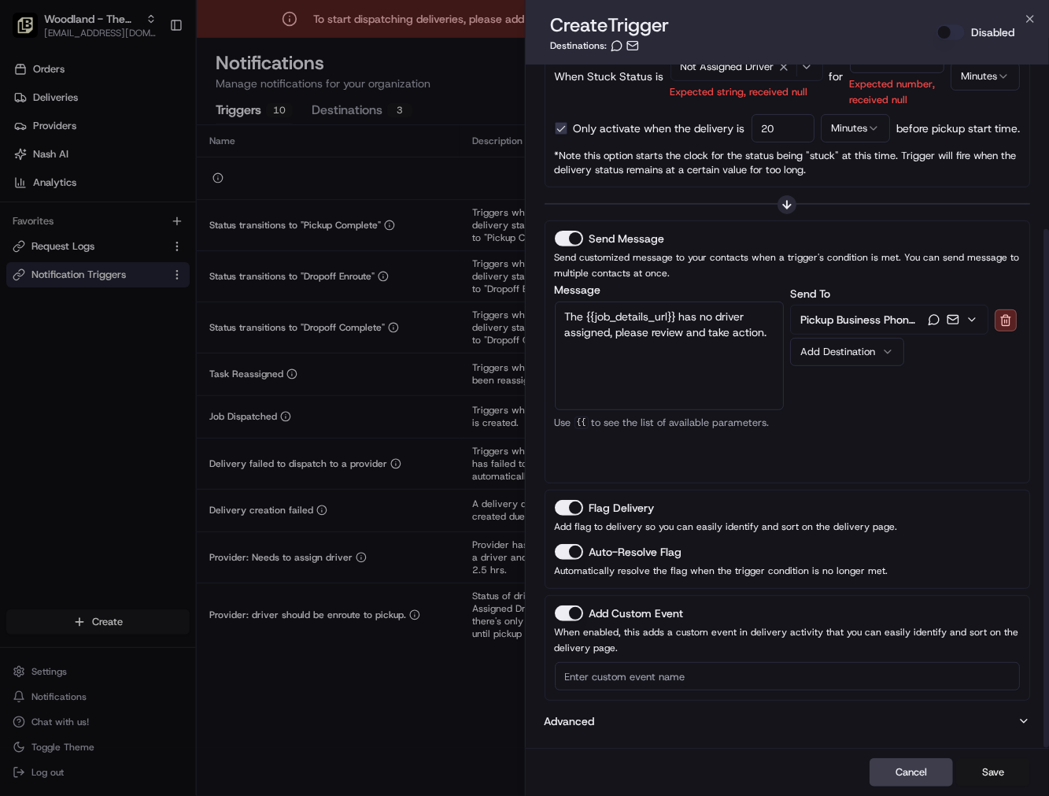
click at [1009, 769] on button "Save" at bounding box center [993, 772] width 74 height 28
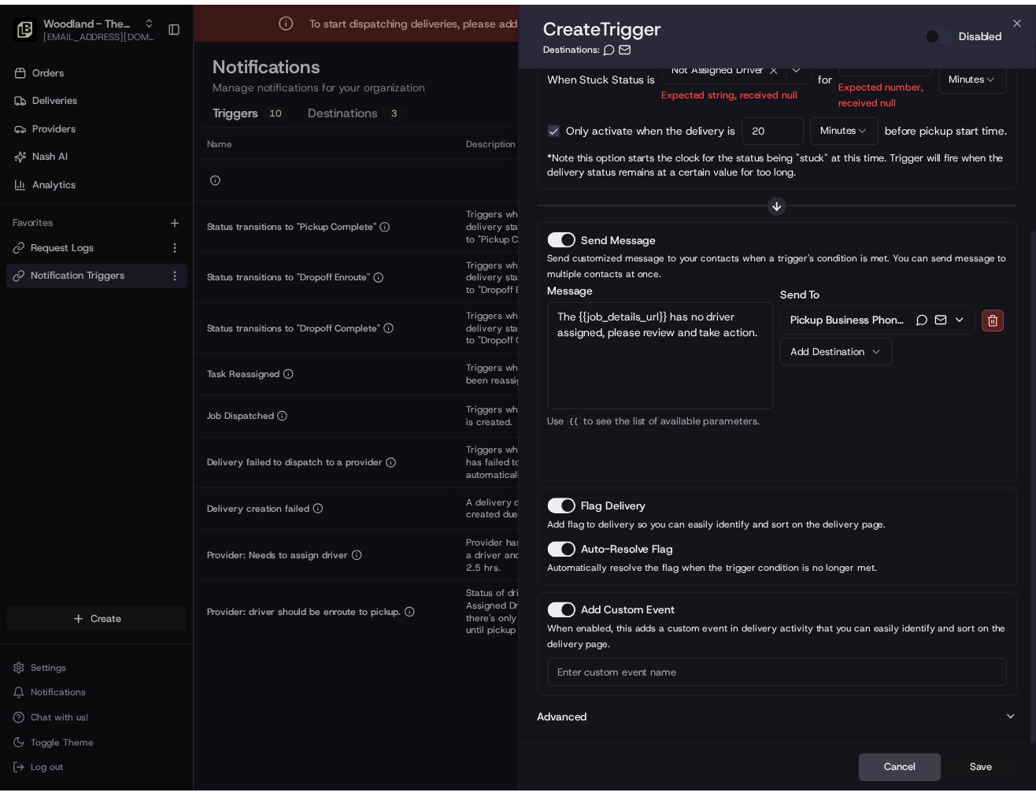
scroll to position [181, 0]
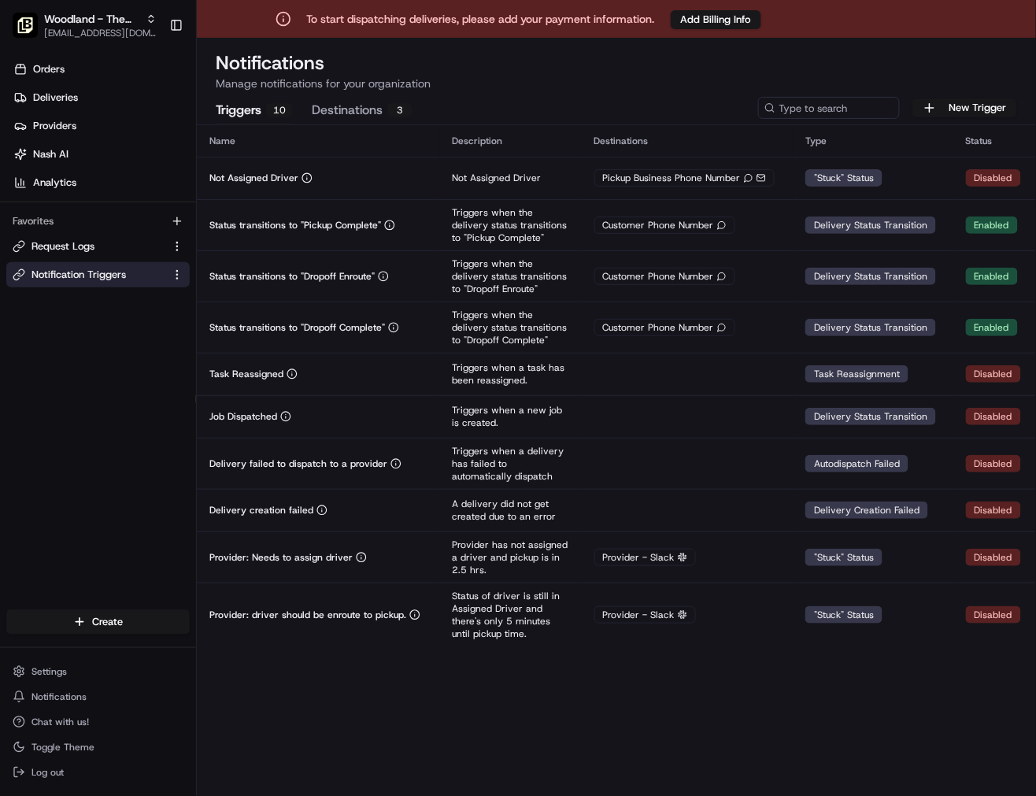
click at [383, 145] on div "Name" at bounding box center [318, 141] width 218 height 13
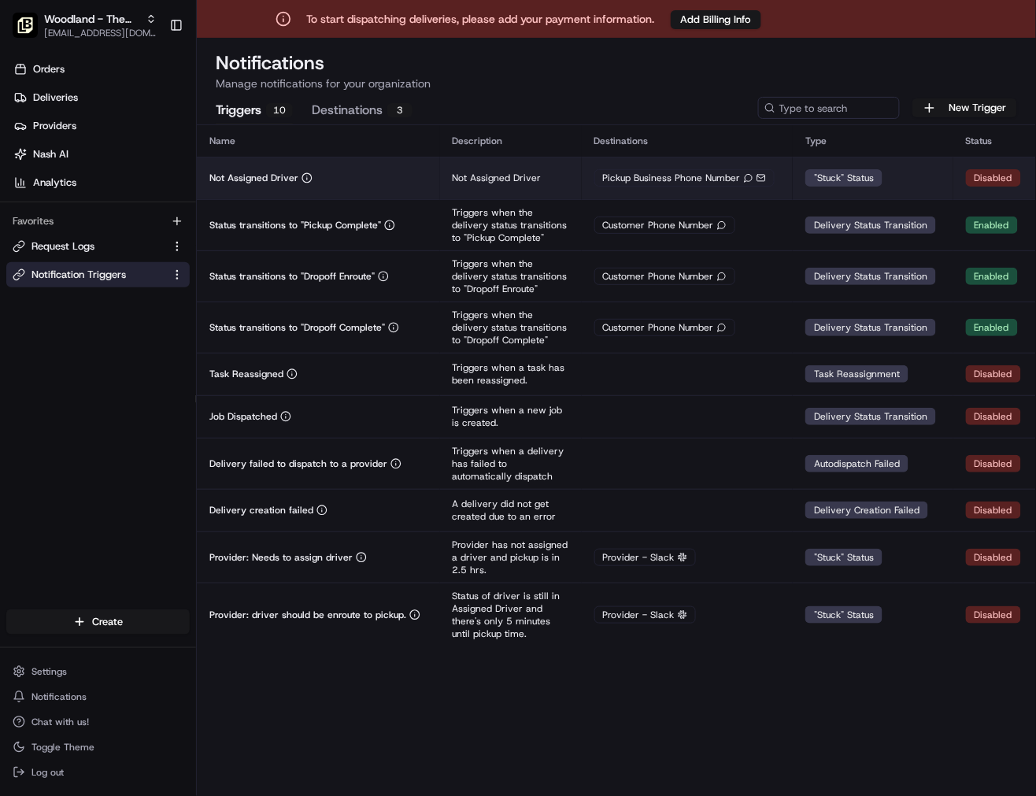
click at [383, 168] on td "Not Assigned Driver" at bounding box center [318, 178] width 243 height 43
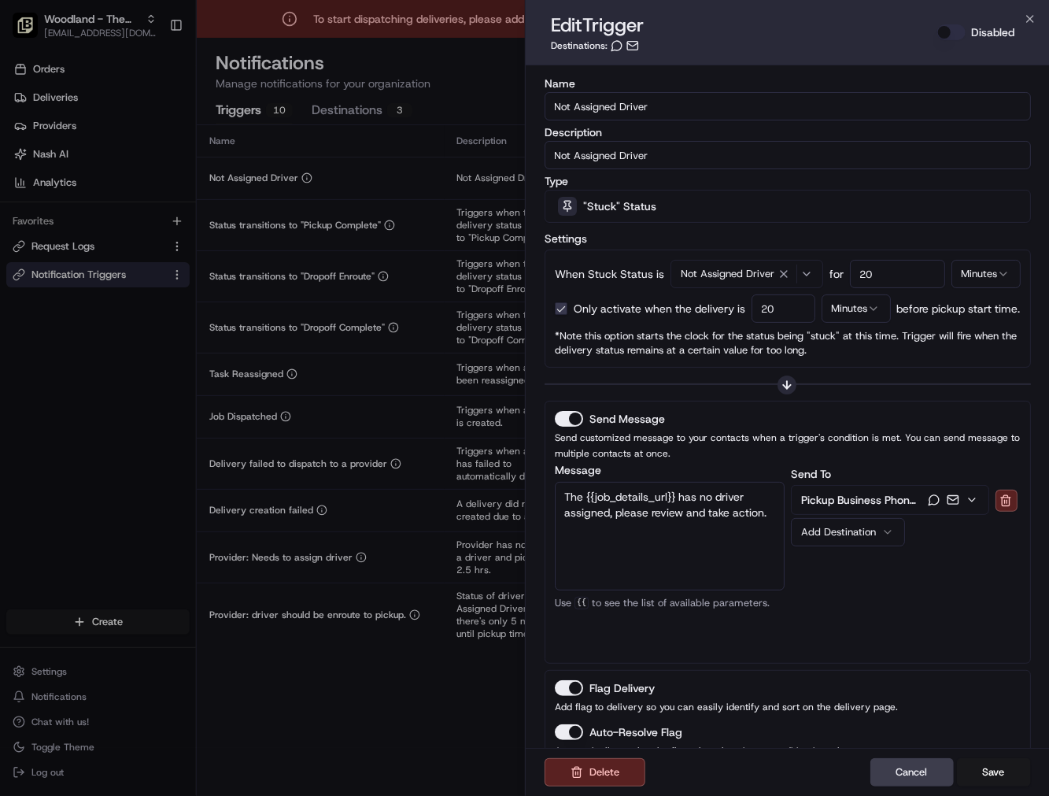
click at [942, 36] on button "Disabled" at bounding box center [951, 32] width 28 height 16
click at [1002, 765] on button "Save" at bounding box center [993, 772] width 74 height 28
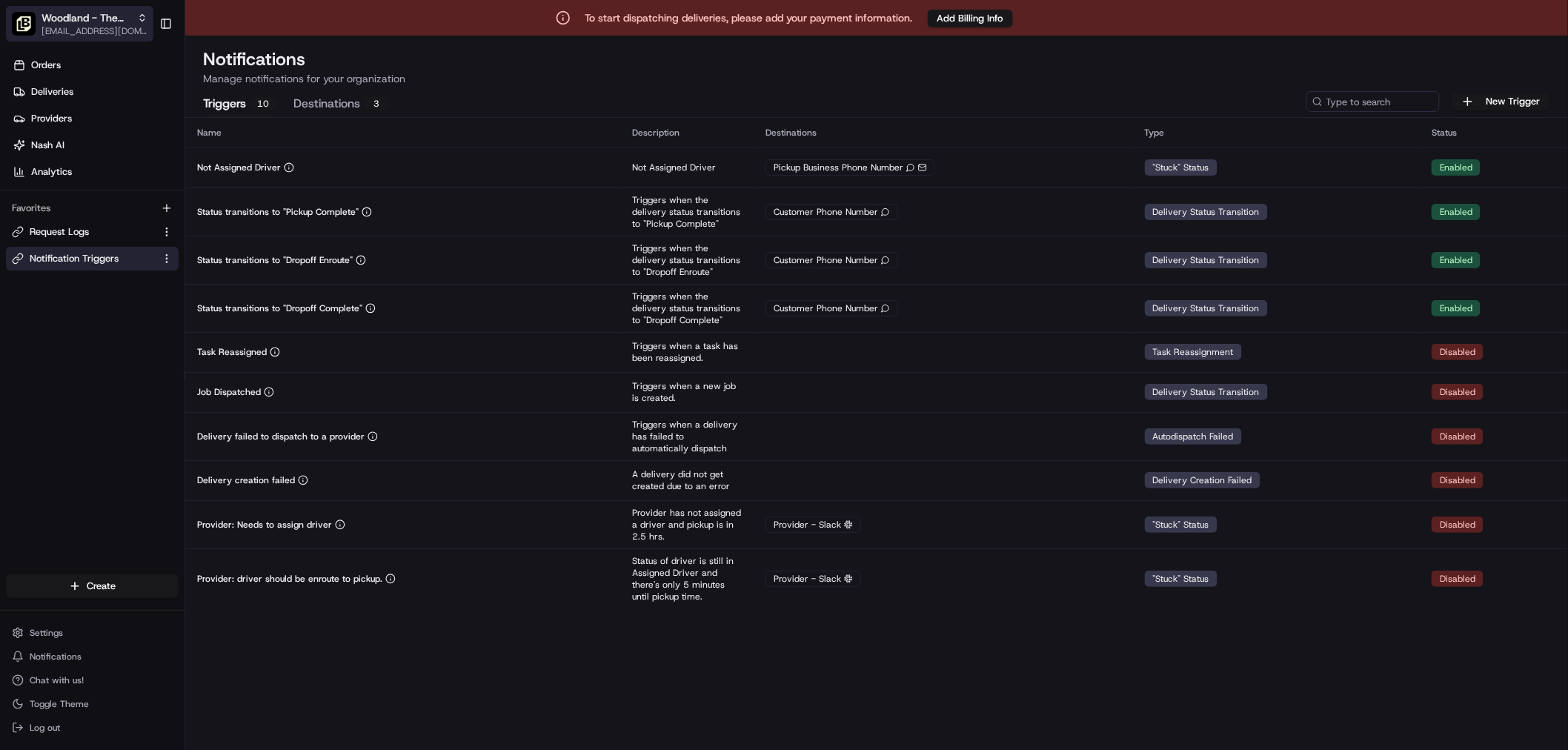
click at [57, 11] on span "Woodland - The Red Chickz" at bounding box center [86, 18] width 89 height 15
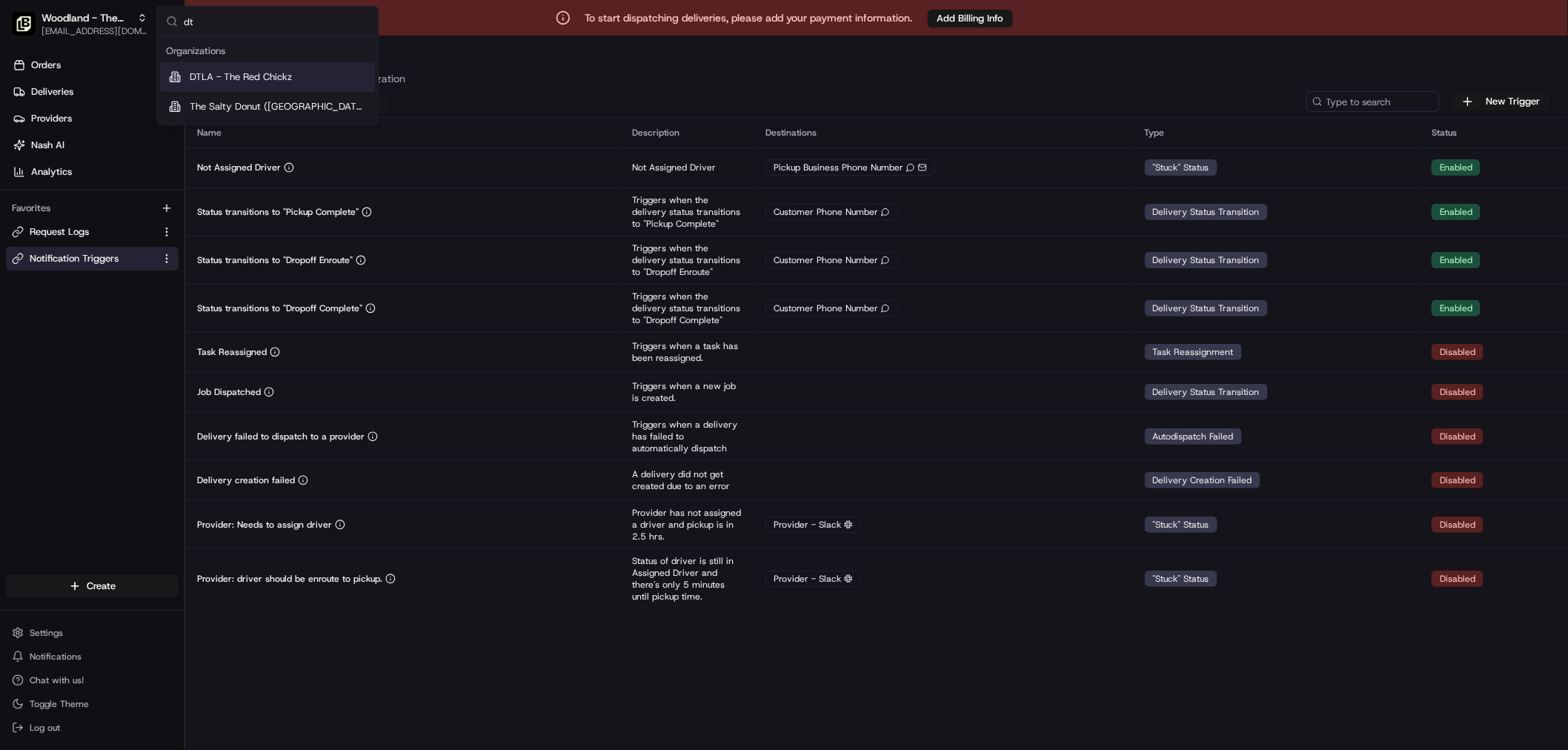
type input "dt"
click at [287, 73] on span "DTLA - The Red Chickz" at bounding box center [240, 77] width 103 height 13
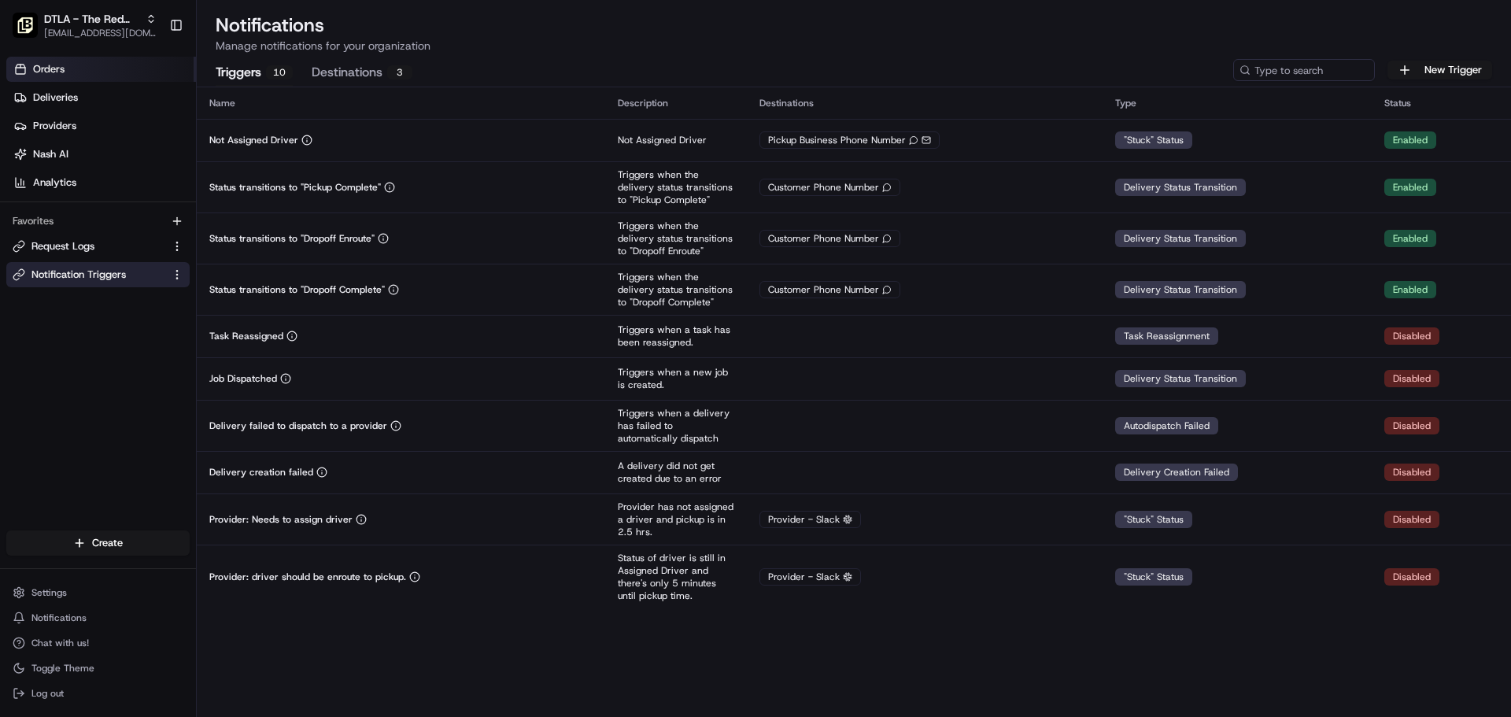
click at [56, 72] on span "Orders" at bounding box center [48, 69] width 31 height 14
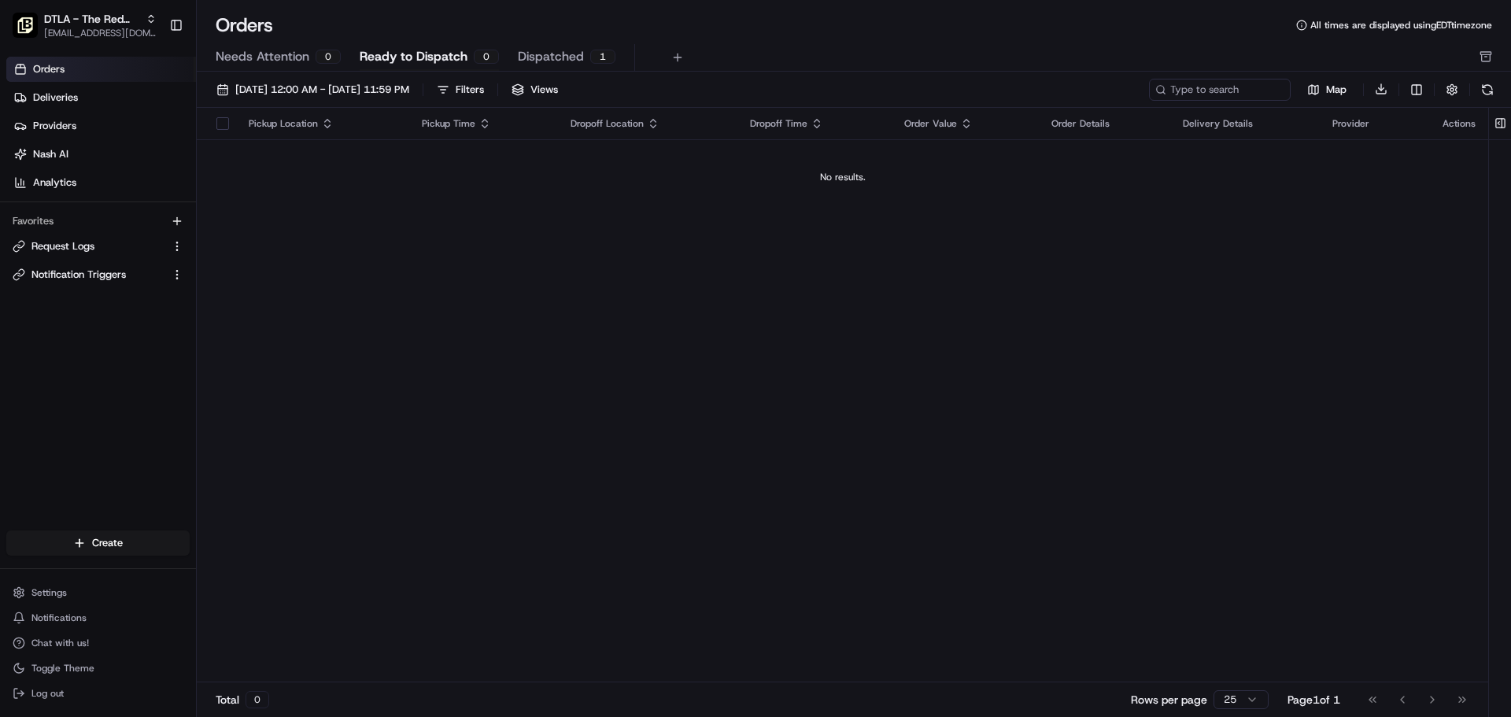
click at [531, 42] on div "Orders All times are displayed using EDT timezone Needs Attention 0 Ready to Di…" at bounding box center [854, 42] width 1314 height 59
click at [534, 47] on span "Dispatched" at bounding box center [551, 56] width 66 height 19
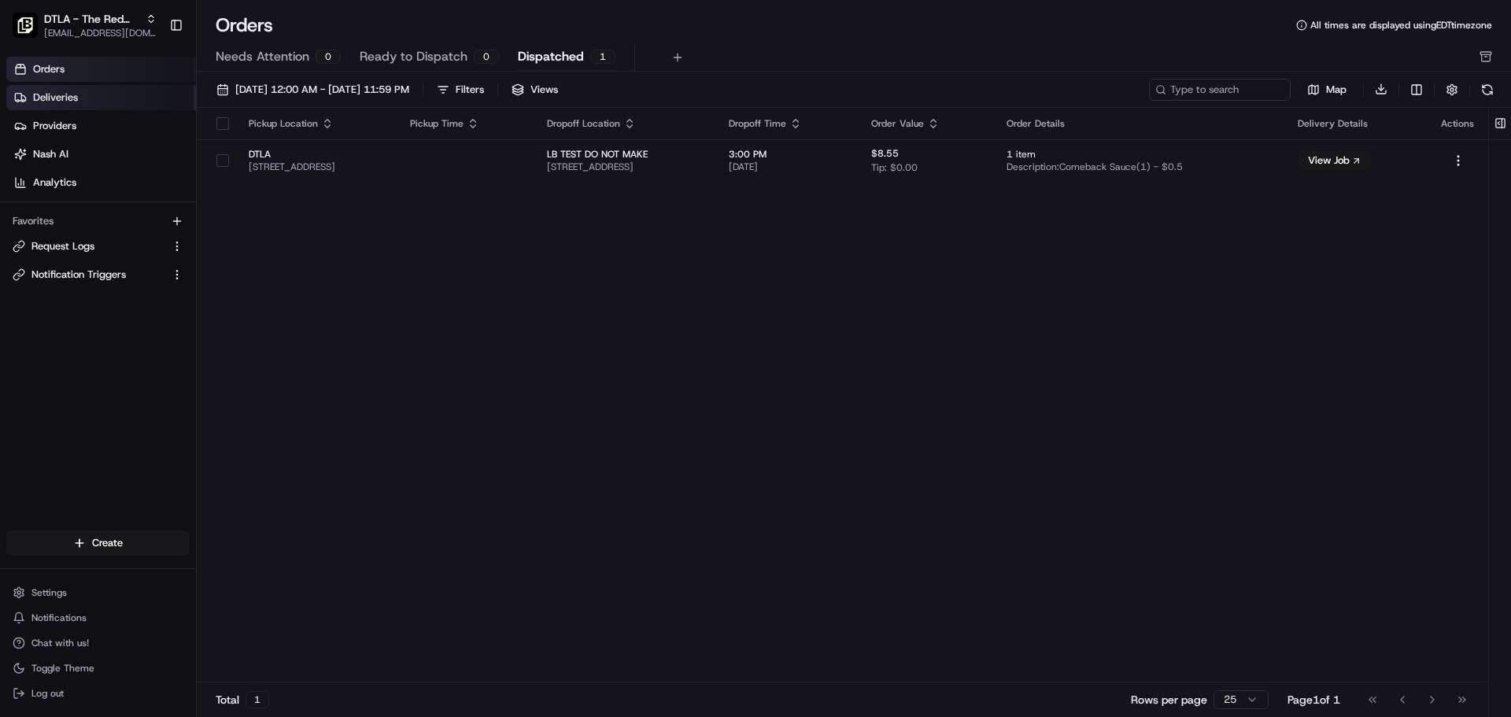
click at [91, 91] on link "Deliveries" at bounding box center [101, 97] width 190 height 25
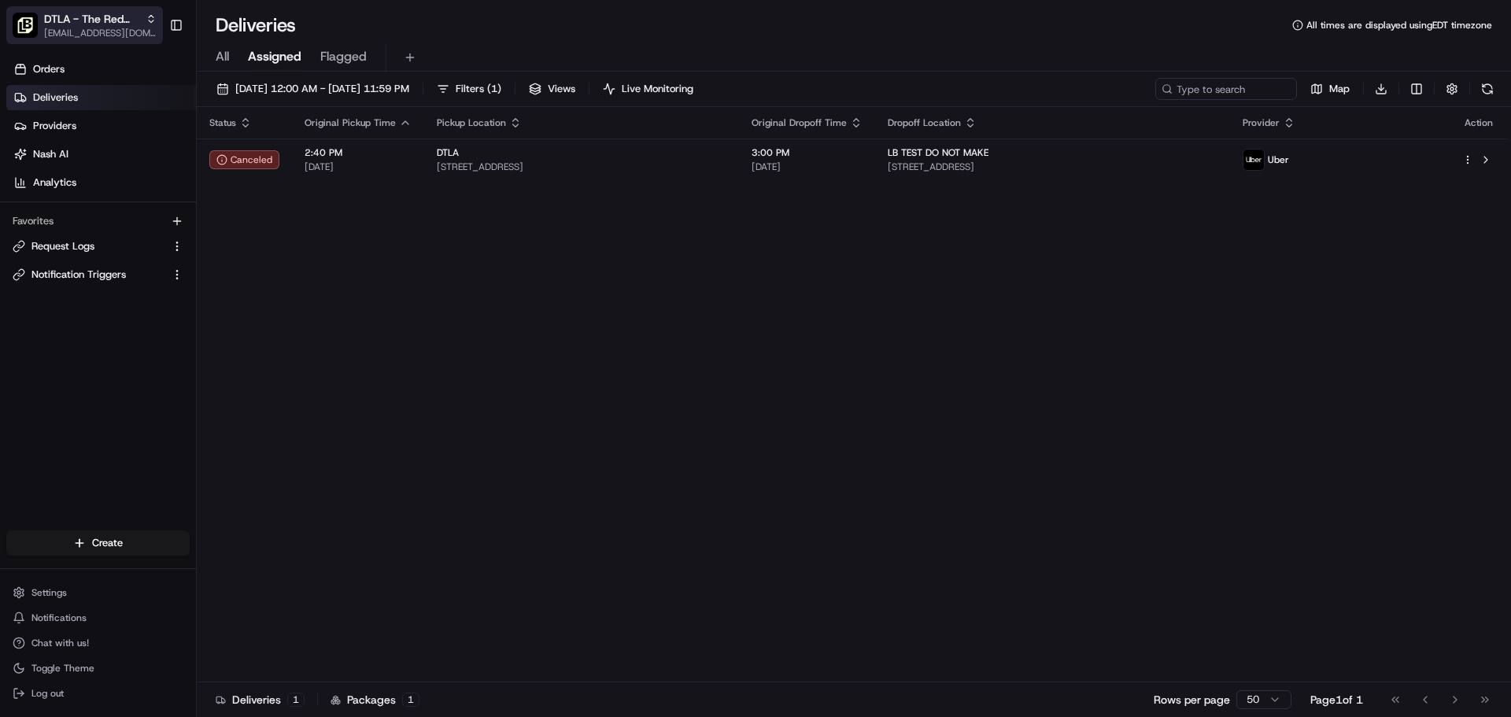
click at [77, 28] on span "[EMAIL_ADDRESS][DOMAIN_NAME]" at bounding box center [100, 33] width 113 height 13
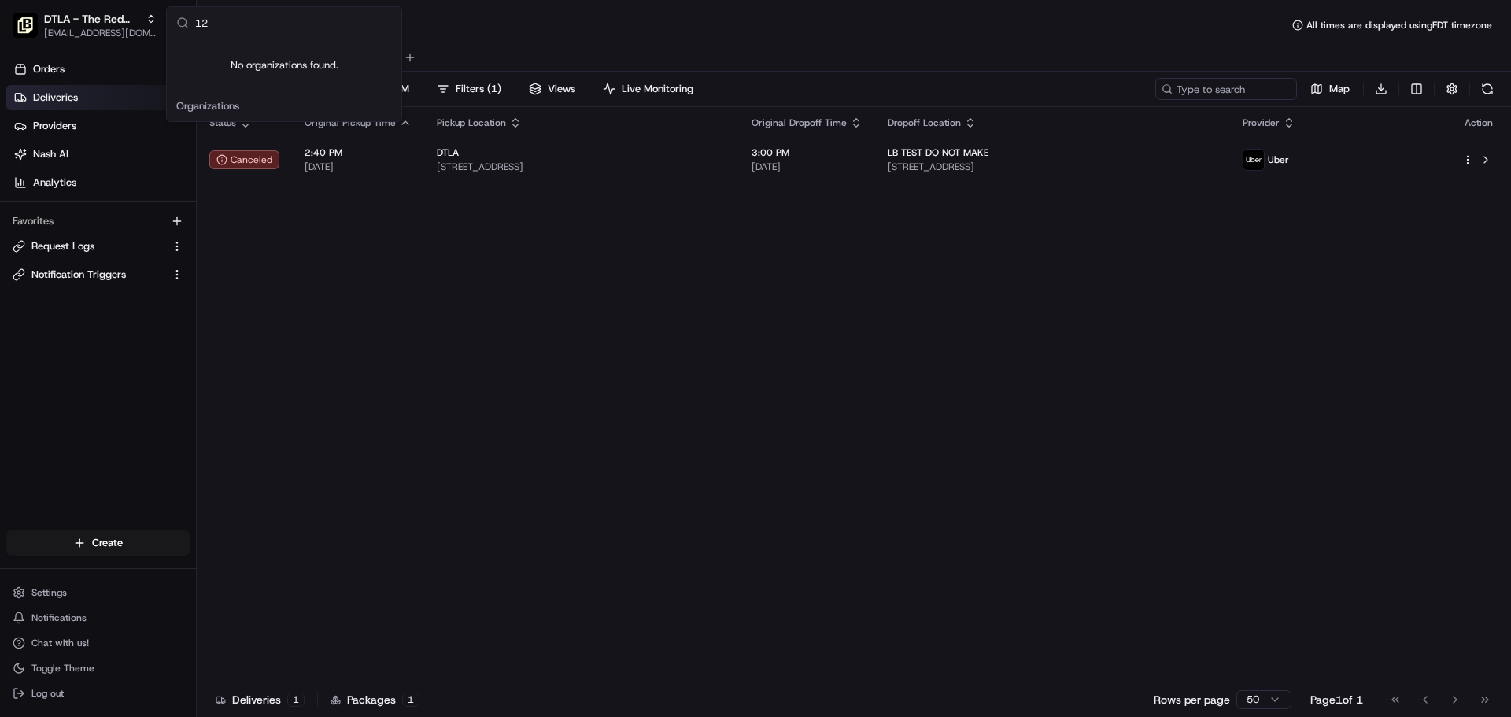
type input "1"
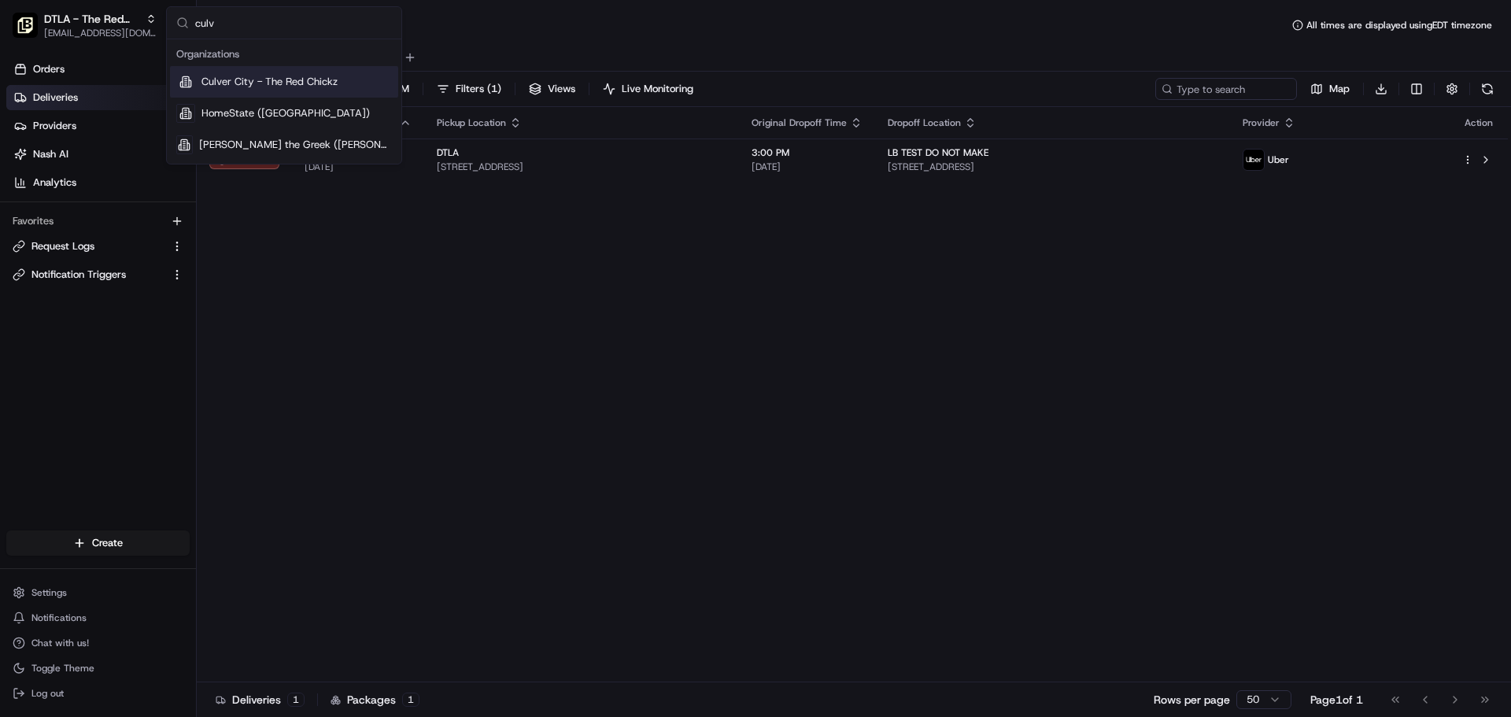
type input "culv"
click at [353, 79] on div "Culver City - The Red Chickz" at bounding box center [284, 81] width 228 height 31
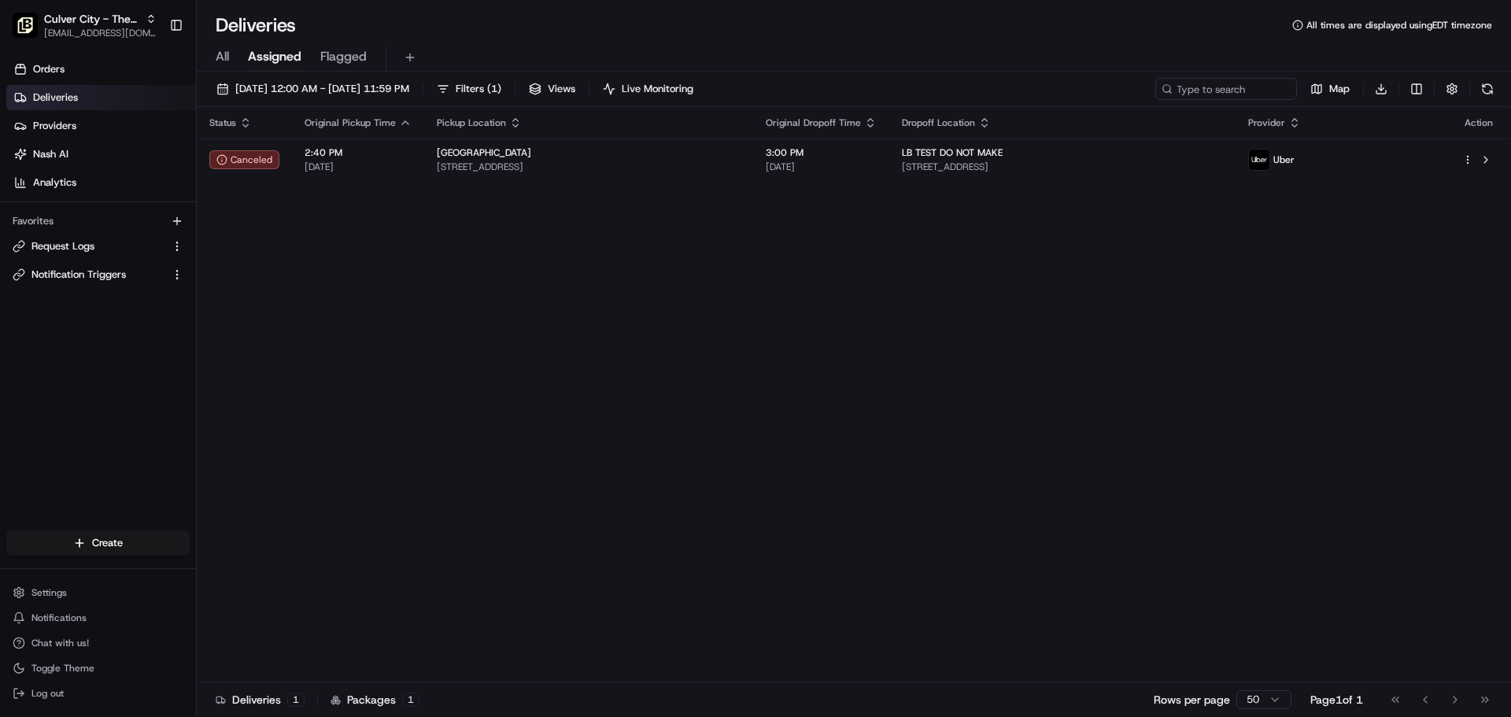
click at [128, 4] on div "Culver City - The Red Chickz onboard@lunchbox.io Toggle Sidebar" at bounding box center [98, 25] width 196 height 50
click at [120, 13] on span "Culver City - The Red Chickz" at bounding box center [91, 19] width 95 height 16
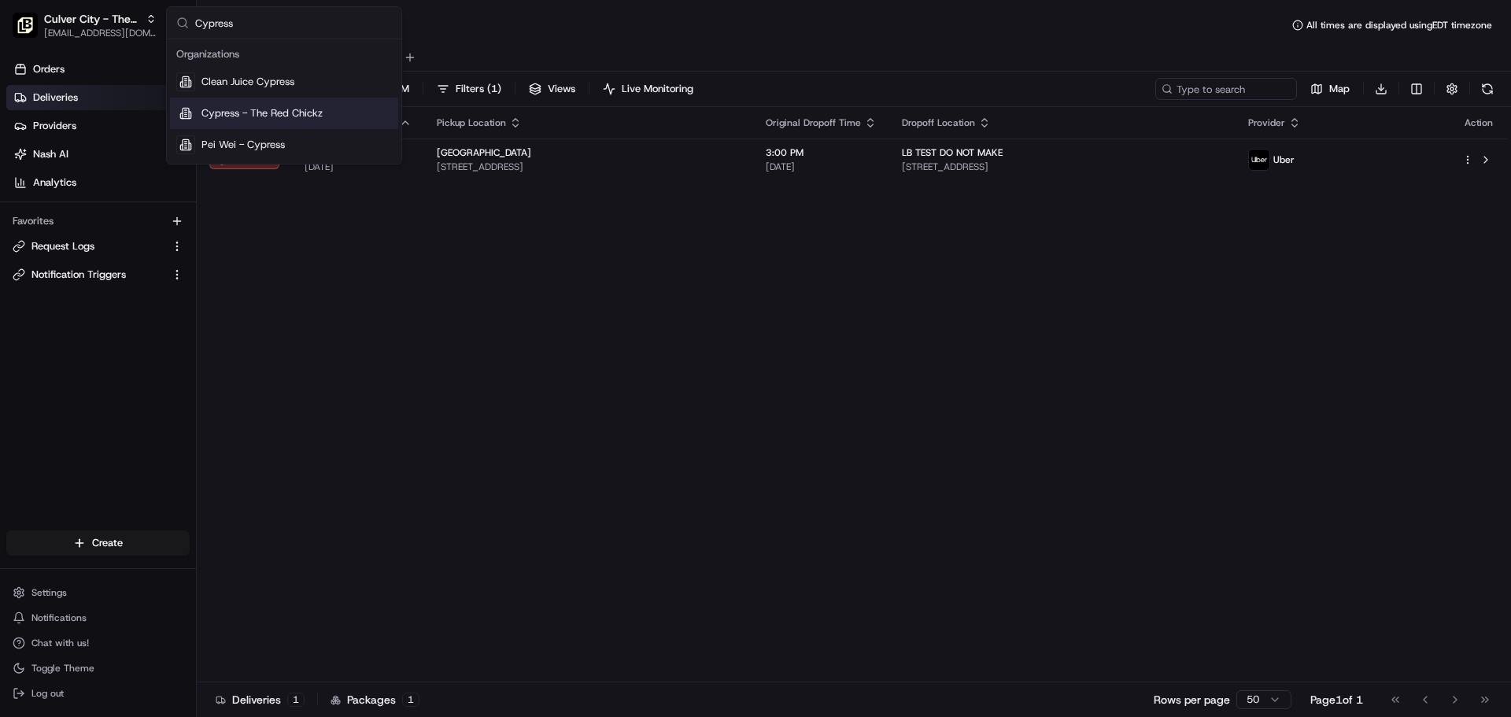
type input "Cypress"
click at [281, 109] on span "Cypress - The Red Chickz" at bounding box center [261, 113] width 121 height 14
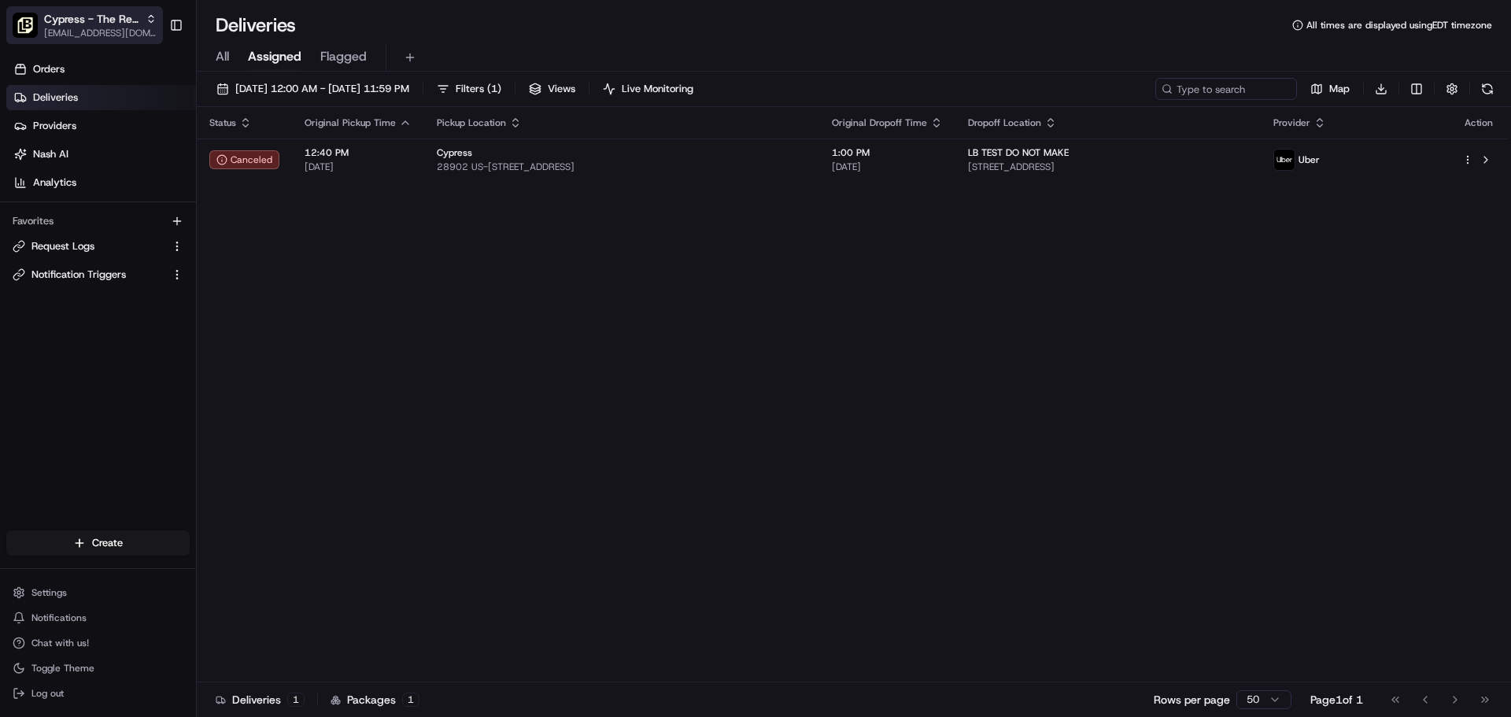
click at [93, 26] on span "Cypress - The Red Chickz" at bounding box center [91, 19] width 95 height 16
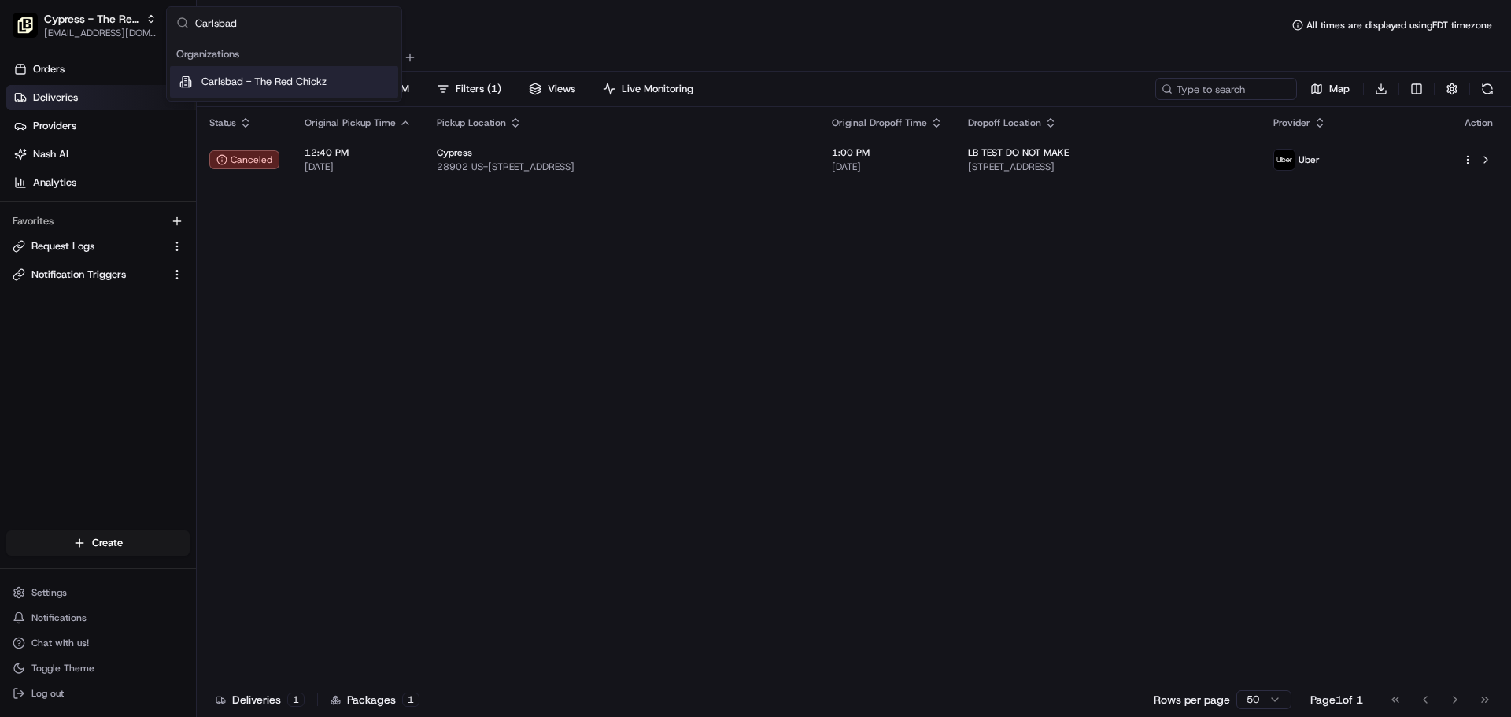
type input "Carlsbad"
click at [288, 85] on span "Carlsbad - The Red Chickz" at bounding box center [263, 82] width 125 height 14
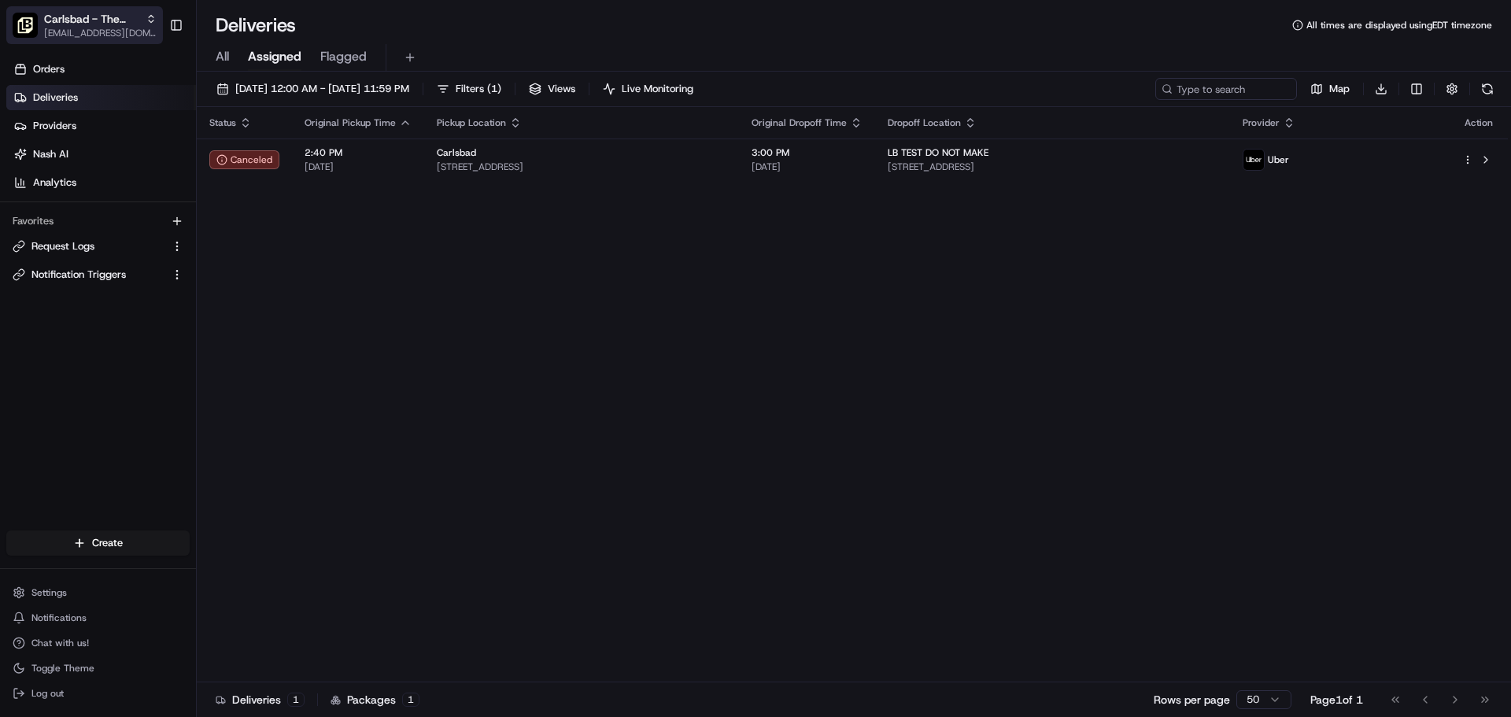
click at [115, 18] on span "Carlsbad - The Red Chickz" at bounding box center [91, 19] width 95 height 16
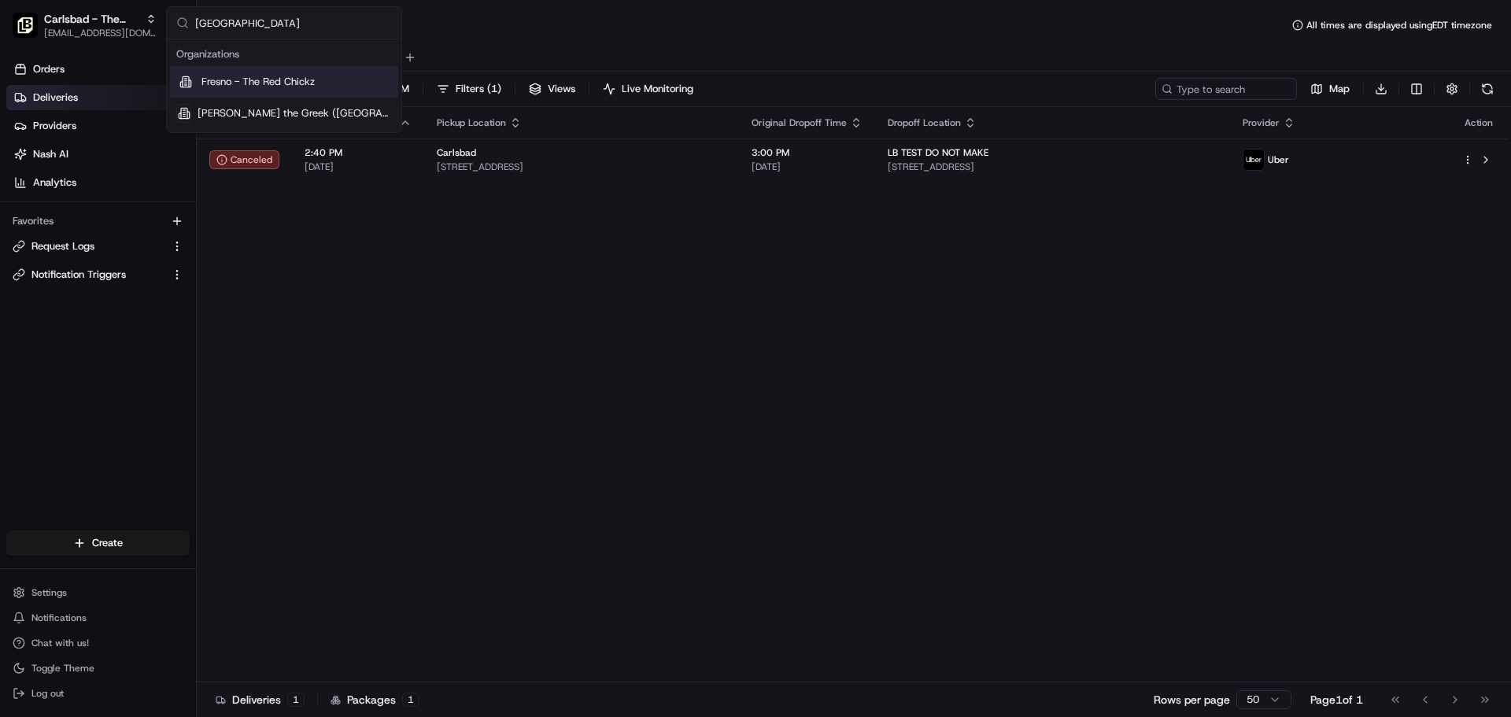
type input "Fresno"
click at [305, 85] on span "Fresno - The Red Chickz" at bounding box center [257, 82] width 113 height 14
